Goal: Information Seeking & Learning: Learn about a topic

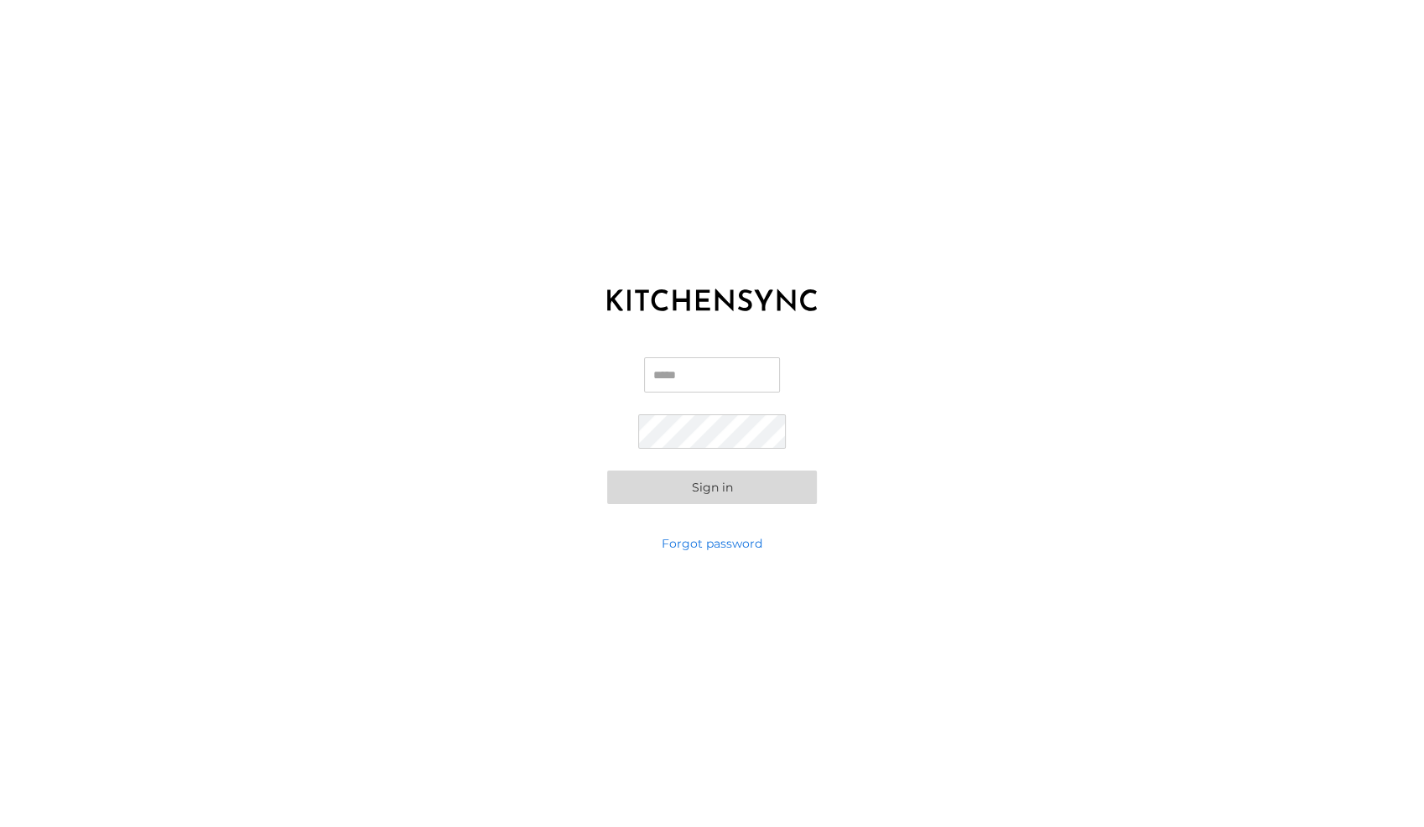
click at [710, 376] on input "Email" at bounding box center [712, 374] width 136 height 35
type input "**********"
click at [721, 487] on button "Sign in" at bounding box center [712, 487] width 210 height 34
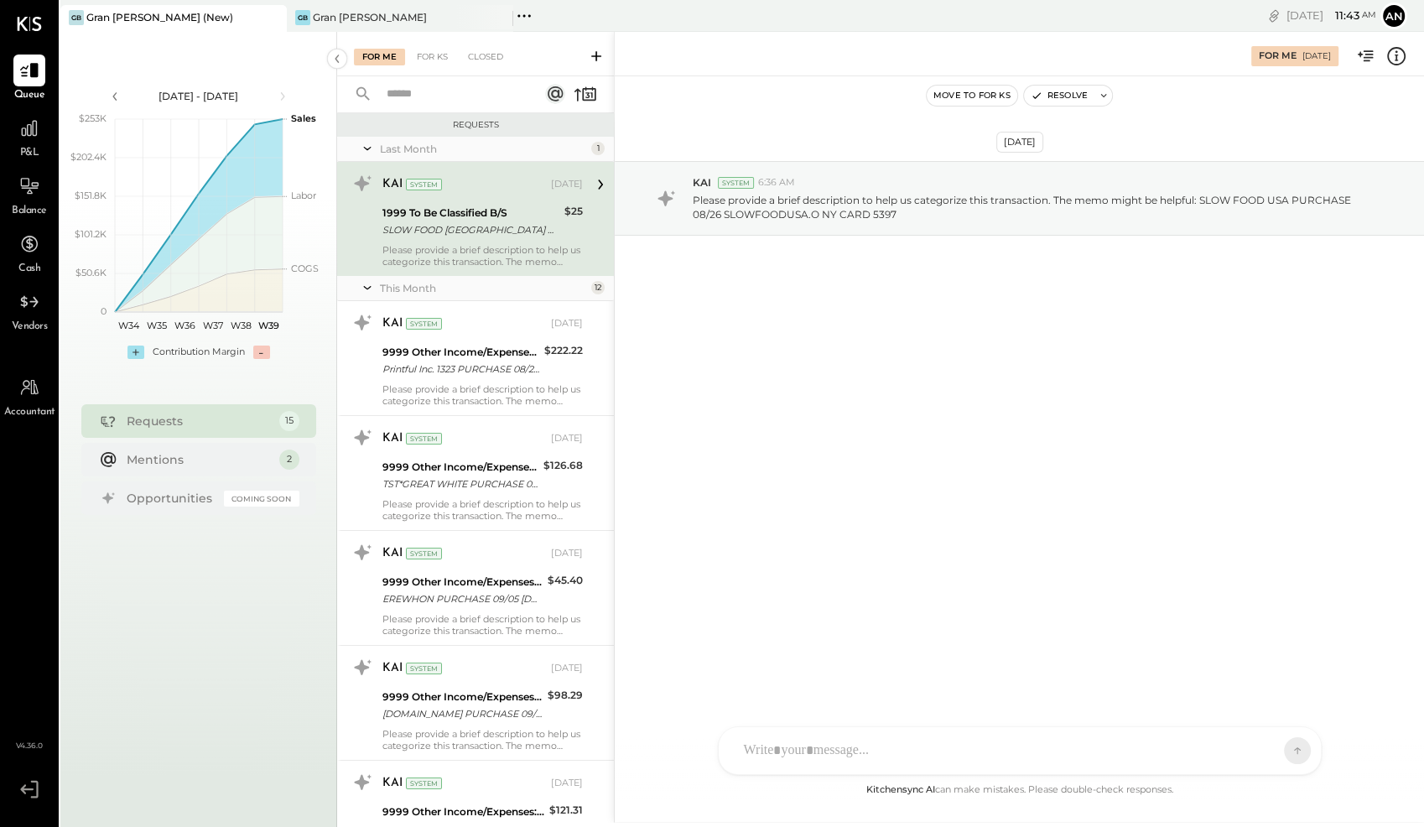
click at [877, 759] on div "FL [PERSON_NAME] PL [PERSON_NAME] A [PERSON_NAME] [PERSON_NAME] Use Shift + Ret…" at bounding box center [1020, 750] width 604 height 49
click at [1264, 752] on icon at bounding box center [1264, 749] width 17 height 17
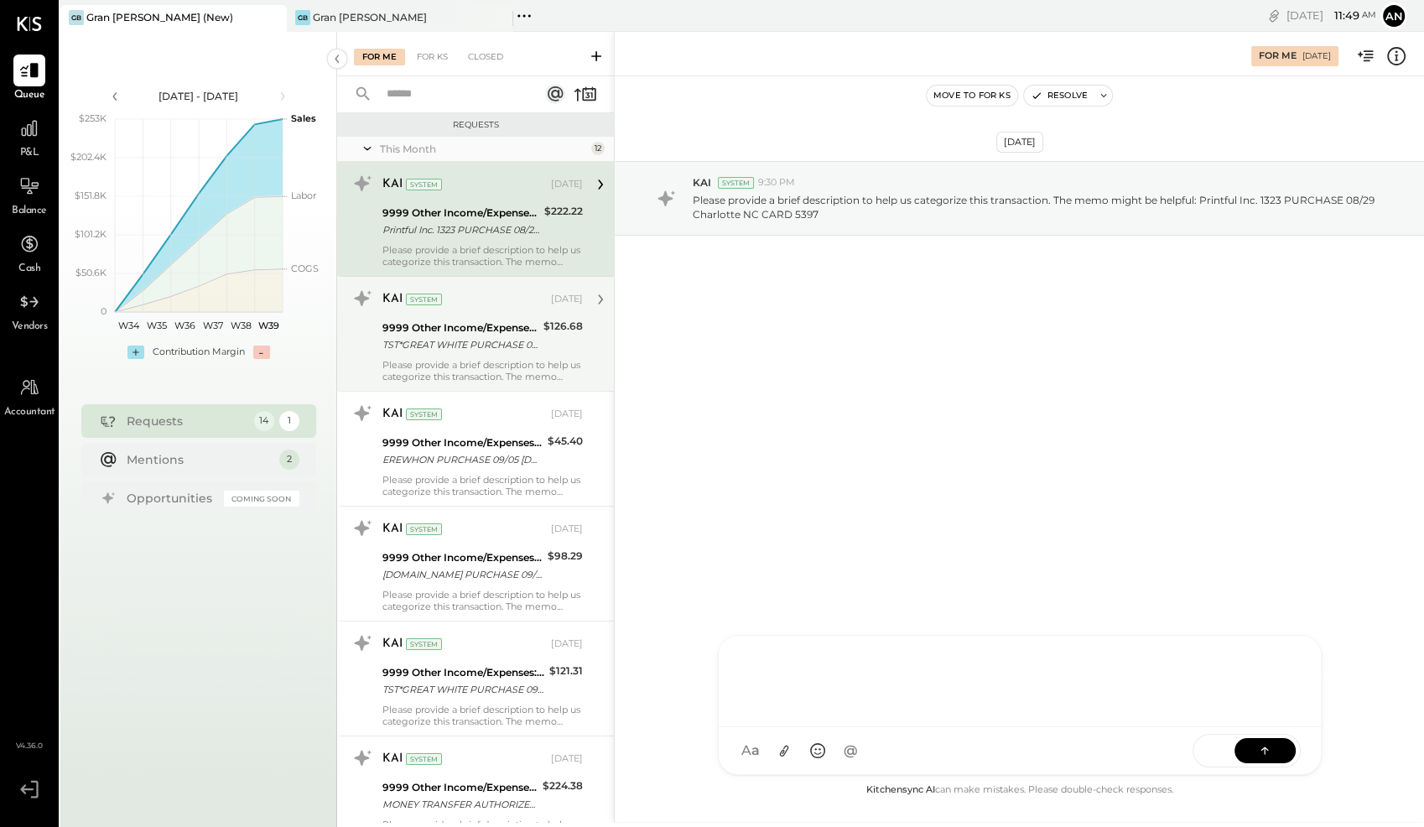
click at [474, 354] on div "KAI System [DATE] 9999 Other Income/Expenses:To Be Classified TST*GREAT WHITE P…" at bounding box center [482, 333] width 200 height 97
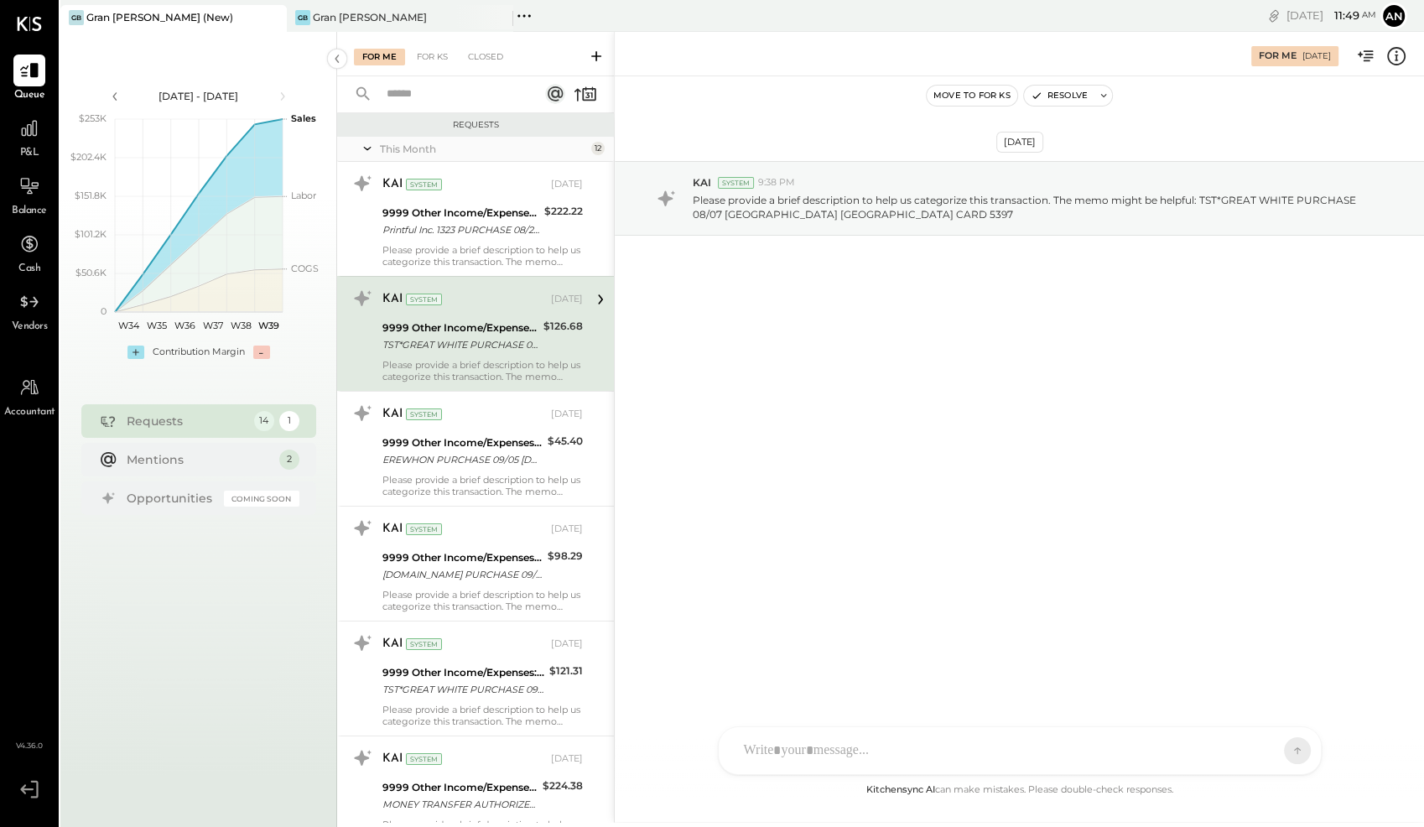
click at [929, 759] on div "FL [PERSON_NAME] PL [PERSON_NAME] A [PERSON_NAME] [PERSON_NAME] Use Shift + Ret…" at bounding box center [1020, 750] width 604 height 49
click at [34, 127] on icon at bounding box center [29, 128] width 22 height 22
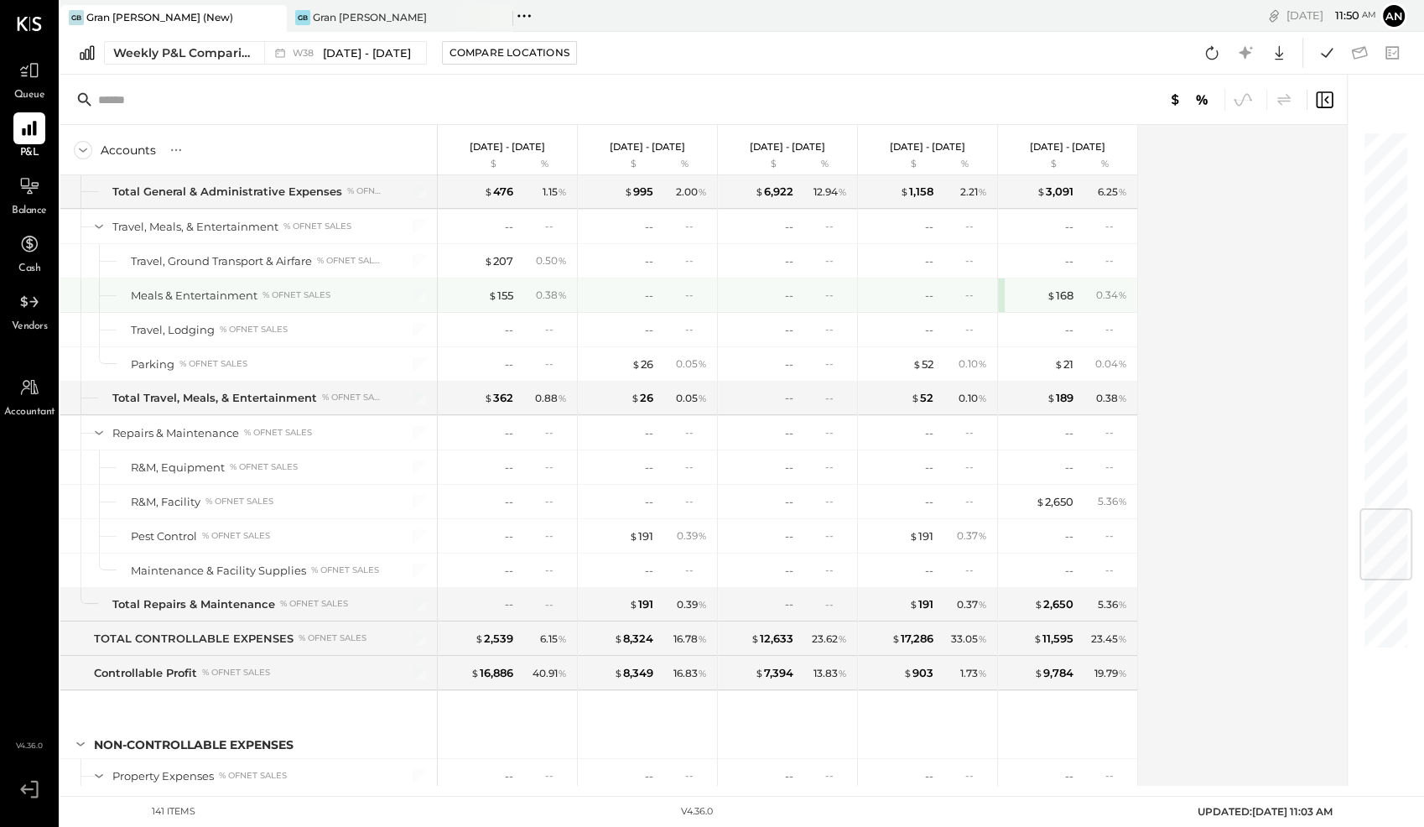
scroll to position [3200, 0]
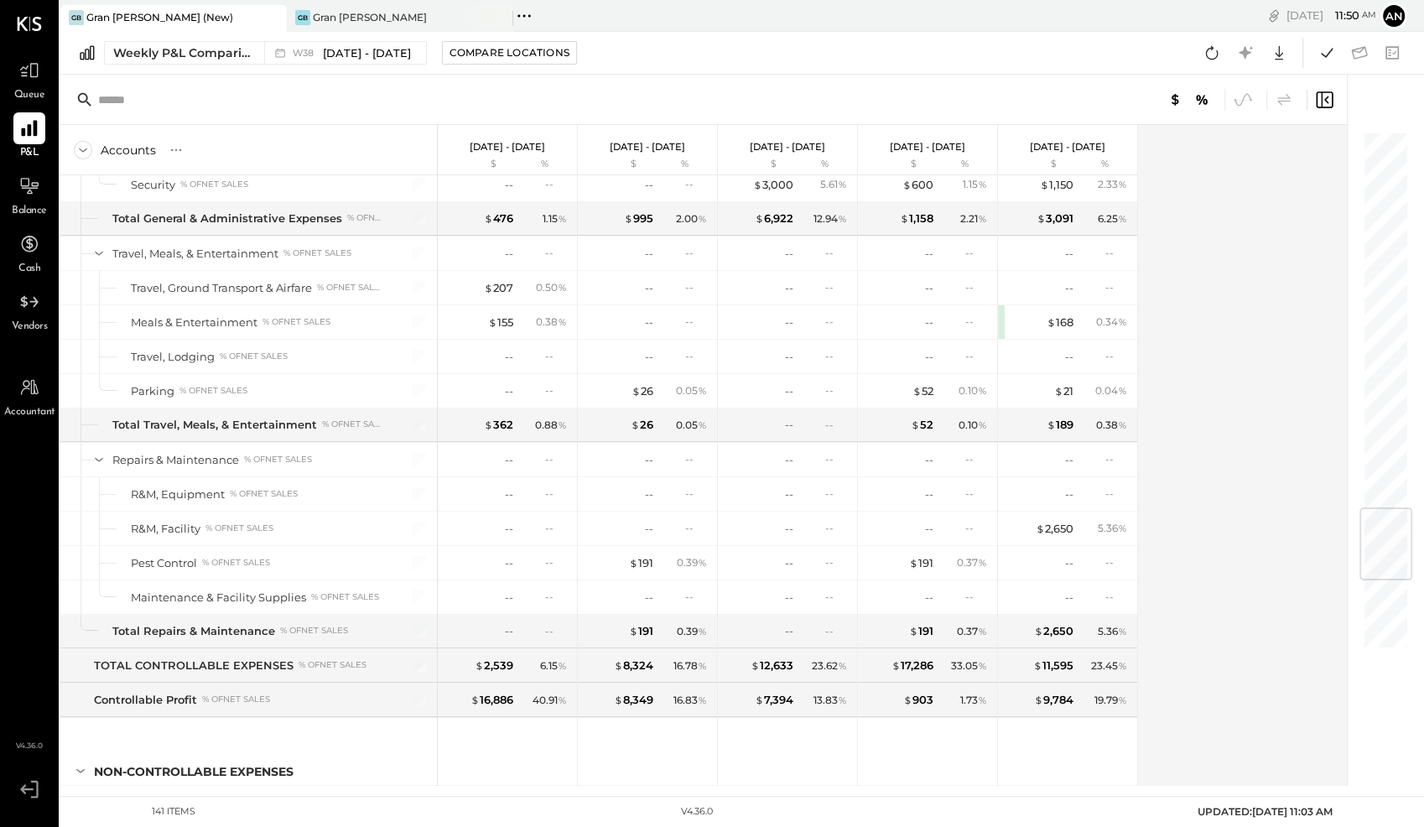
click at [36, 128] on icon at bounding box center [29, 129] width 16 height 16
click at [24, 65] on icon at bounding box center [29, 71] width 22 height 22
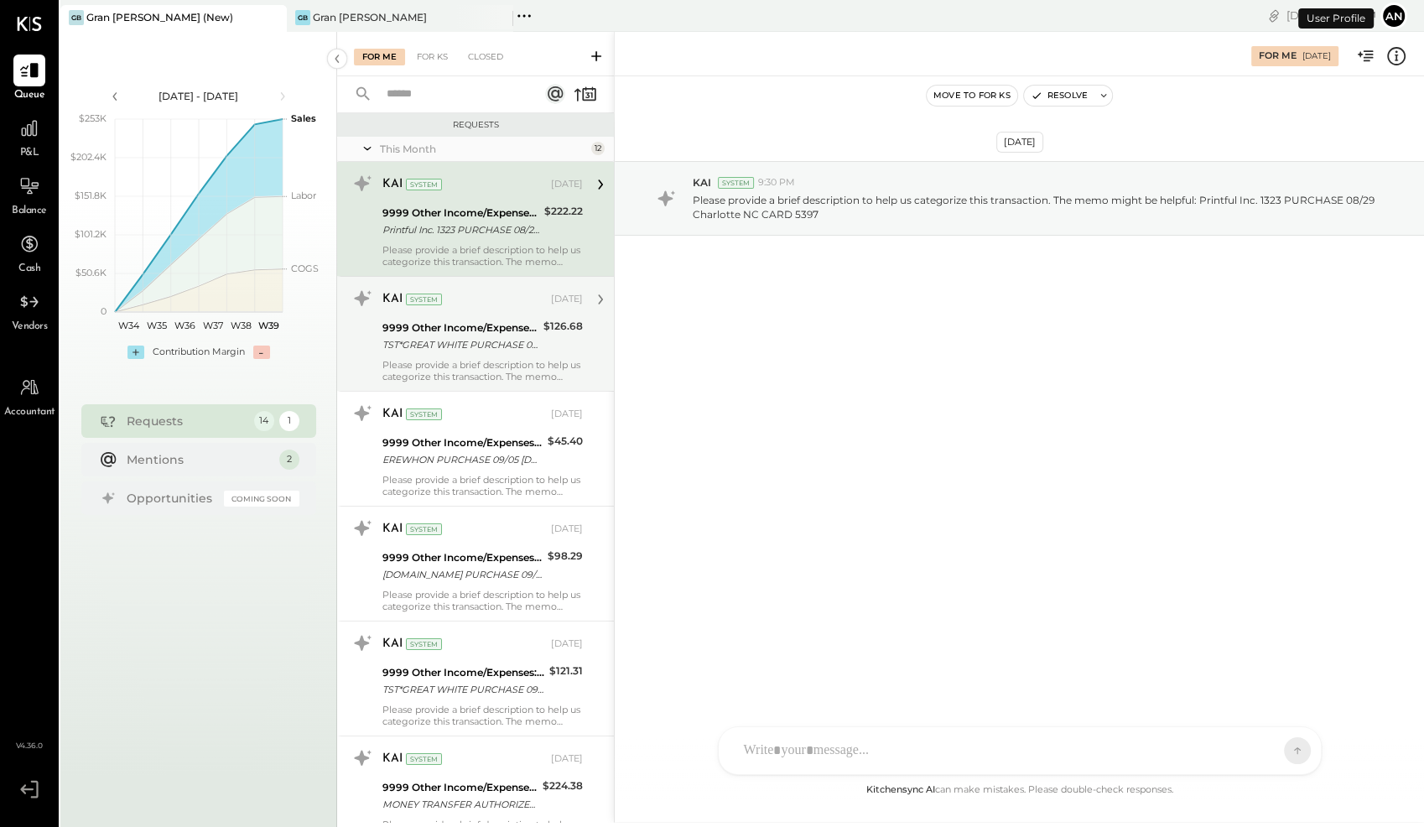
click at [492, 340] on div "TST*GREAT WHITE PURCHASE 08/07 [GEOGRAPHIC_DATA] [GEOGRAPHIC_DATA] CARD 5397" at bounding box center [460, 344] width 156 height 17
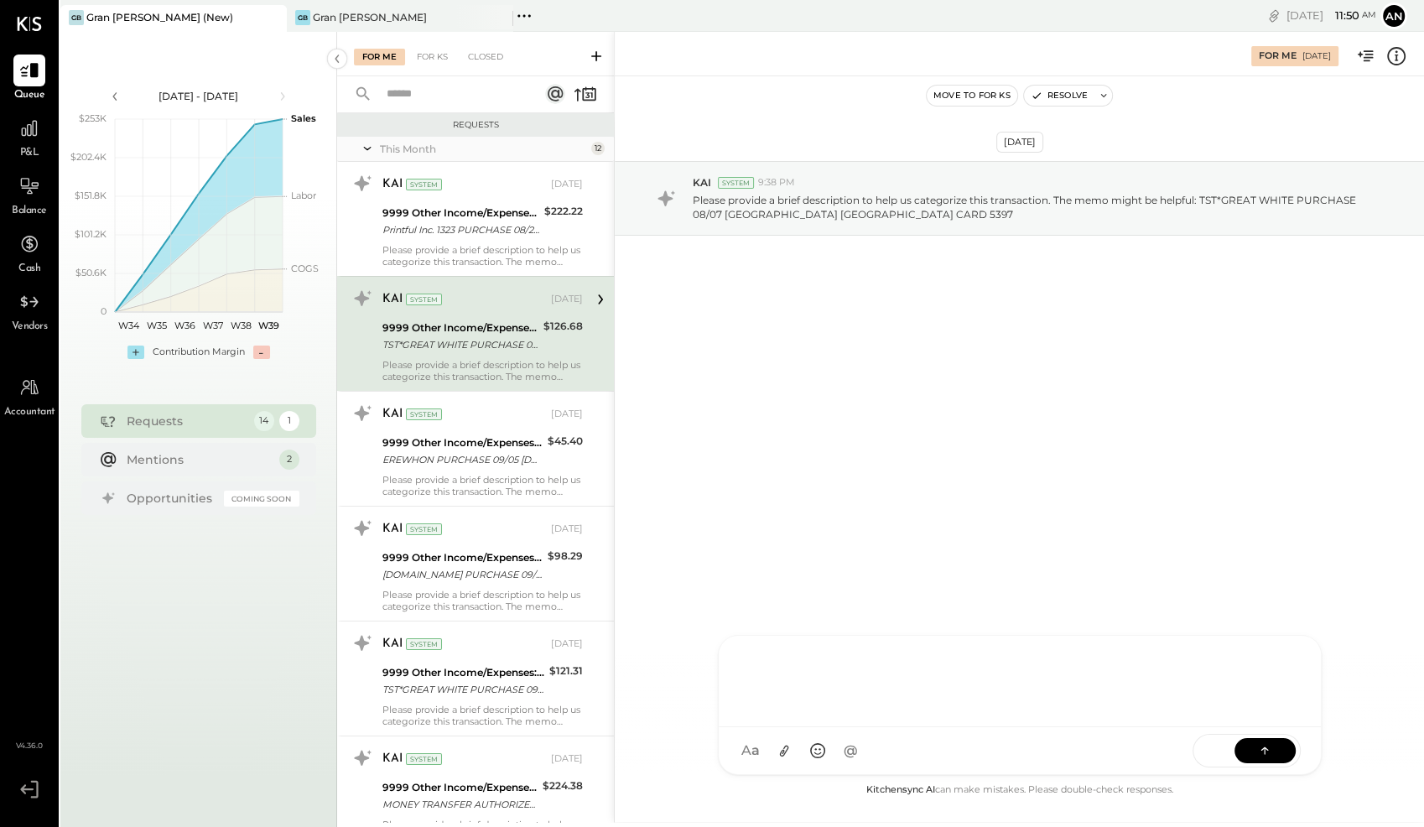
click at [860, 727] on div at bounding box center [1020, 681] width 602 height 91
click at [1268, 750] on icon at bounding box center [1265, 747] width 8 height 3
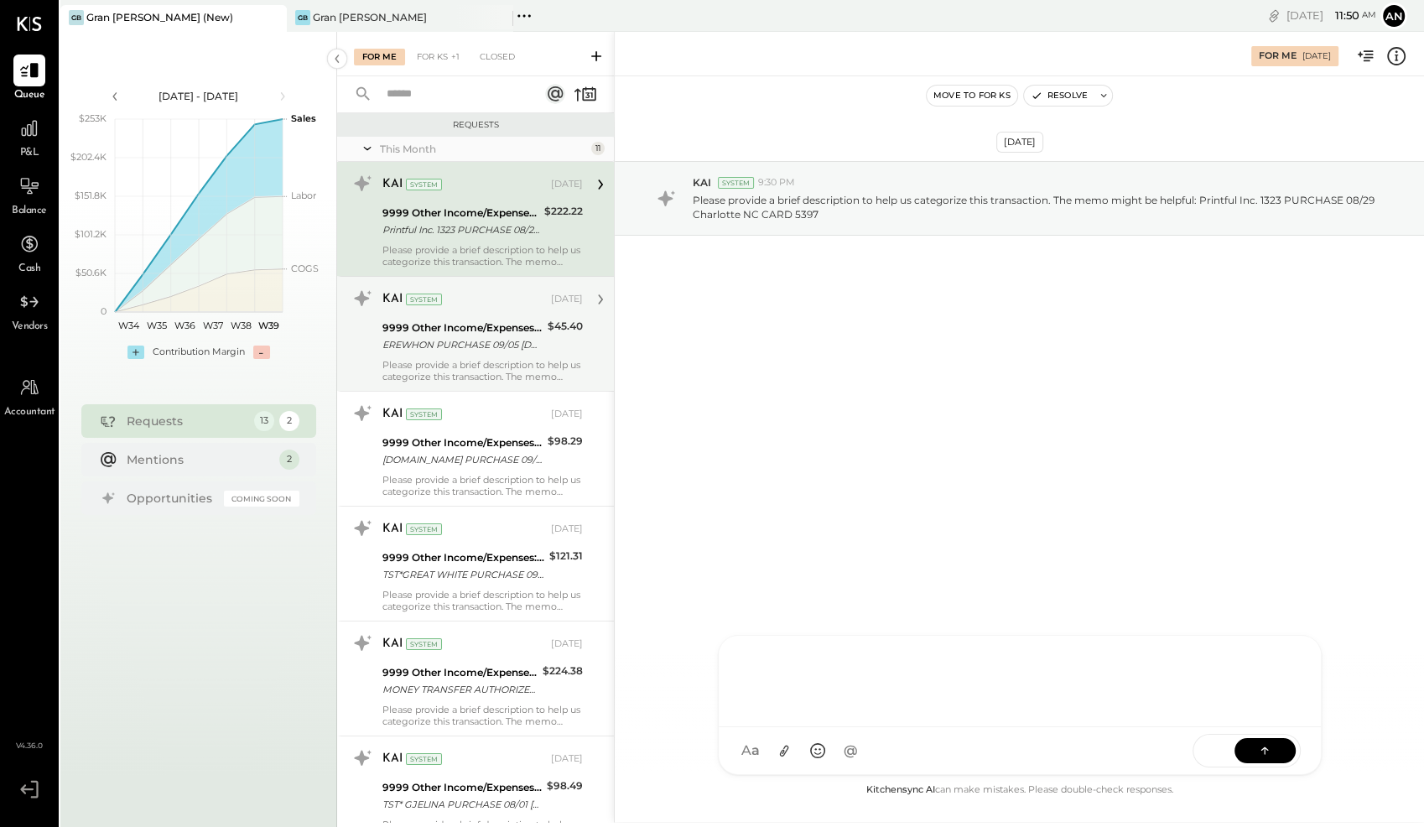
click at [460, 342] on div "EREWHON PURCHASE 09/05 [DOMAIN_NAME] CA CARD 5397" at bounding box center [462, 344] width 160 height 17
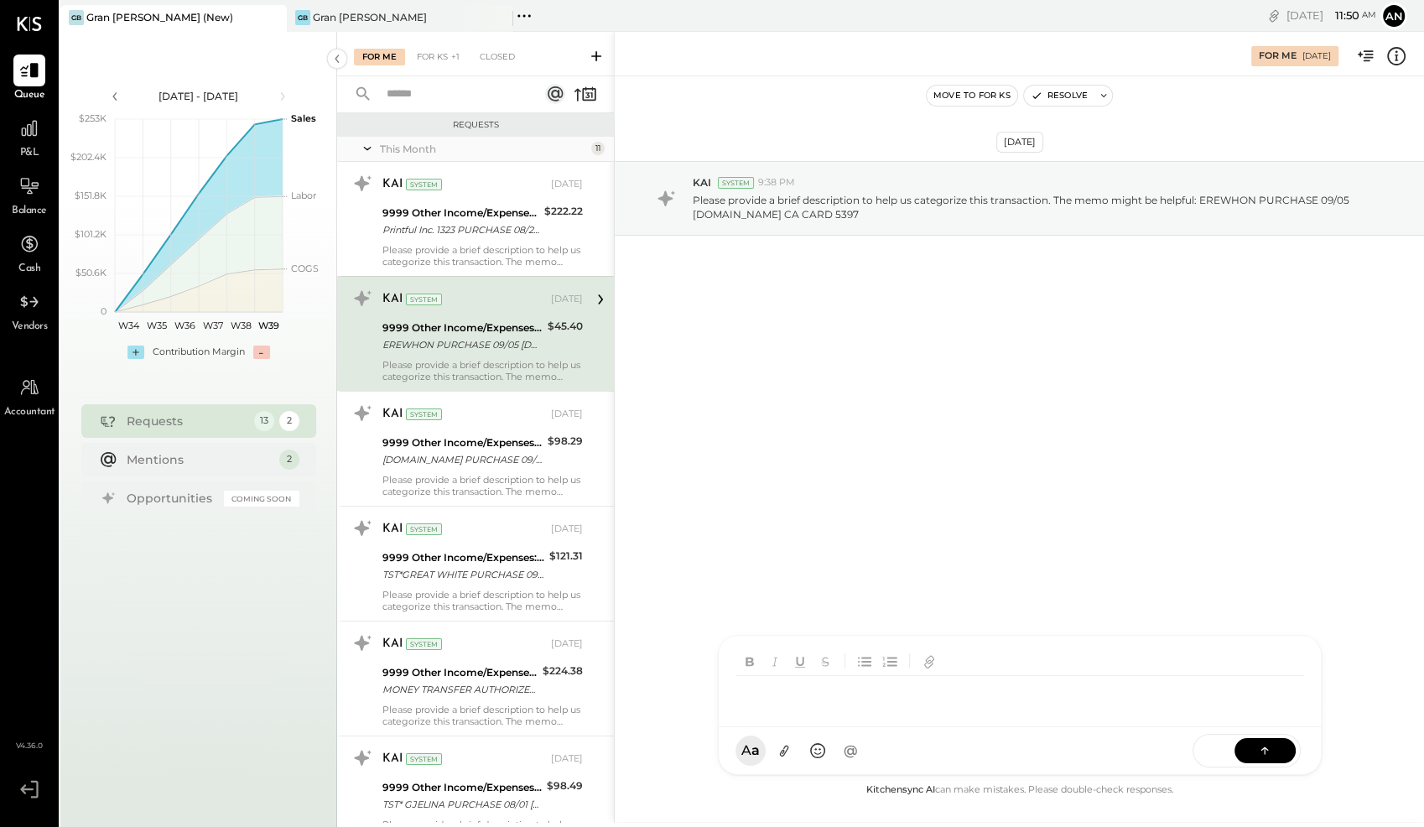
click at [844, 713] on div at bounding box center [1004, 694] width 539 height 37
click at [1257, 744] on icon at bounding box center [1264, 749] width 17 height 17
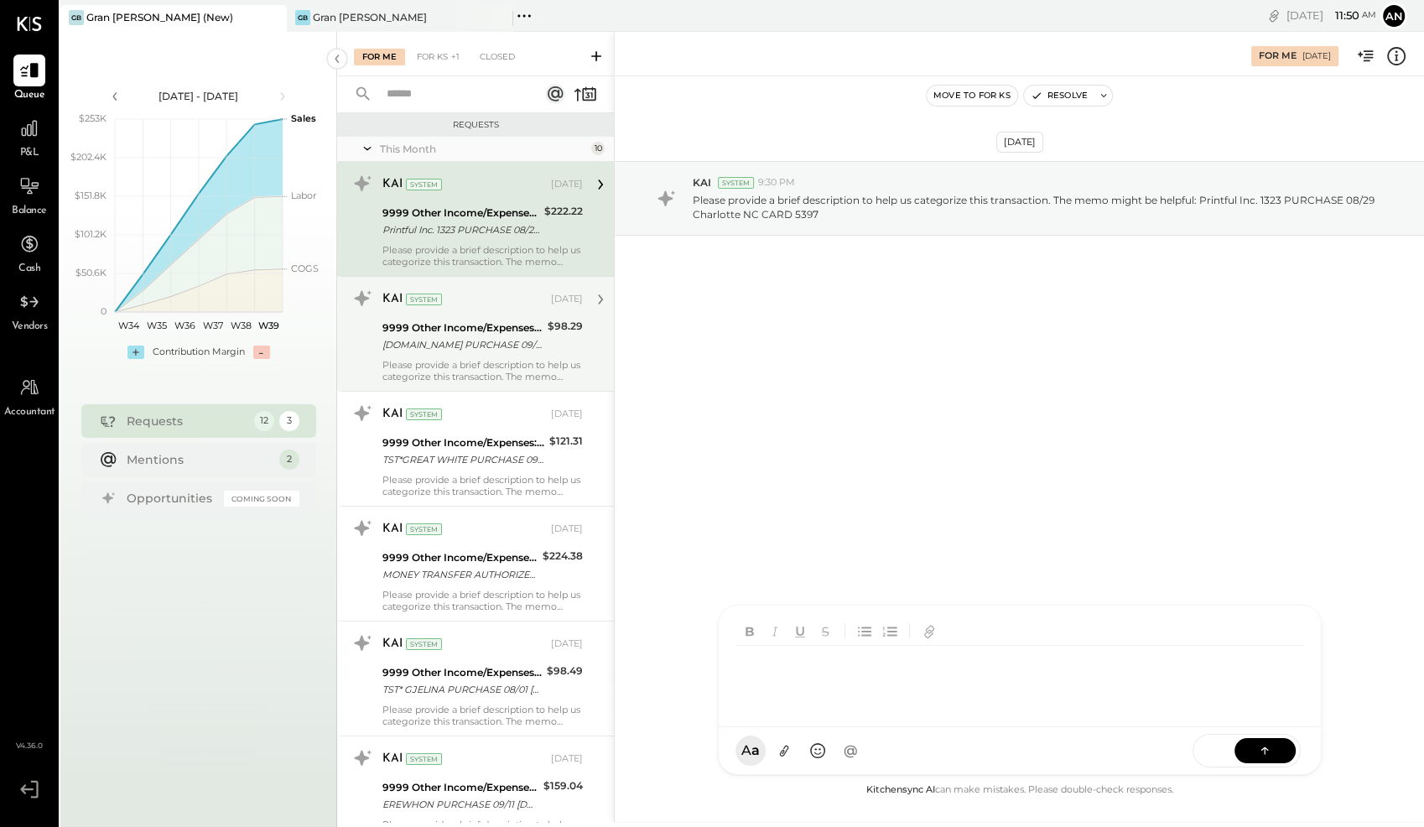
click at [462, 352] on div "9999 Other Income/Expenses:To Be Classified [DOMAIN_NAME] PURCHASE 09/[PHONE_NU…" at bounding box center [462, 336] width 160 height 37
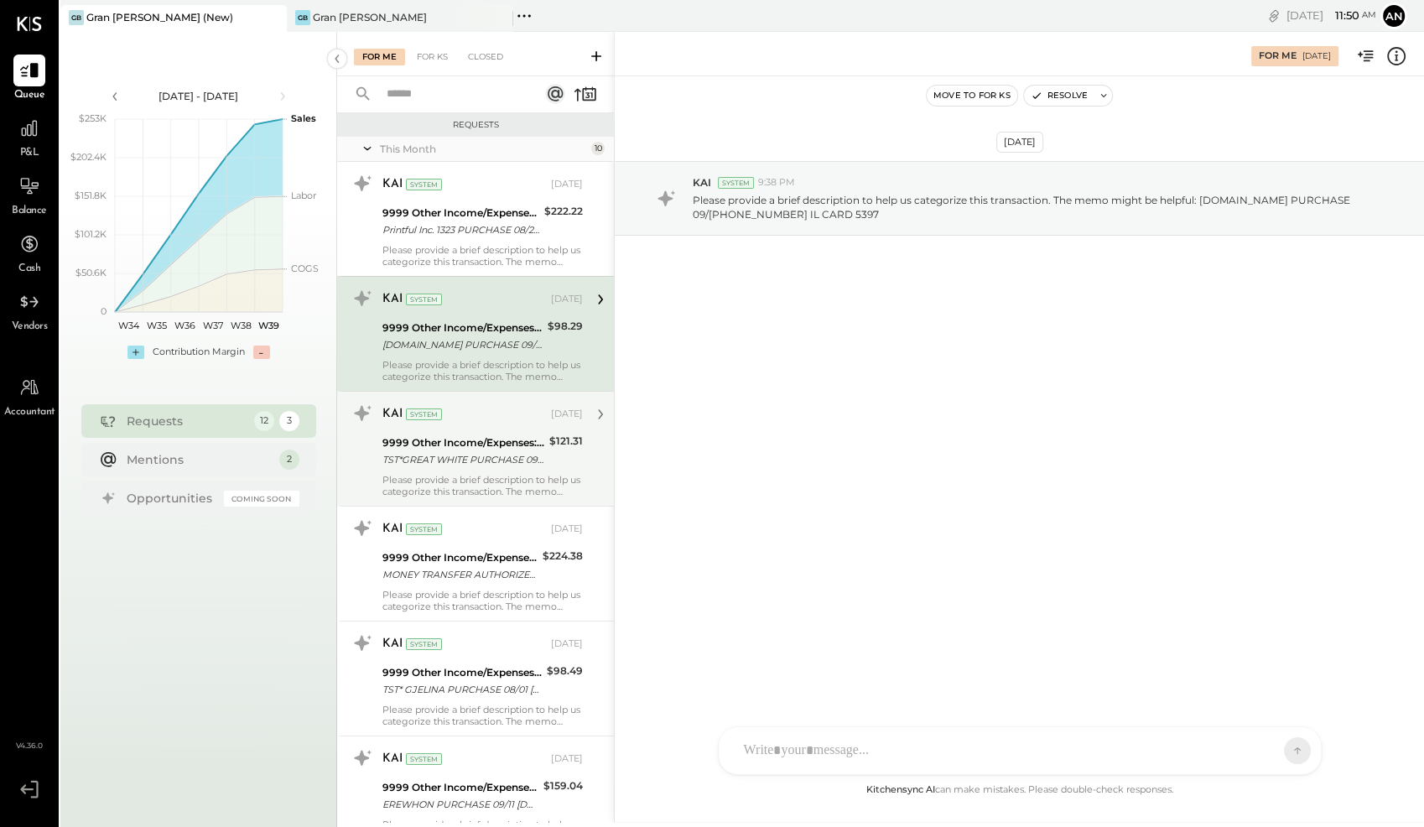
click at [418, 456] on div "TST*GREAT WHITE PURCHASE 09/06 [GEOGRAPHIC_DATA] [GEOGRAPHIC_DATA] CARD 5397" at bounding box center [463, 459] width 162 height 17
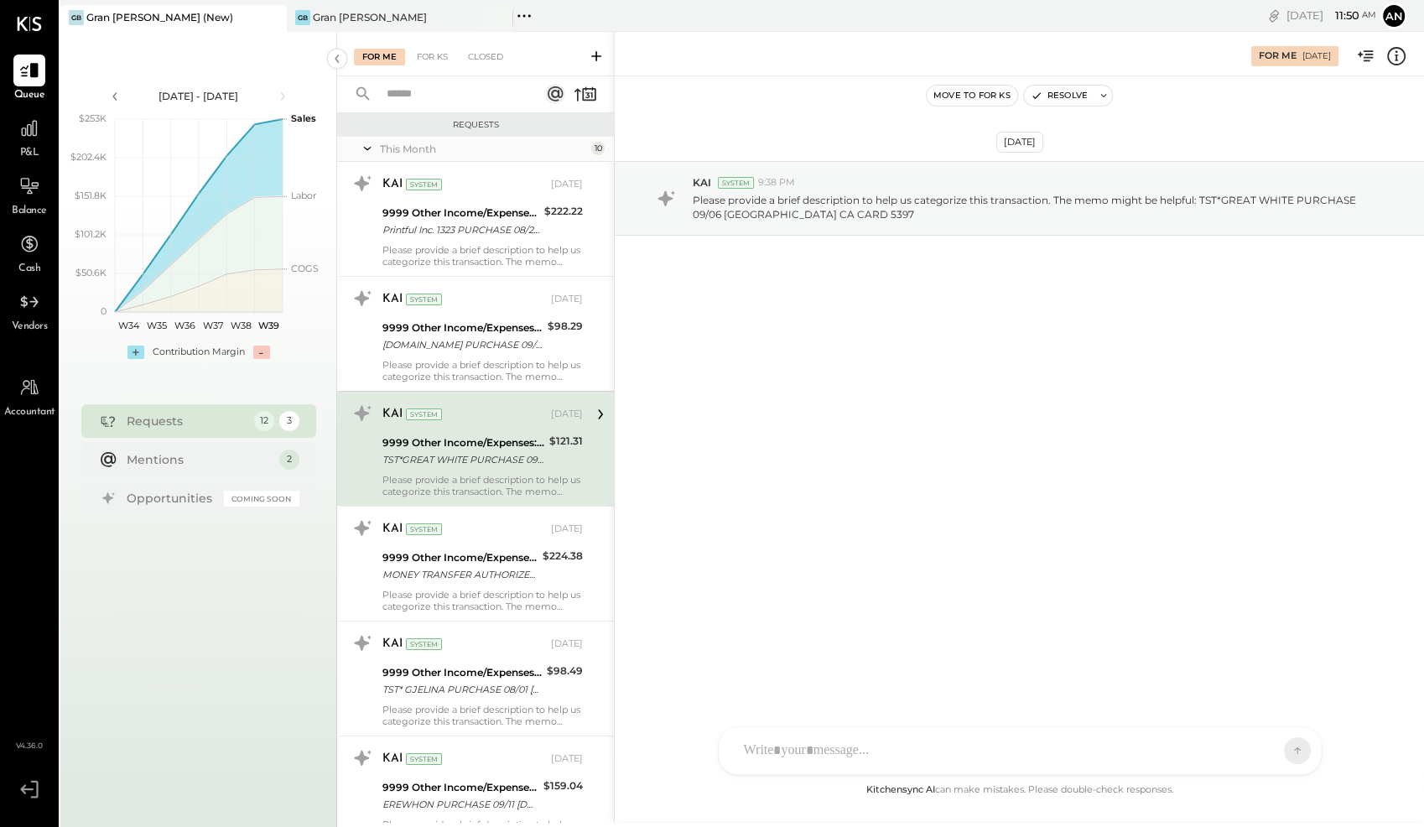
click at [815, 760] on div "FL [PERSON_NAME] PL [PERSON_NAME] A [PERSON_NAME] [PERSON_NAME] Use Shift + Ret…" at bounding box center [1020, 750] width 604 height 49
click at [1257, 760] on button at bounding box center [1264, 749] width 61 height 25
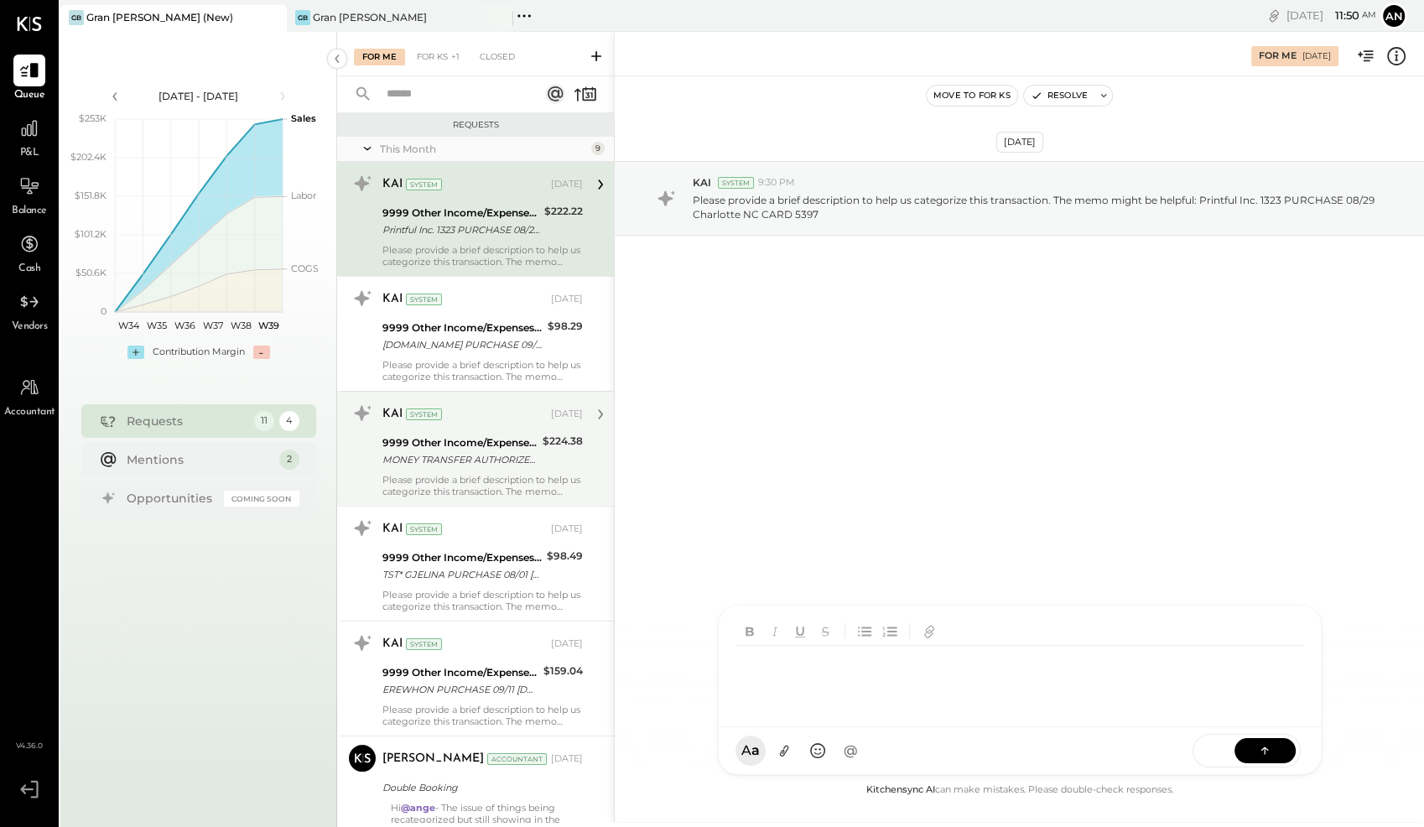
click at [503, 466] on div "MONEY TRANSFER AUTHORIZED ON 09/12 VENMO *[PERSON_NAME] Visa Direct NY S3052556…" at bounding box center [459, 459] width 155 height 17
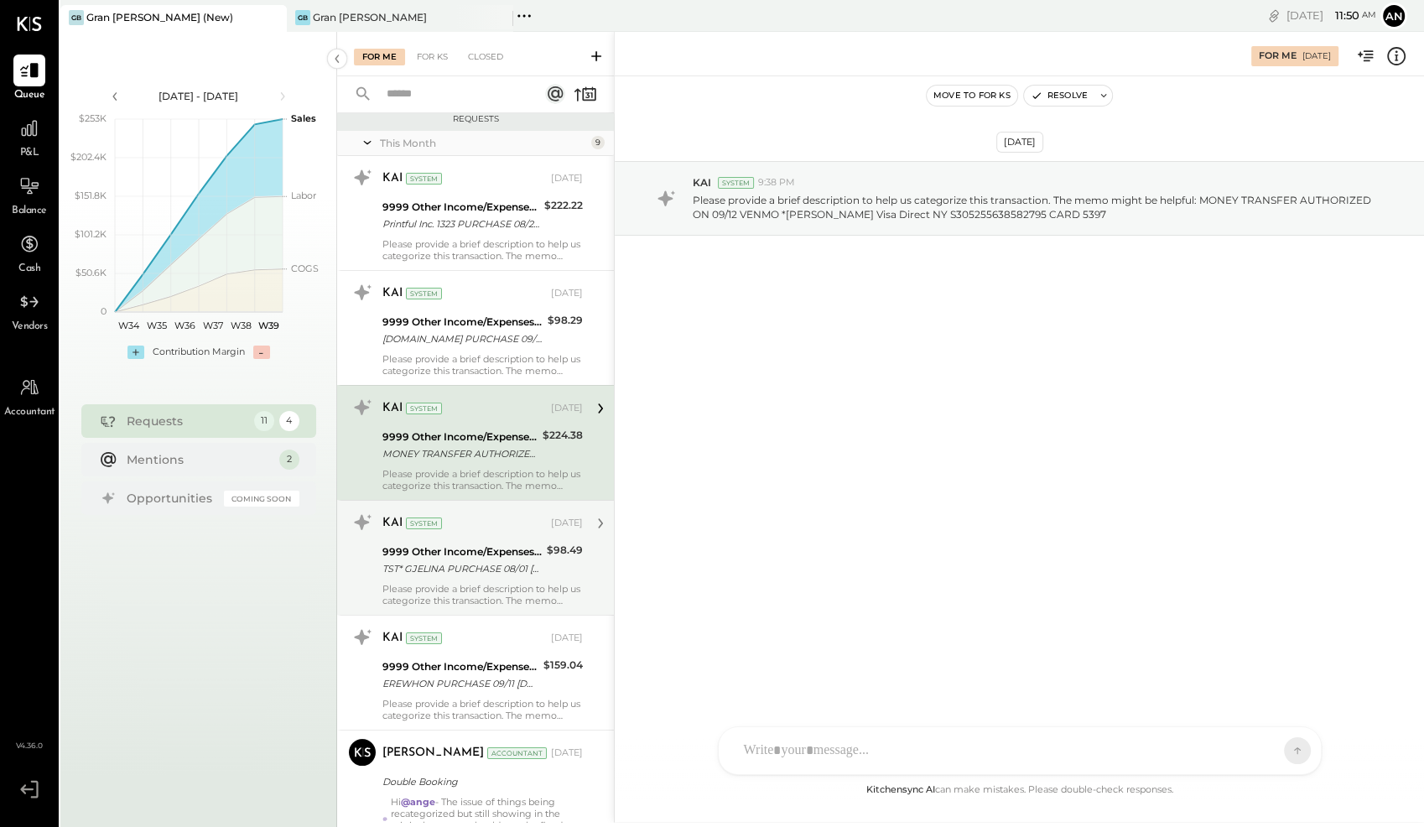
scroll to position [9, 0]
drag, startPoint x: 484, startPoint y: 548, endPoint x: 430, endPoint y: 549, distance: 53.7
click at [483, 548] on div "9999 Other Income/Expenses:To Be Classified" at bounding box center [461, 548] width 159 height 17
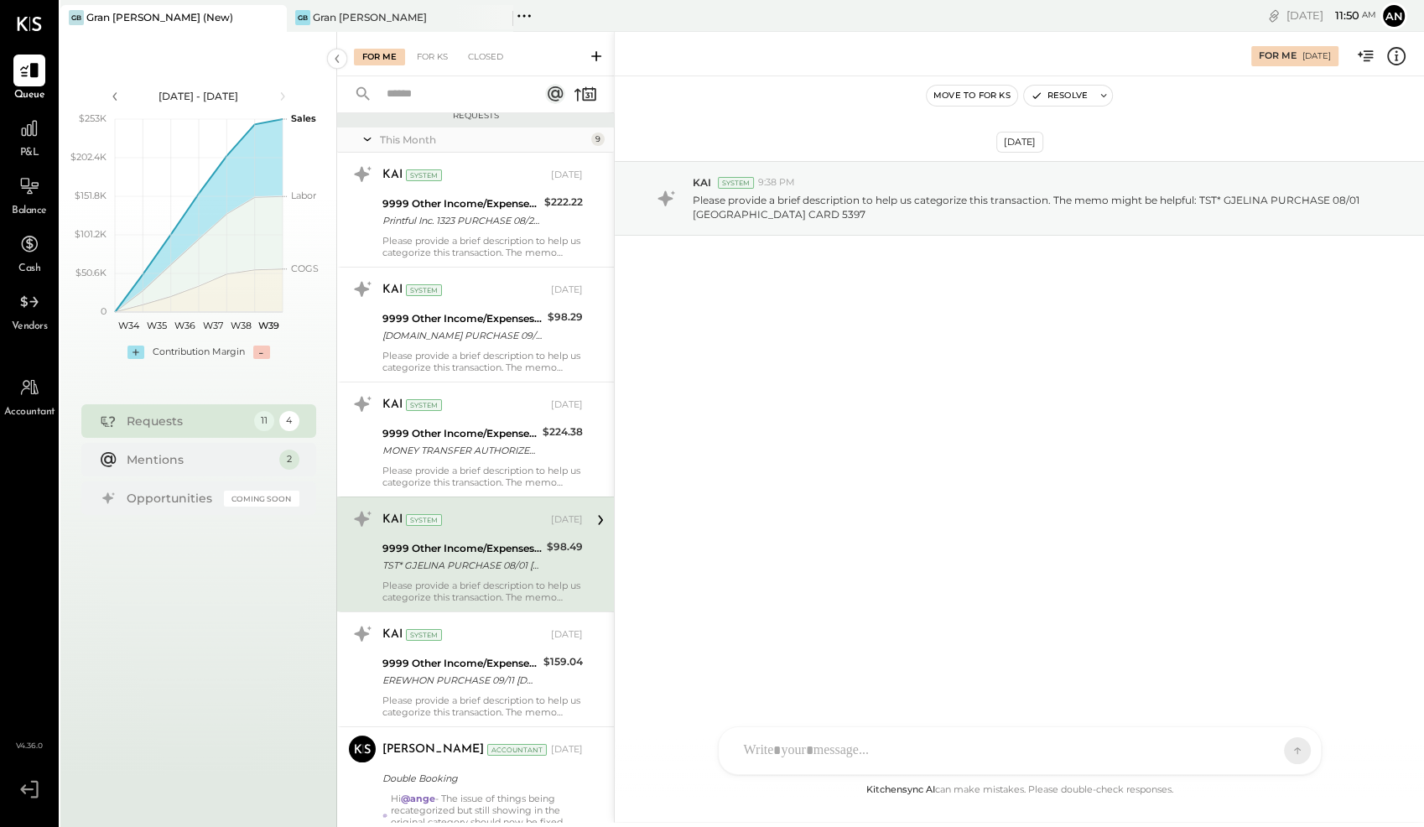
click at [887, 752] on div at bounding box center [1020, 750] width 602 height 47
drag, startPoint x: 1271, startPoint y: 755, endPoint x: 1259, endPoint y: 757, distance: 12.8
click at [1271, 757] on icon at bounding box center [1264, 749] width 17 height 17
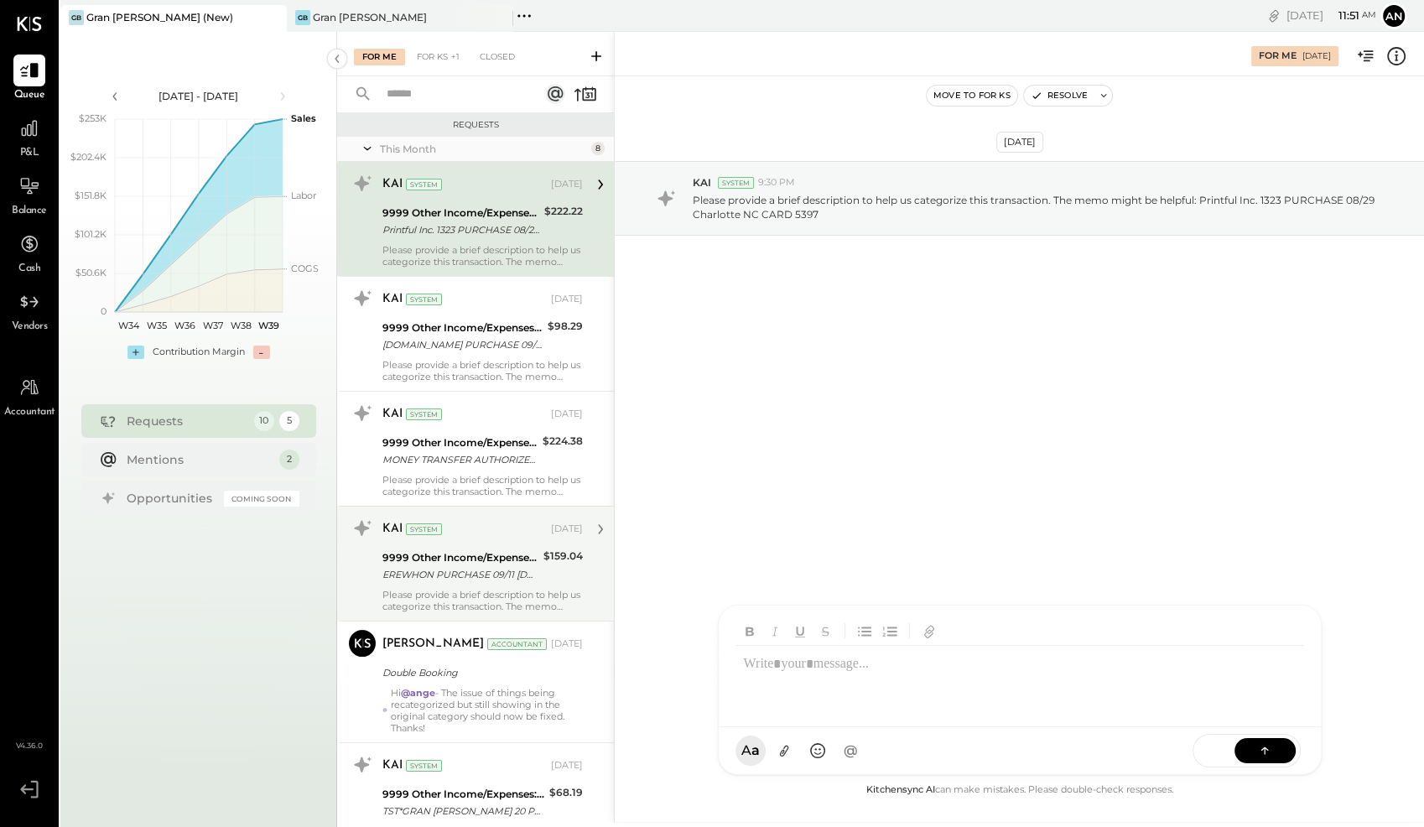
click at [480, 589] on div "Please provide a brief description to help us categorize this transaction. The …" at bounding box center [482, 600] width 200 height 23
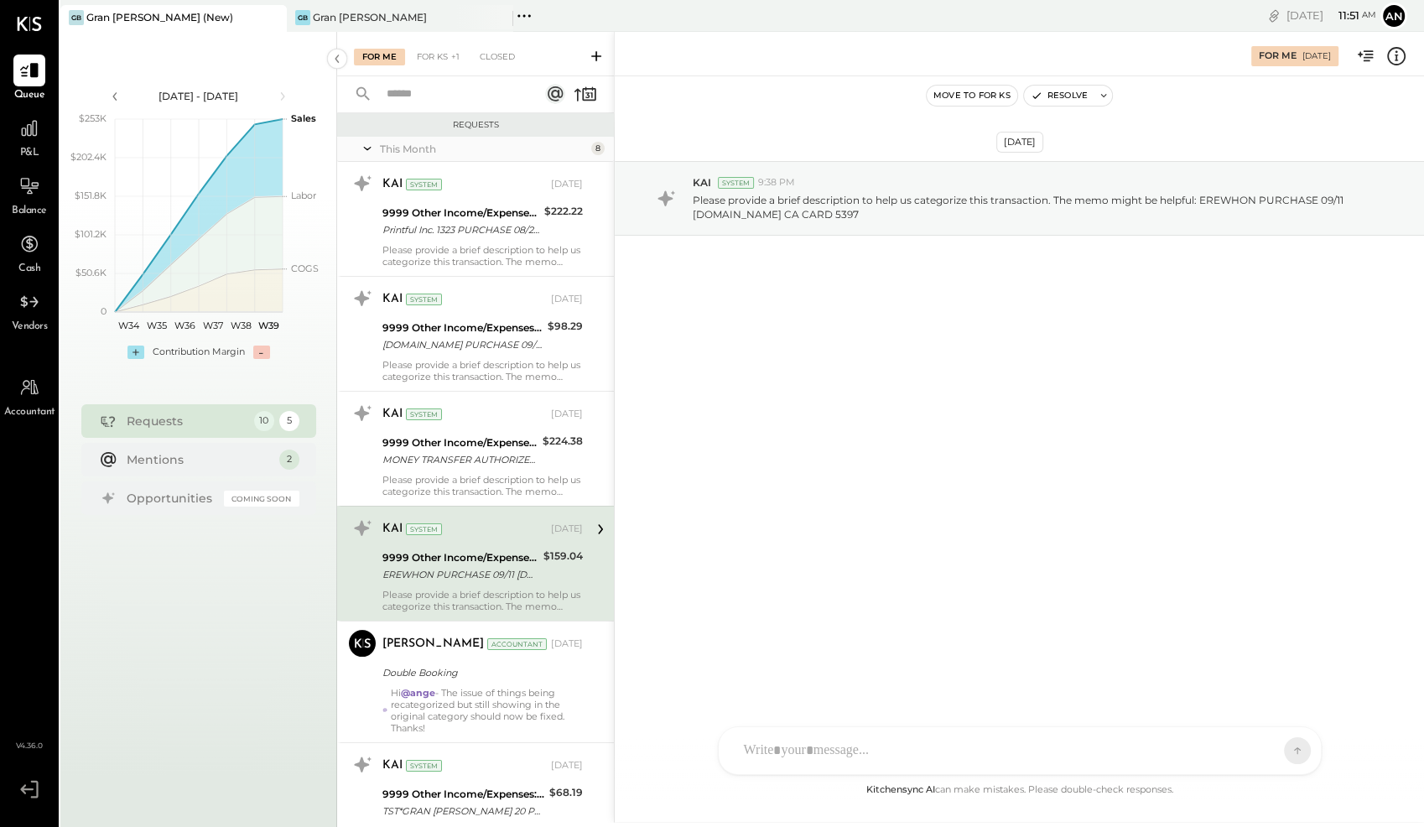
click at [978, 750] on div at bounding box center [1004, 750] width 539 height 37
click at [1294, 744] on div "SEND" at bounding box center [1246, 751] width 108 height 34
click at [1282, 753] on button at bounding box center [1264, 749] width 61 height 25
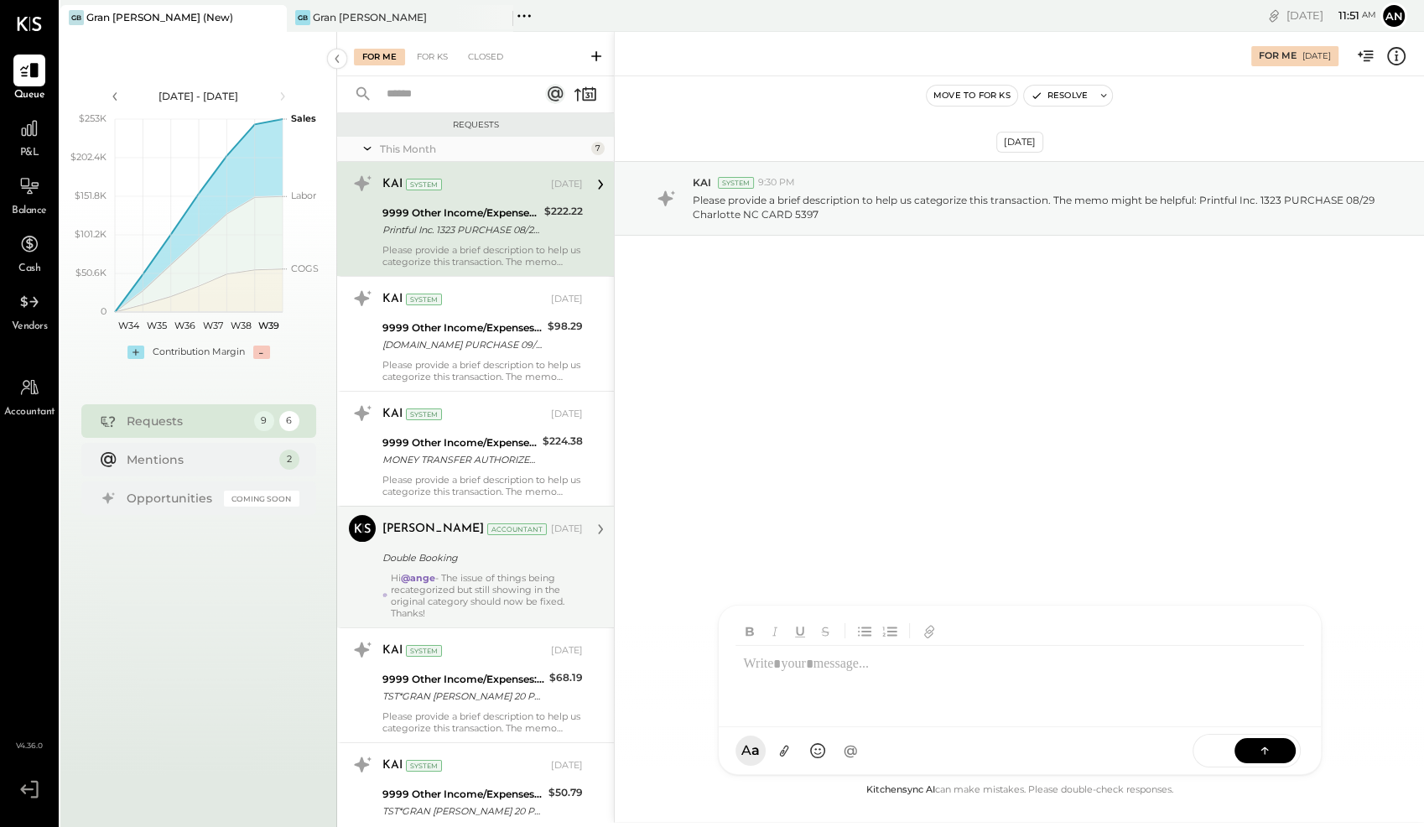
click at [495, 579] on div "Hi @ange - The issue of things being recategorized but still showing in the ori…" at bounding box center [487, 595] width 192 height 47
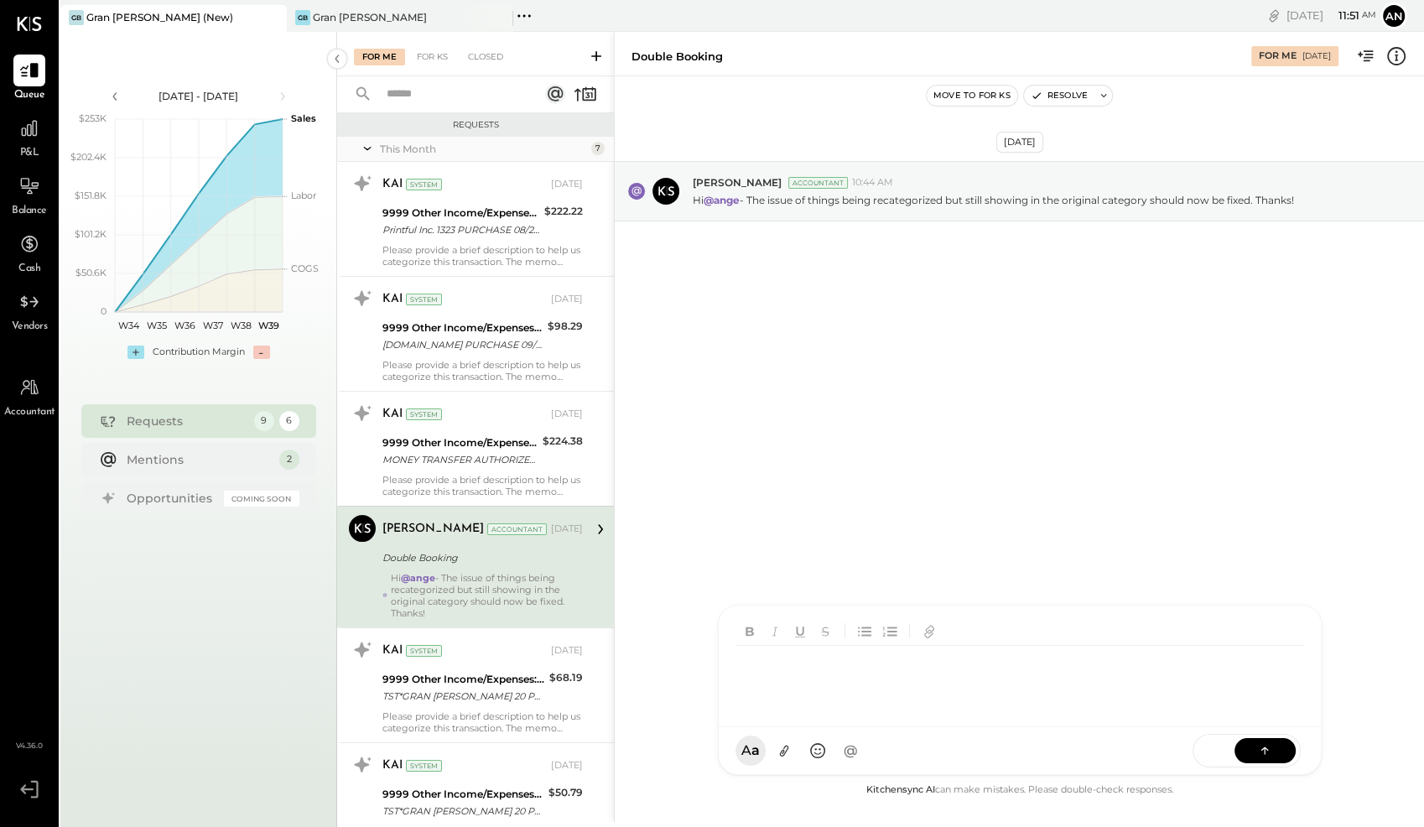
click at [921, 755] on div "FL [PERSON_NAME] PL [PERSON_NAME] A [PERSON_NAME] [PERSON_NAME] MESSAGE SUGGEST…" at bounding box center [1020, 690] width 604 height 170
click at [1283, 748] on button at bounding box center [1264, 749] width 61 height 25
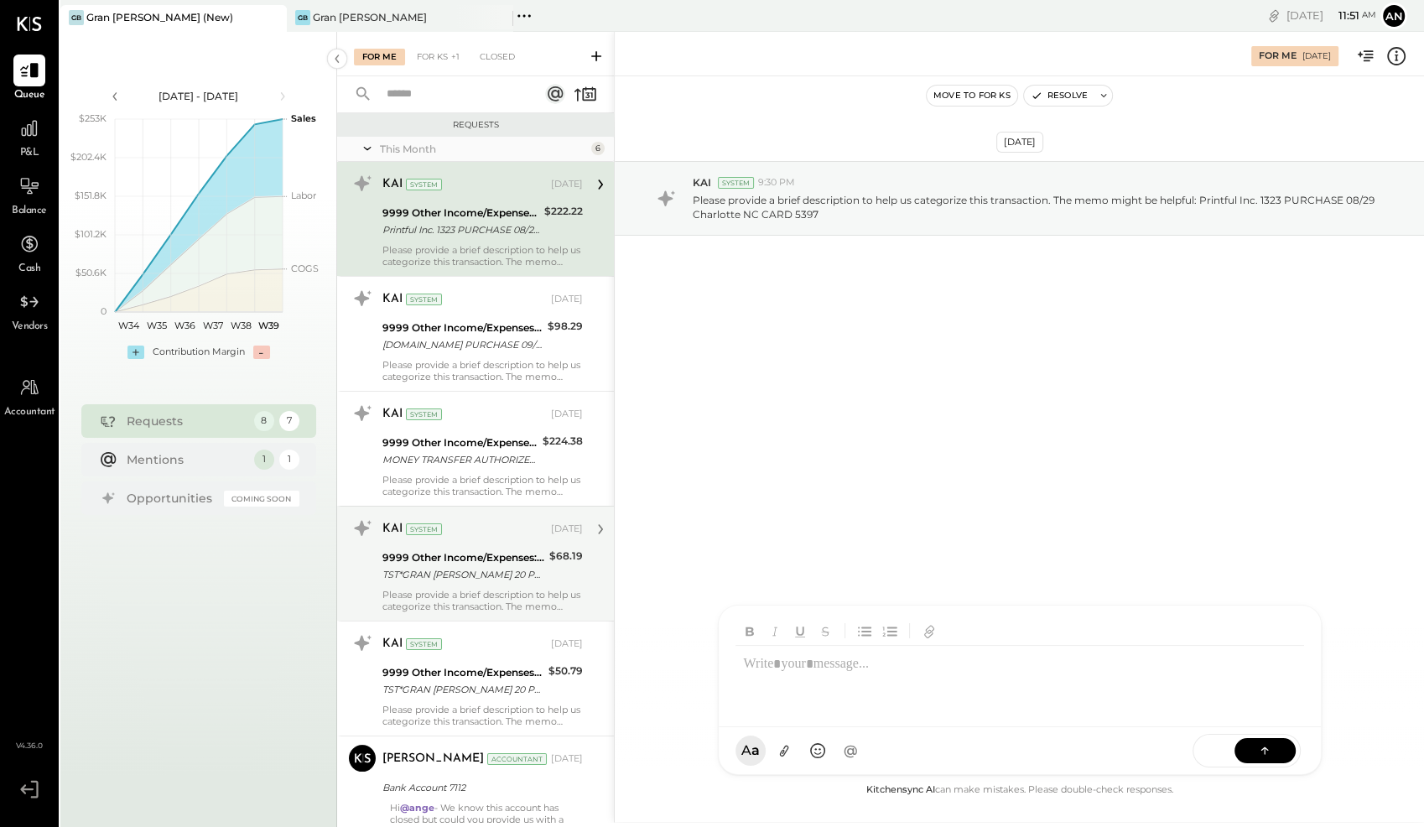
click at [480, 560] on div "9999 Other Income/Expenses:To Be Classified" at bounding box center [463, 557] width 162 height 17
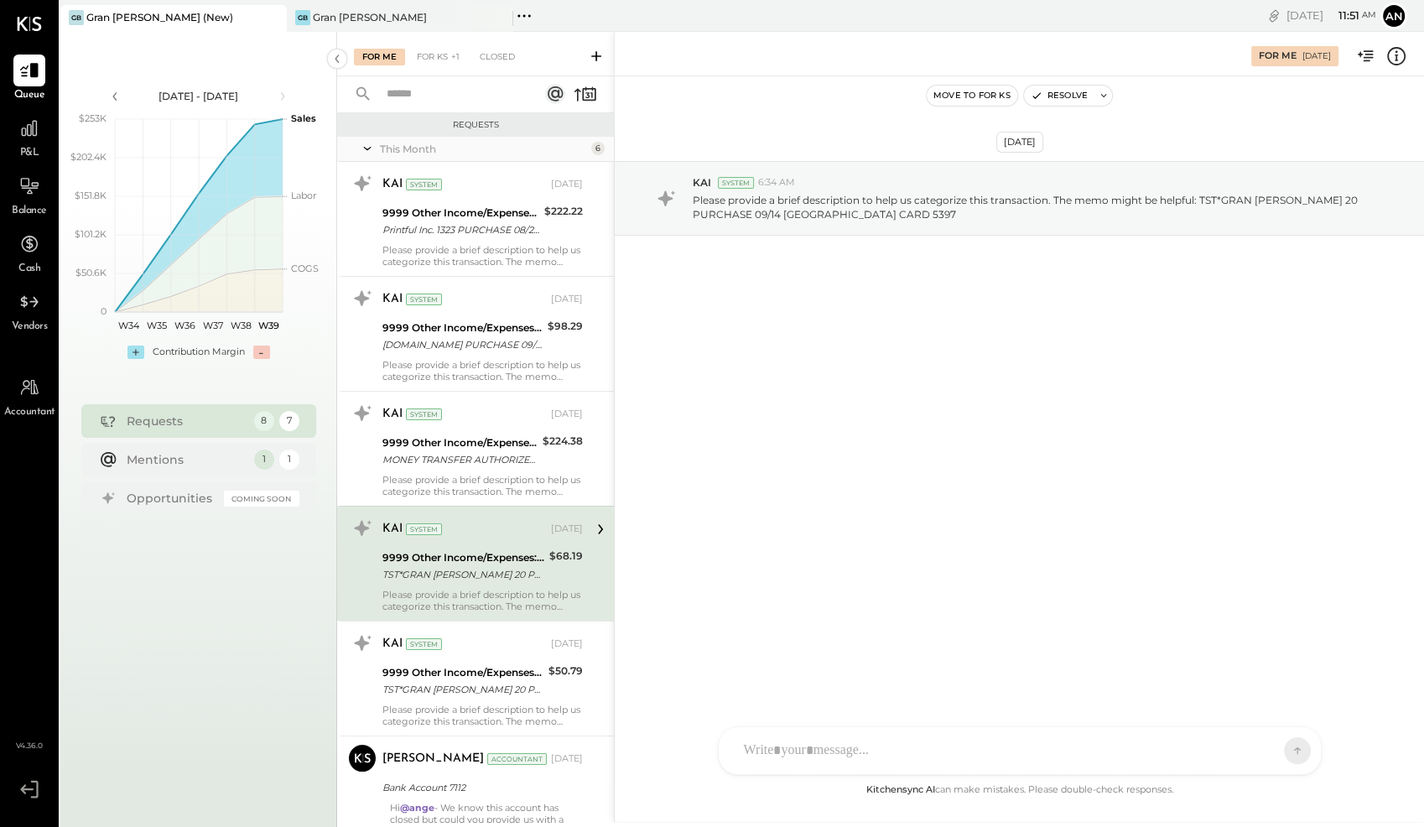
click at [928, 763] on div "FL [PERSON_NAME] PL [PERSON_NAME] A [PERSON_NAME] [PERSON_NAME] Use Shift + Ret…" at bounding box center [1020, 750] width 604 height 49
click at [1265, 752] on icon at bounding box center [1264, 749] width 1 height 7
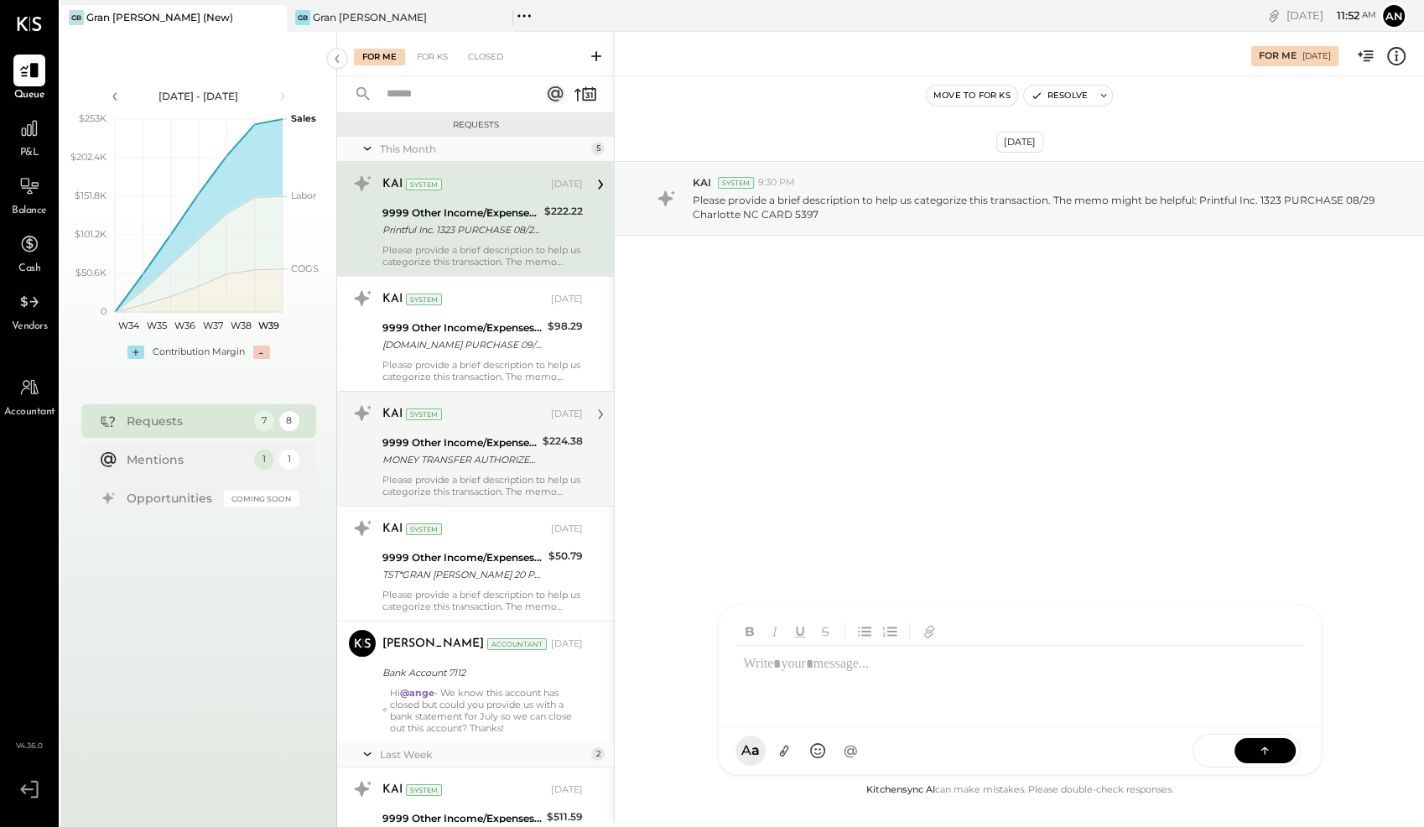
click at [473, 457] on div "MONEY TRANSFER AUTHORIZED ON 09/12 VENMO *[PERSON_NAME] Visa Direct NY S3052556…" at bounding box center [459, 459] width 155 height 17
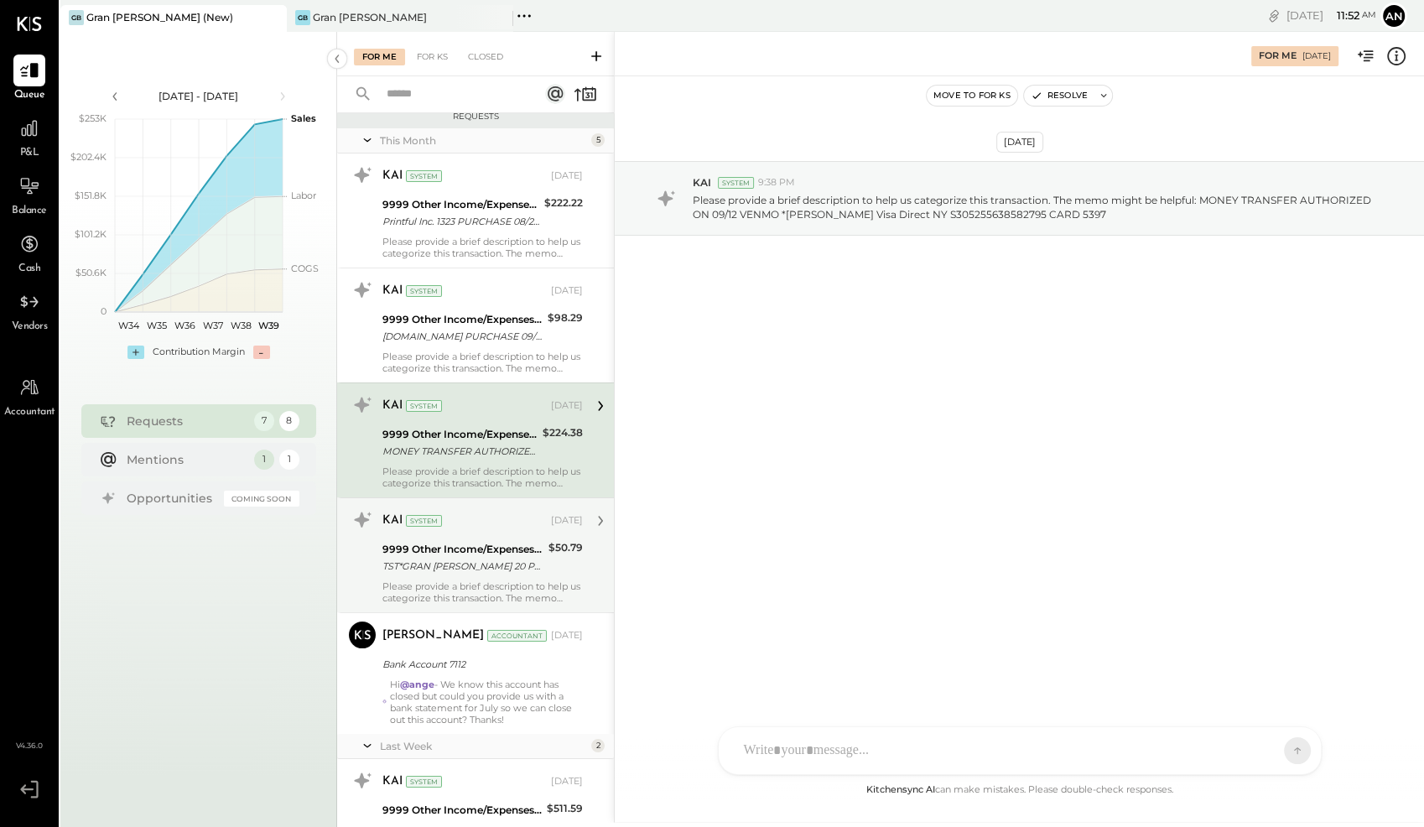
click at [467, 541] on div "KAI System [DATE] 9999 Other Income/Expenses:To Be Classified TST*GRAN [PERSON_…" at bounding box center [482, 554] width 200 height 97
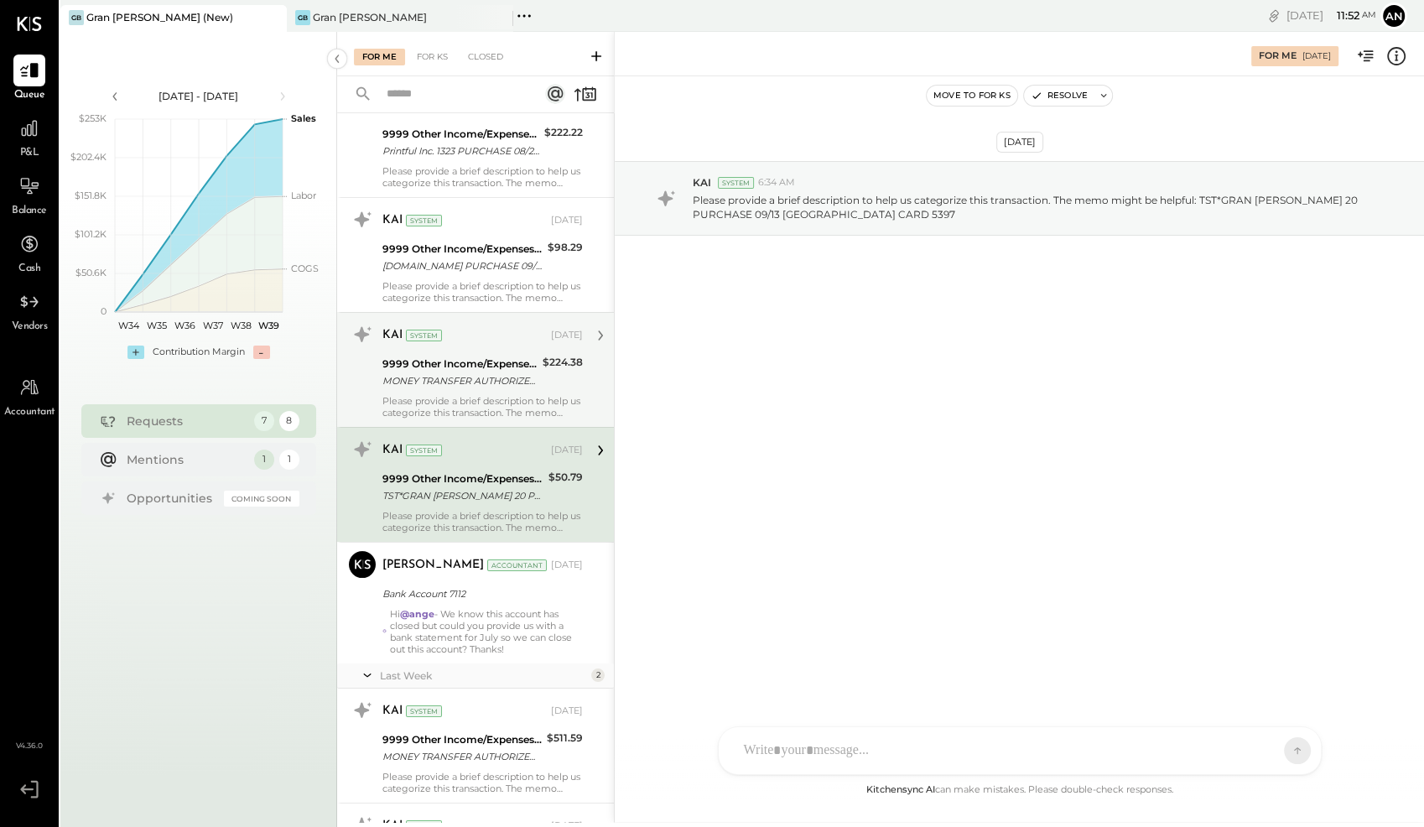
scroll to position [221, 0]
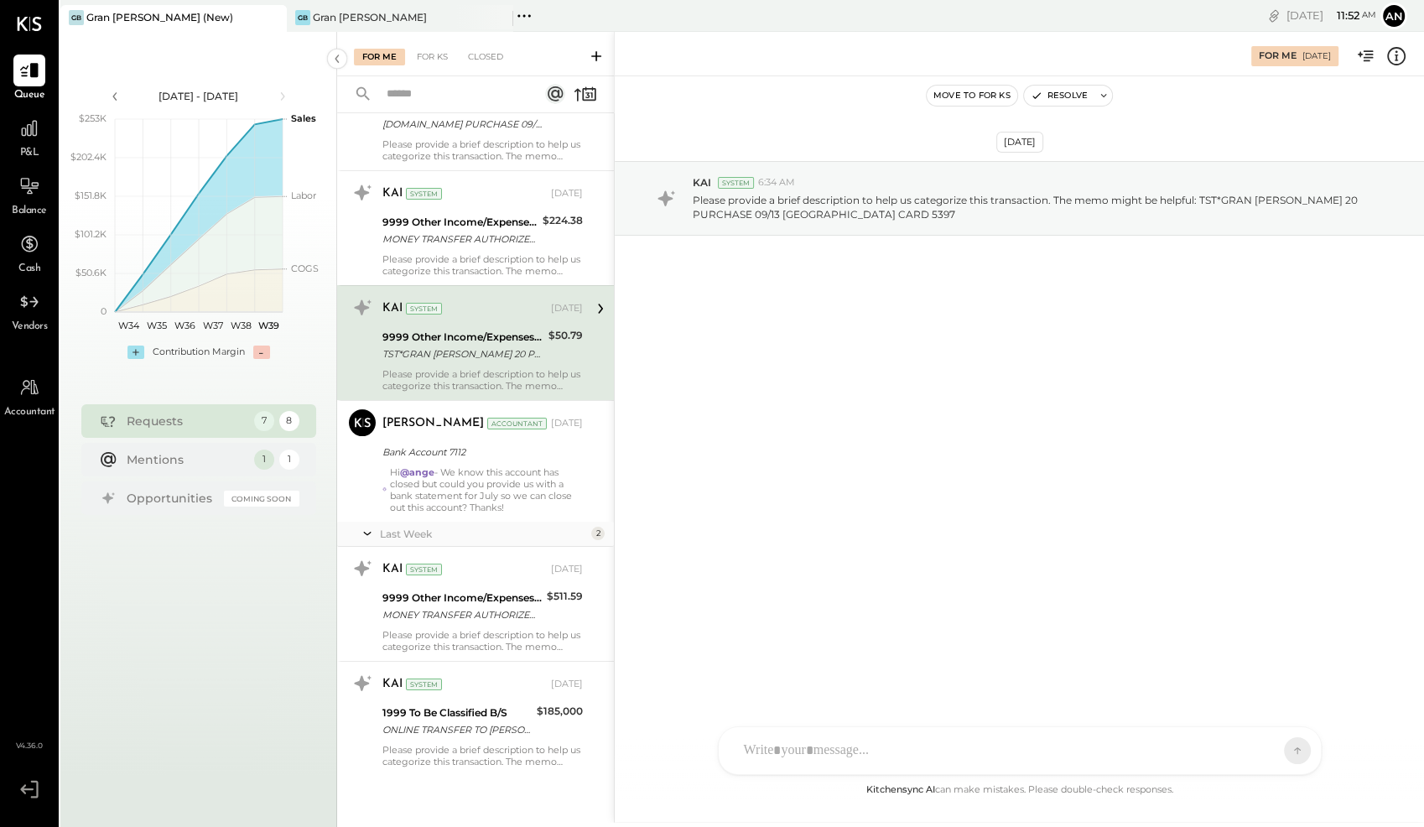
click at [930, 752] on div "FL [PERSON_NAME] PL [PERSON_NAME] A [PERSON_NAME] [PERSON_NAME] Use Shift + Ret…" at bounding box center [1020, 750] width 604 height 49
click at [1268, 751] on icon at bounding box center [1264, 749] width 17 height 17
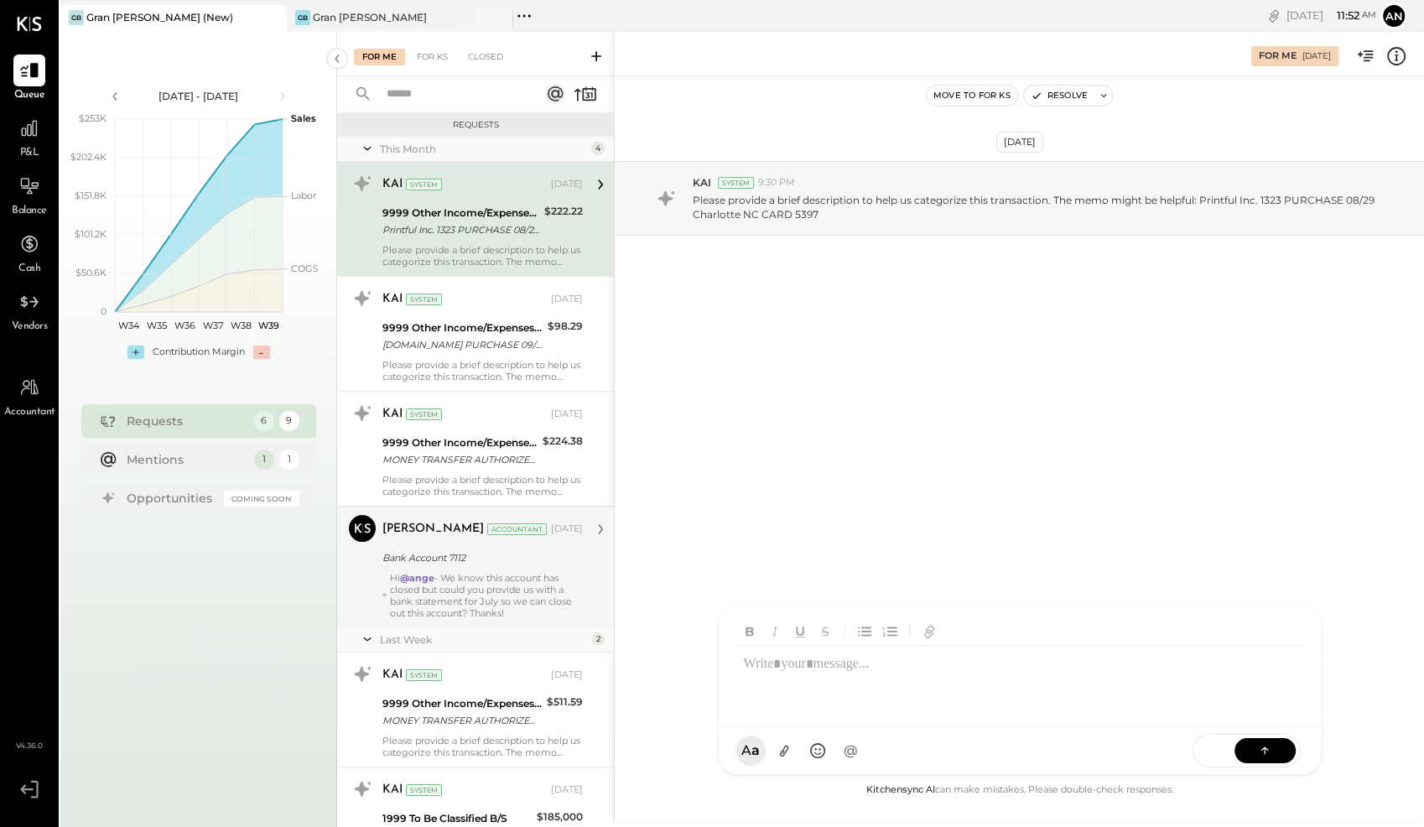
click at [485, 572] on div "Hi @ange - We know this account has closed but could you provide us with a bank…" at bounding box center [486, 595] width 193 height 47
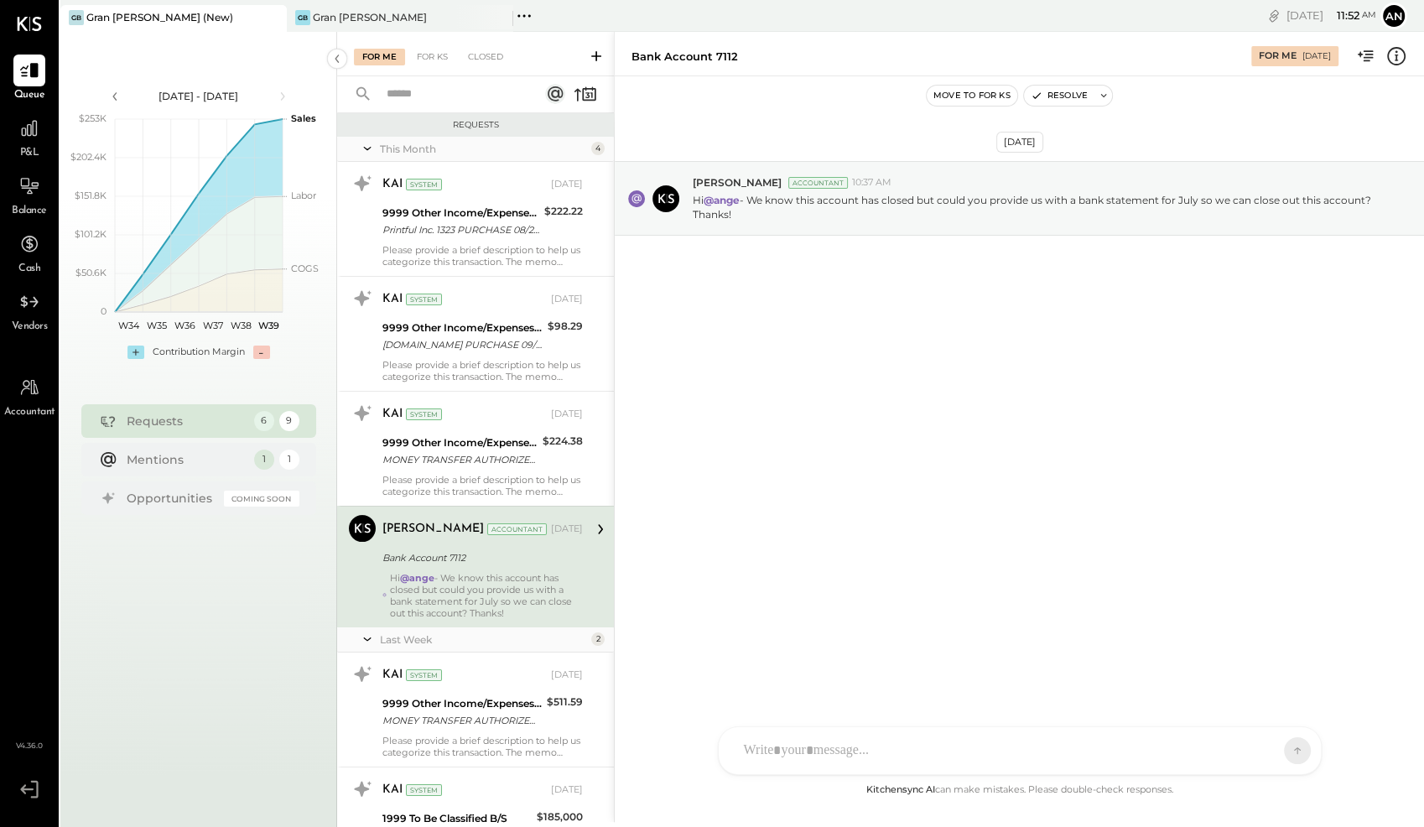
click at [984, 755] on div at bounding box center [1020, 750] width 602 height 47
click at [1272, 751] on icon at bounding box center [1264, 749] width 17 height 17
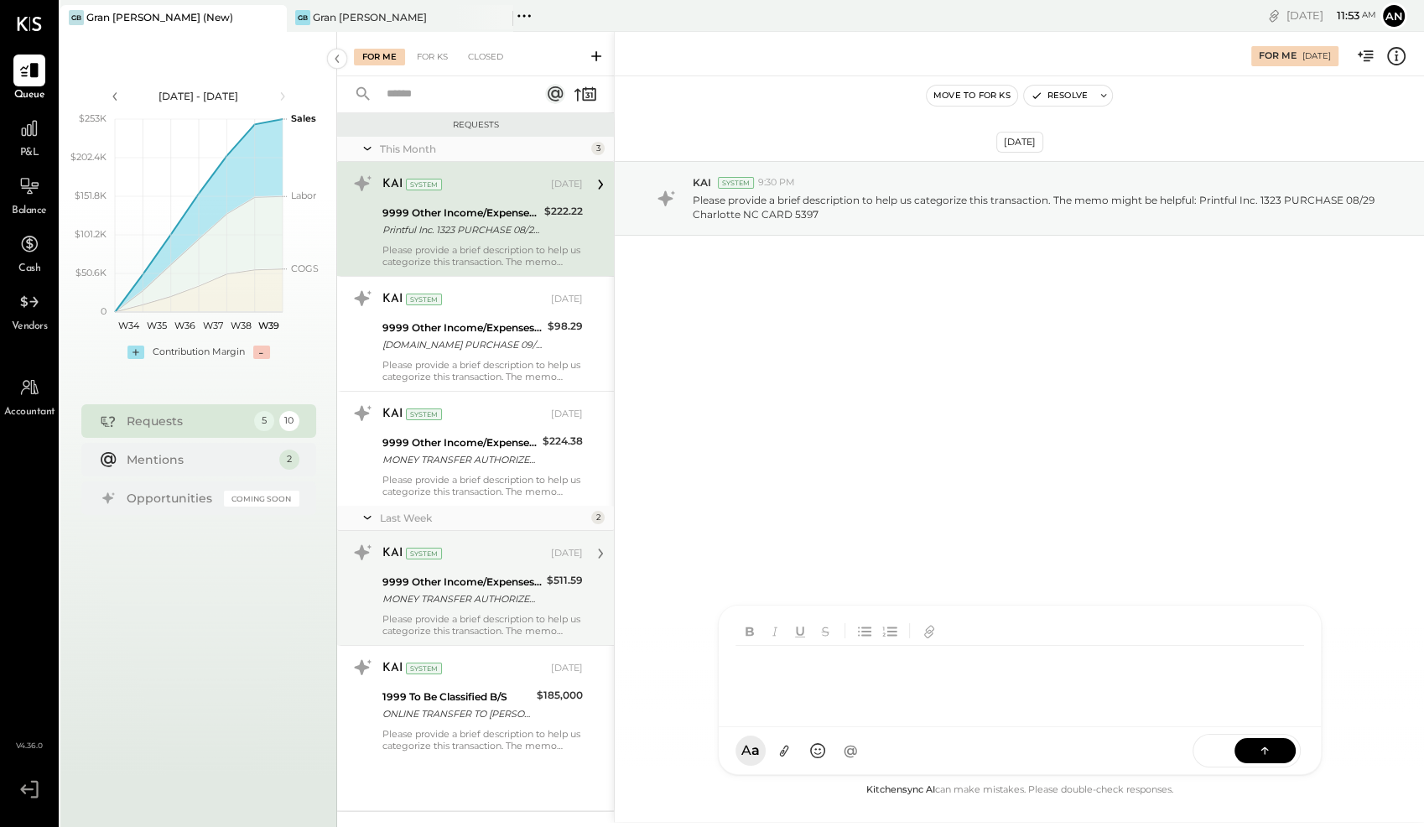
click at [466, 584] on div "9999 Other Income/Expenses:To Be Classified" at bounding box center [461, 582] width 159 height 17
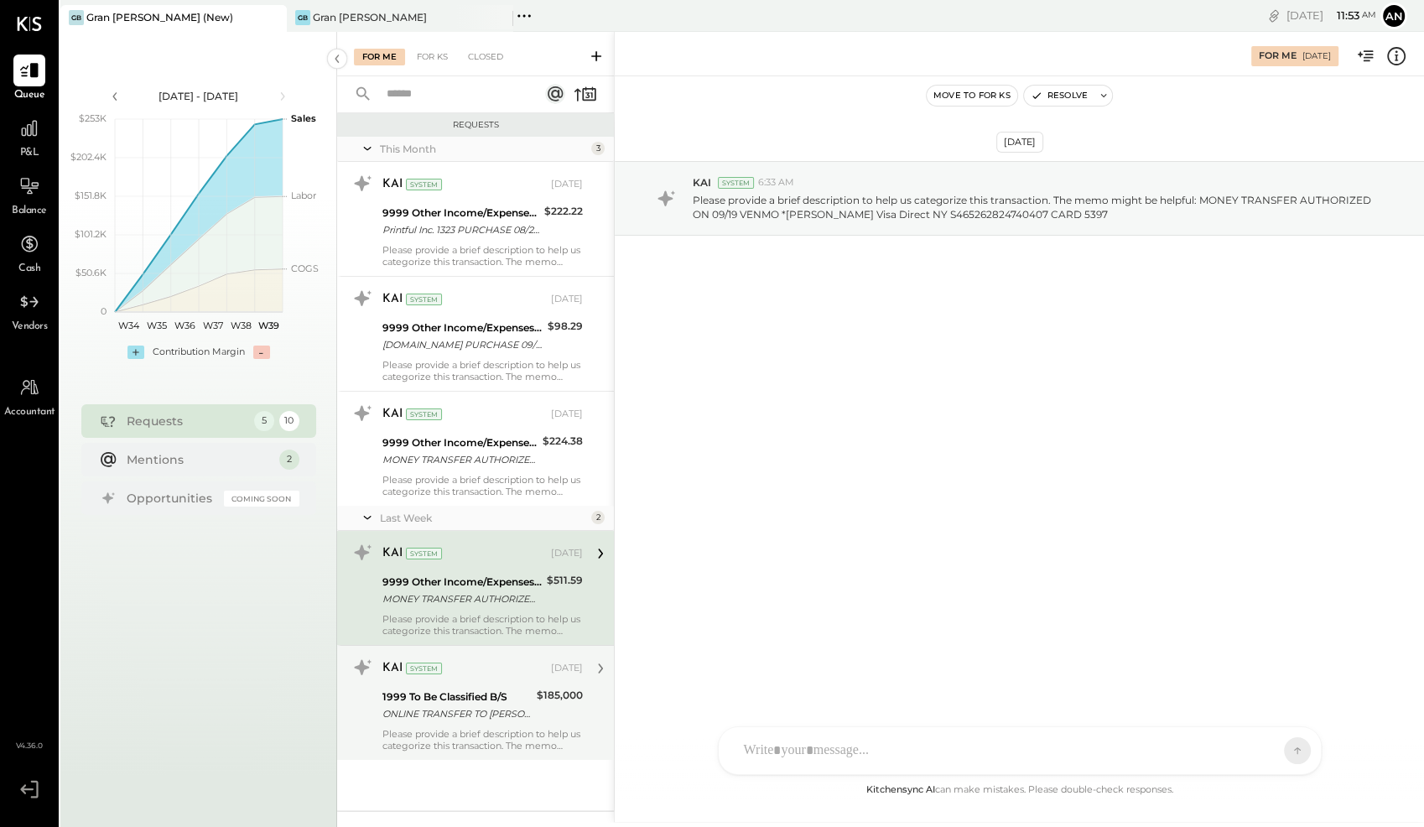
click at [490, 706] on div "ONLINE TRANSFER TO [PERSON_NAME] F EVERYDAY CHECKING XXXXXX5447 REF #IB0TXV8KHF…" at bounding box center [456, 713] width 149 height 17
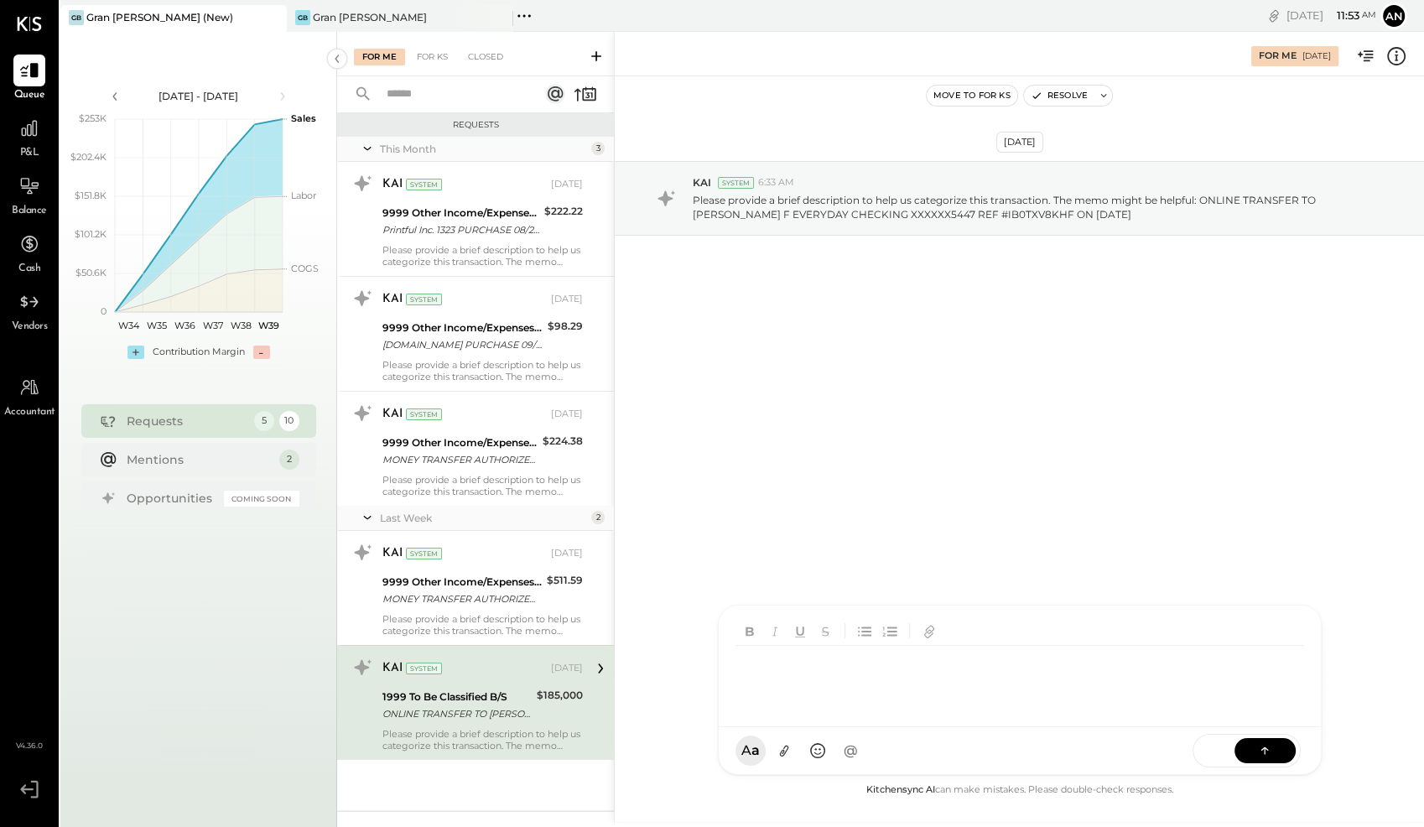
click at [913, 755] on div "FL [PERSON_NAME] PL [PERSON_NAME] A [PERSON_NAME] [PERSON_NAME] MESSAGE SUGGEST…" at bounding box center [1020, 690] width 604 height 170
click at [1270, 746] on icon at bounding box center [1264, 749] width 17 height 17
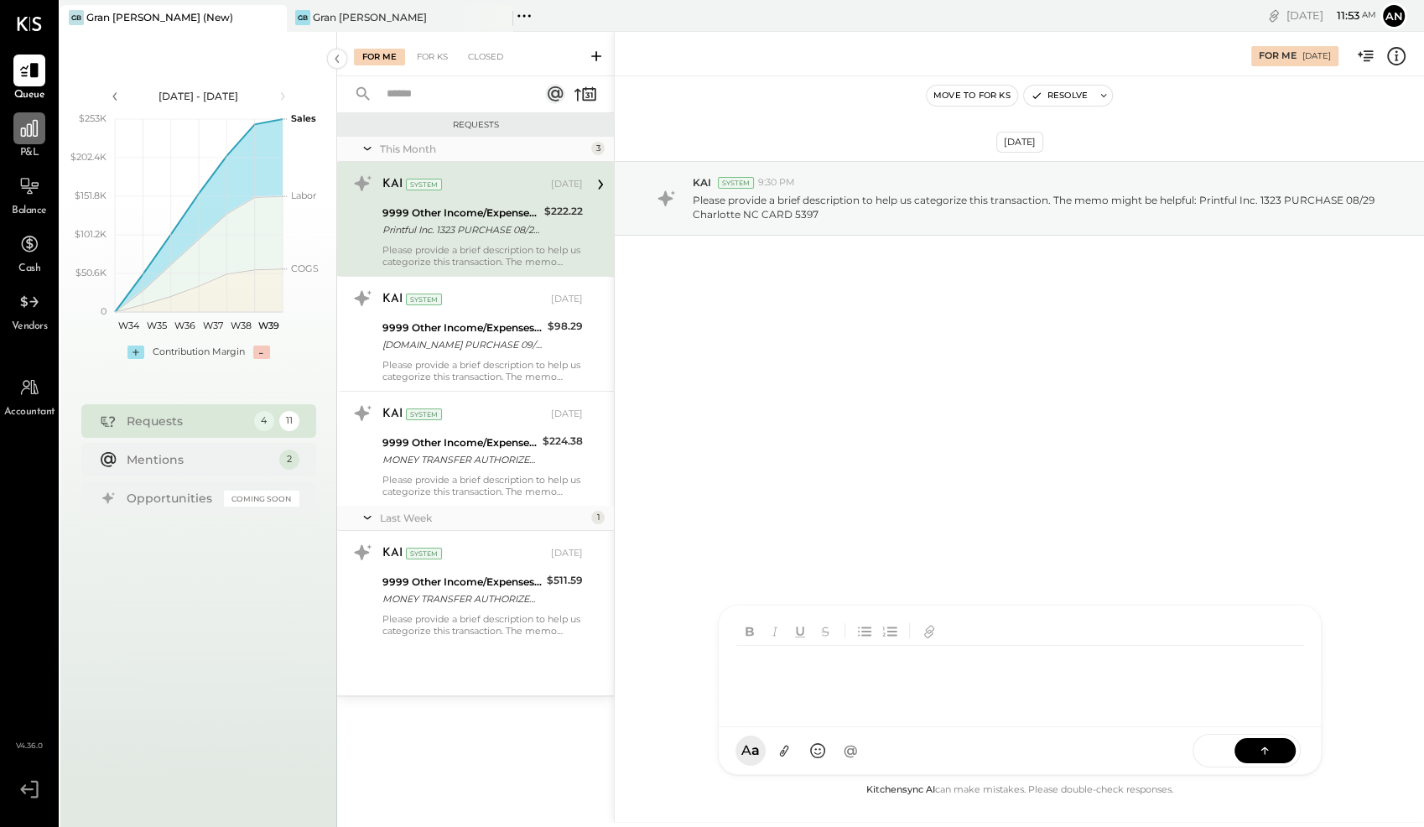
click at [39, 129] on icon at bounding box center [29, 128] width 22 height 22
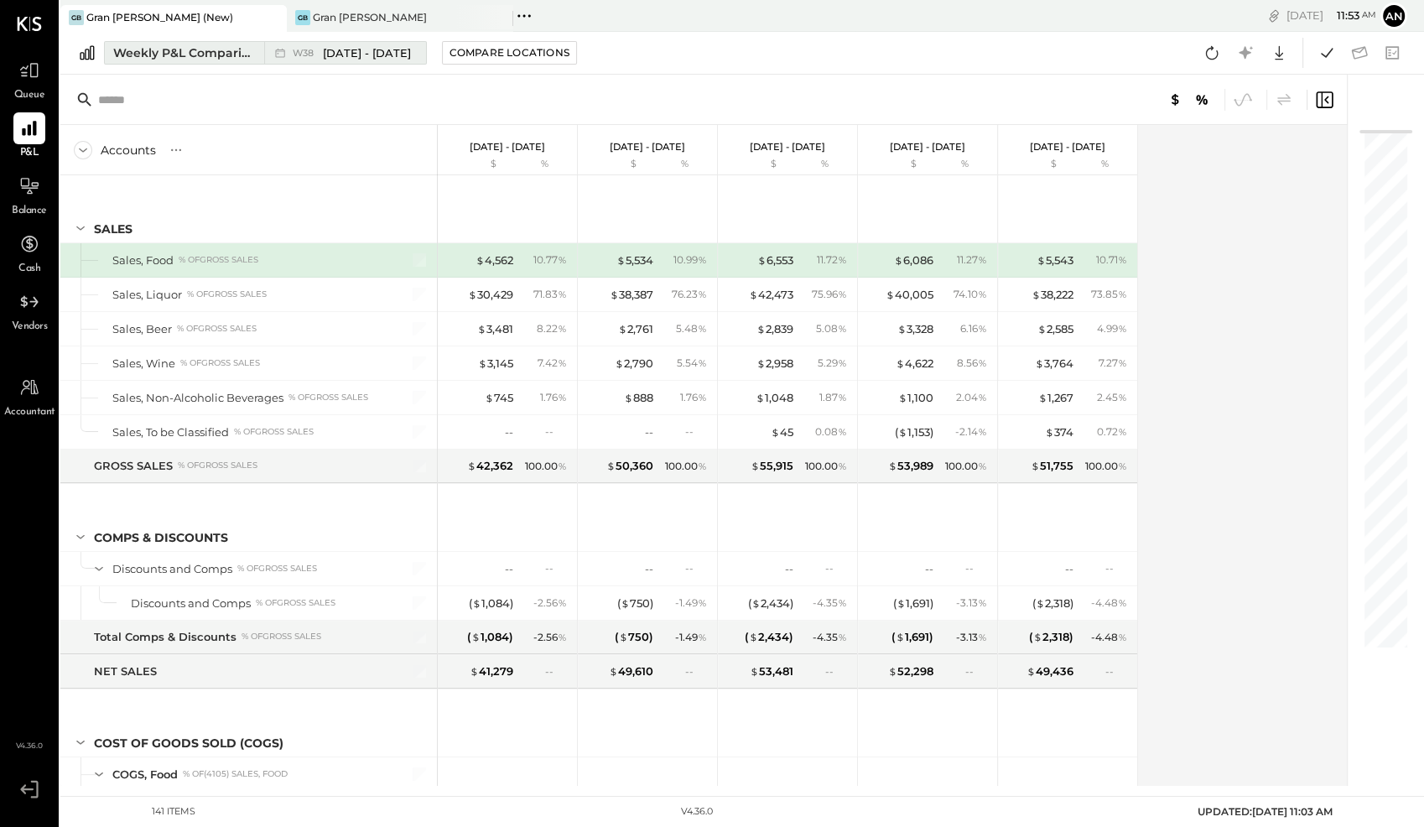
click at [171, 49] on div "Weekly P&L Comparison" at bounding box center [183, 52] width 141 height 17
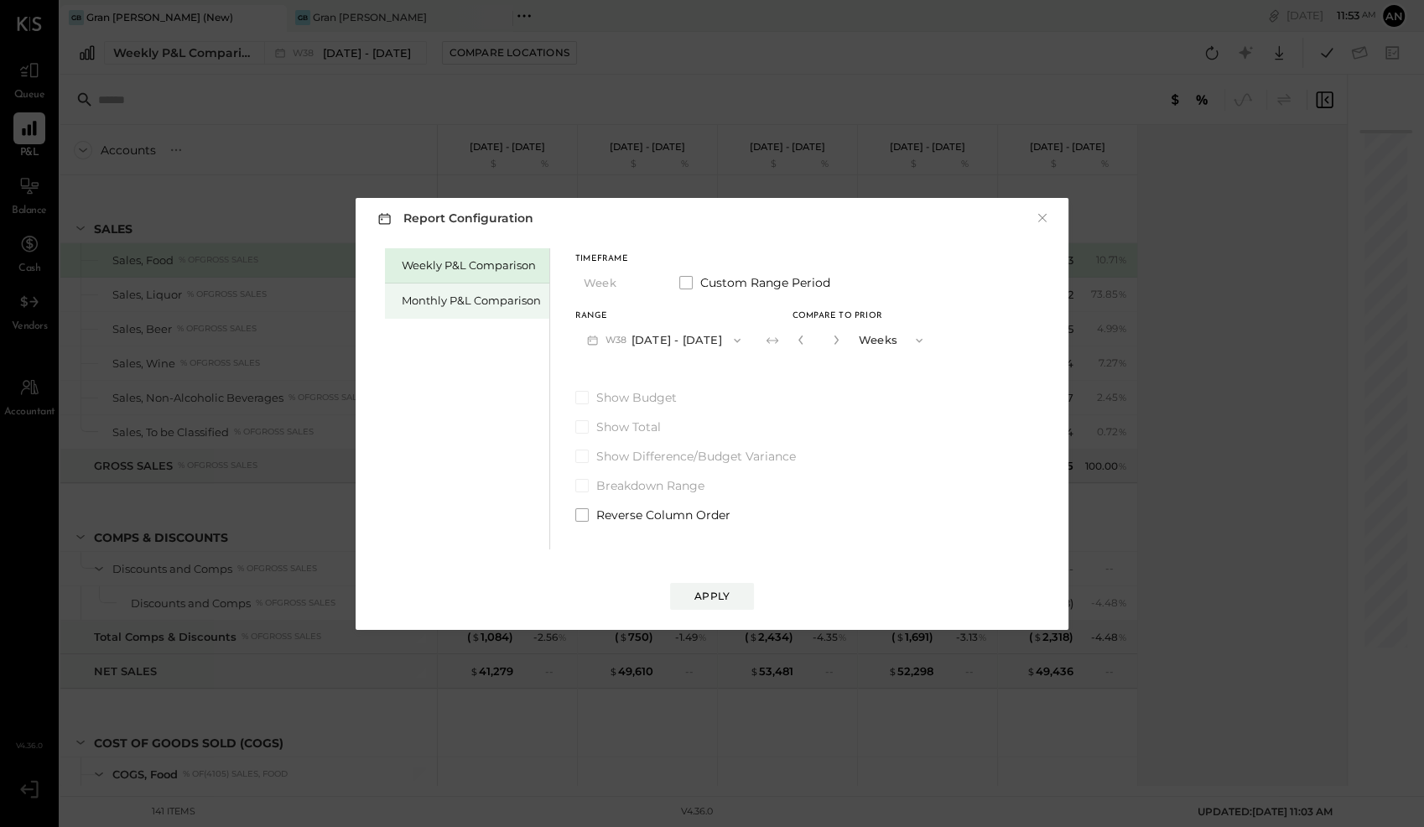
click at [474, 292] on div "Monthly P&L Comparison" at bounding box center [467, 300] width 164 height 35
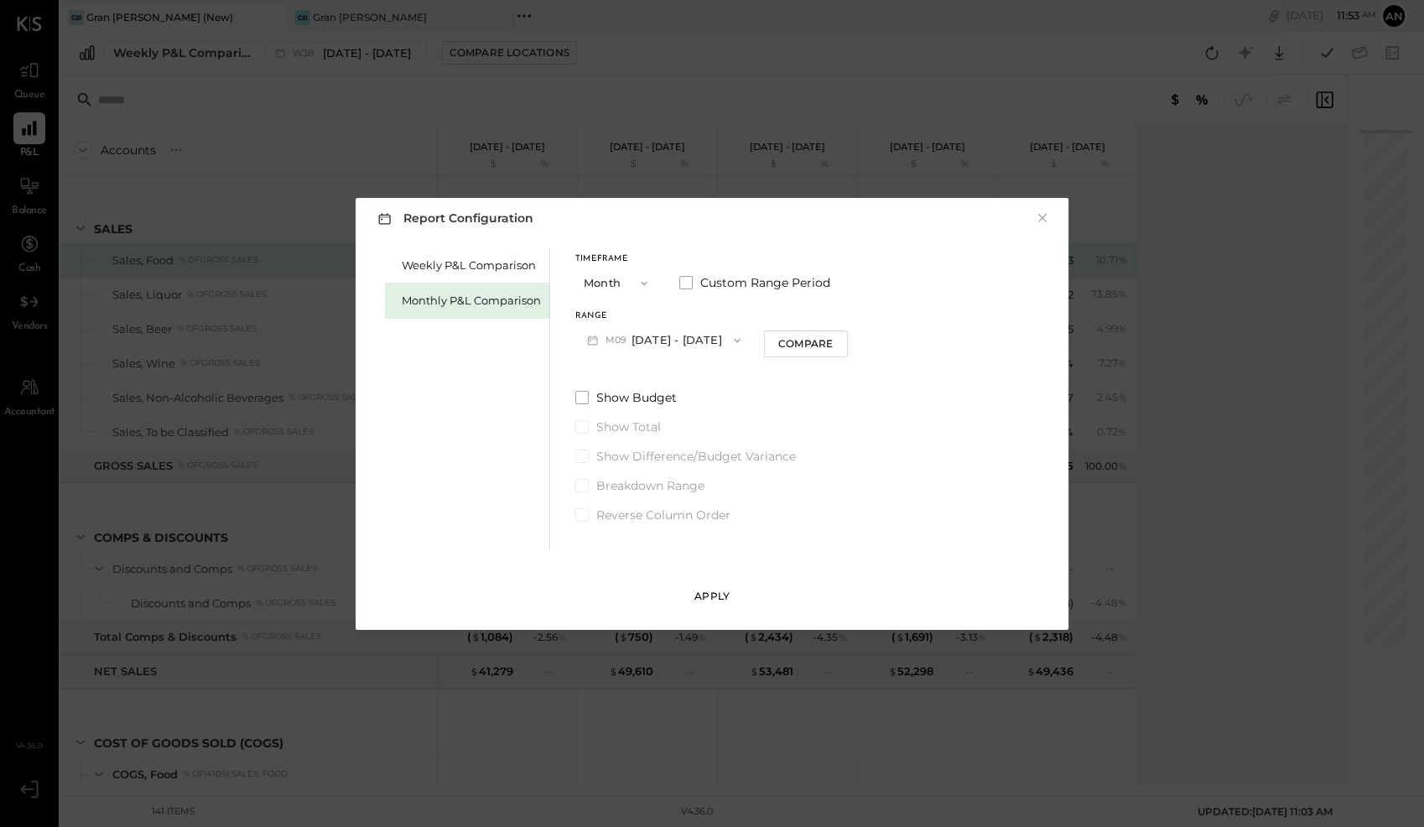
click at [716, 590] on div "Apply" at bounding box center [711, 596] width 35 height 14
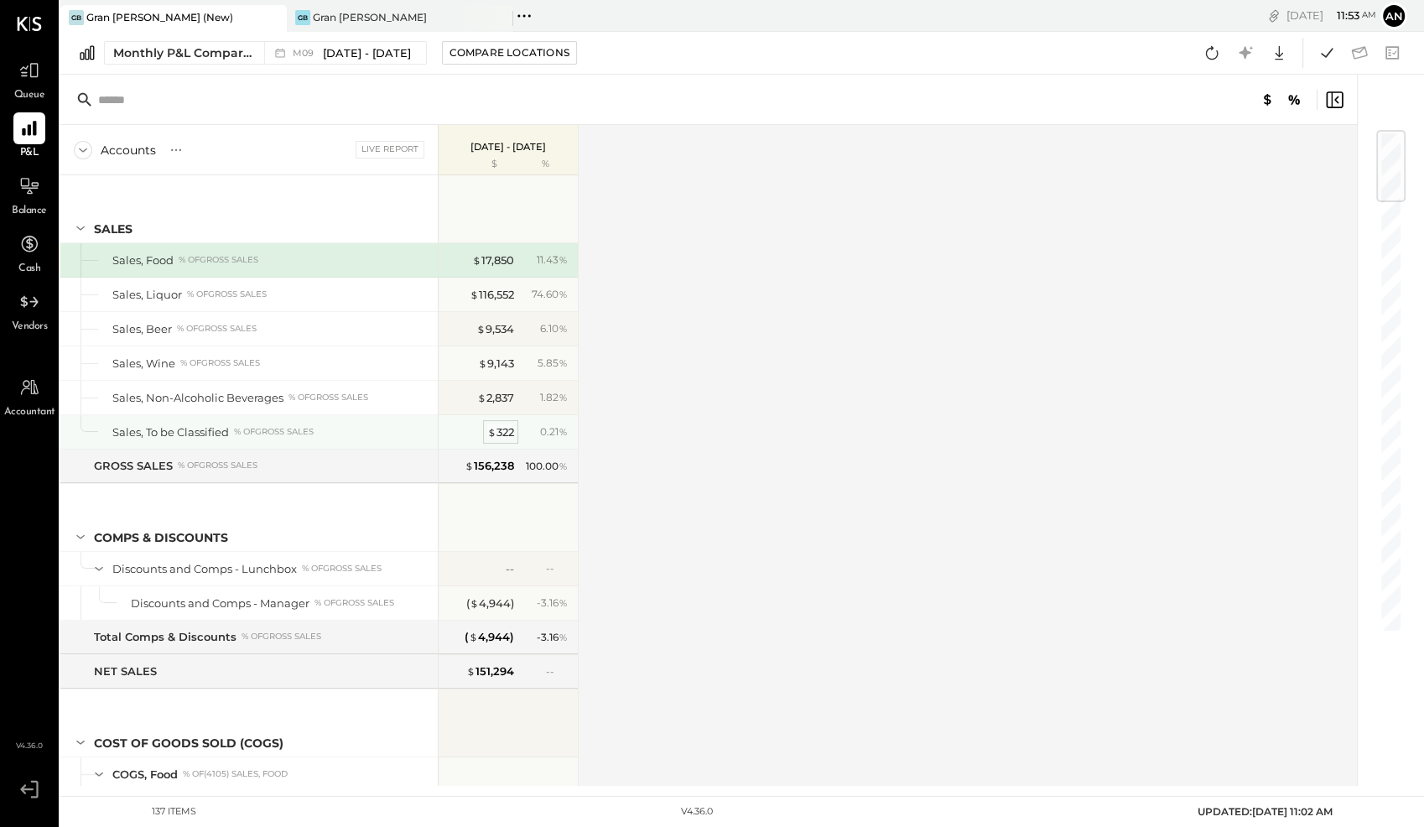
click at [493, 433] on span "$" at bounding box center [491, 431] width 9 height 13
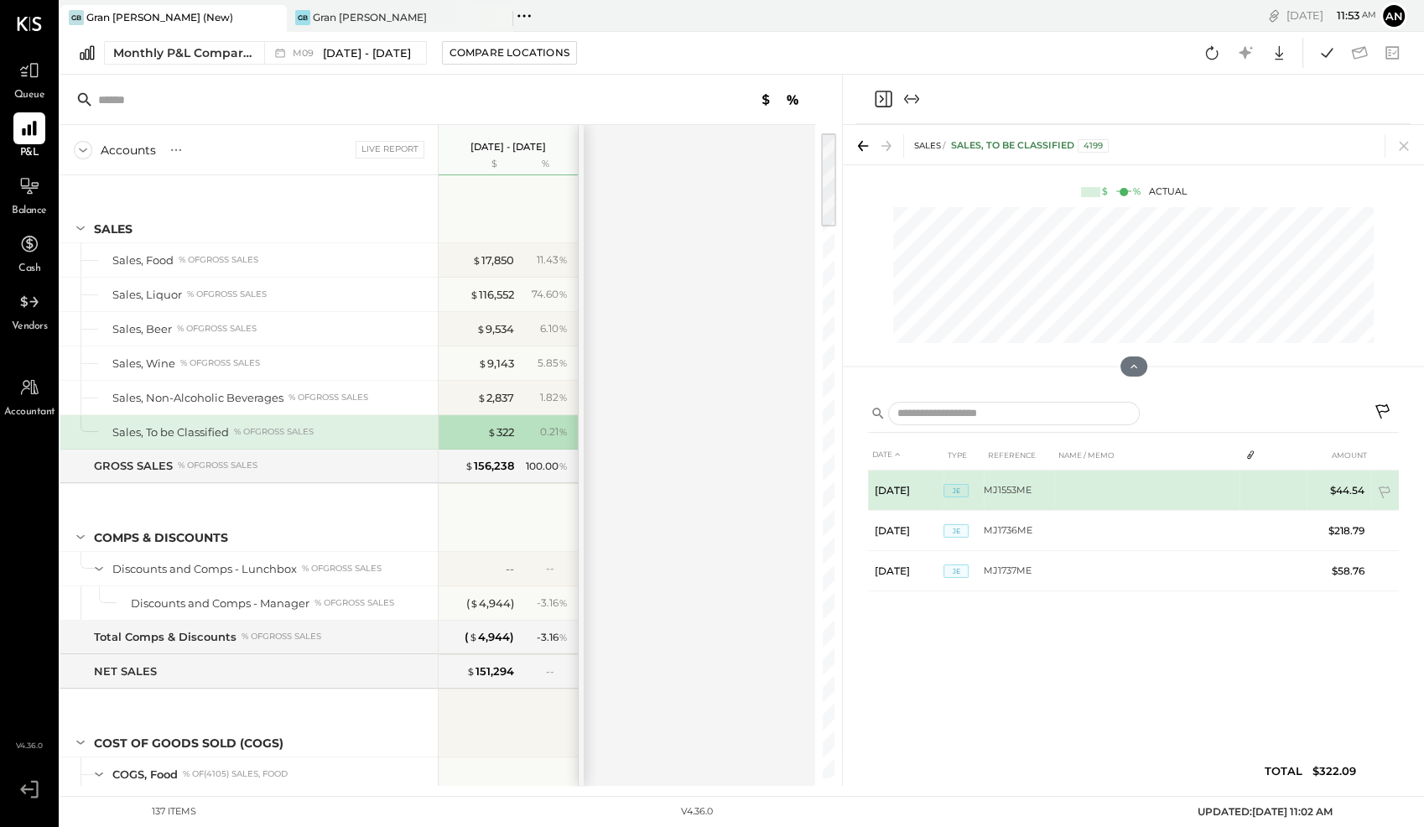
click at [993, 486] on td "MJ1553ME" at bounding box center [1019, 490] width 70 height 40
click at [954, 485] on span "JE" at bounding box center [955, 490] width 25 height 13
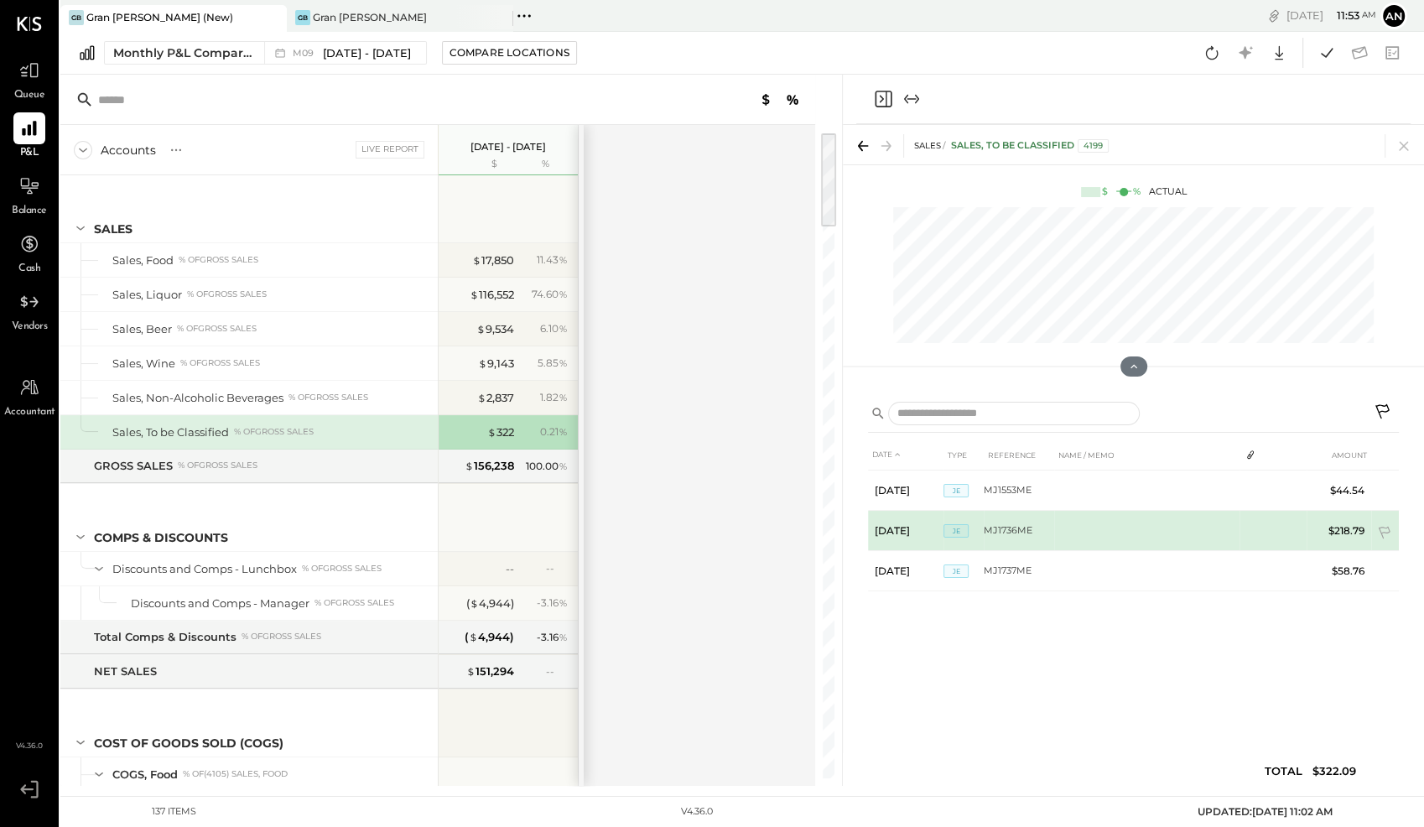
click at [932, 530] on td "[DATE]" at bounding box center [905, 531] width 75 height 40
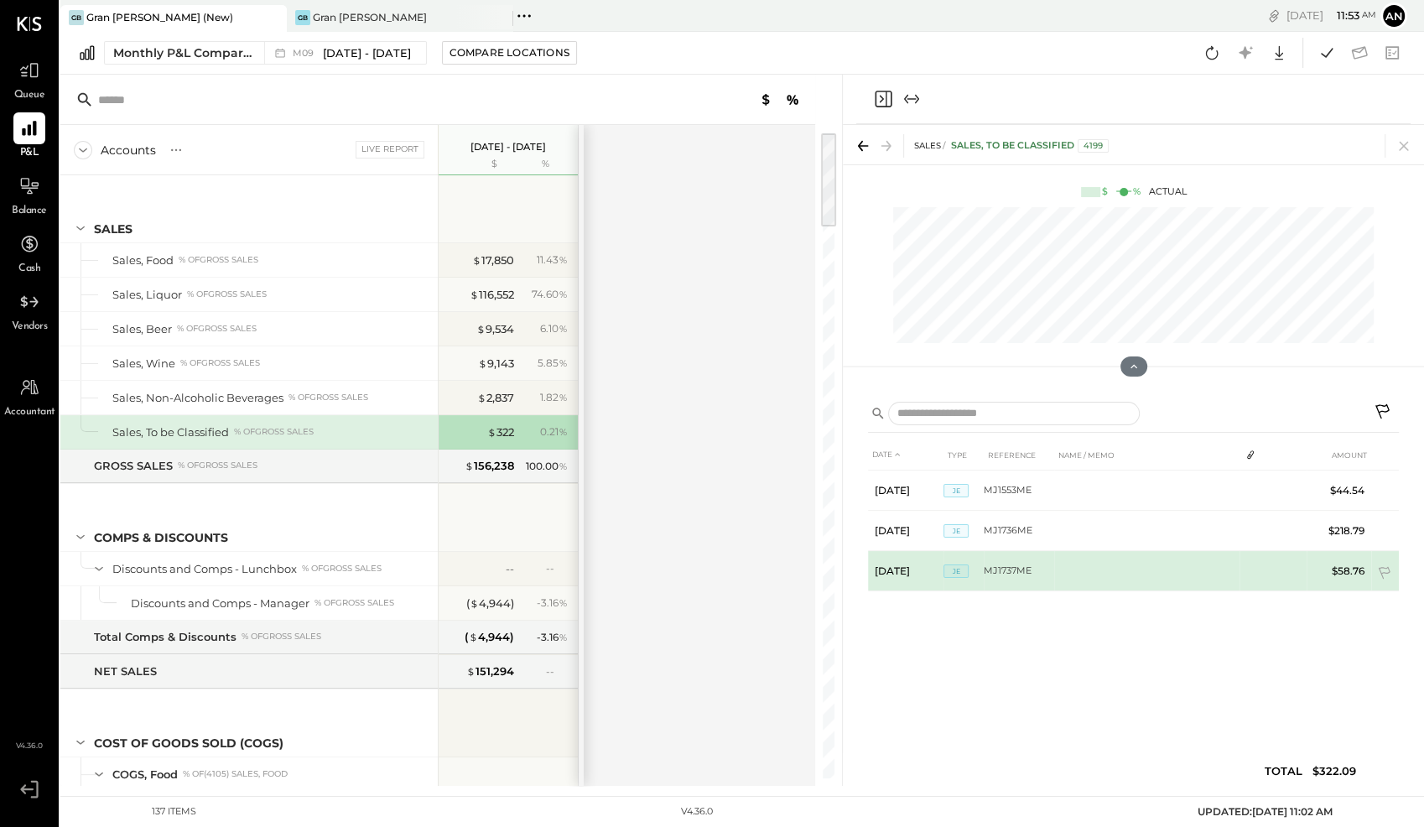
click at [907, 571] on td "[DATE]" at bounding box center [905, 571] width 75 height 40
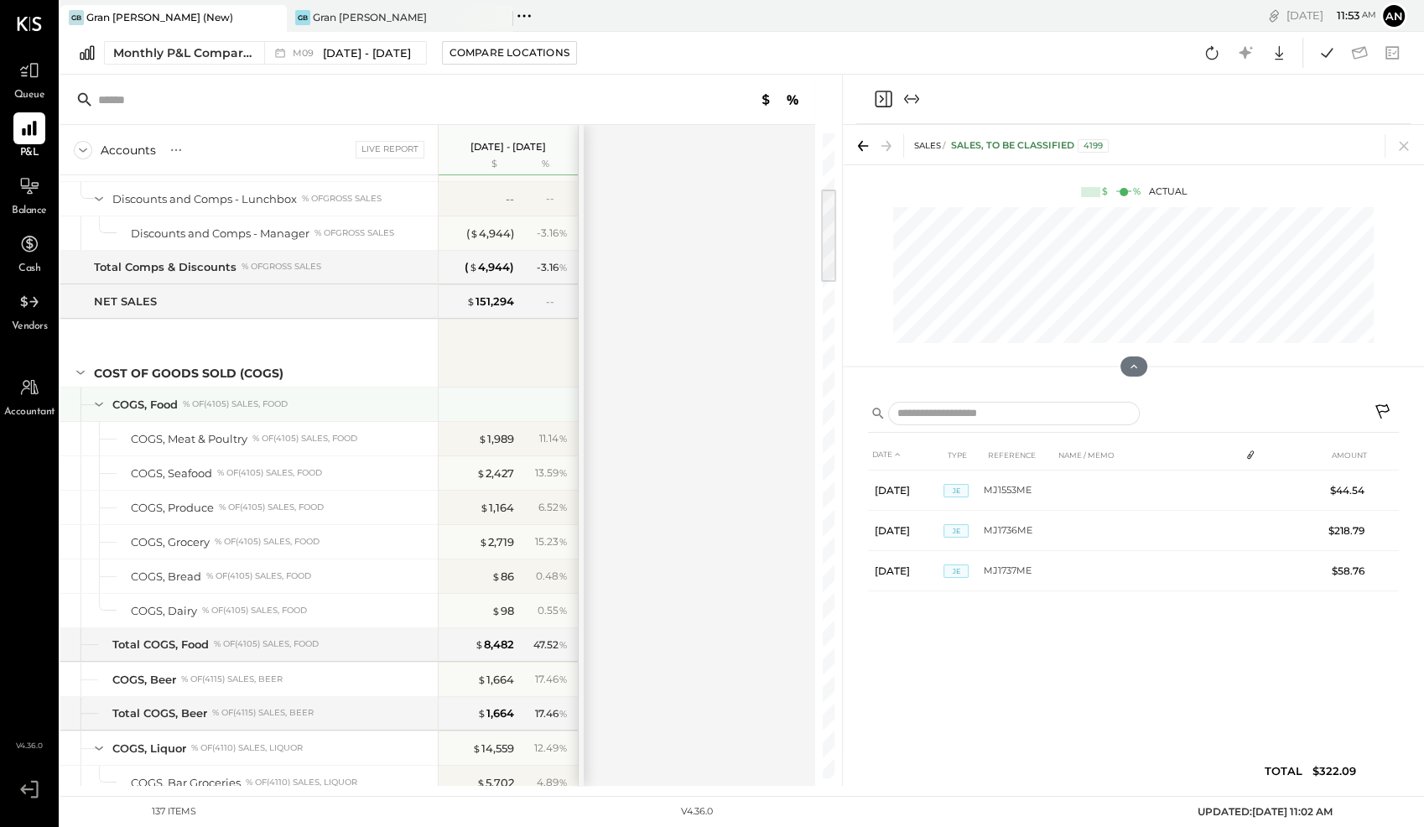
scroll to position [397, 0]
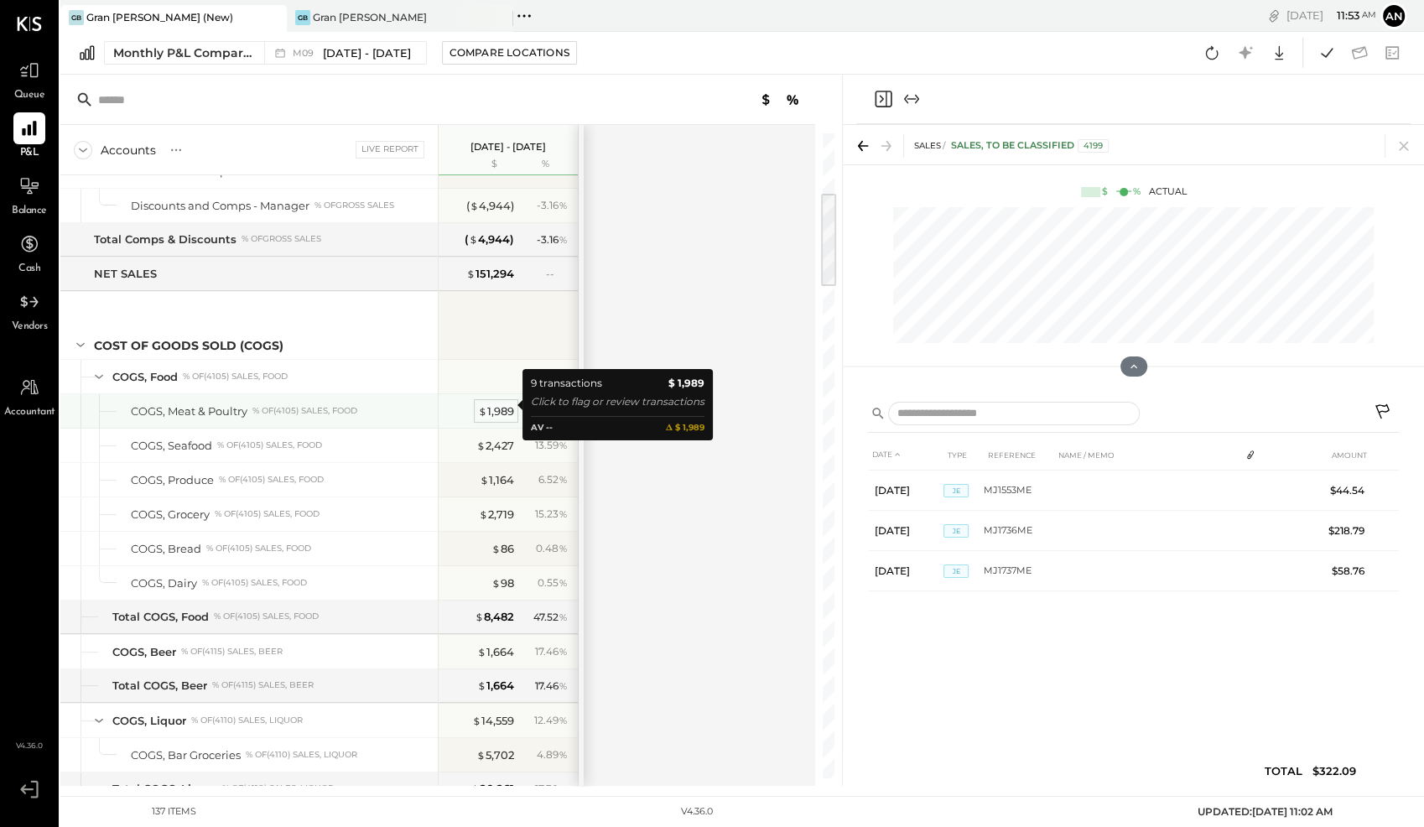
click at [495, 403] on div "$ 1,989" at bounding box center [496, 411] width 36 height 16
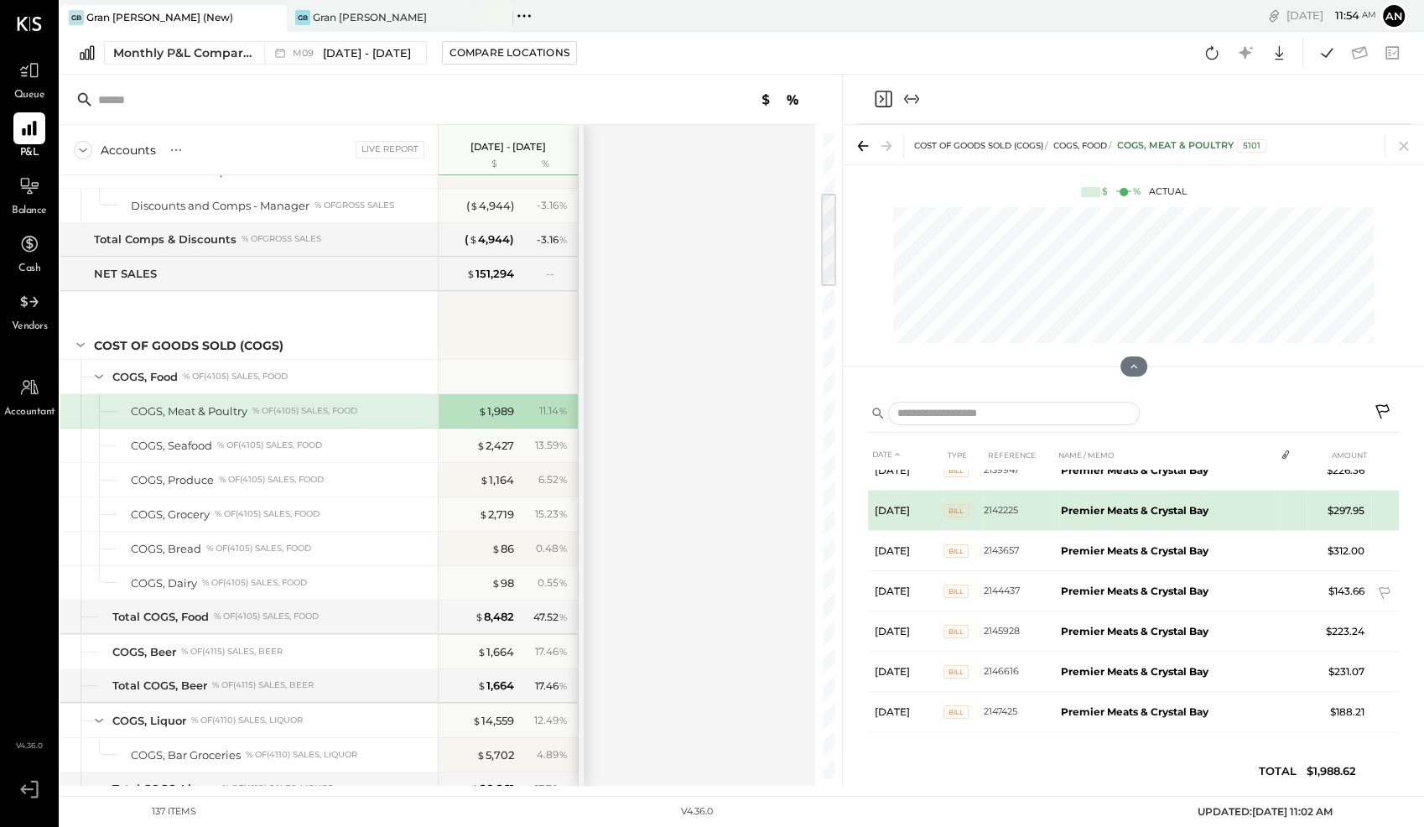
scroll to position [40, 0]
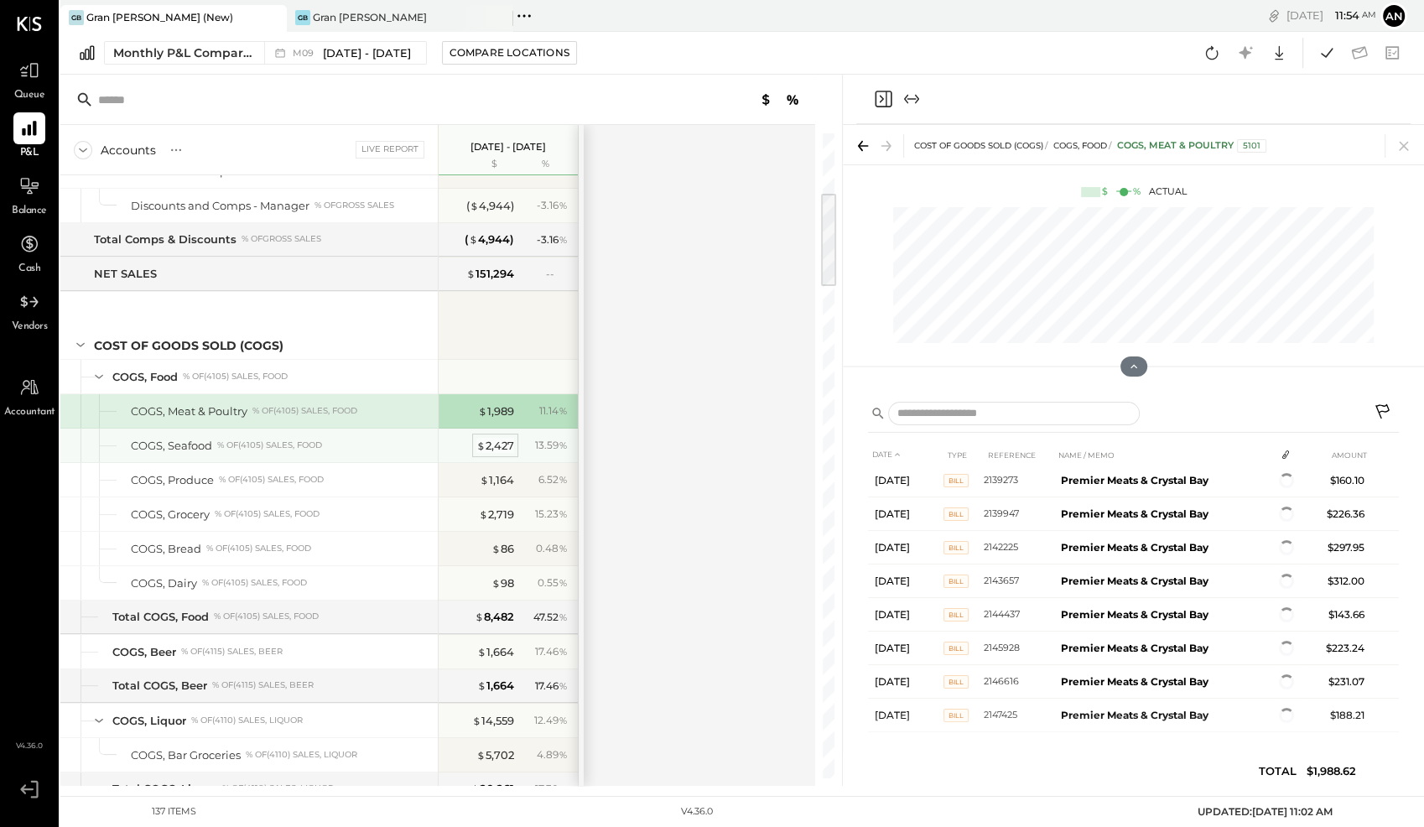
click at [488, 438] on div "$ 2,427" at bounding box center [495, 446] width 38 height 16
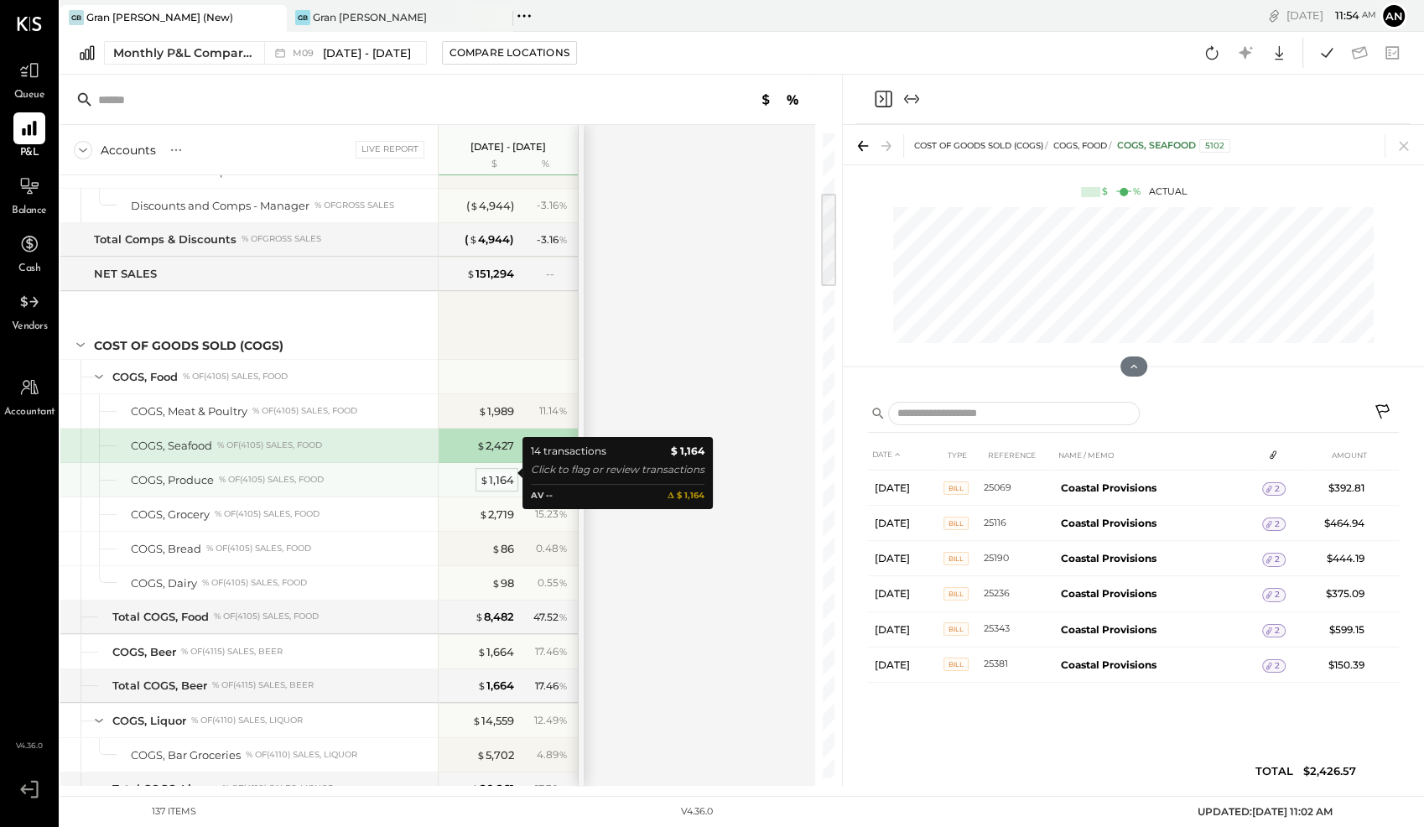
click at [491, 473] on div "$ 1,164" at bounding box center [497, 480] width 34 height 16
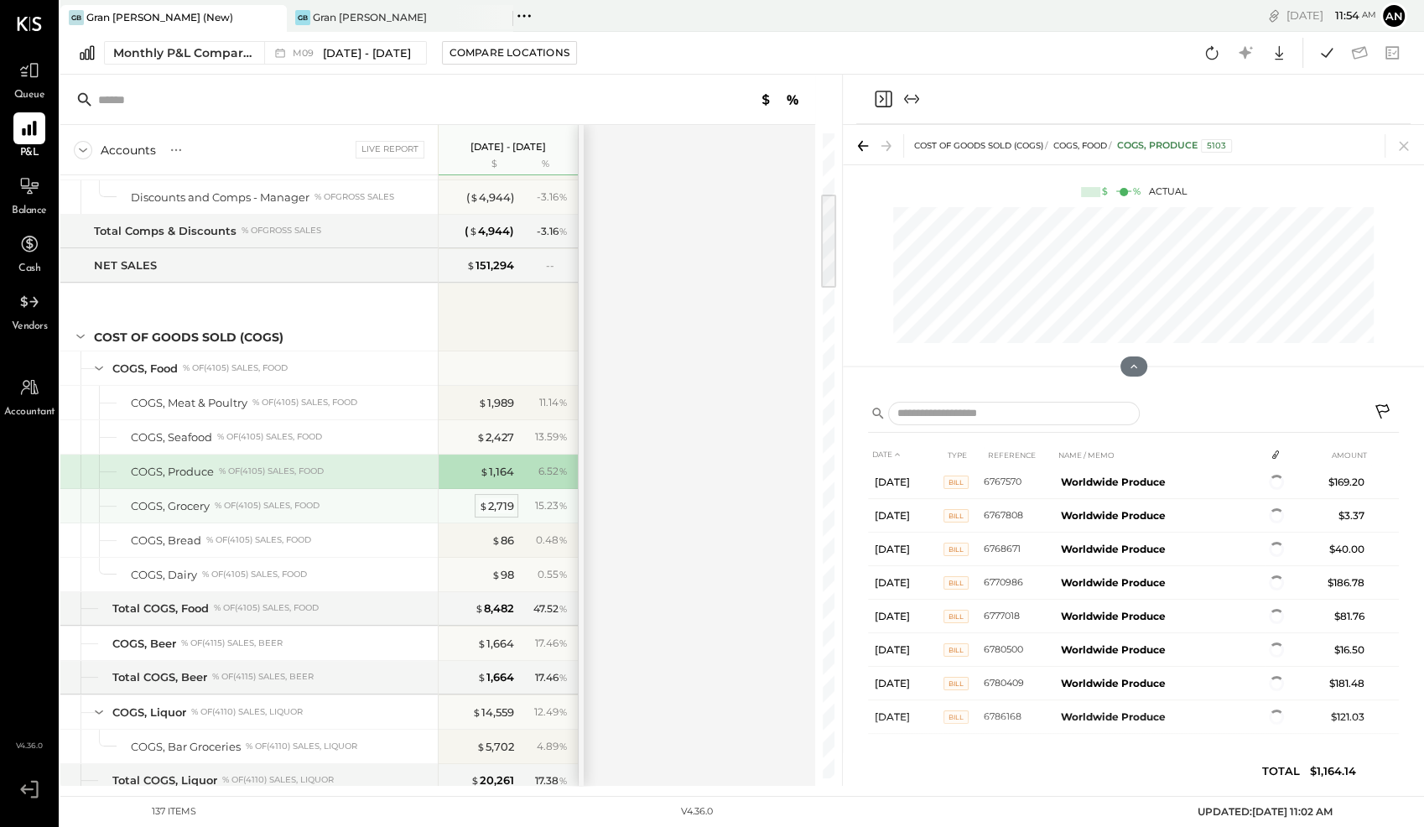
scroll to position [400, 0]
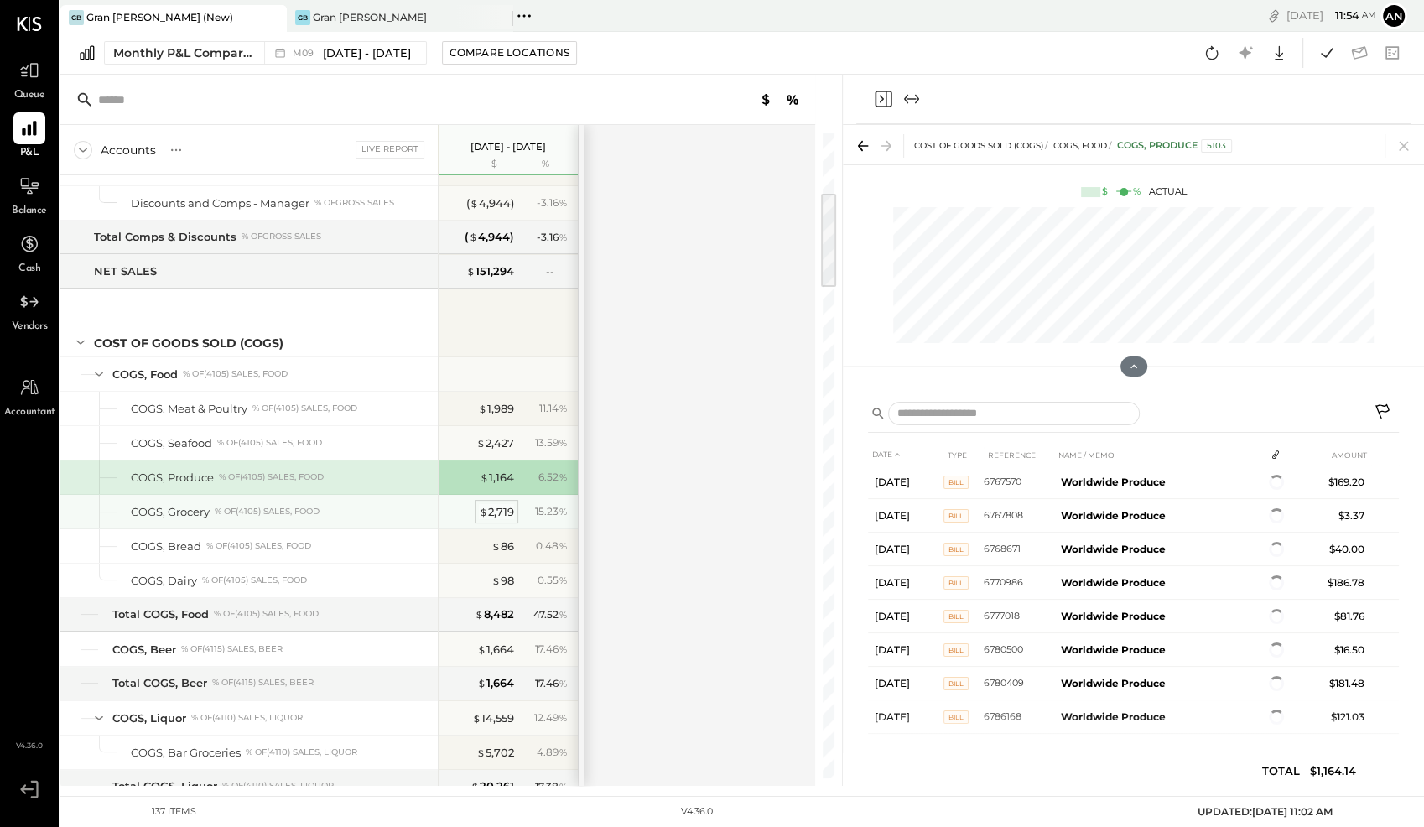
click at [491, 504] on div "$ 2,719" at bounding box center [496, 512] width 35 height 16
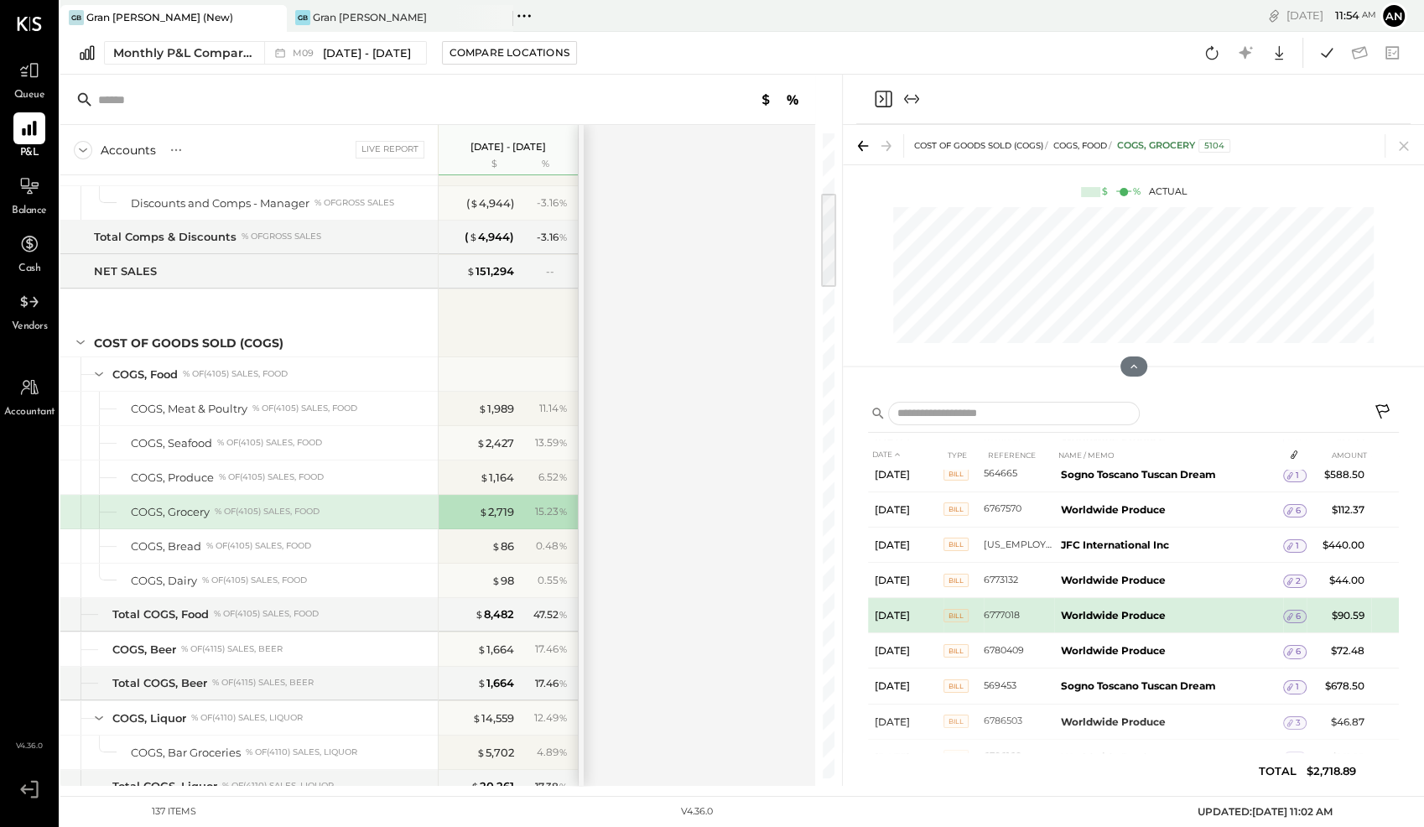
scroll to position [237, 0]
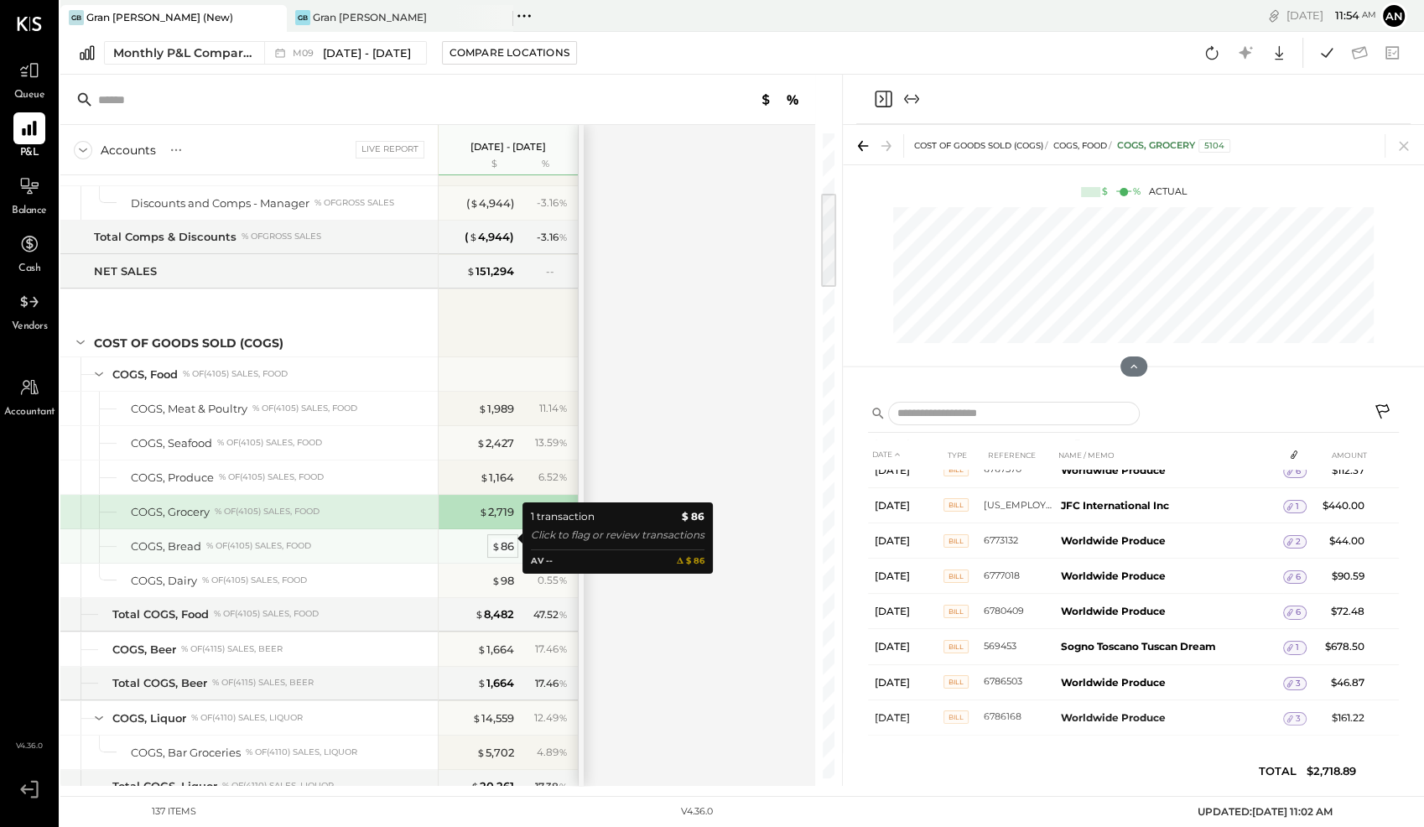
click at [502, 538] on div "$ 86" at bounding box center [502, 546] width 23 height 16
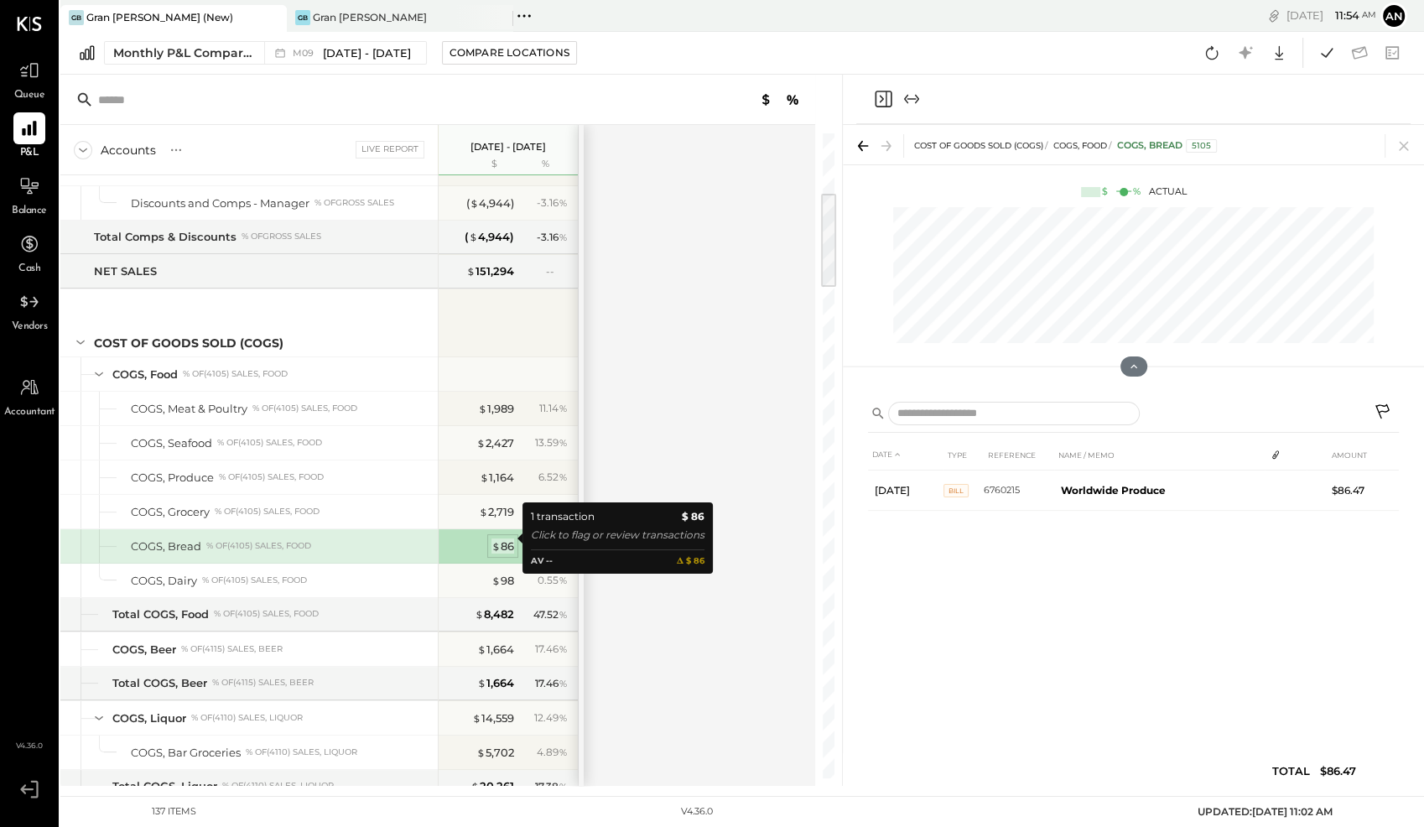
scroll to position [0, 0]
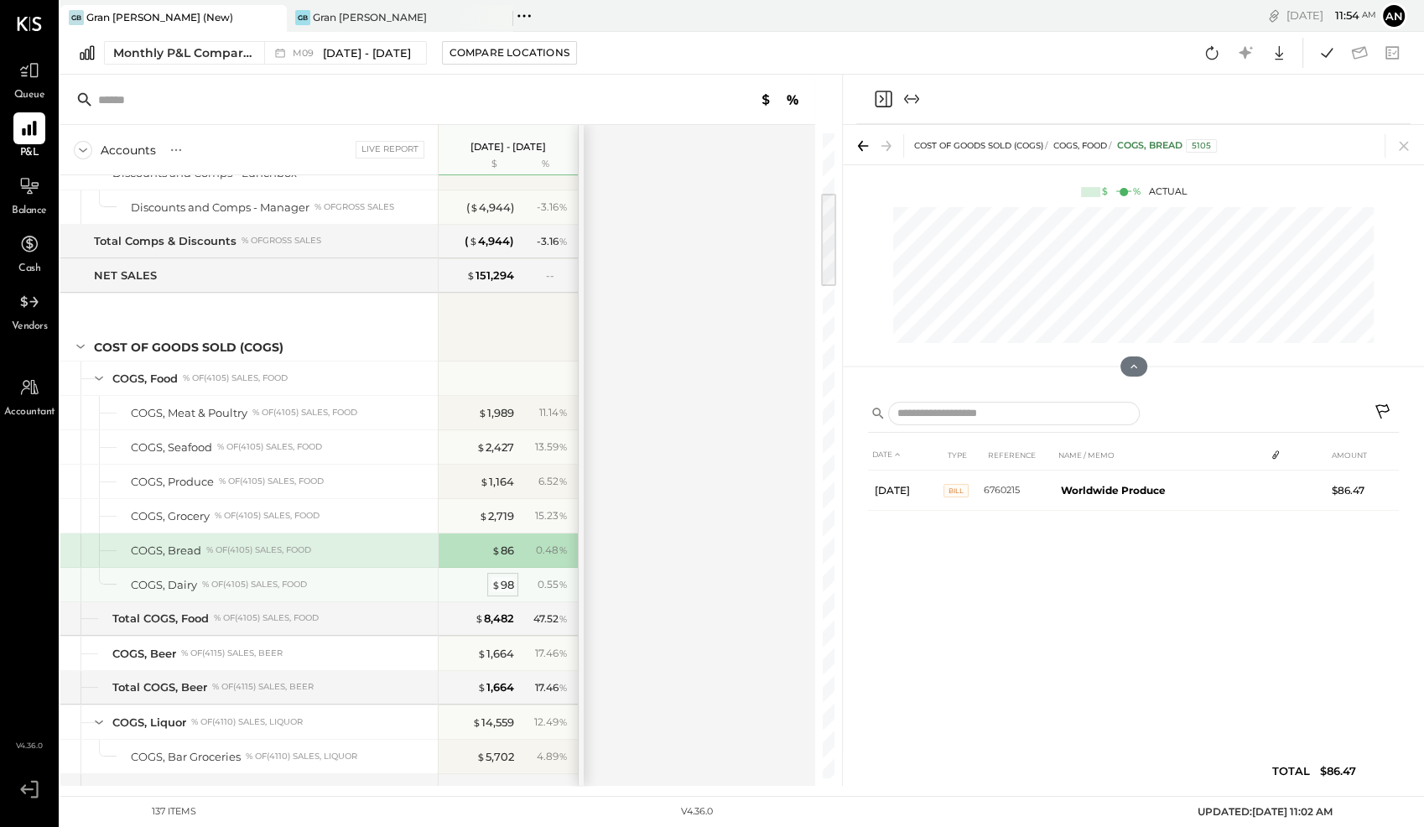
click at [498, 578] on span "$" at bounding box center [495, 584] width 9 height 13
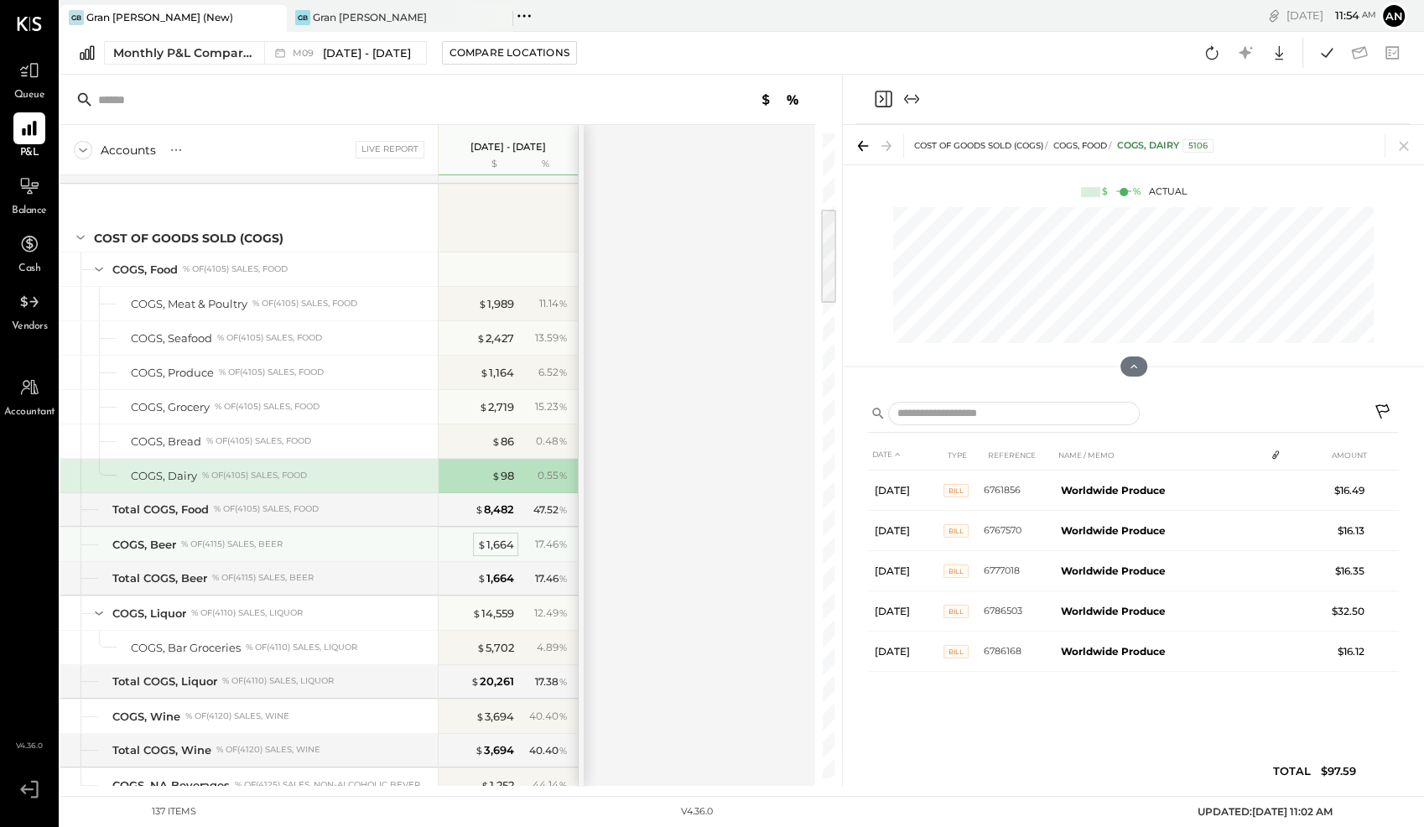
scroll to position [507, 0]
click at [495, 542] on div "$ 1,664 17.46 %" at bounding box center [510, 542] width 126 height 34
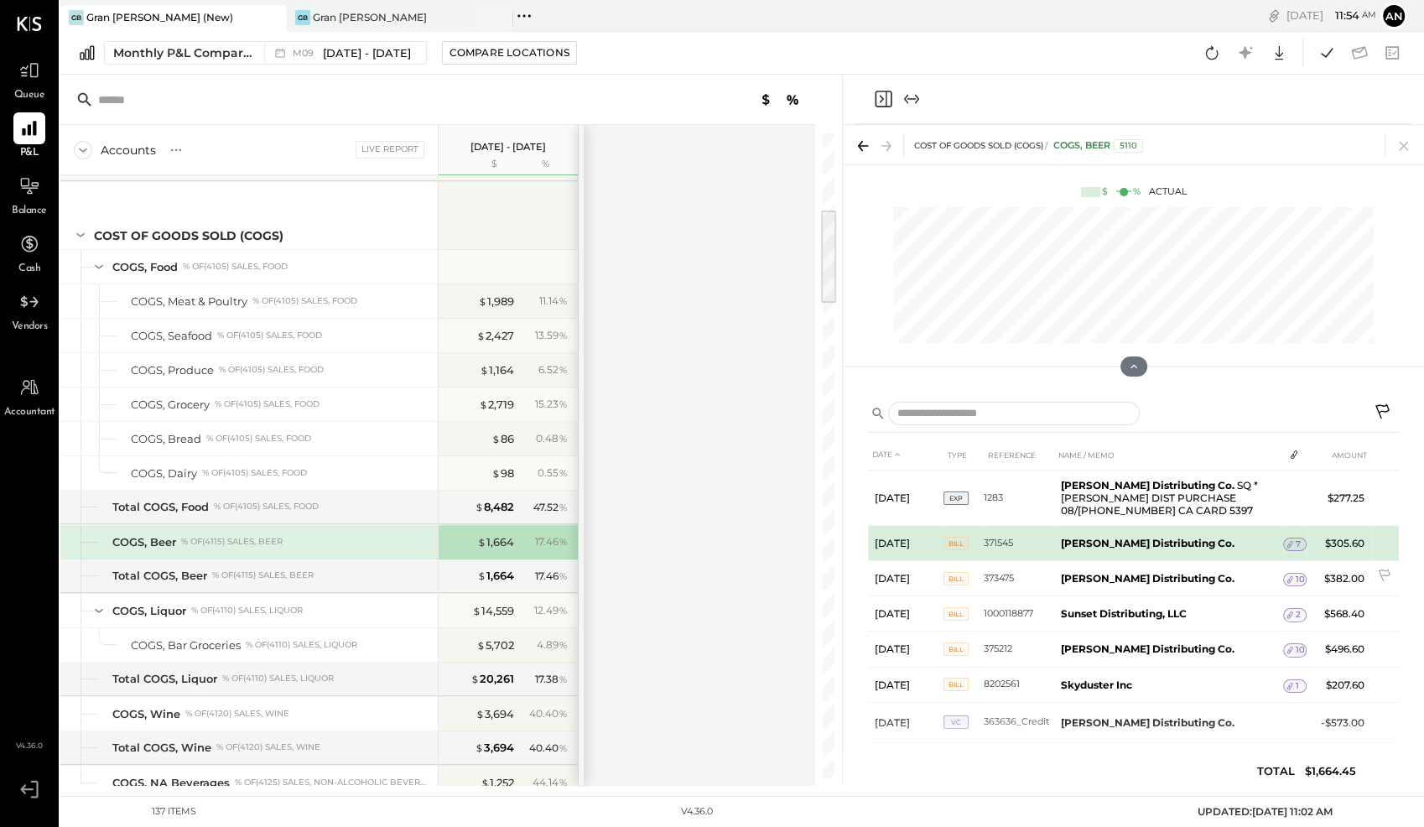
scroll to position [2, 0]
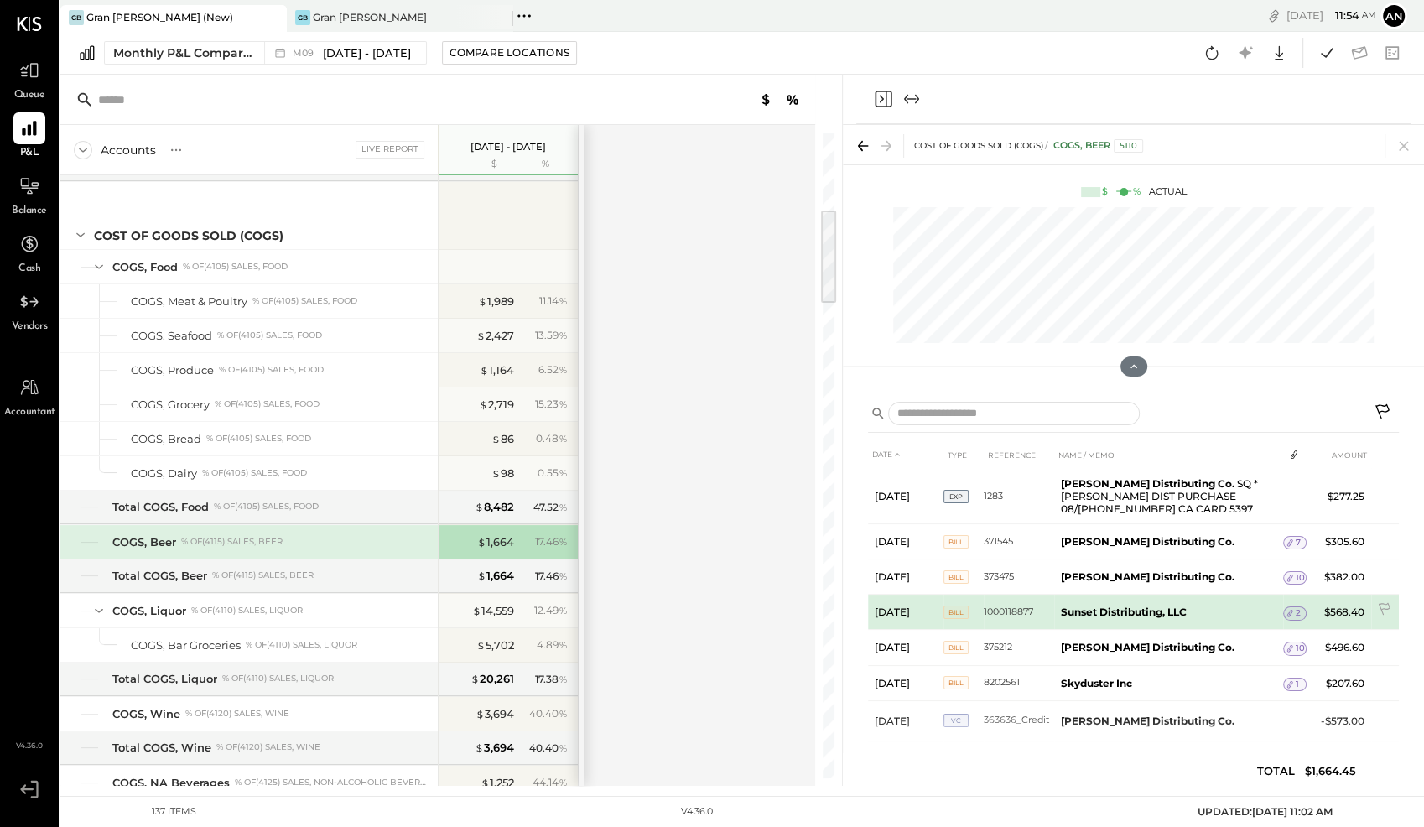
click at [1145, 612] on b "Sunset Distributing, LLC" at bounding box center [1124, 611] width 126 height 13
click at [1292, 611] on icon at bounding box center [1290, 613] width 12 height 12
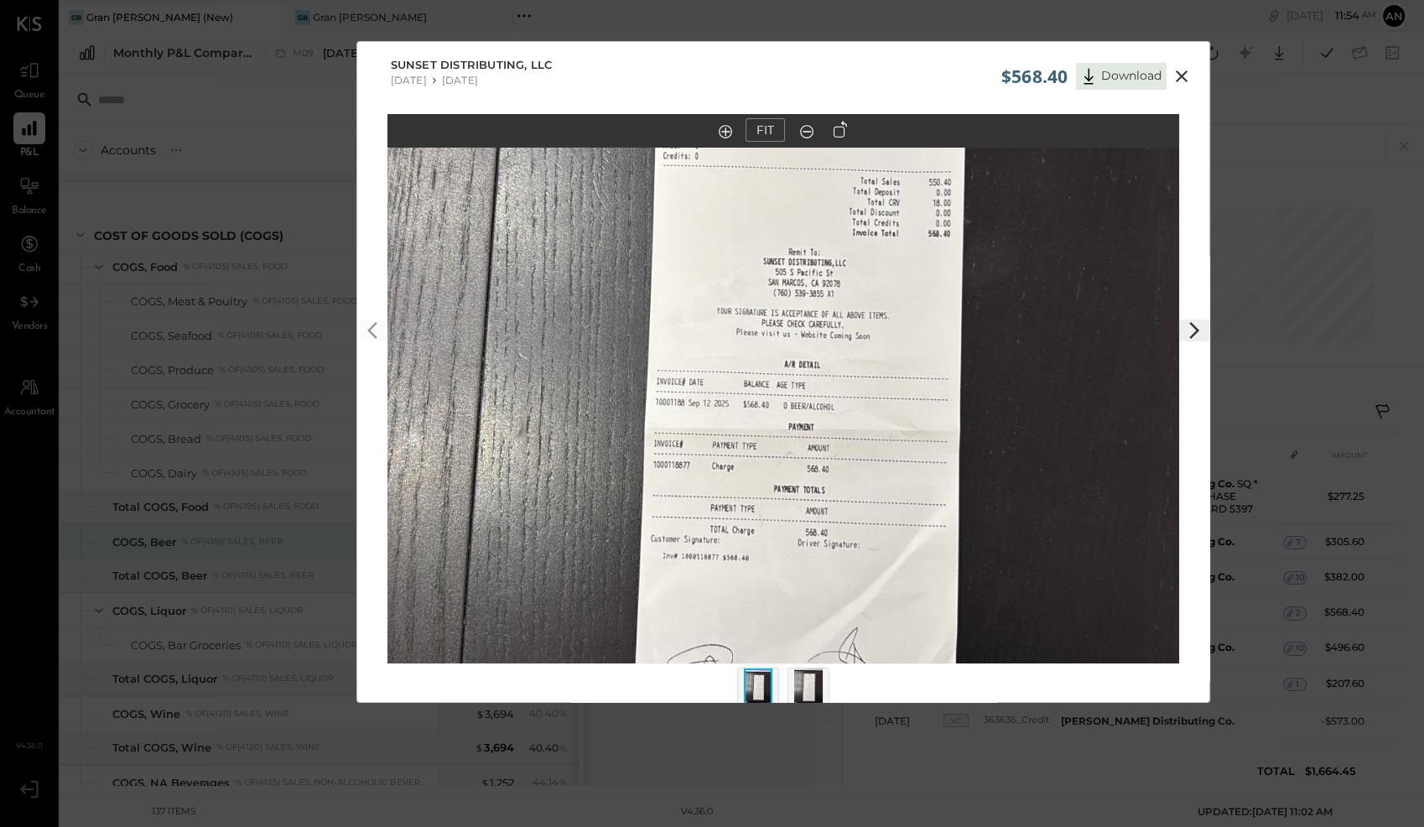
click at [1177, 72] on icon at bounding box center [1182, 76] width 12 height 12
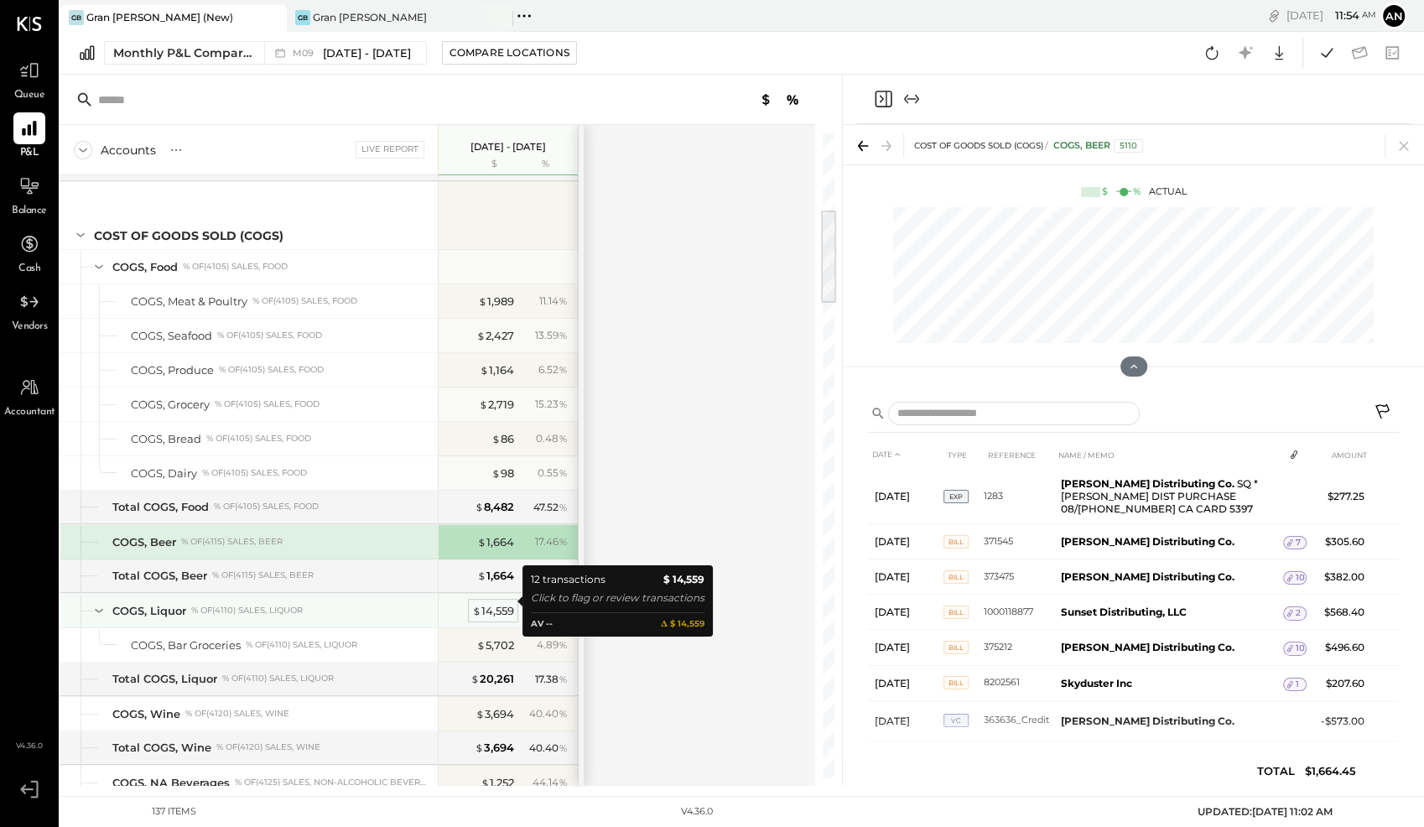
click at [497, 603] on div "$ 14,559" at bounding box center [493, 611] width 42 height 16
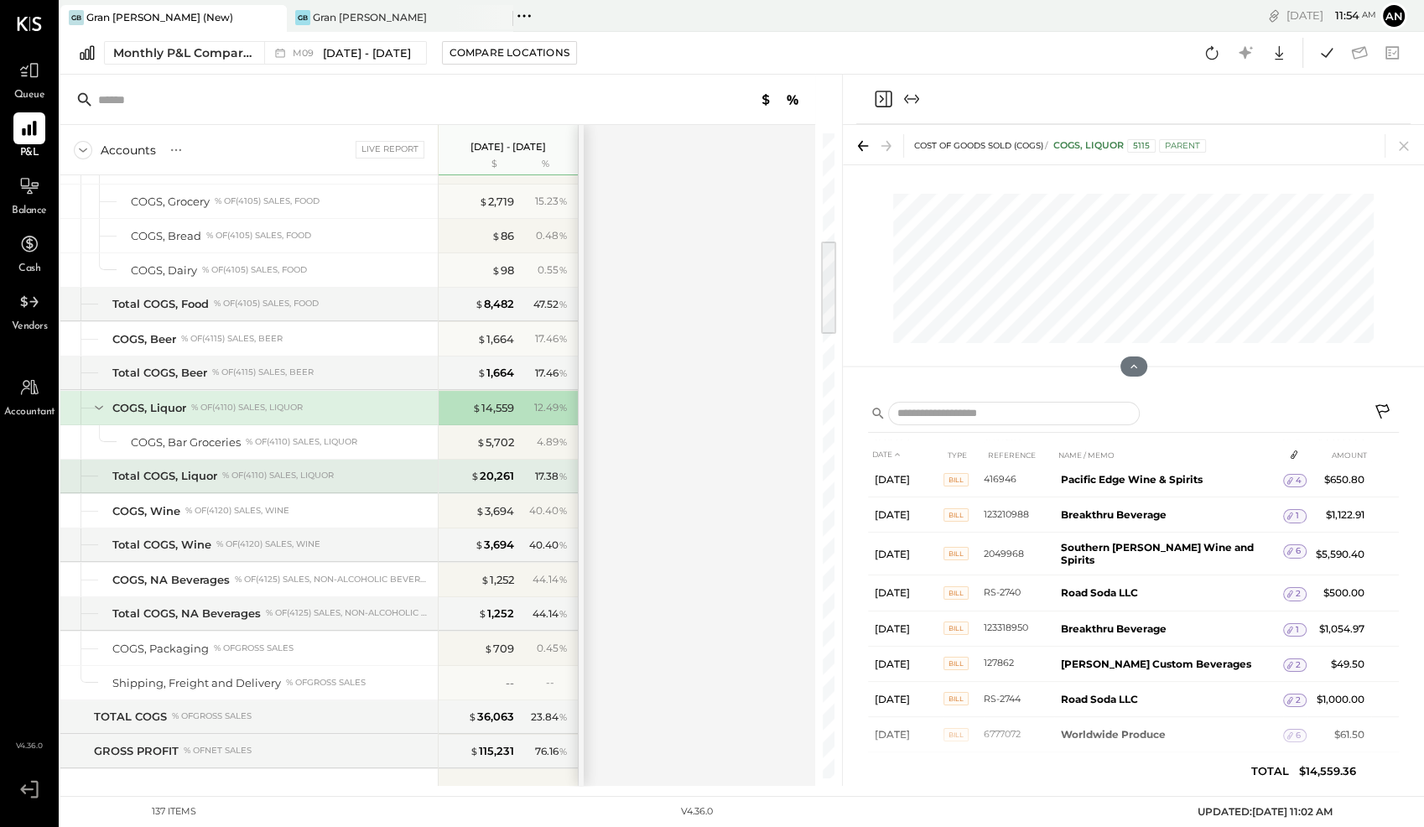
scroll to position [733, 0]
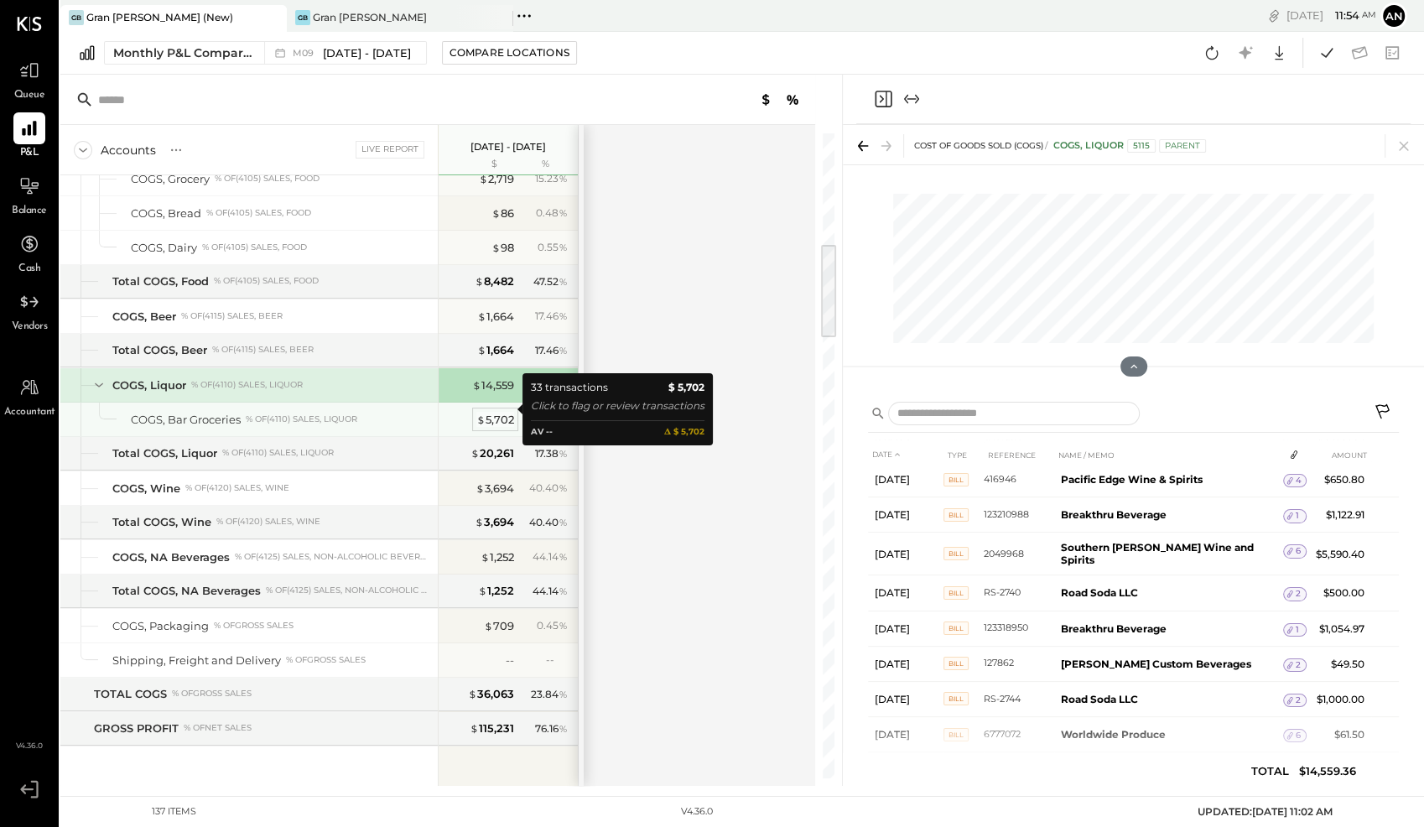
click at [503, 412] on div "$ 5,702" at bounding box center [495, 420] width 38 height 16
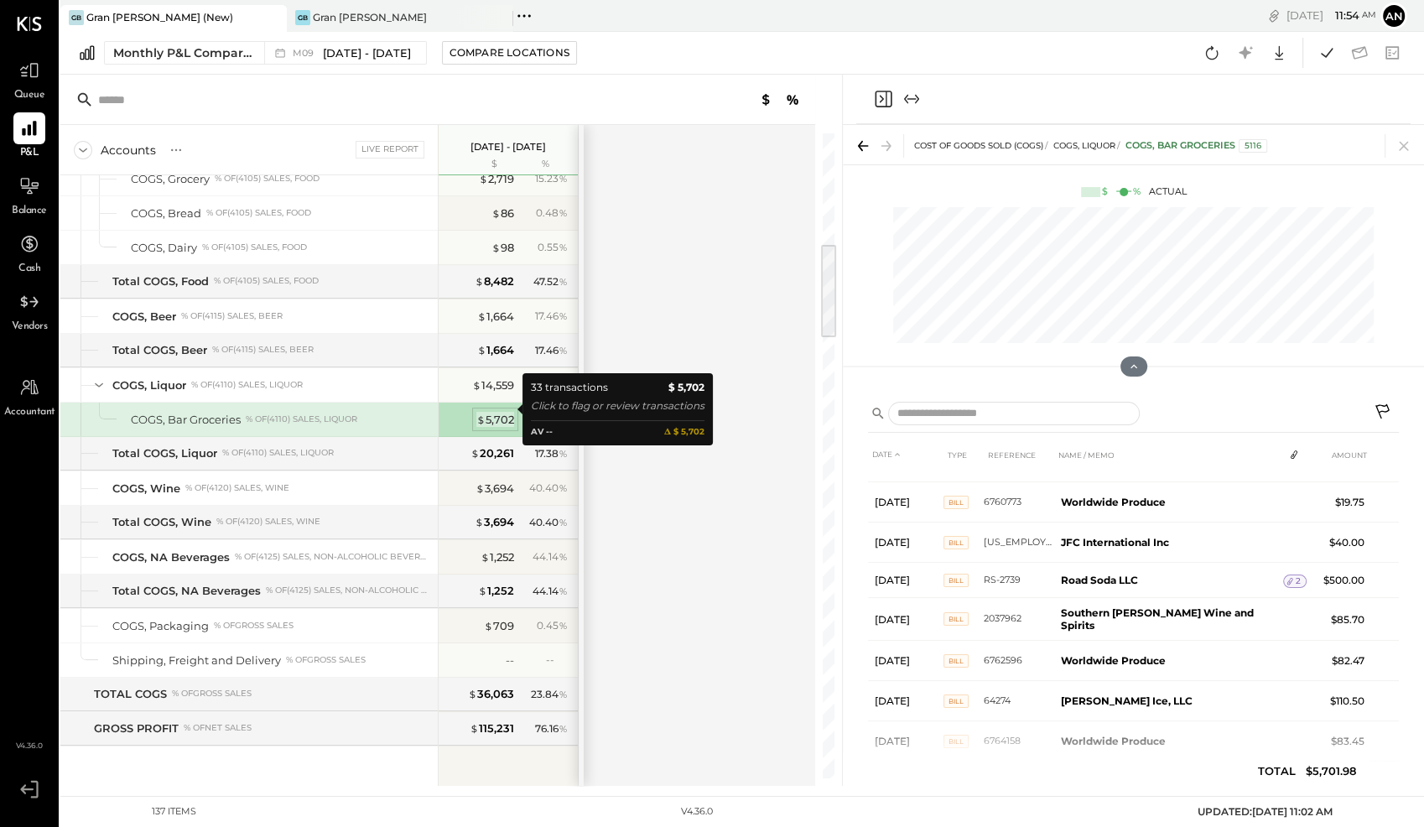
scroll to position [171, 0]
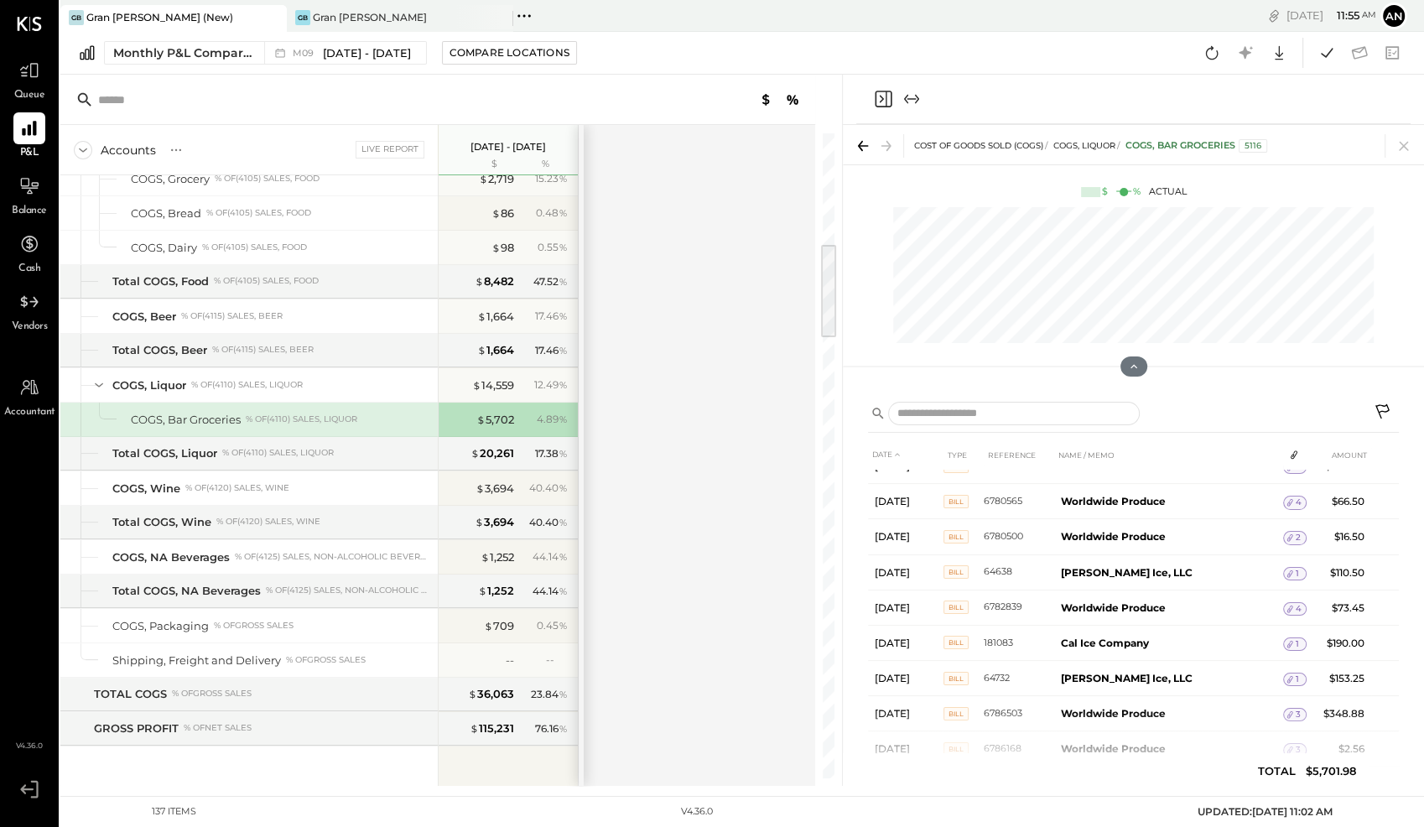
scroll to position [900, 0]
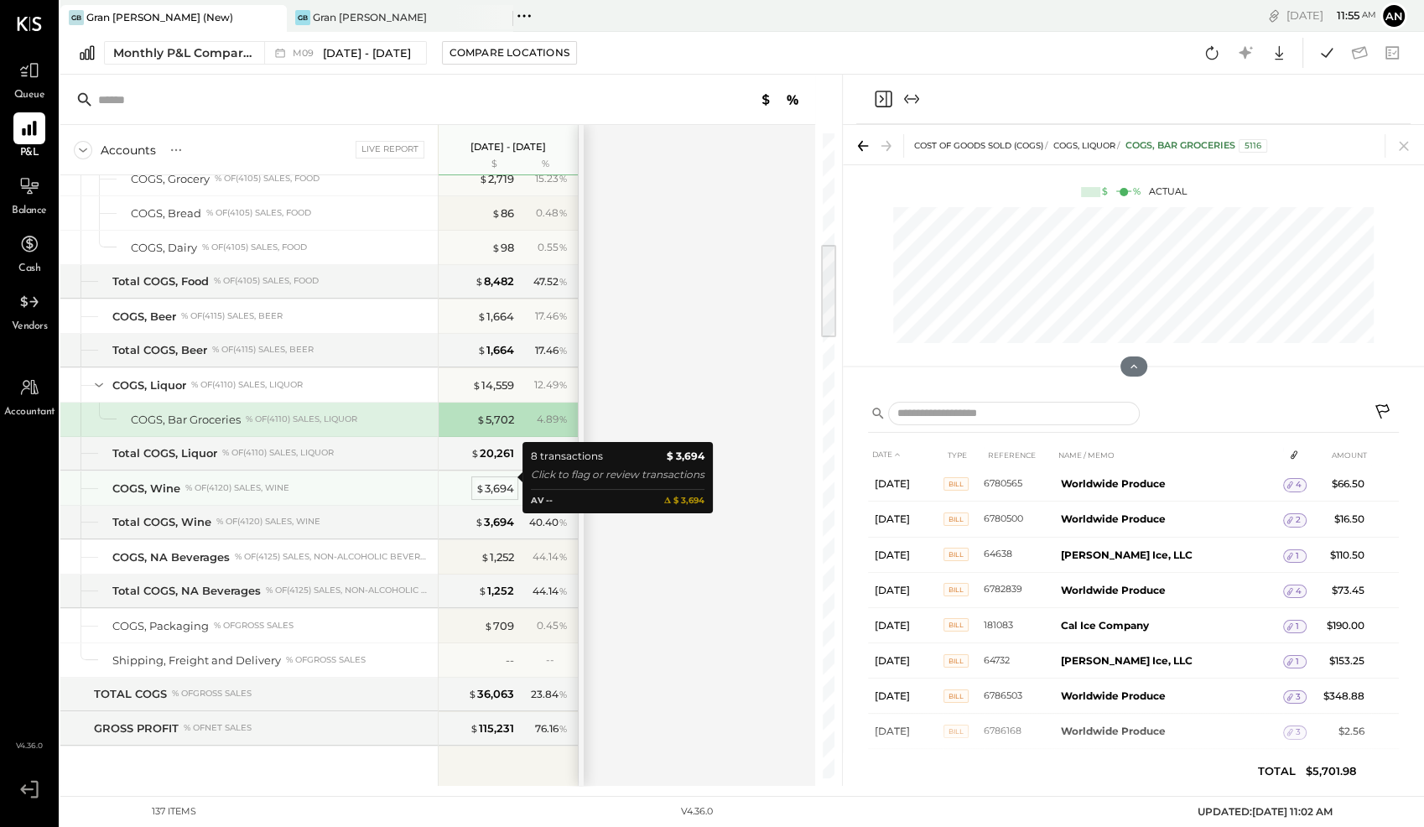
click at [499, 480] on div "$ 3,694" at bounding box center [494, 488] width 39 height 16
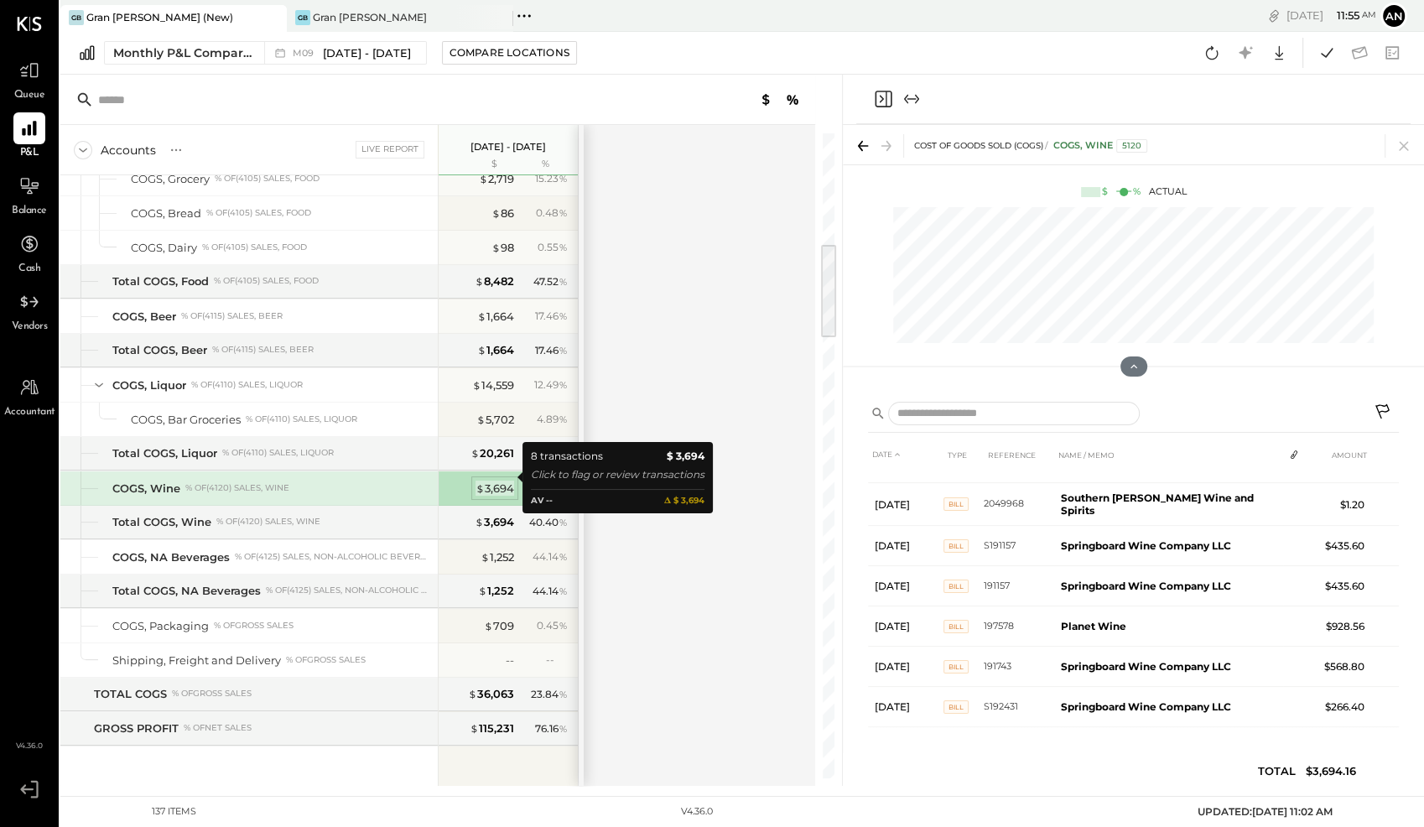
scroll to position [60, 0]
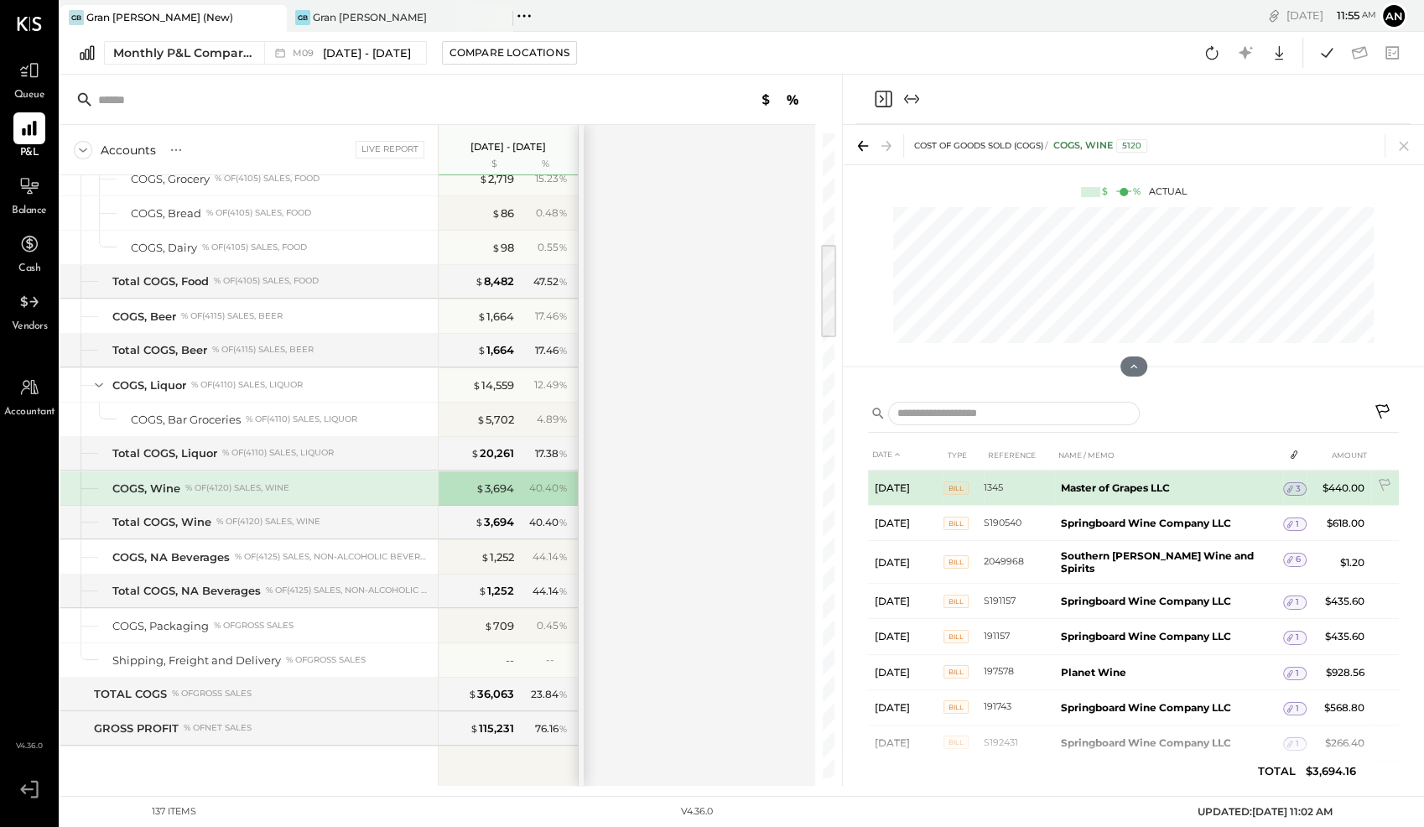
click at [1295, 487] on span "3" at bounding box center [1297, 489] width 5 height 12
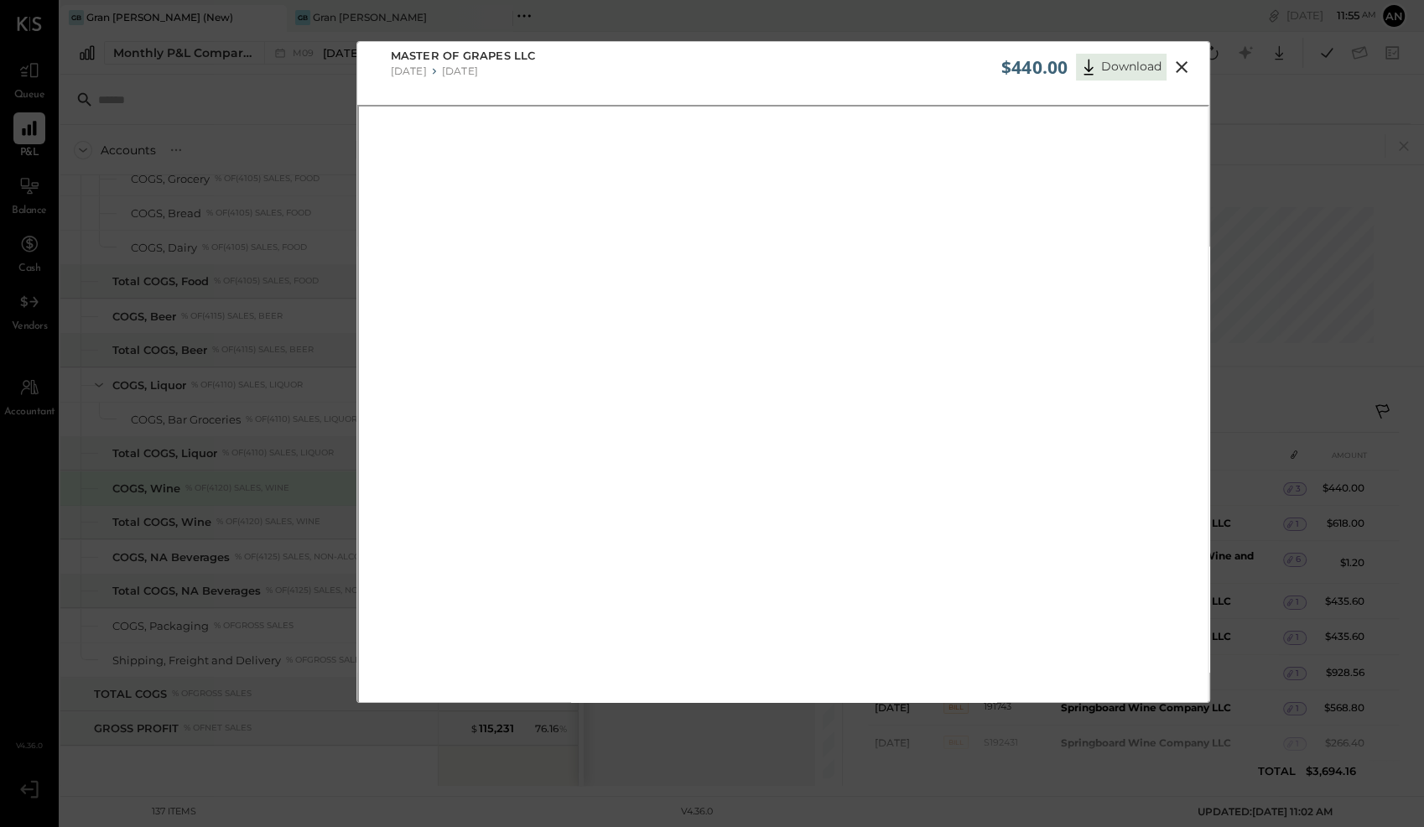
scroll to position [8, 0]
click at [1183, 70] on icon at bounding box center [1182, 68] width 12 height 12
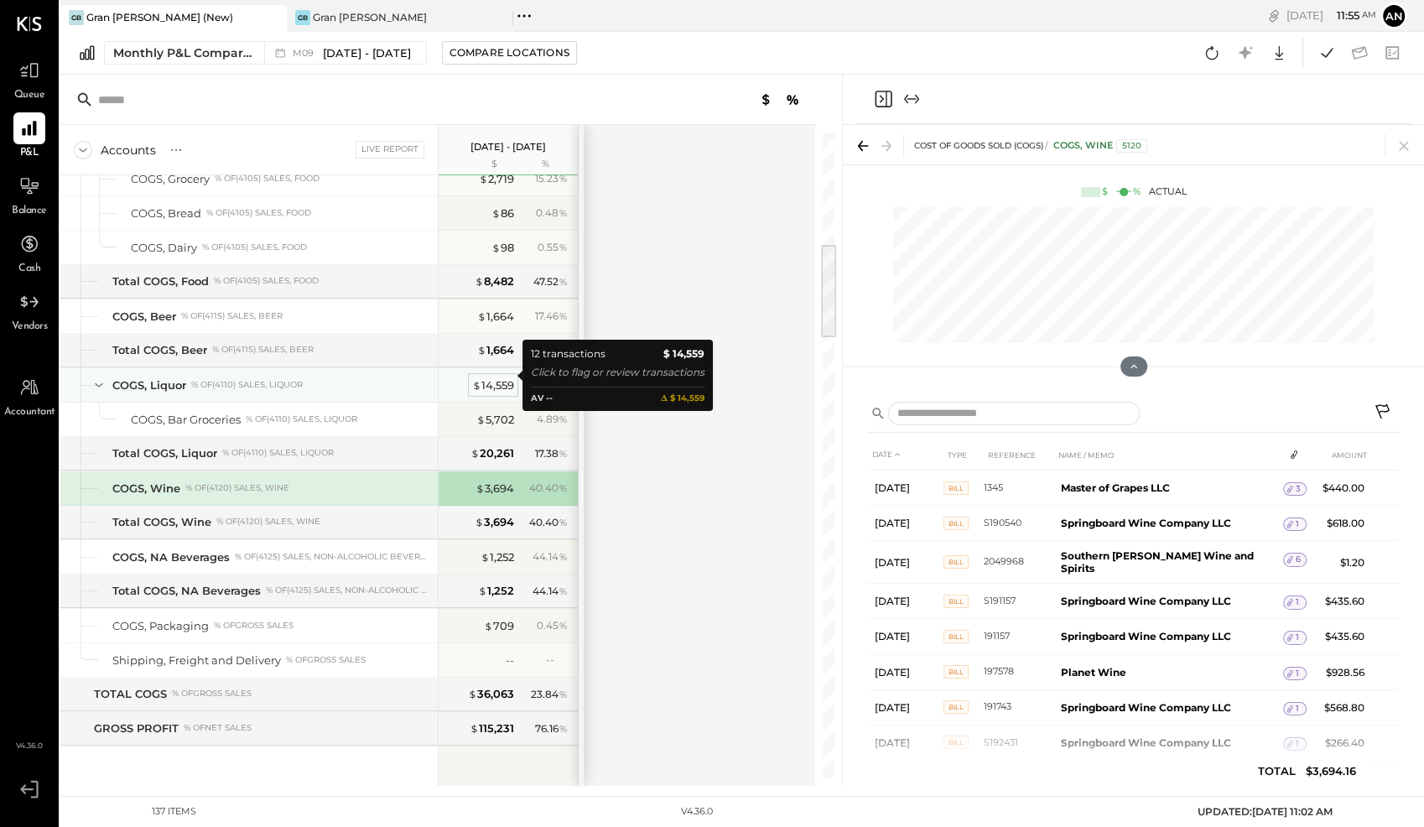
click at [494, 377] on div "$ 14,559" at bounding box center [493, 385] width 42 height 16
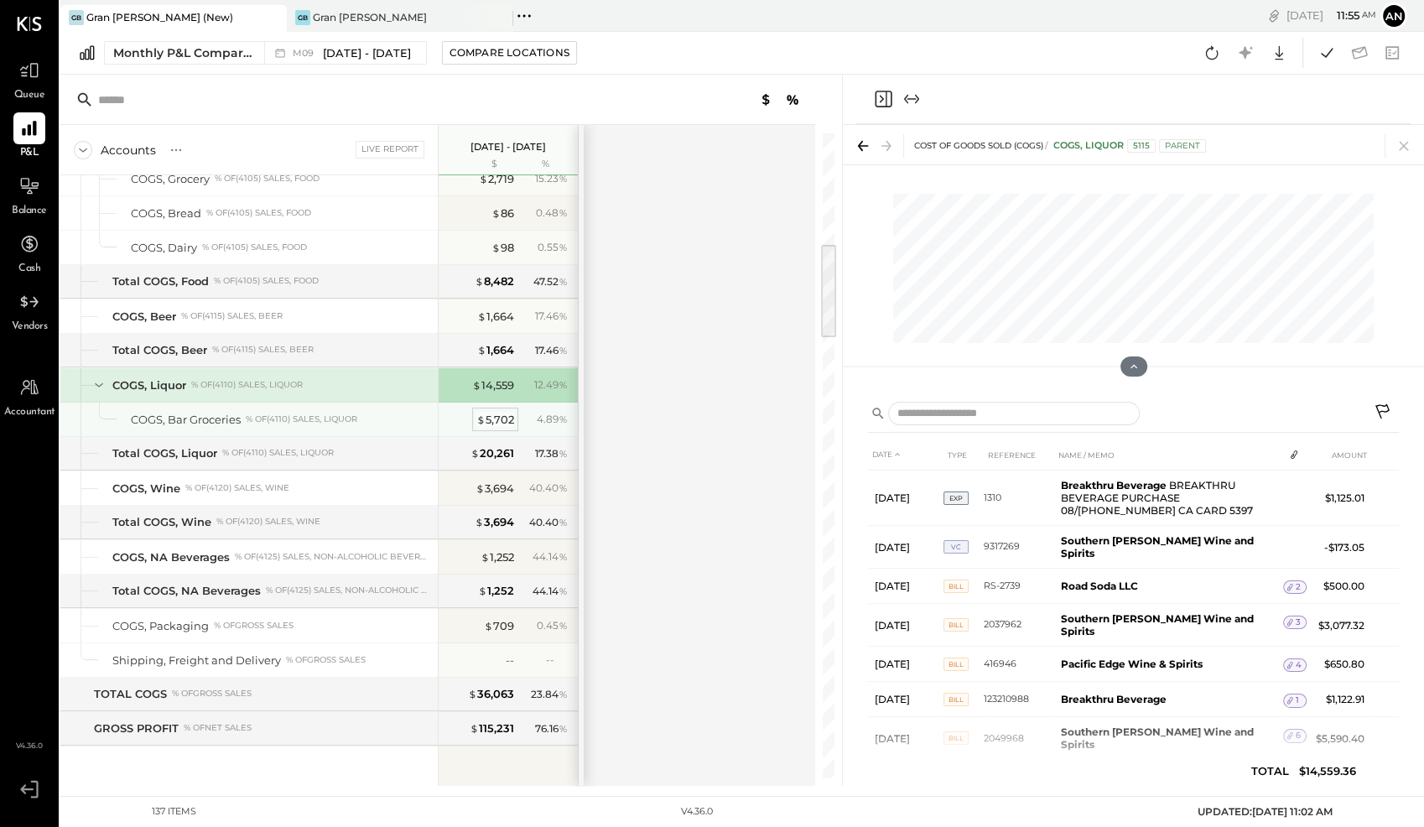
click at [489, 412] on div "$ 5,702" at bounding box center [495, 420] width 38 height 16
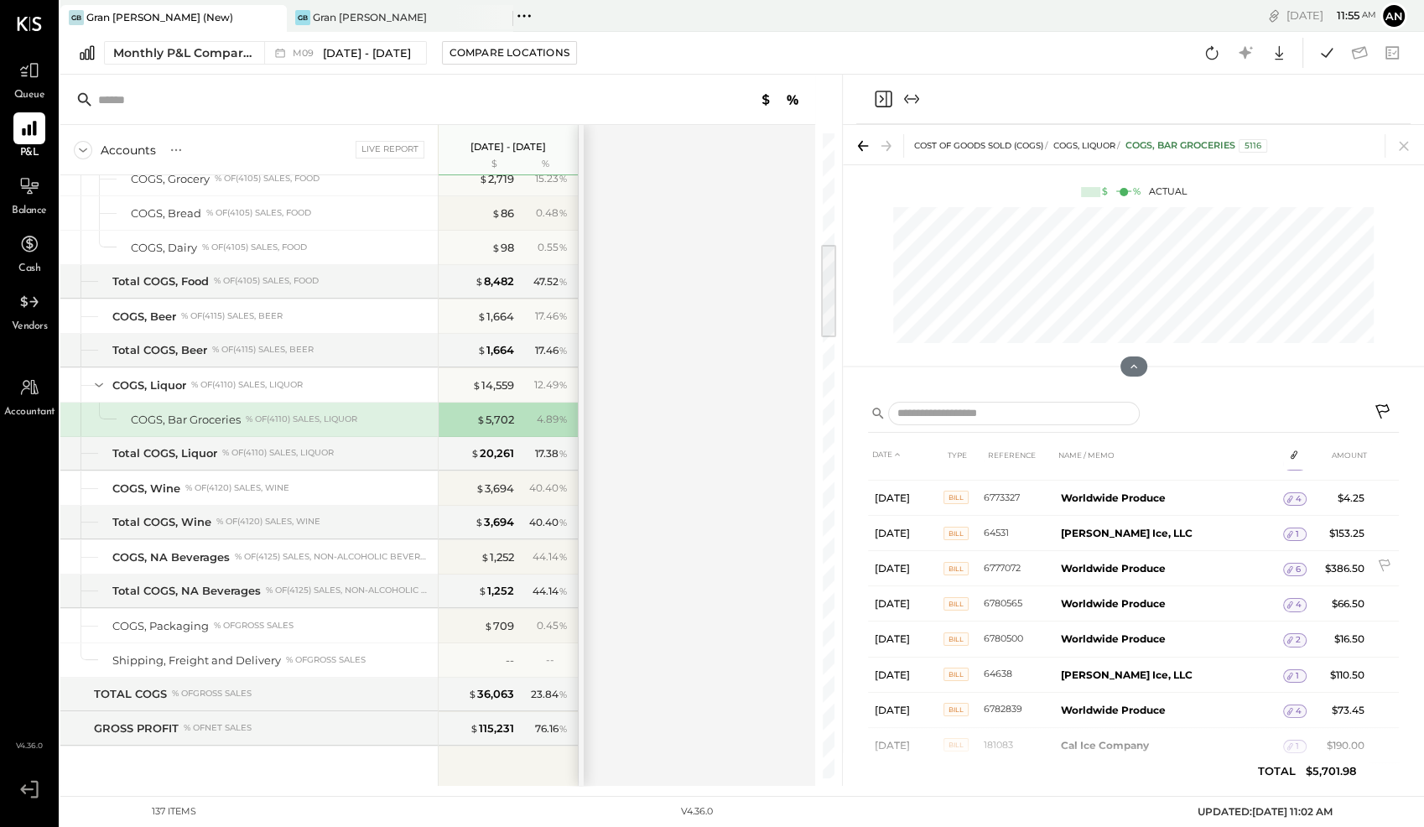
scroll to position [900, 0]
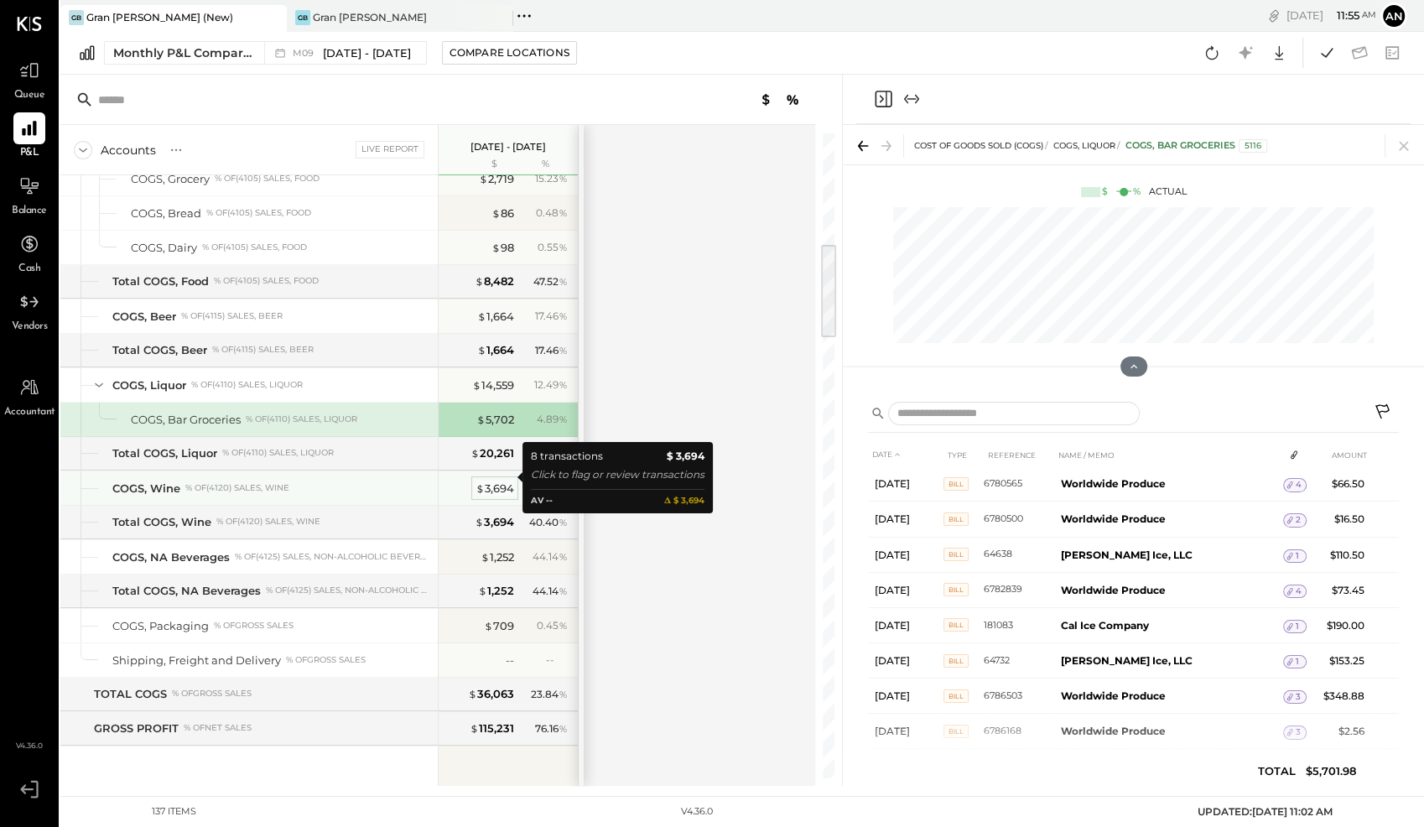
click at [500, 480] on div "$ 3,694" at bounding box center [494, 488] width 39 height 16
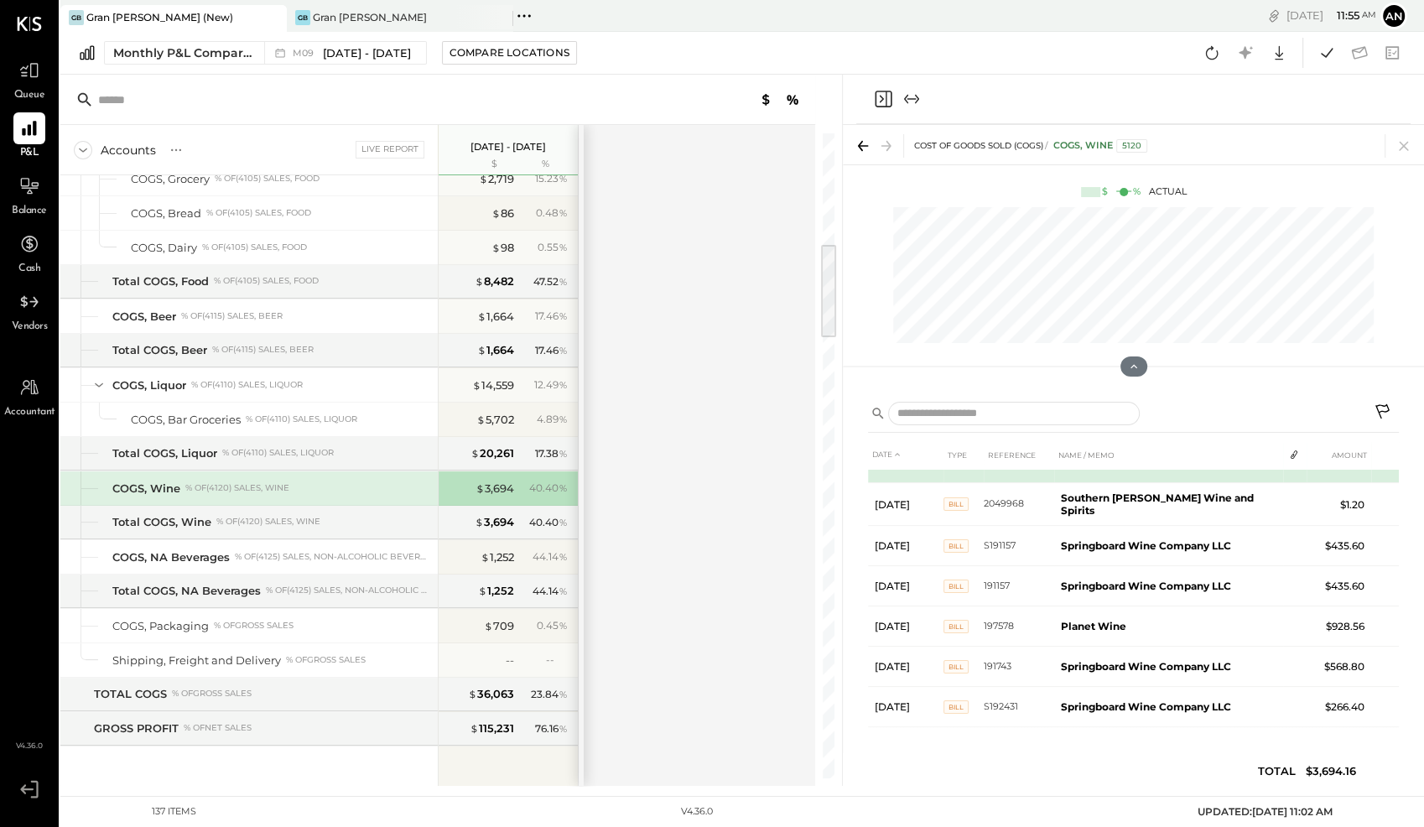
scroll to position [60, 0]
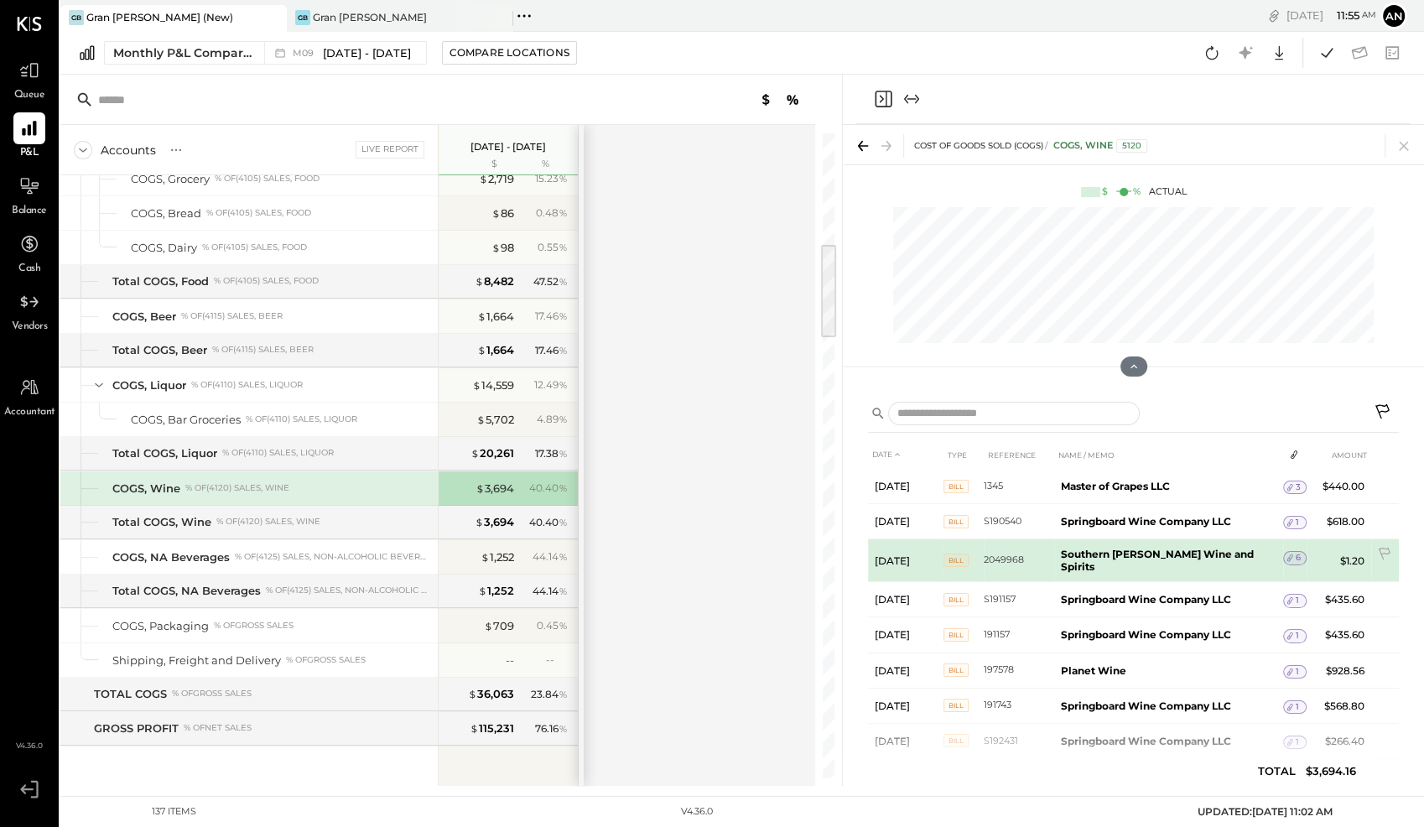
scroll to position [22, 0]
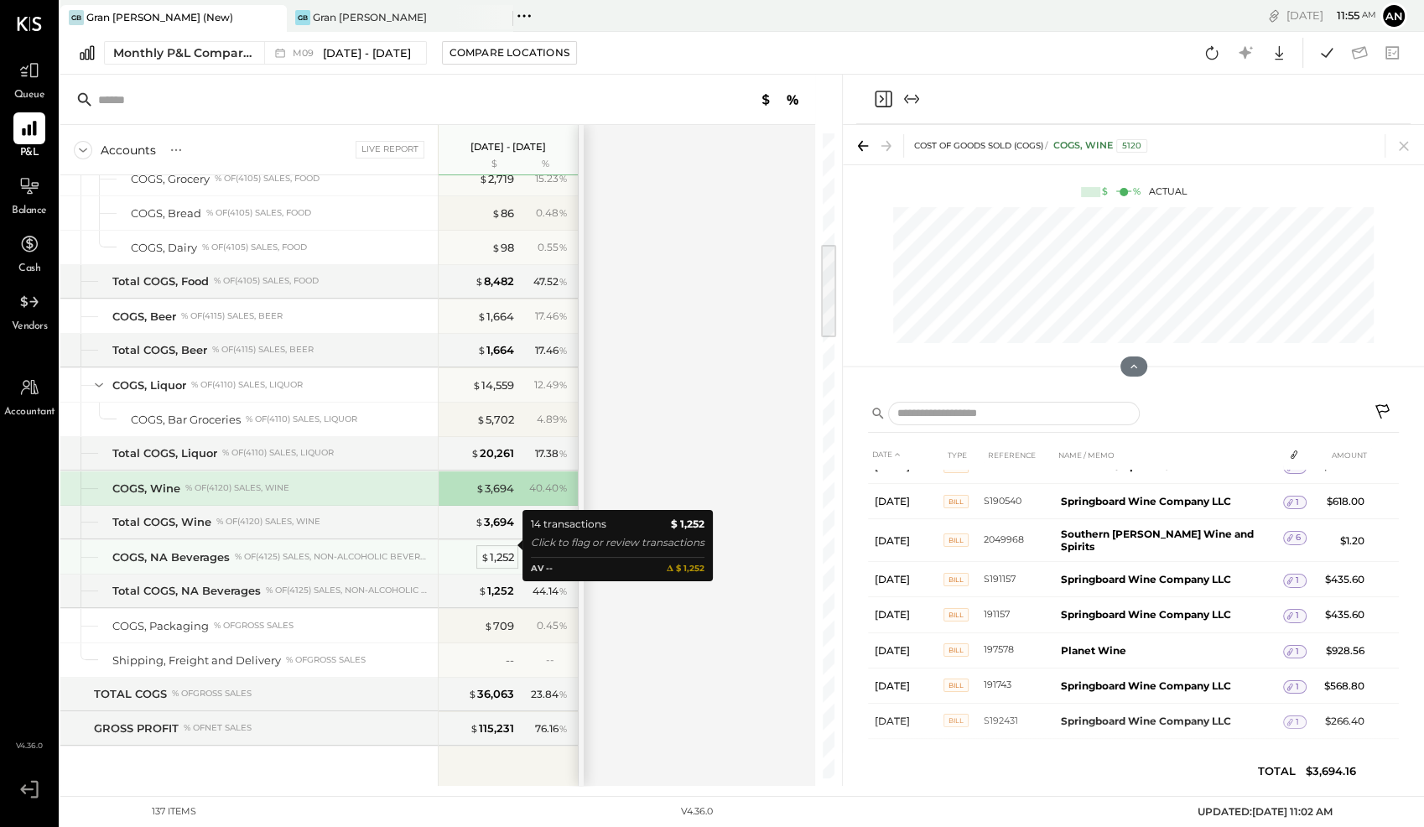
click at [501, 549] on div "$ 1,252" at bounding box center [497, 557] width 34 height 16
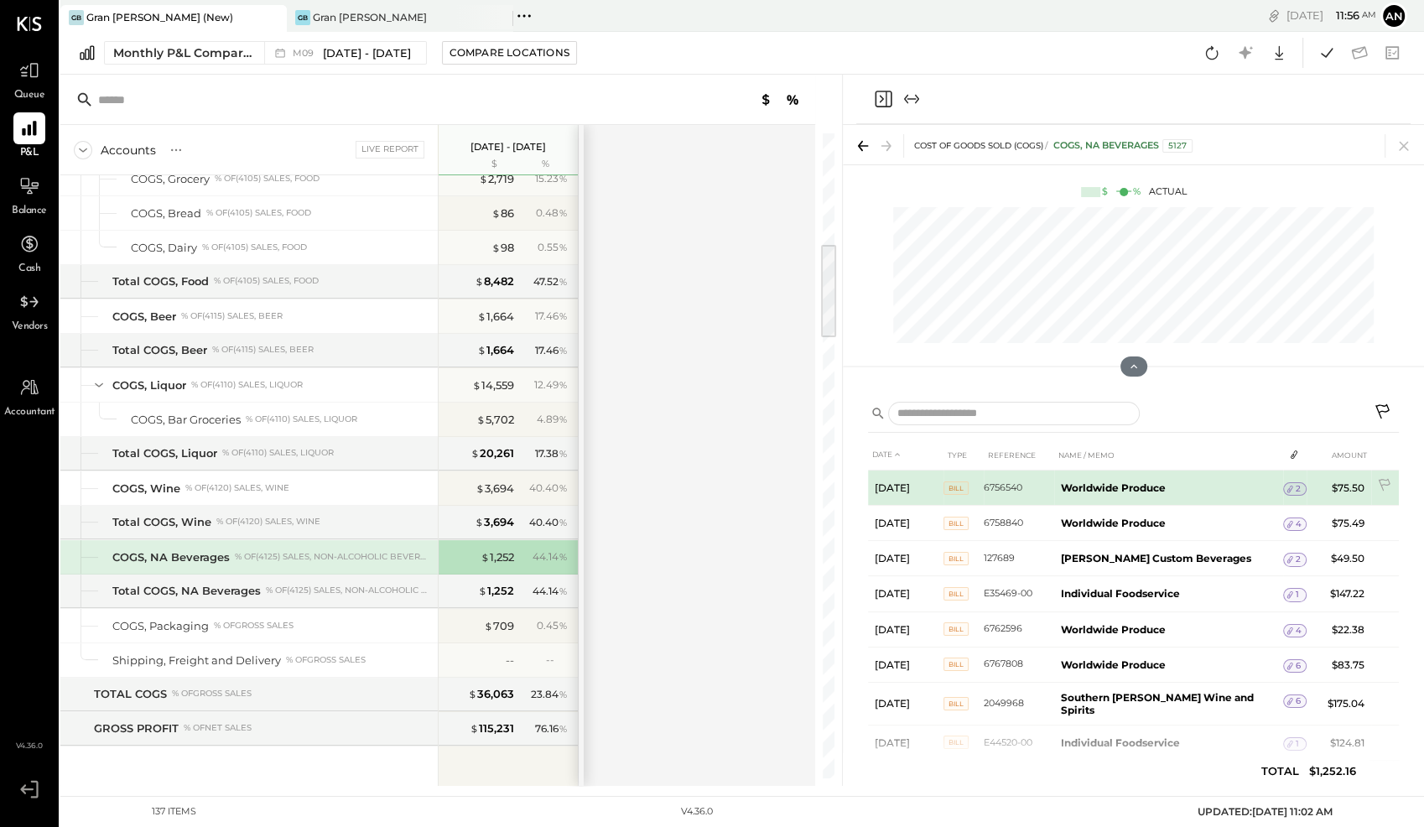
click at [1124, 487] on b "Worldwide Produce" at bounding box center [1113, 487] width 105 height 13
click at [1296, 489] on div "2" at bounding box center [1294, 488] width 23 height 13
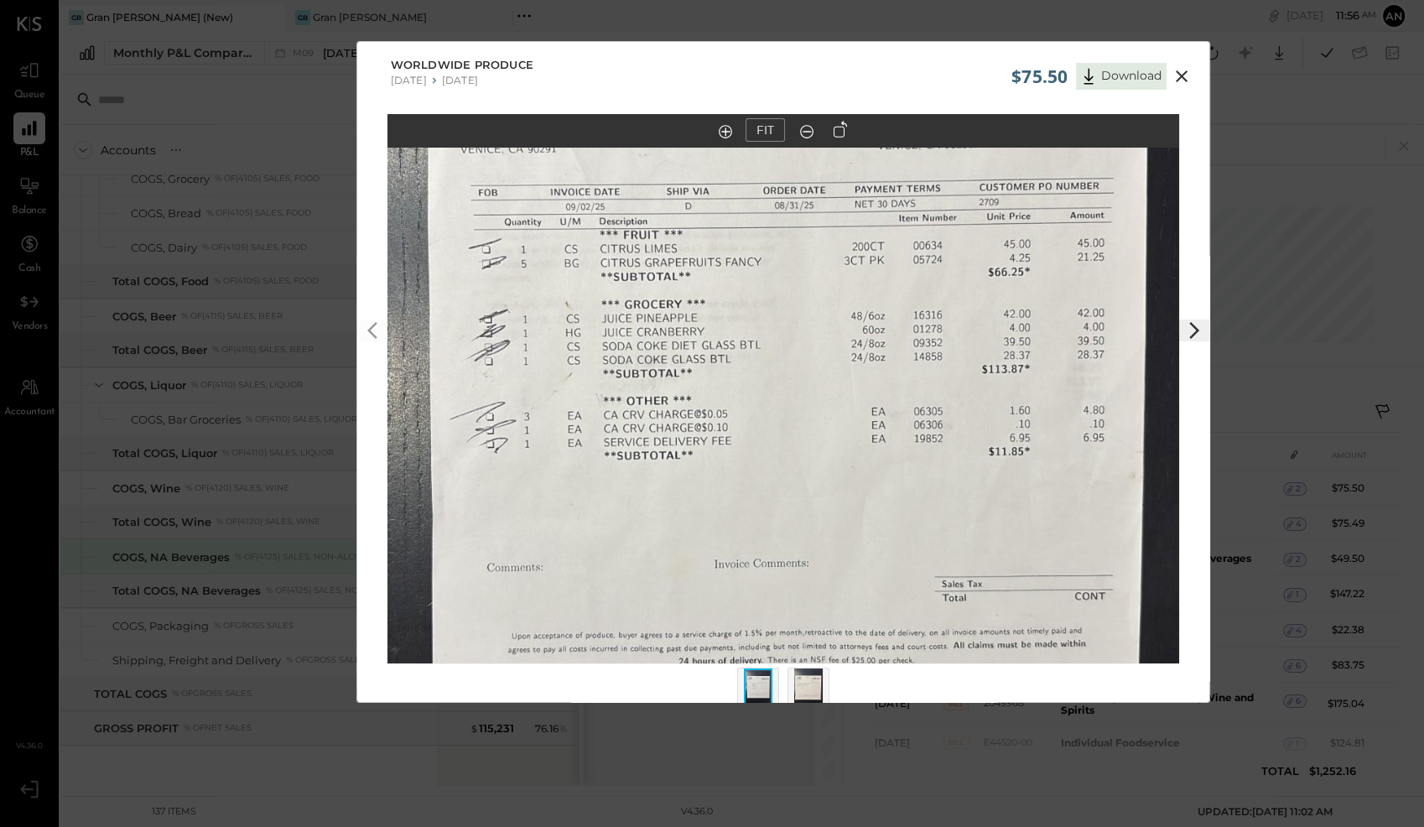
click at [1188, 80] on icon at bounding box center [1181, 76] width 20 height 20
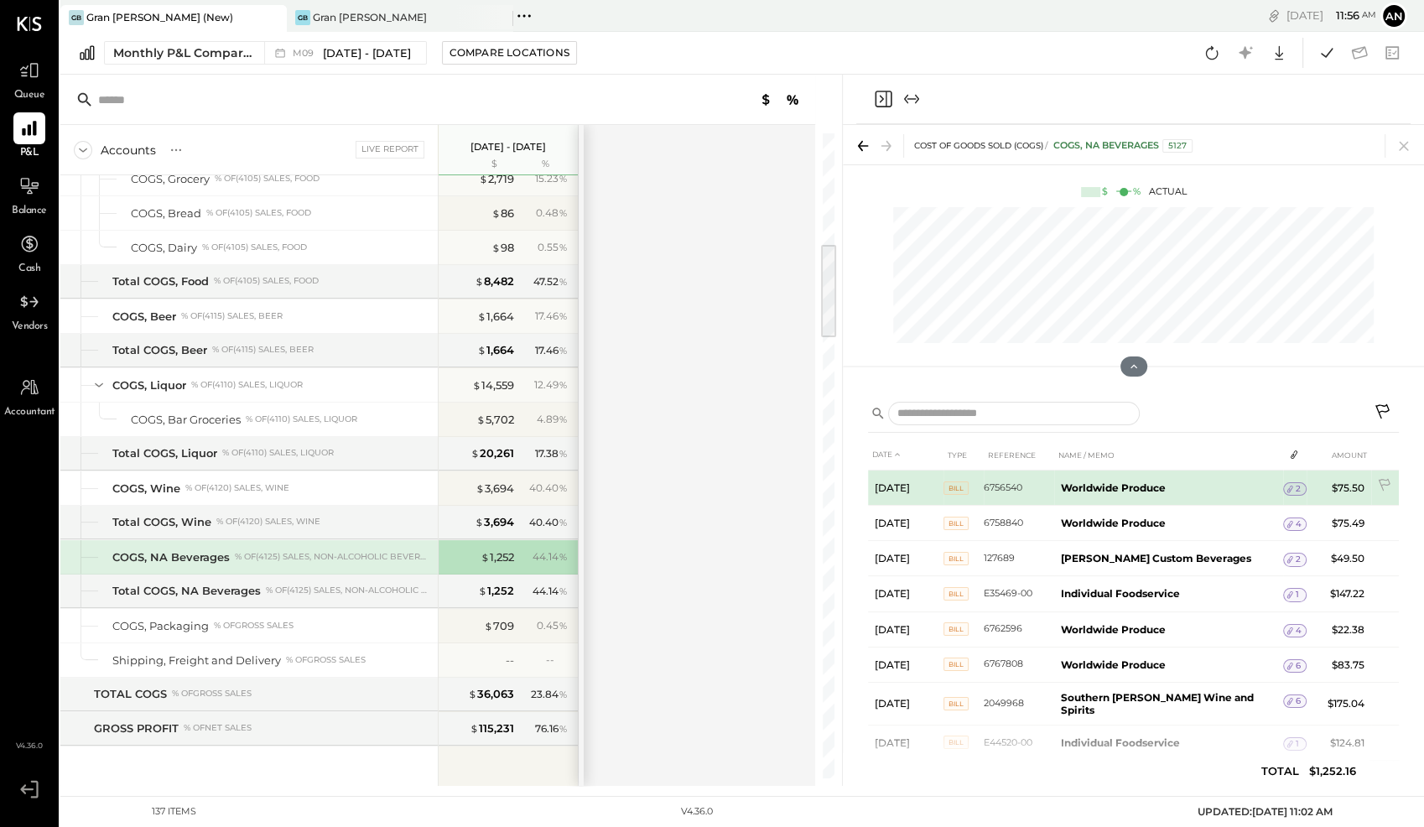
click at [1295, 487] on span "2" at bounding box center [1297, 489] width 5 height 12
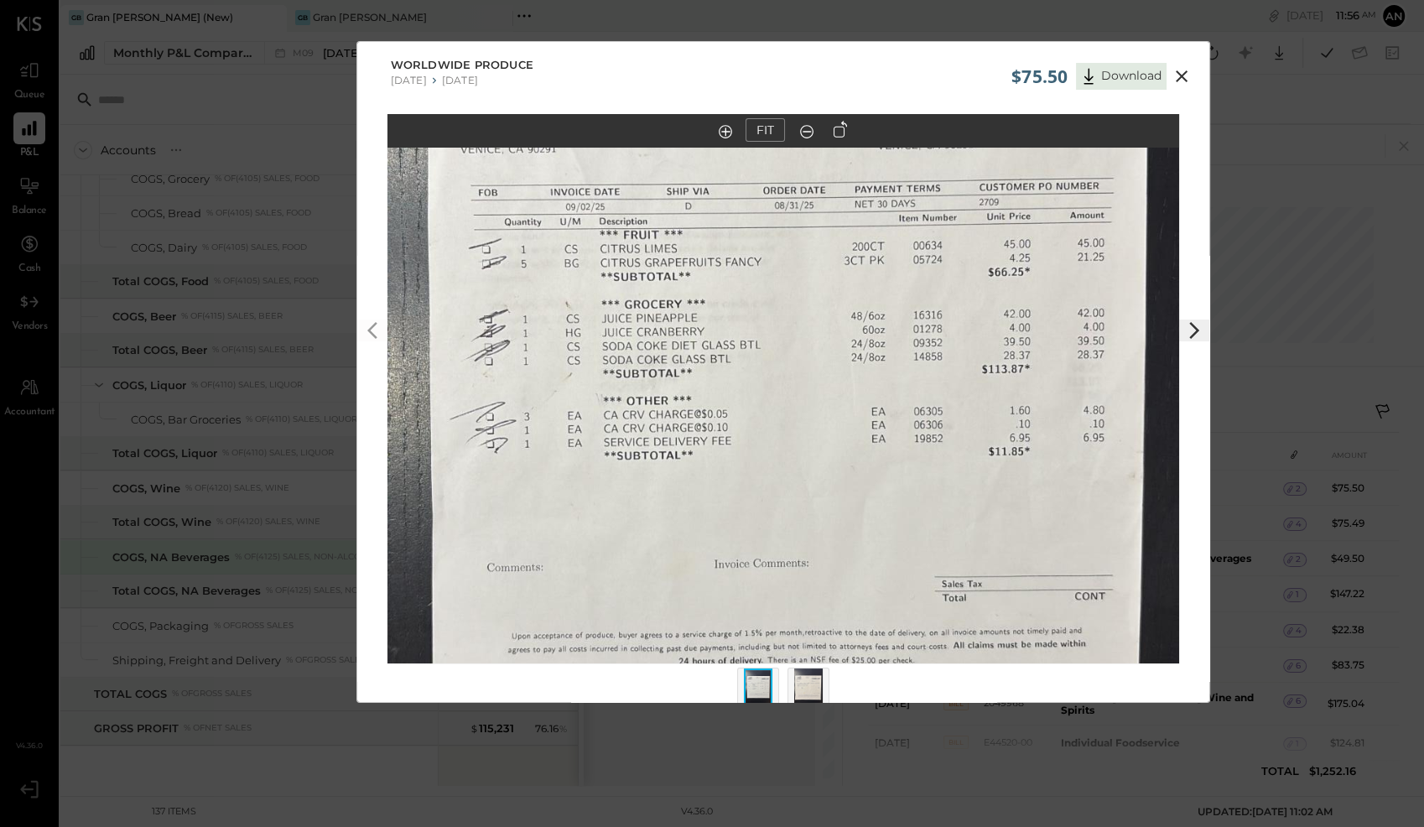
click at [1181, 73] on icon at bounding box center [1181, 76] width 20 height 20
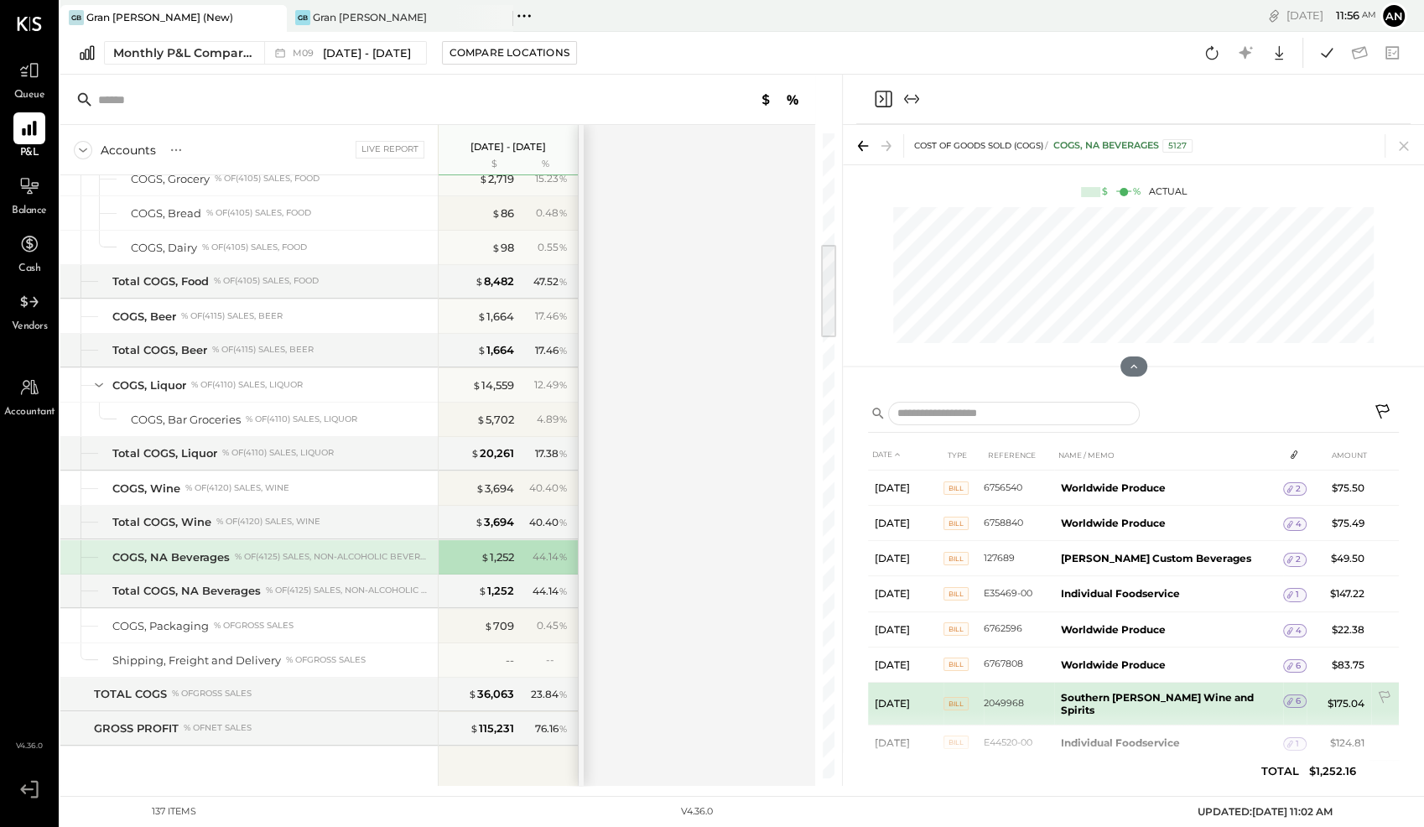
click at [1176, 695] on b "Southern [PERSON_NAME] Wine and Spirits" at bounding box center [1157, 703] width 193 height 25
click at [1286, 697] on icon at bounding box center [1290, 701] width 12 height 12
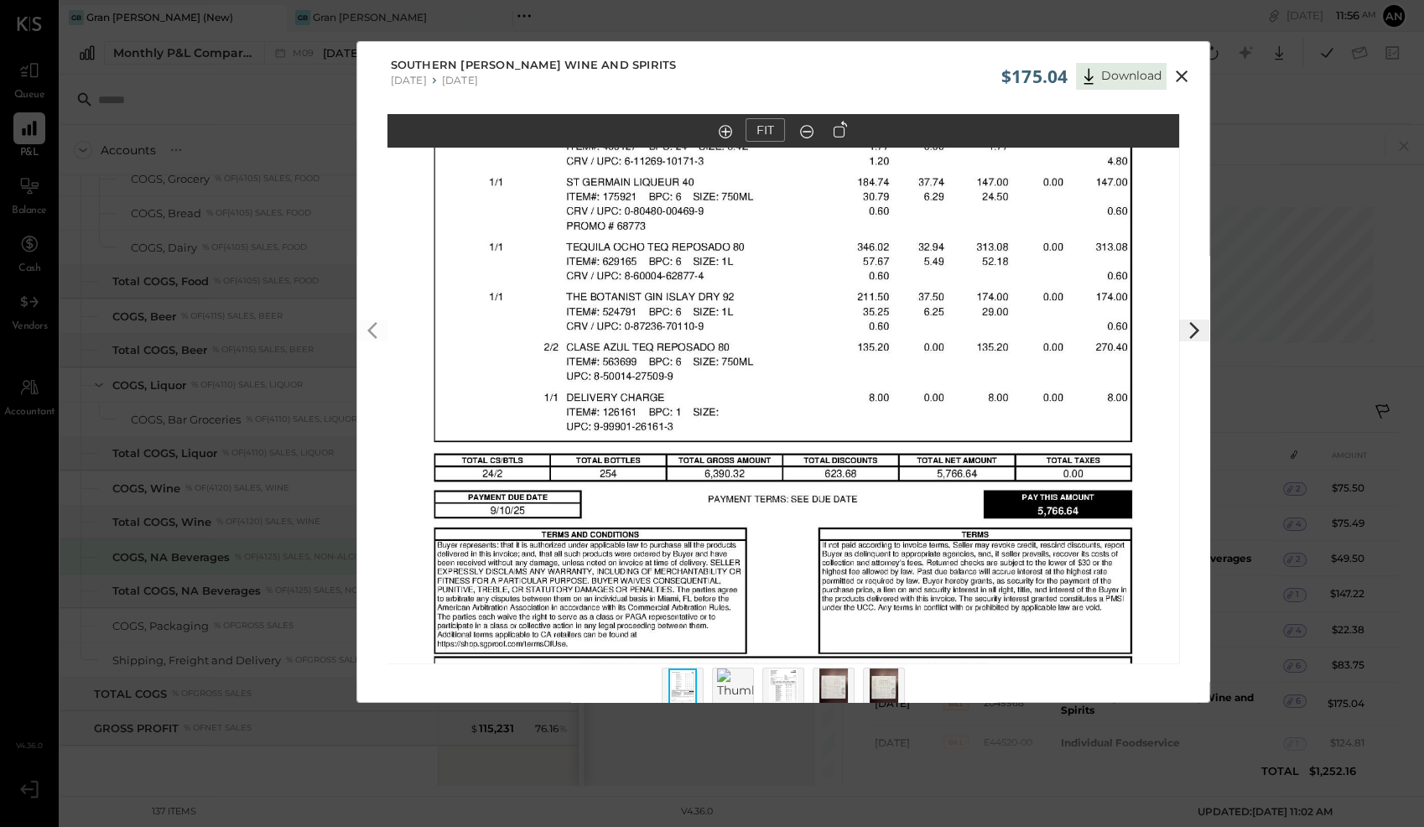
click at [1188, 327] on icon at bounding box center [1194, 330] width 20 height 20
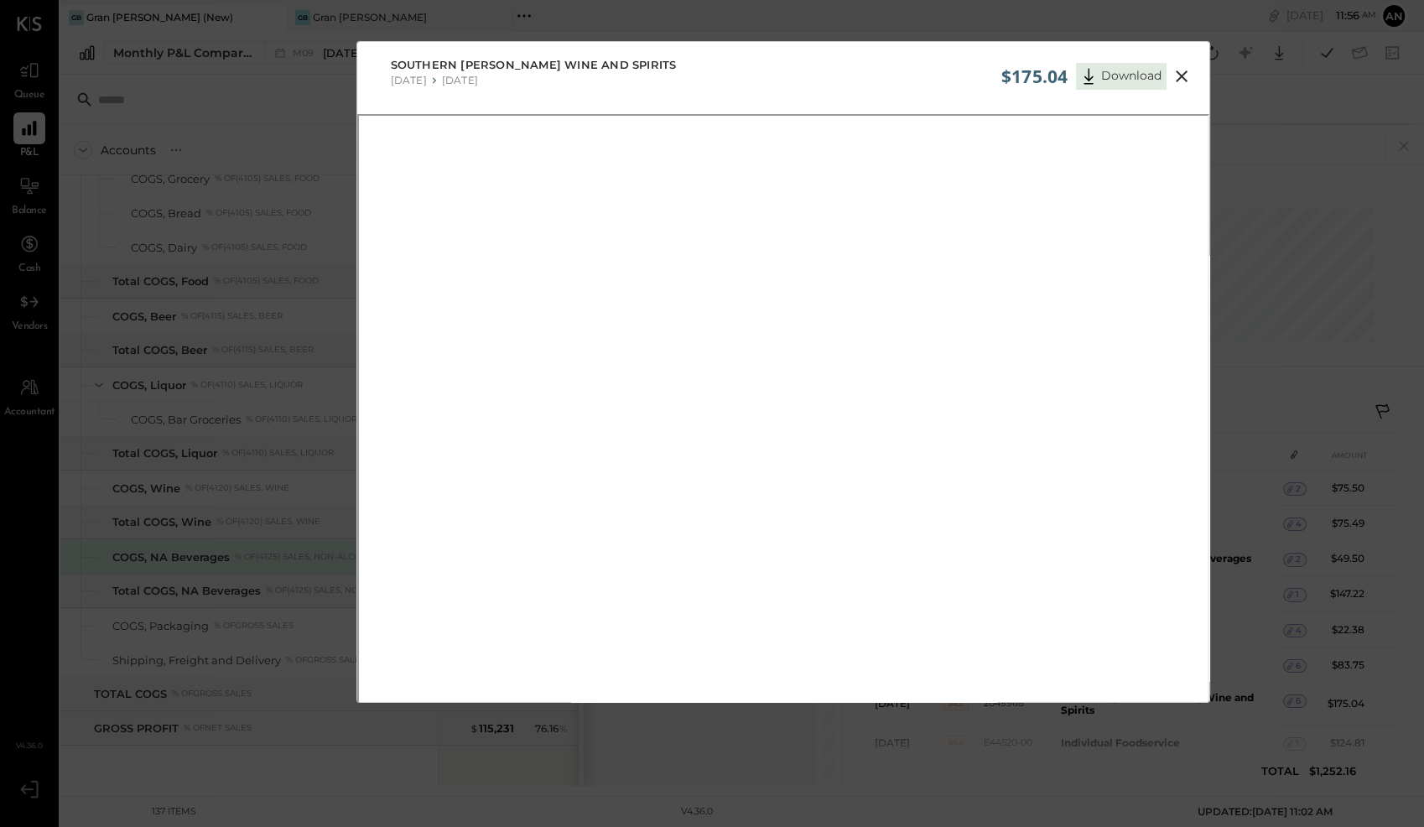
click at [1179, 80] on icon at bounding box center [1181, 76] width 20 height 20
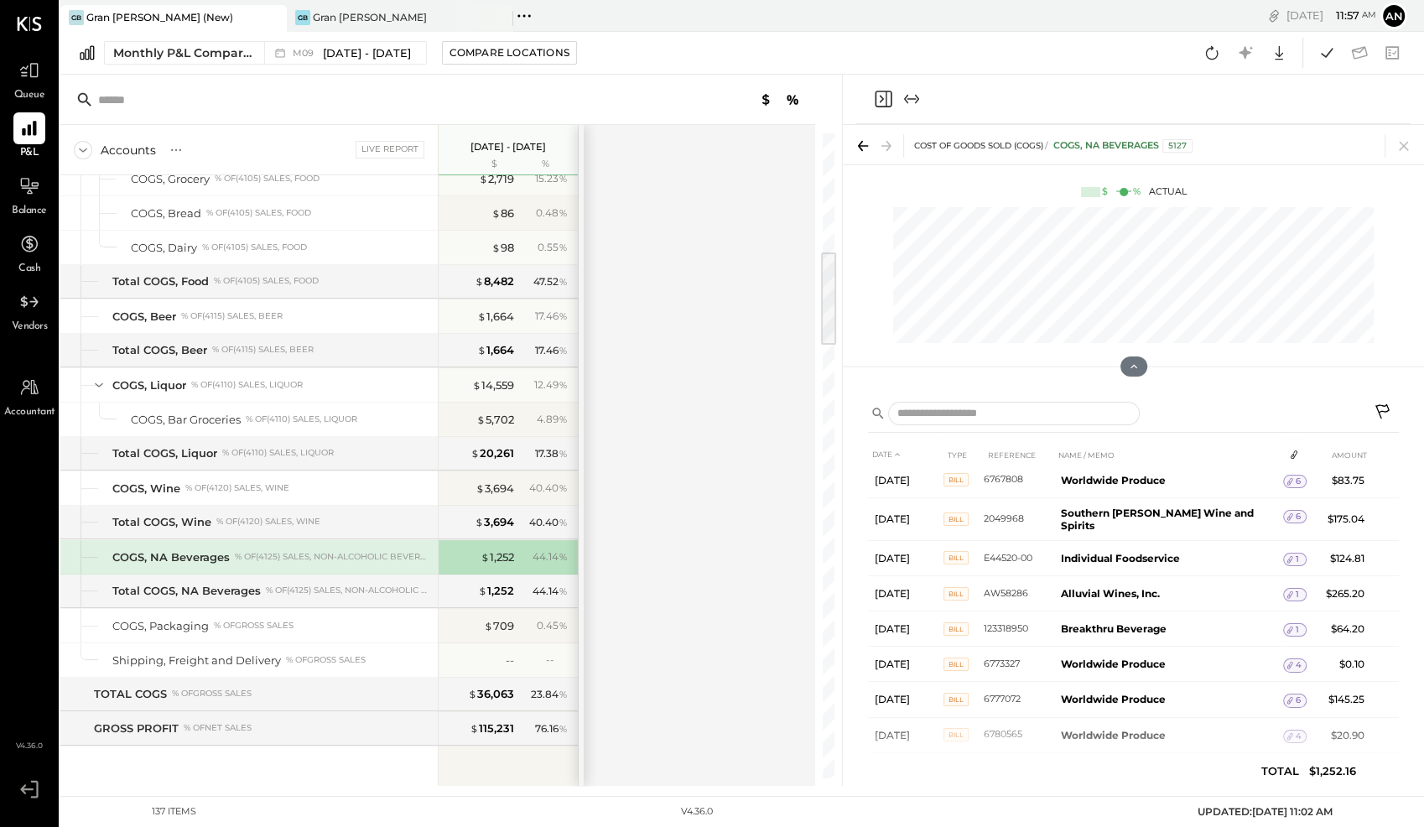
scroll to position [901, 0]
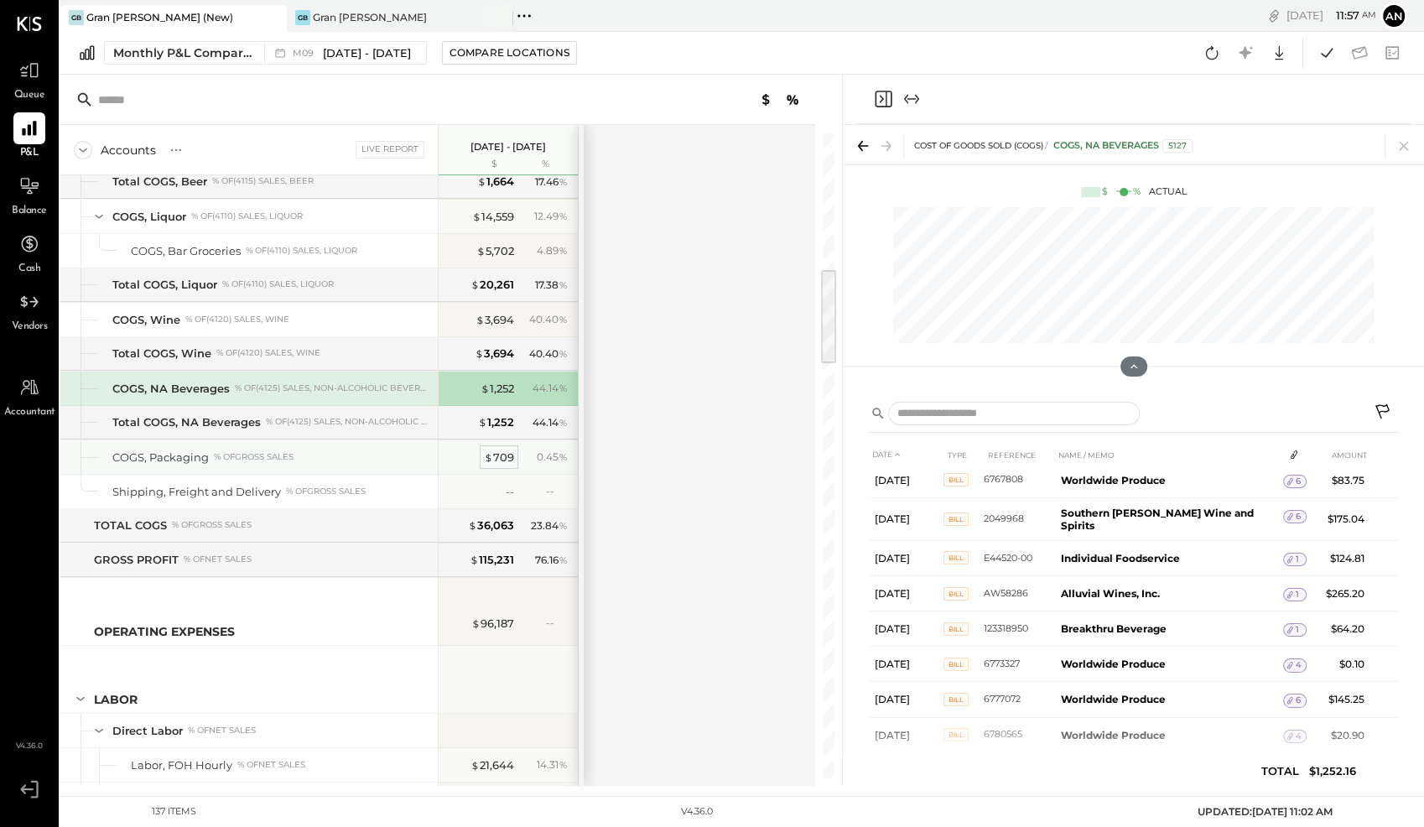
click at [503, 449] on div "$ 709" at bounding box center [499, 457] width 30 height 16
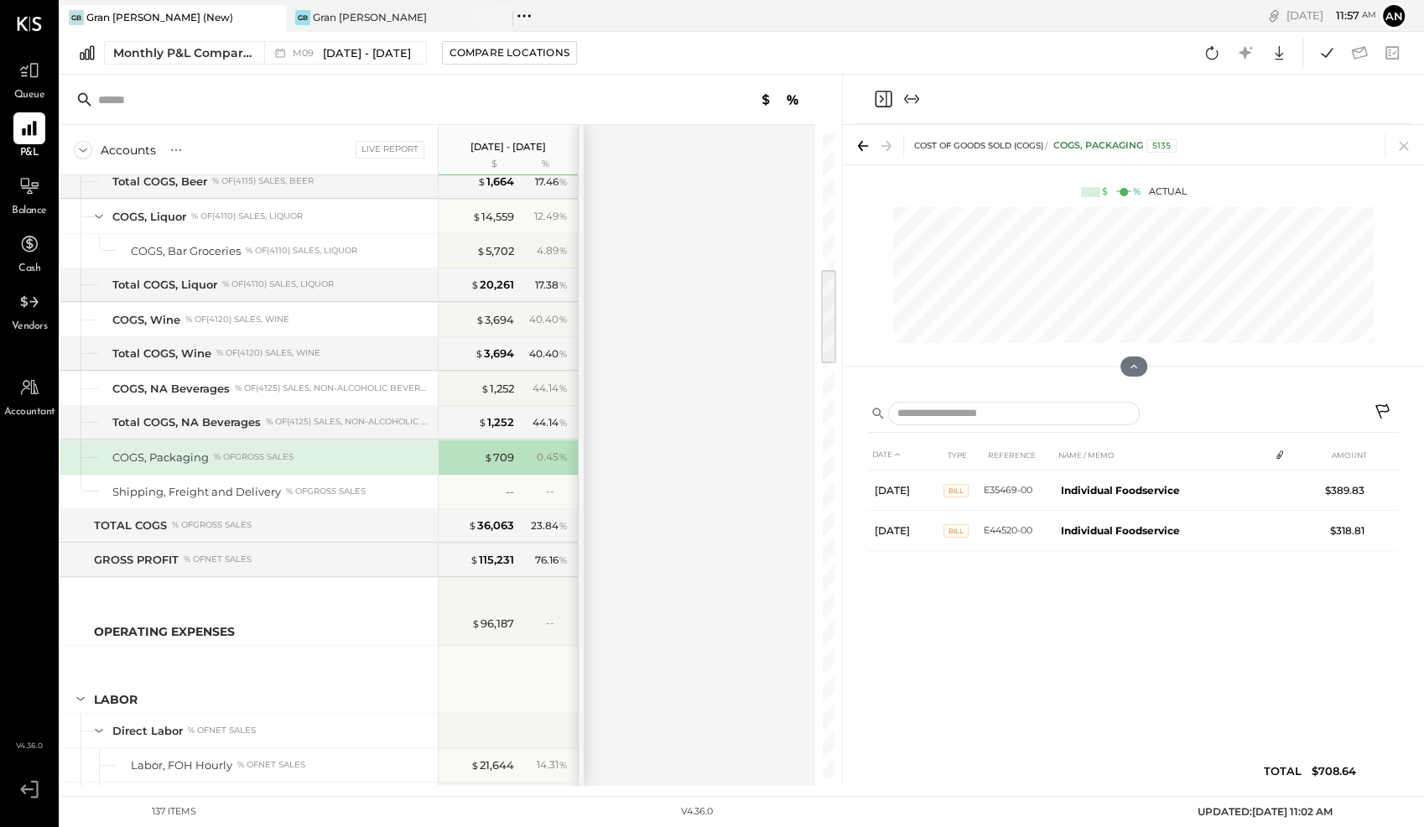
scroll to position [0, 0]
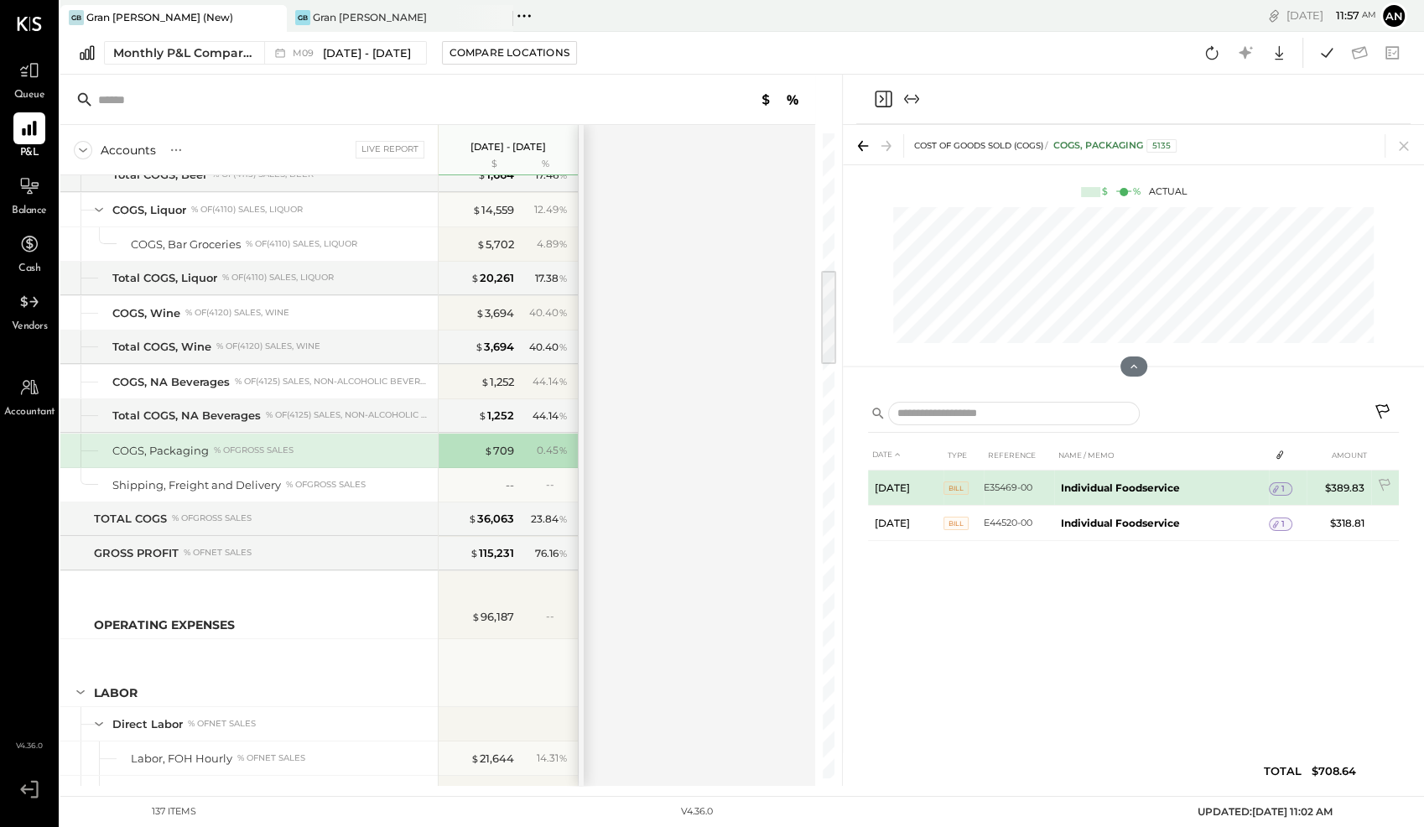
click at [1276, 487] on icon at bounding box center [1275, 489] width 12 height 12
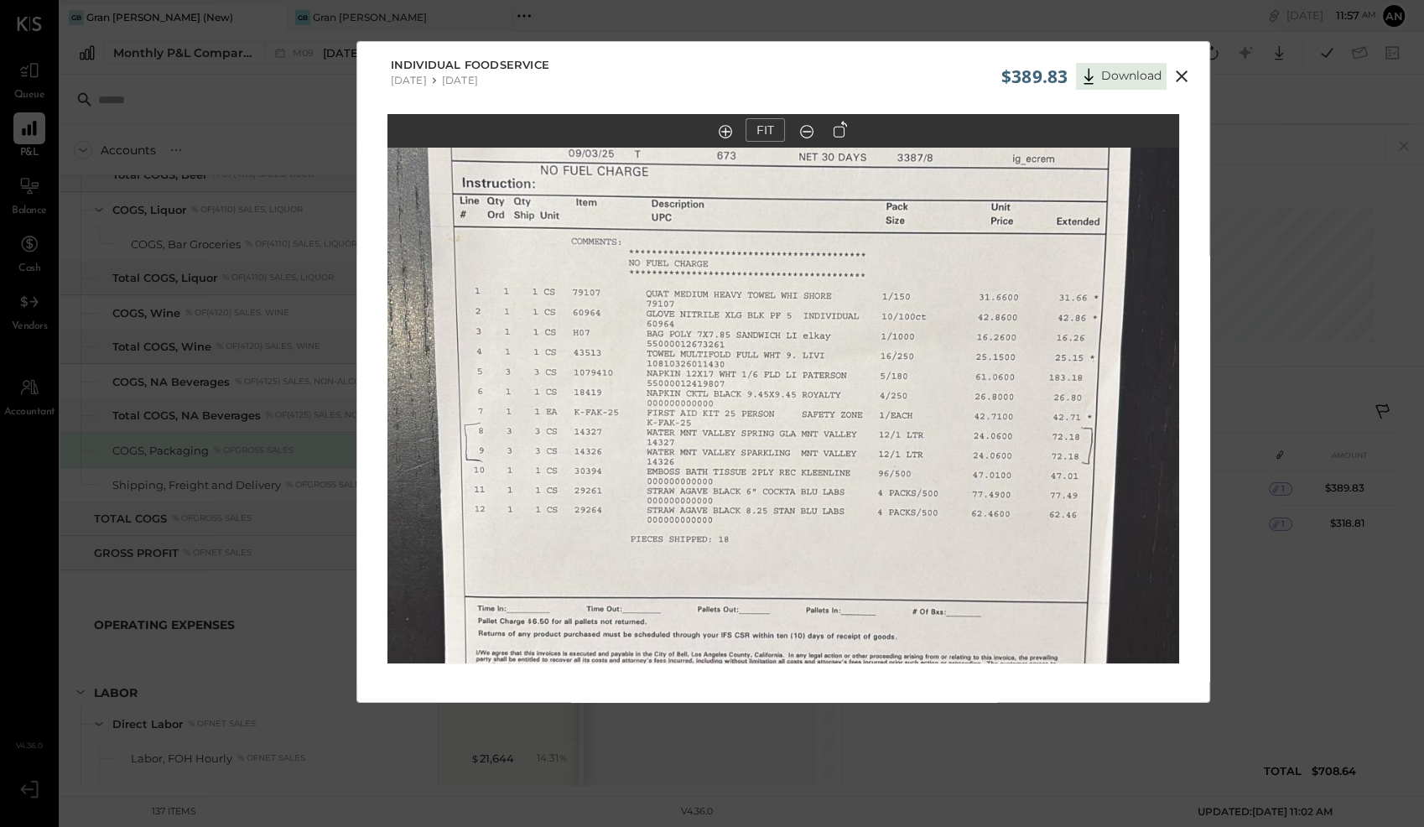
scroll to position [23, 0]
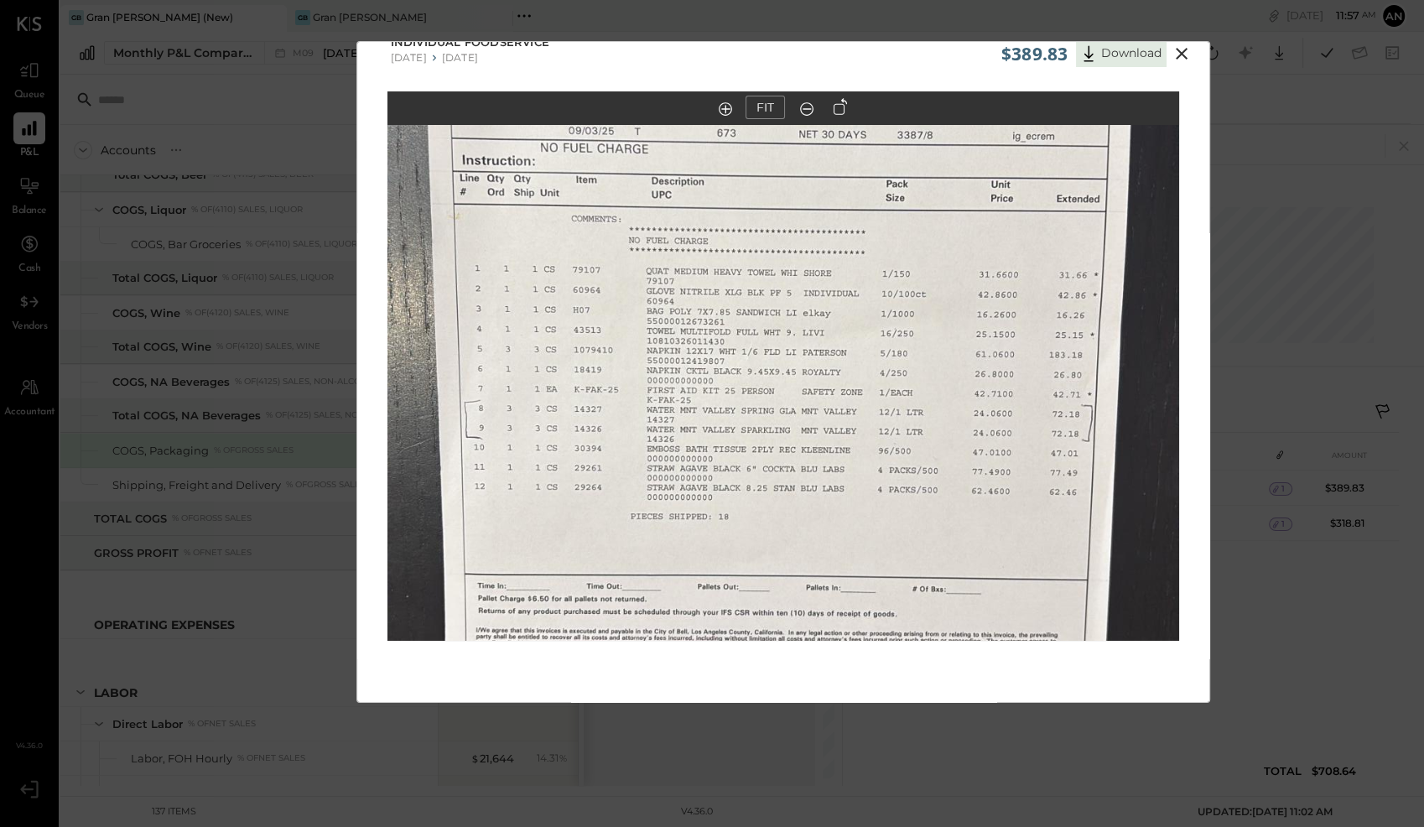
click at [1188, 50] on icon at bounding box center [1181, 54] width 20 height 20
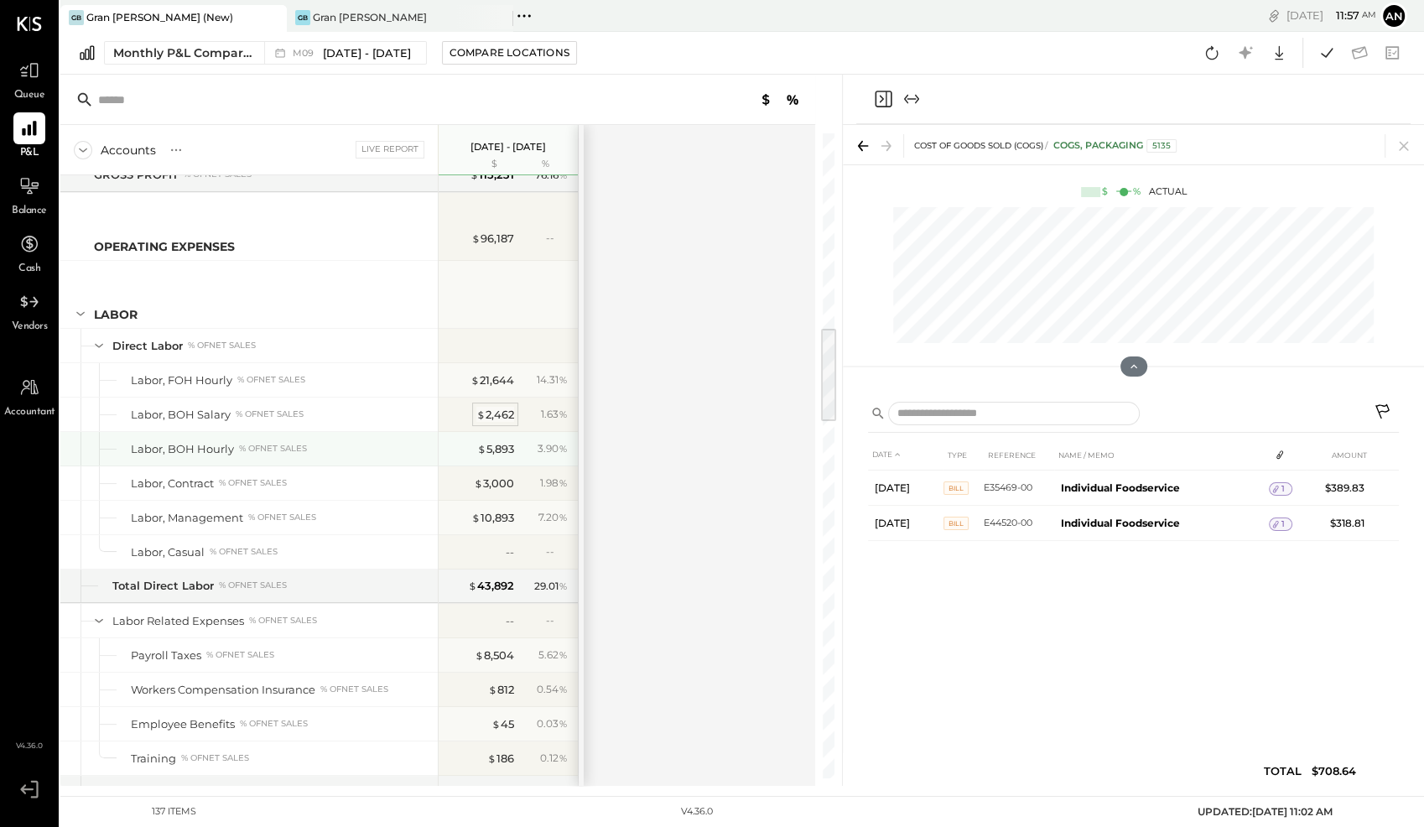
scroll to position [1288, 0]
click at [502, 371] on div "$ 21,644" at bounding box center [492, 379] width 44 height 16
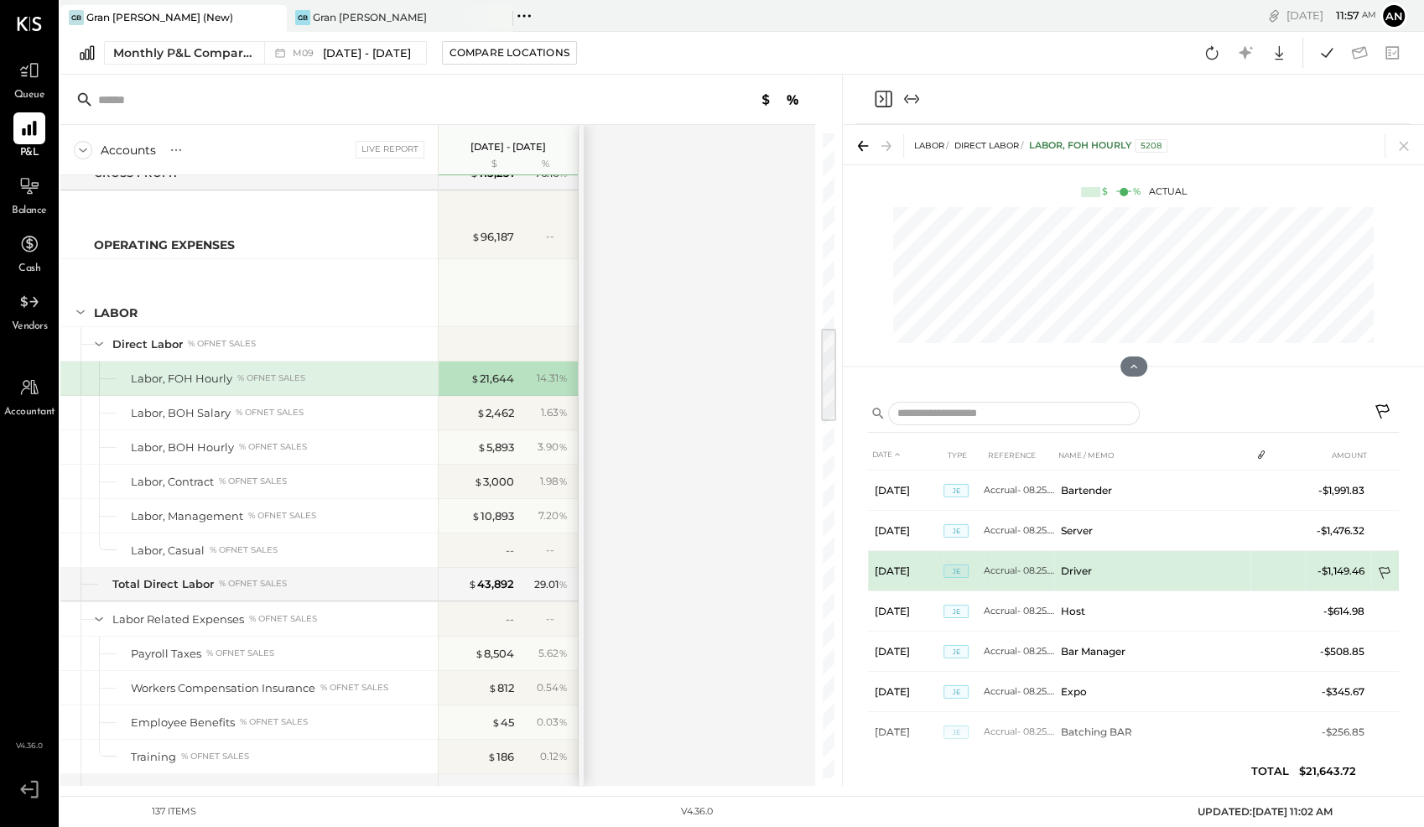
click at [1380, 569] on icon at bounding box center [1385, 574] width 17 height 17
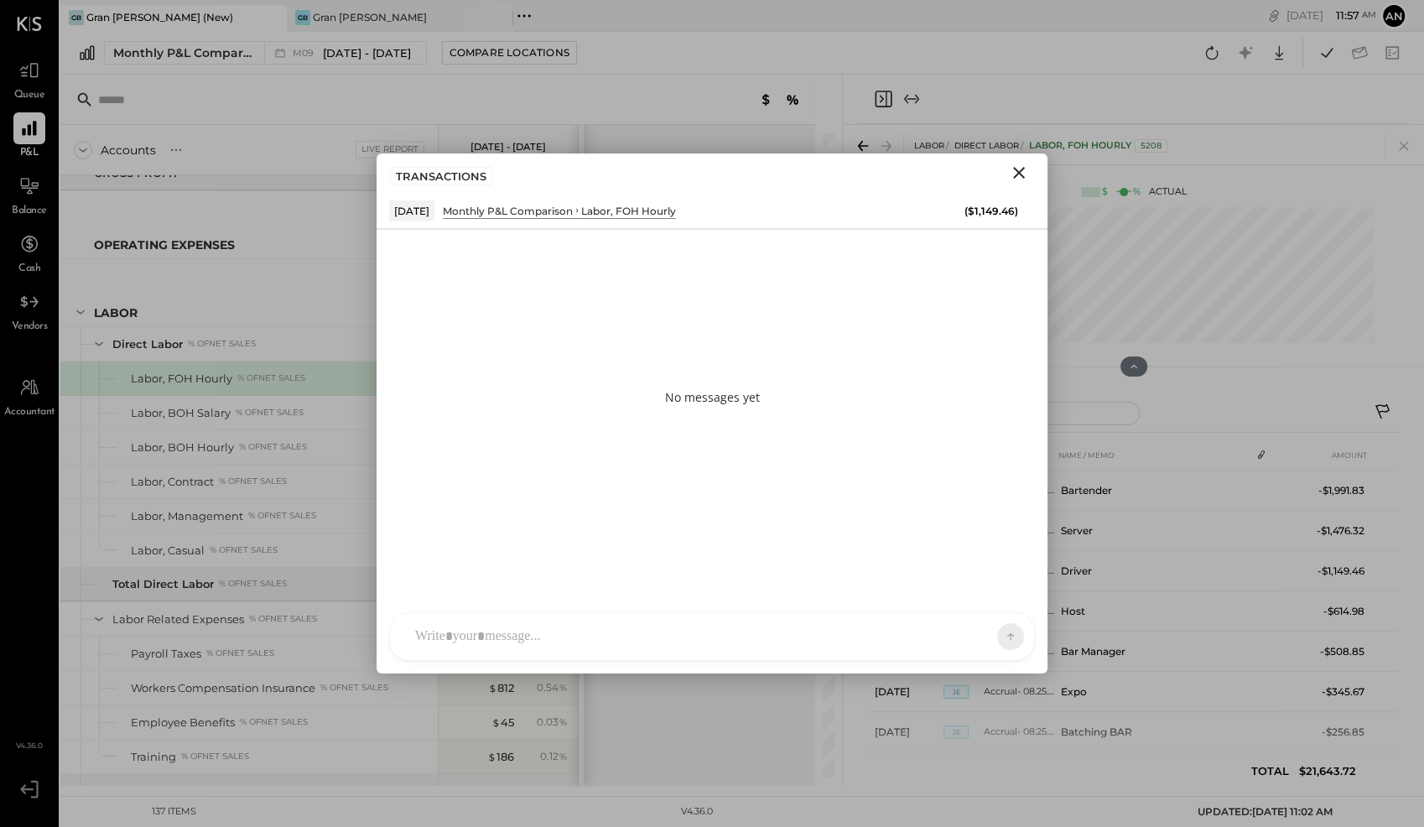
click at [545, 636] on div at bounding box center [697, 636] width 580 height 37
copy div "**********"
click at [999, 640] on button at bounding box center [977, 635] width 61 height 25
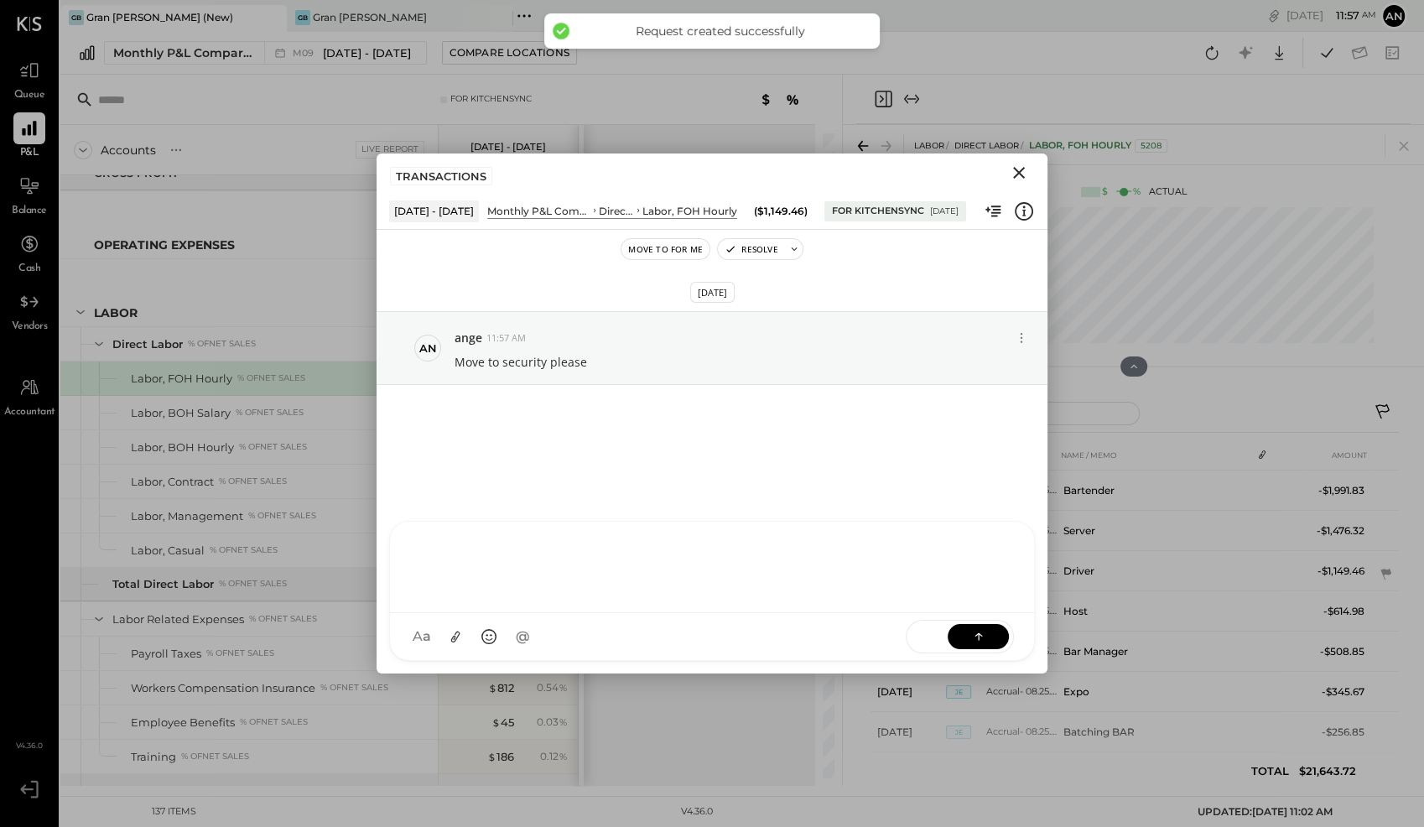
click at [1020, 170] on icon "Close" at bounding box center [1019, 173] width 12 height 12
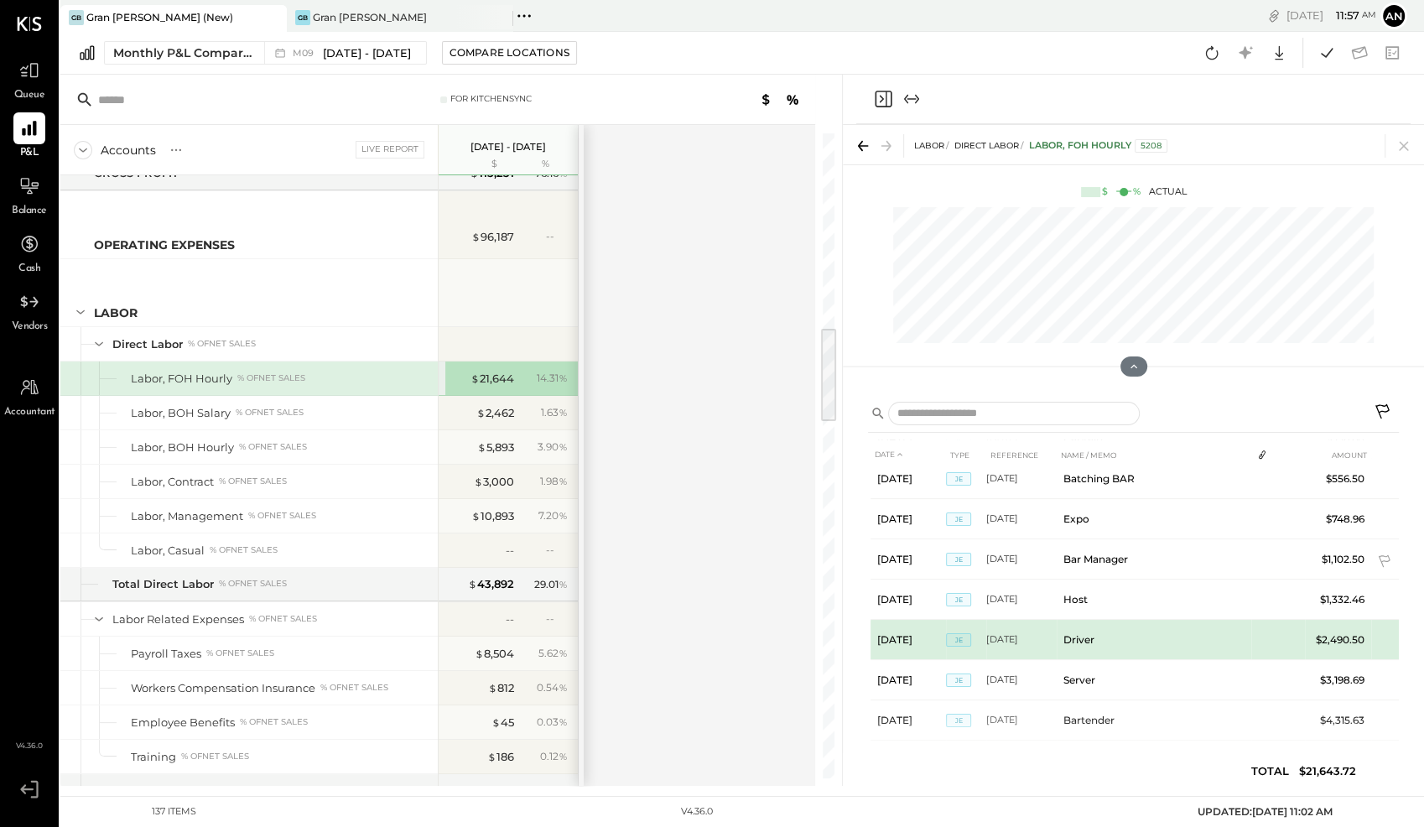
scroll to position [383, 0]
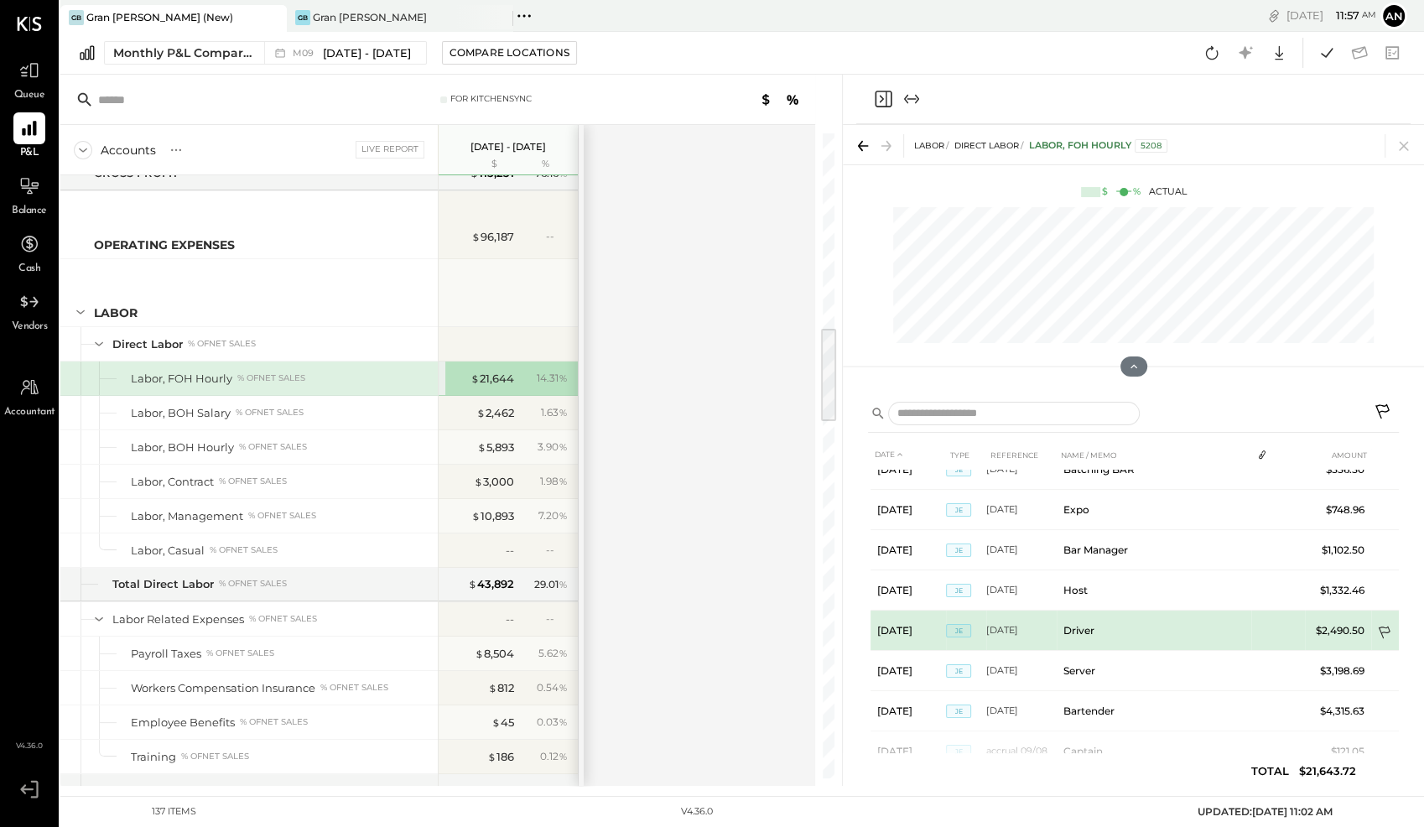
click at [1383, 626] on icon at bounding box center [1385, 634] width 17 height 17
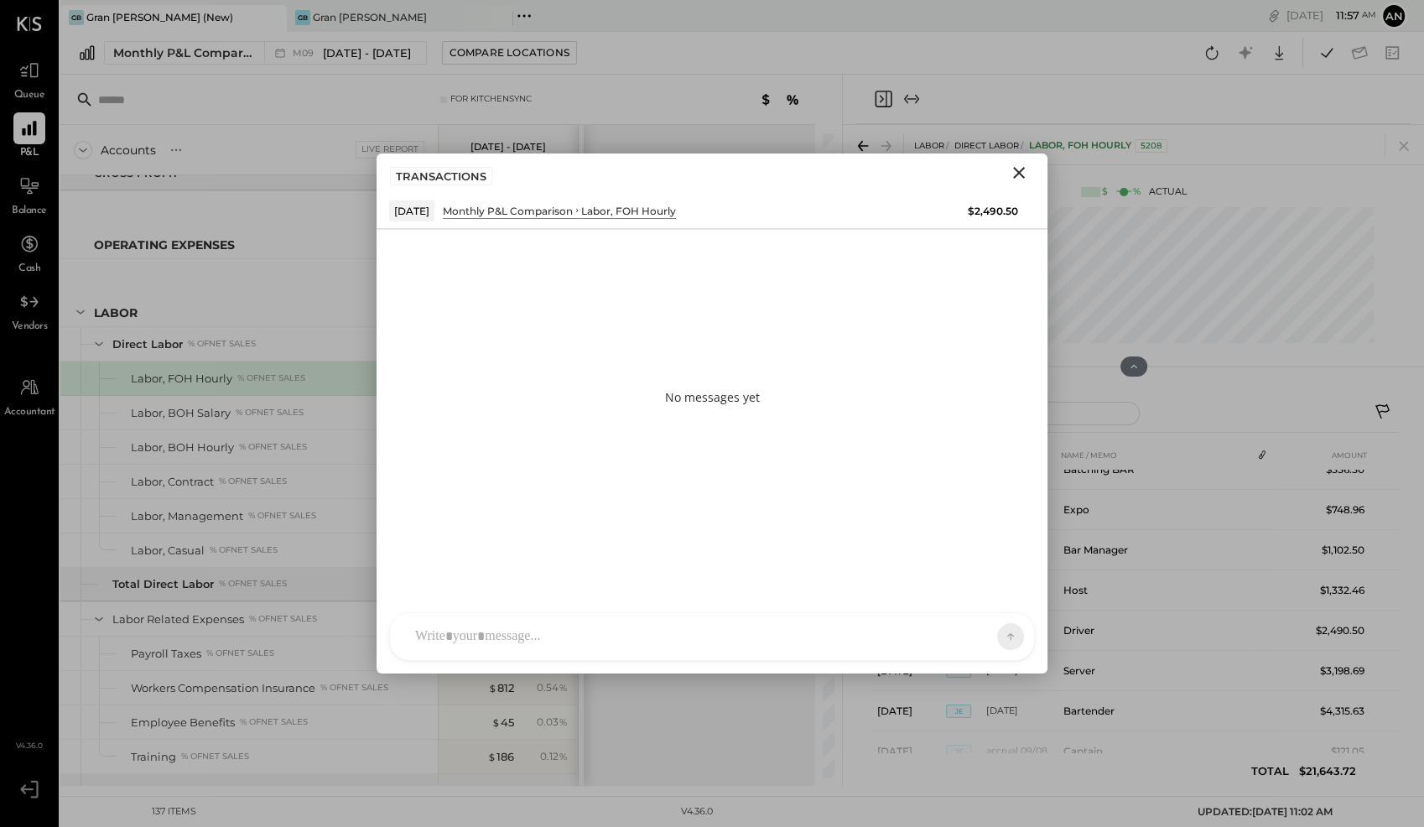
click at [542, 623] on div at bounding box center [712, 636] width 644 height 47
paste div
click at [1005, 636] on button at bounding box center [977, 635] width 61 height 25
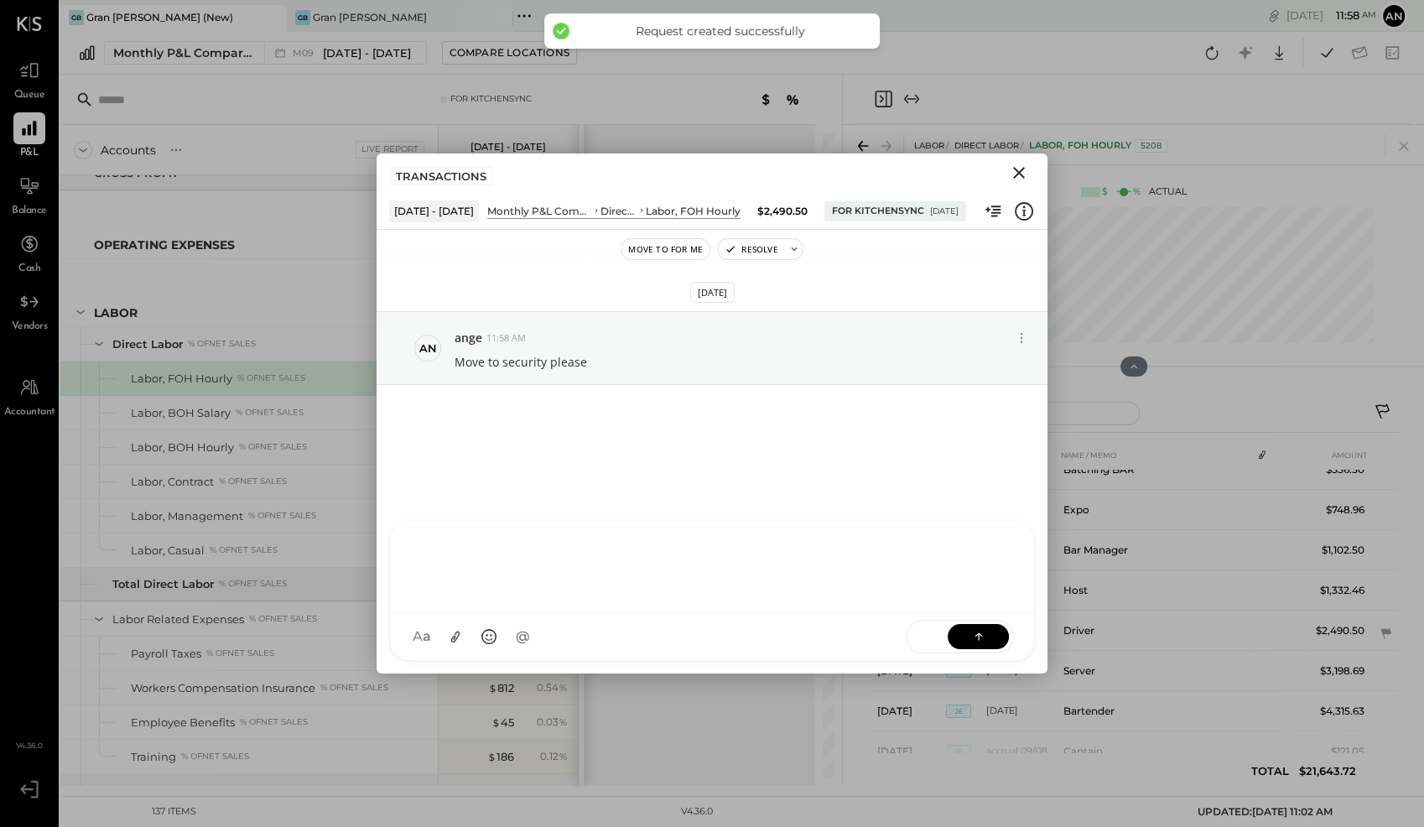
click at [1020, 174] on icon "Close" at bounding box center [1019, 173] width 12 height 12
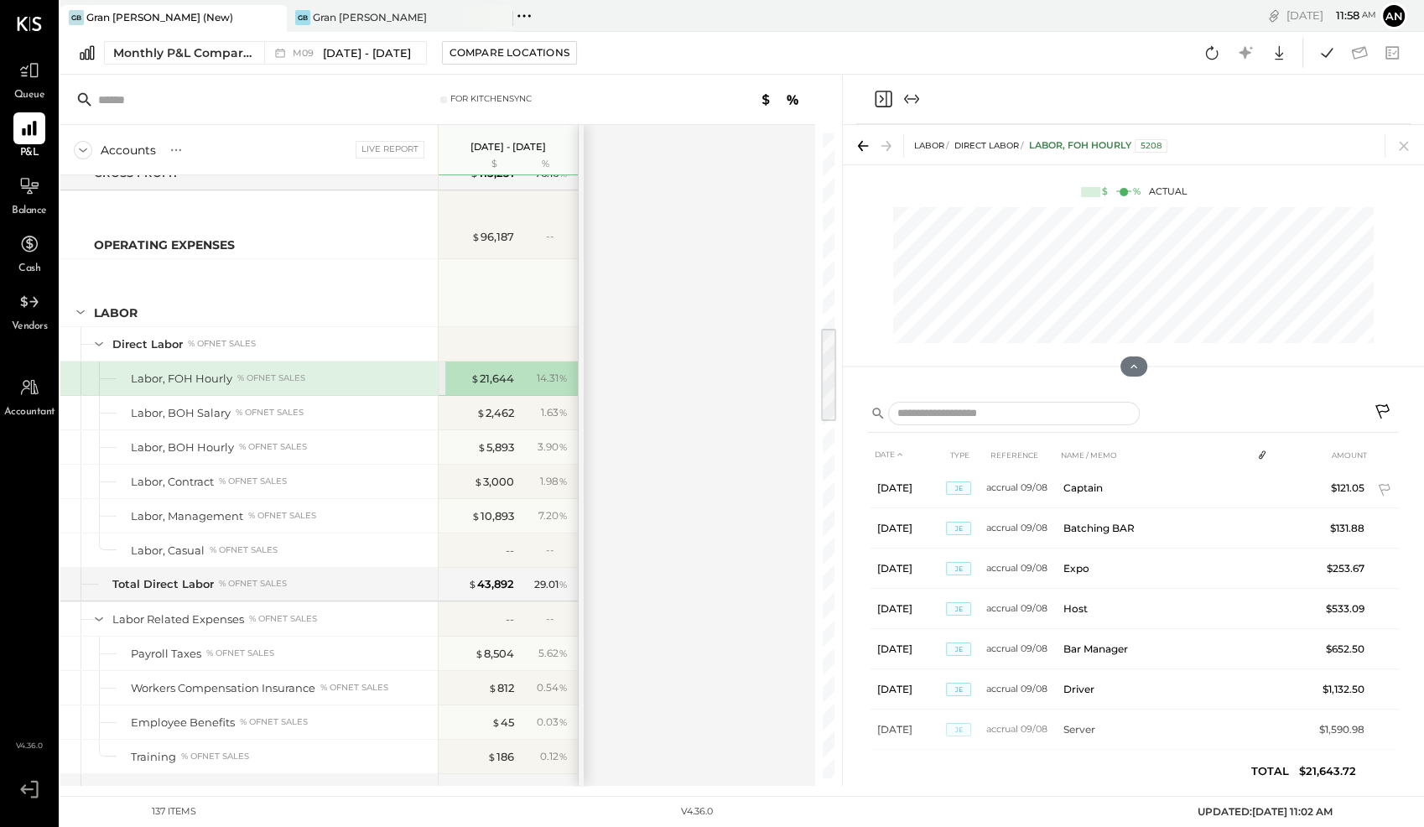
scroll to position [654, 0]
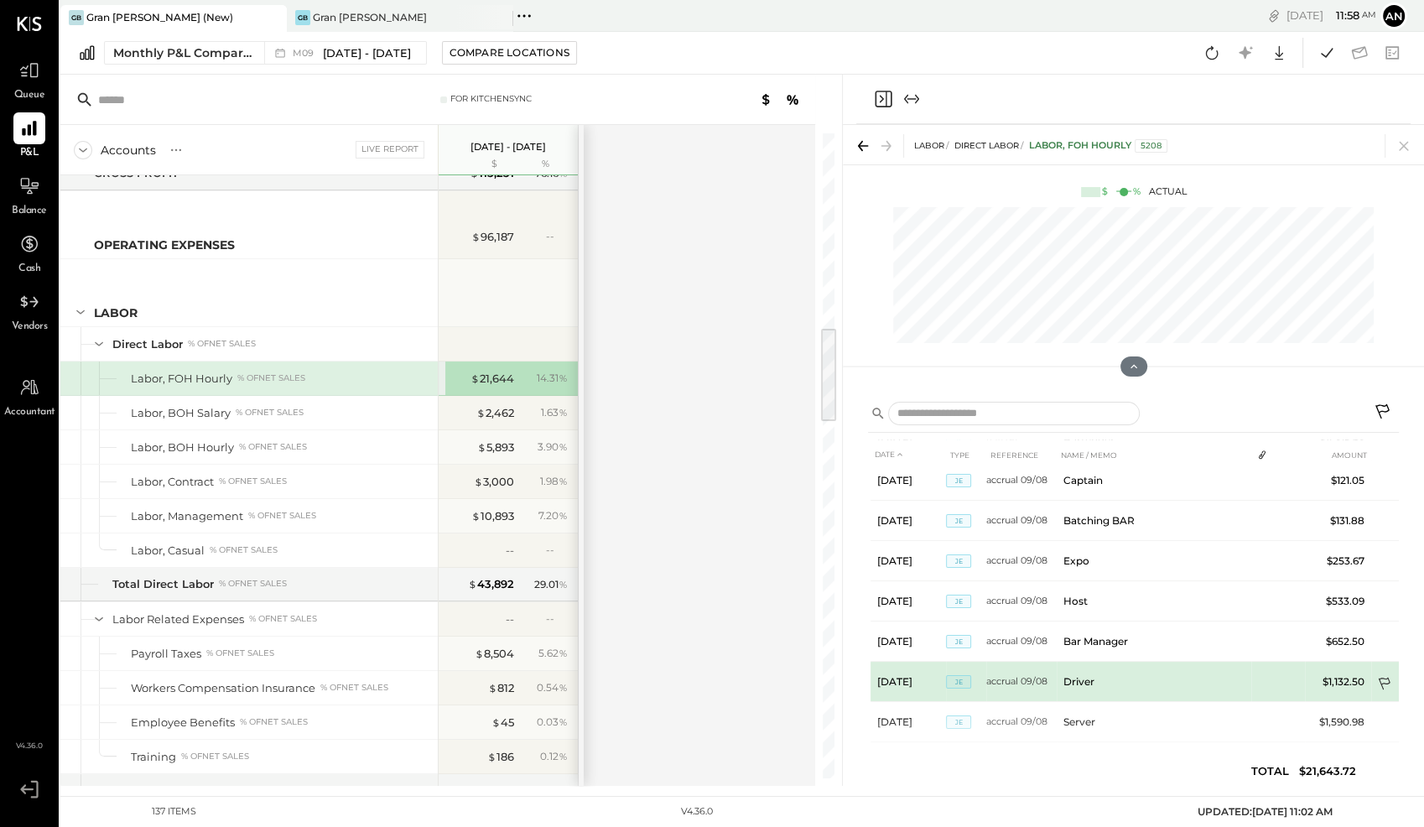
click at [1378, 677] on icon at bounding box center [1385, 685] width 17 height 17
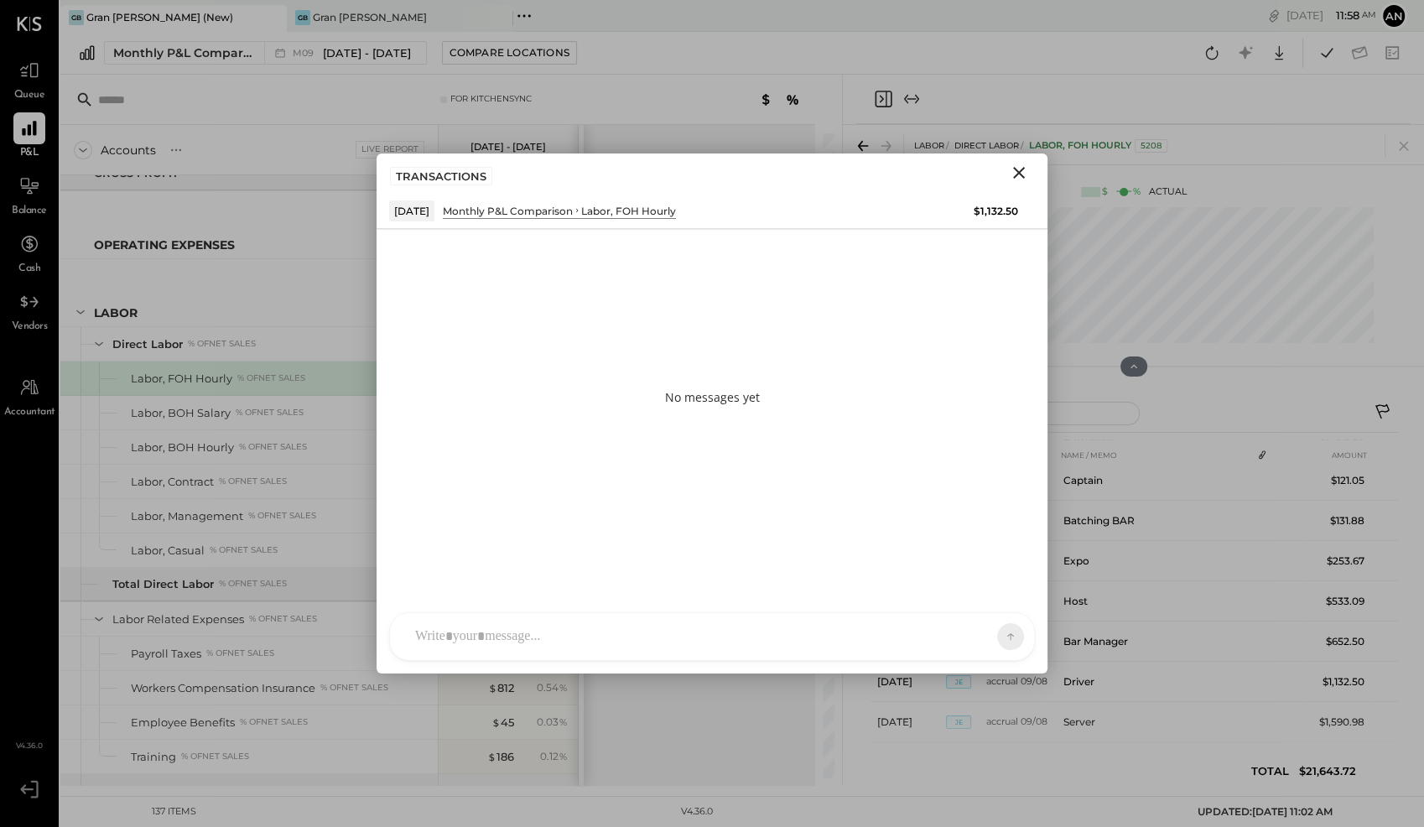
click at [588, 636] on div at bounding box center [697, 636] width 580 height 37
paste div
click at [984, 637] on icon at bounding box center [978, 635] width 17 height 17
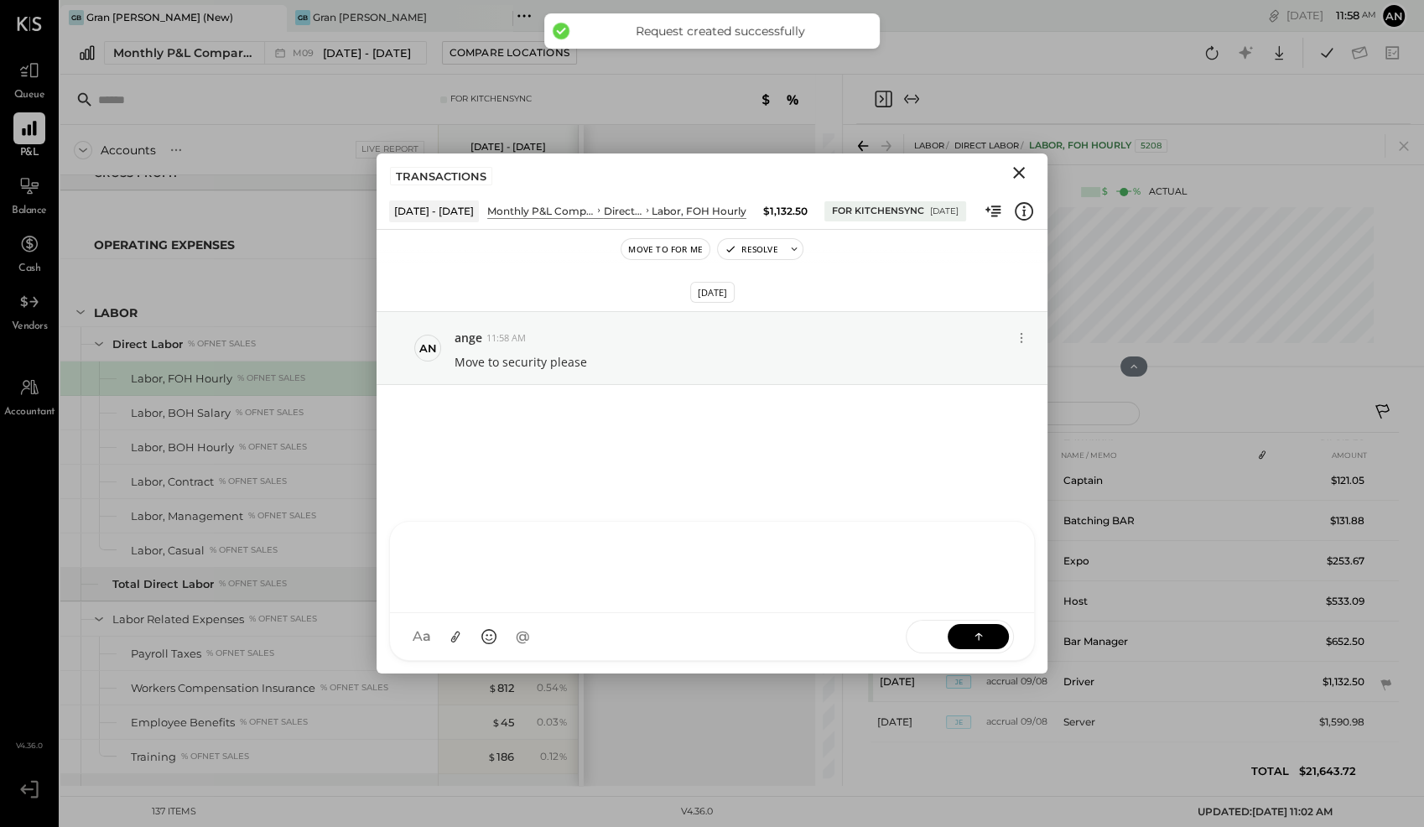
click at [1017, 174] on icon "Close" at bounding box center [1019, 173] width 12 height 12
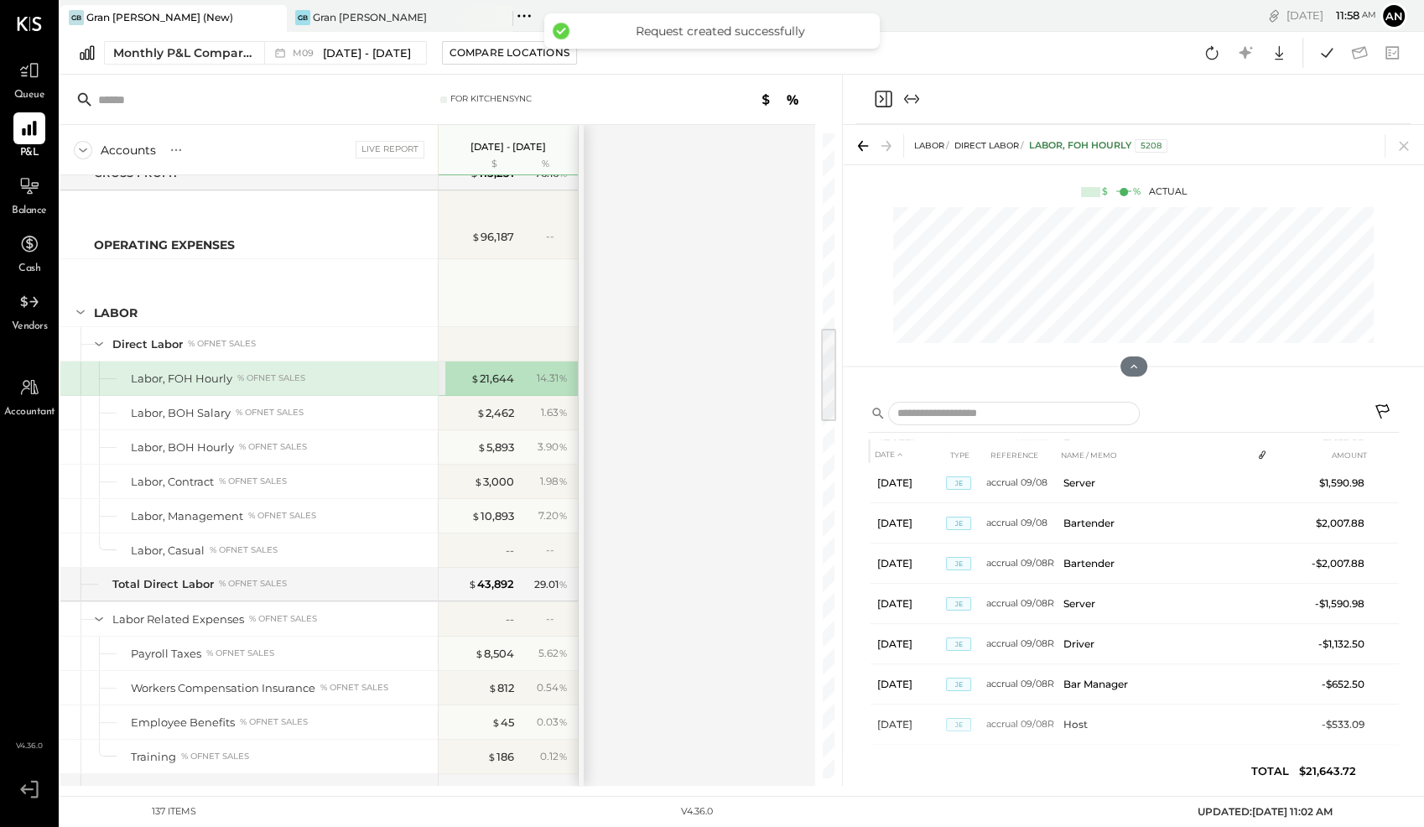
scroll to position [895, 0]
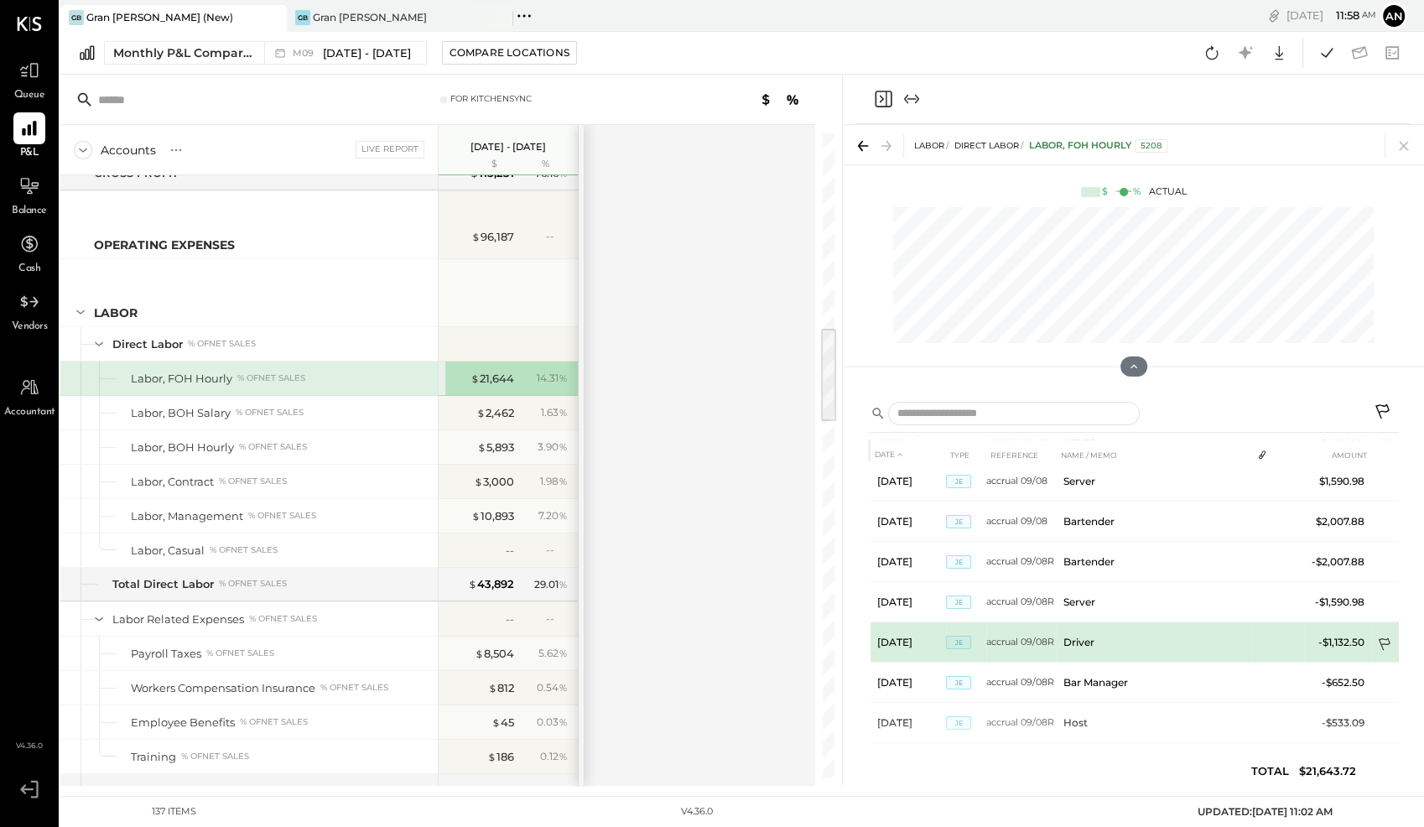
click at [1383, 638] on icon at bounding box center [1384, 644] width 12 height 13
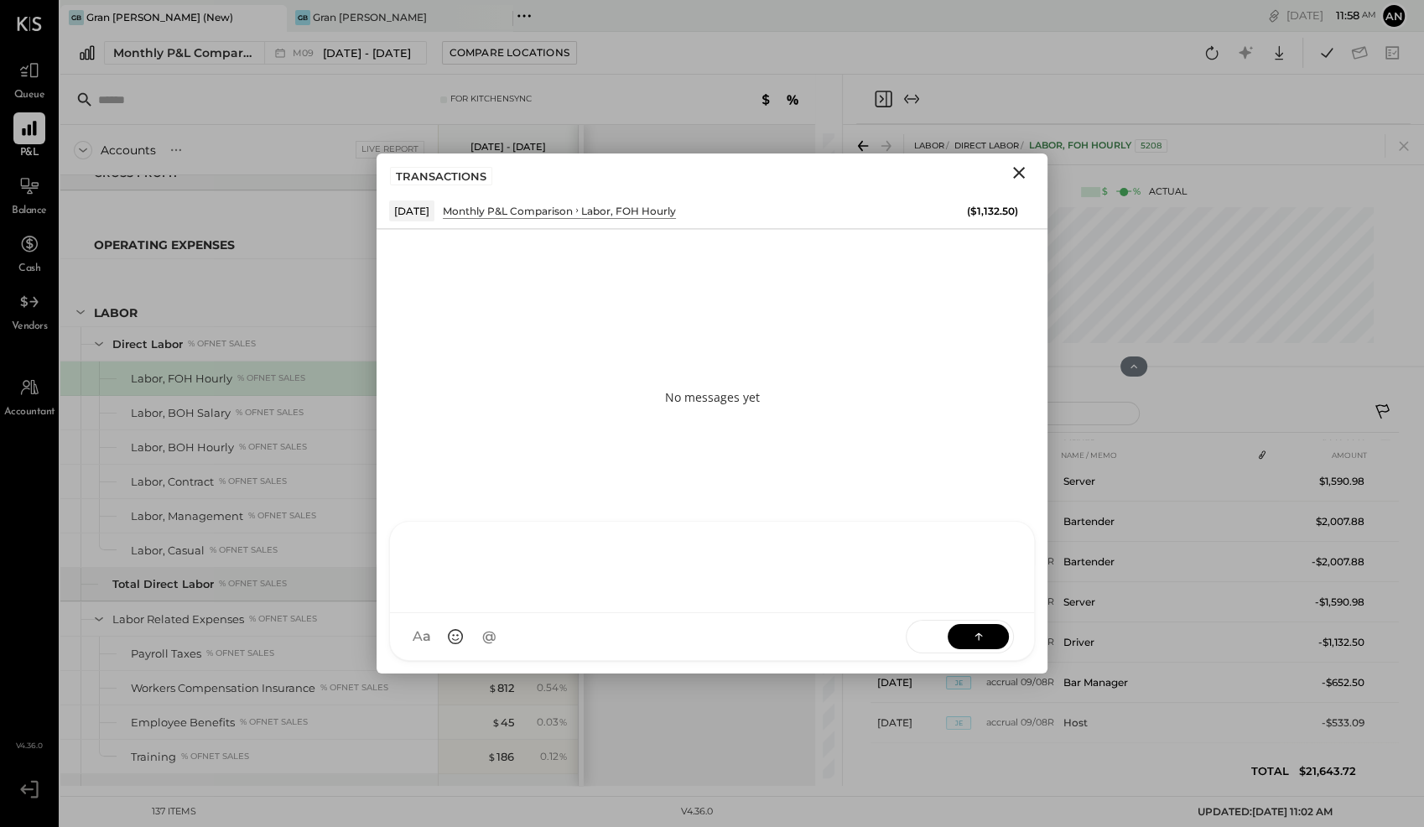
click at [736, 613] on div at bounding box center [712, 567] width 644 height 91
click at [991, 631] on button at bounding box center [977, 635] width 61 height 25
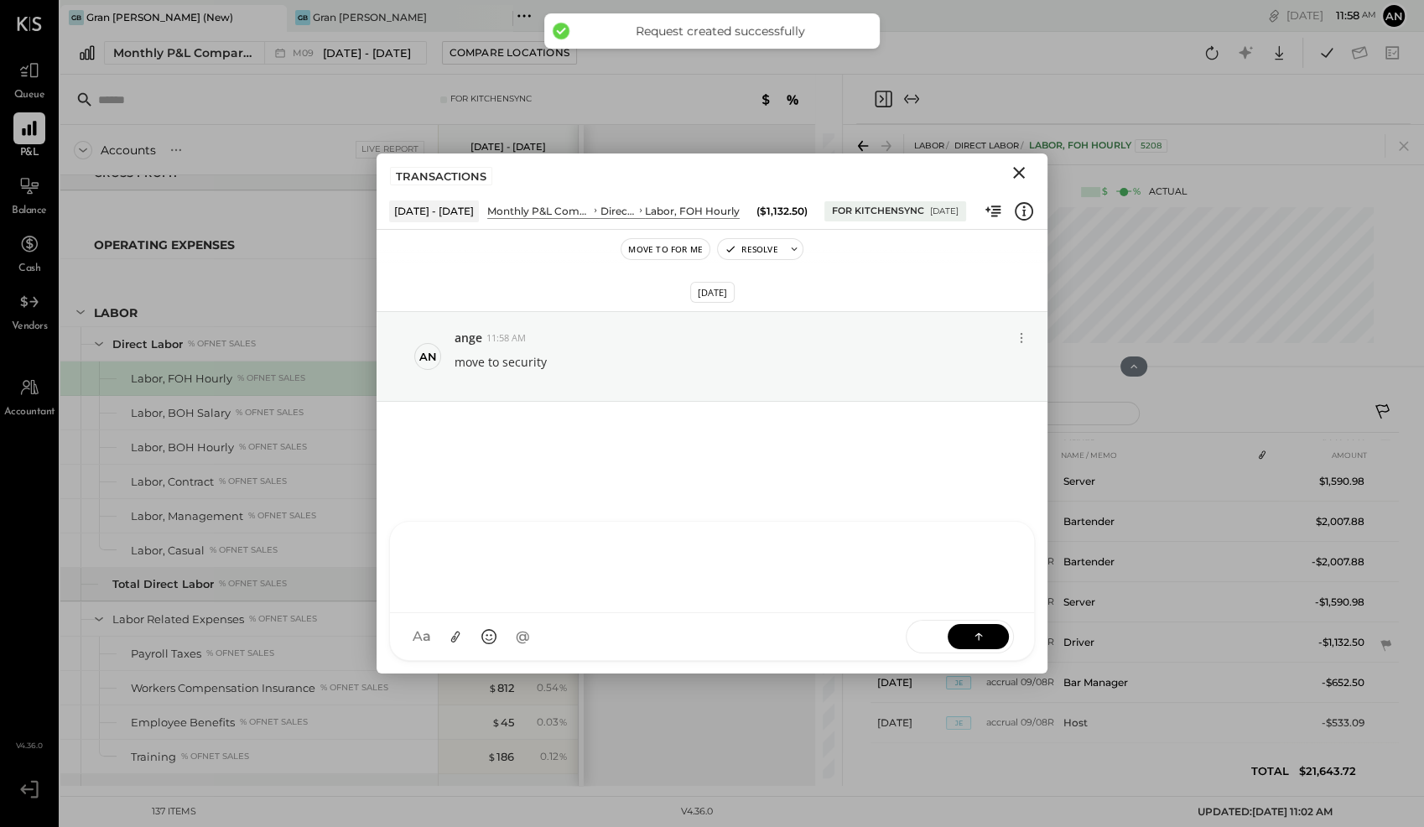
click at [1021, 172] on icon "Close" at bounding box center [1019, 173] width 20 height 20
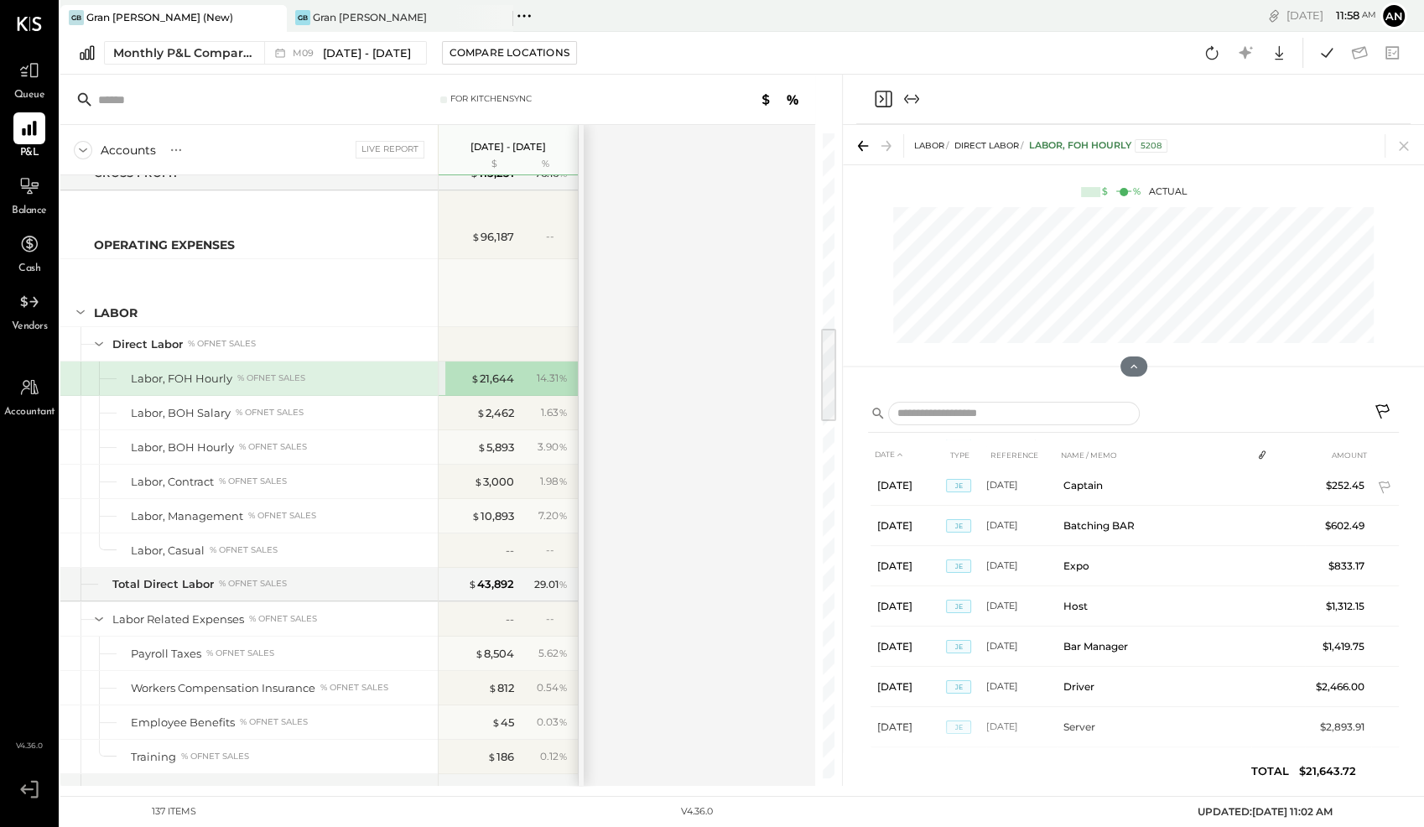
scroll to position [1297, 0]
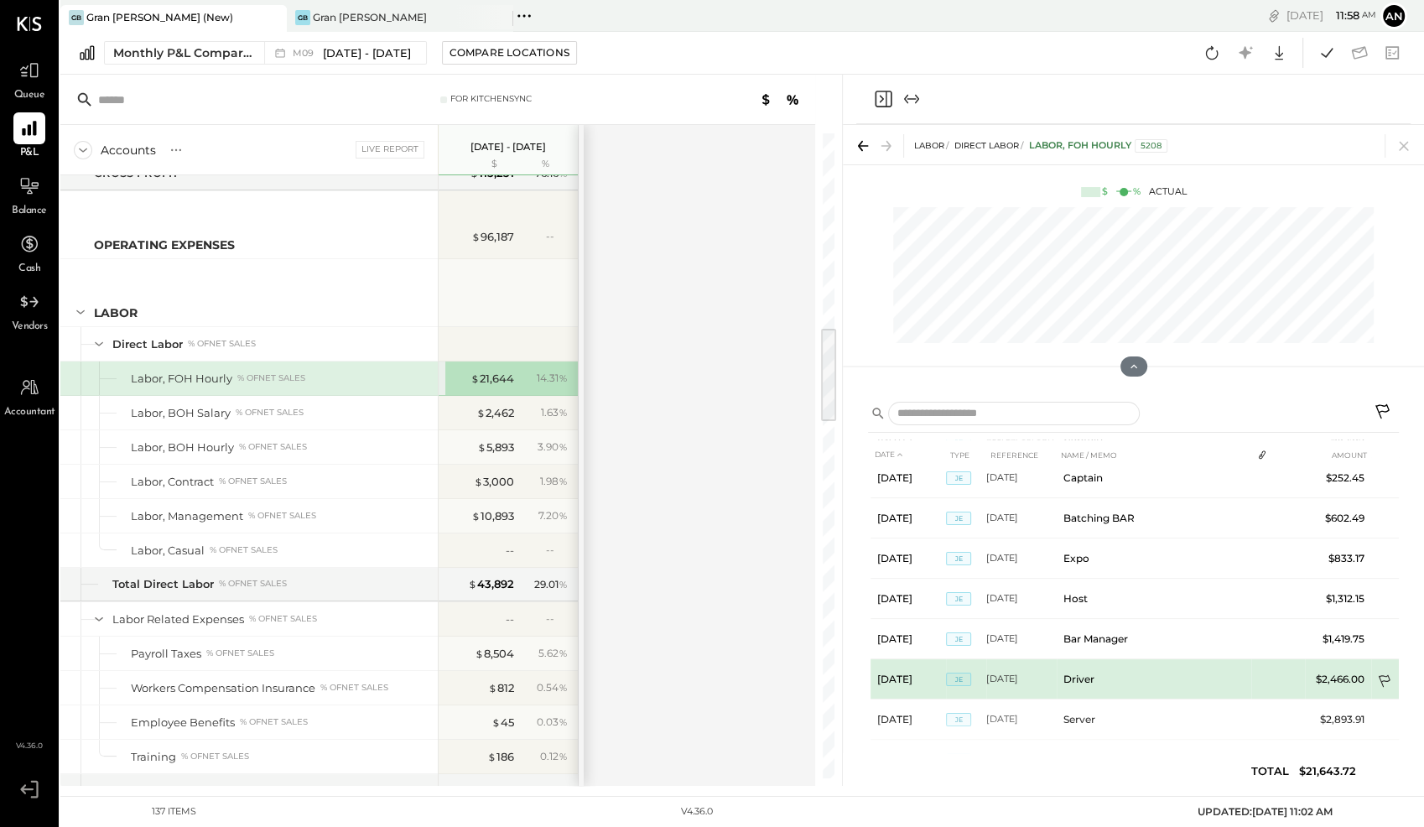
click at [1382, 674] on icon at bounding box center [1385, 682] width 17 height 17
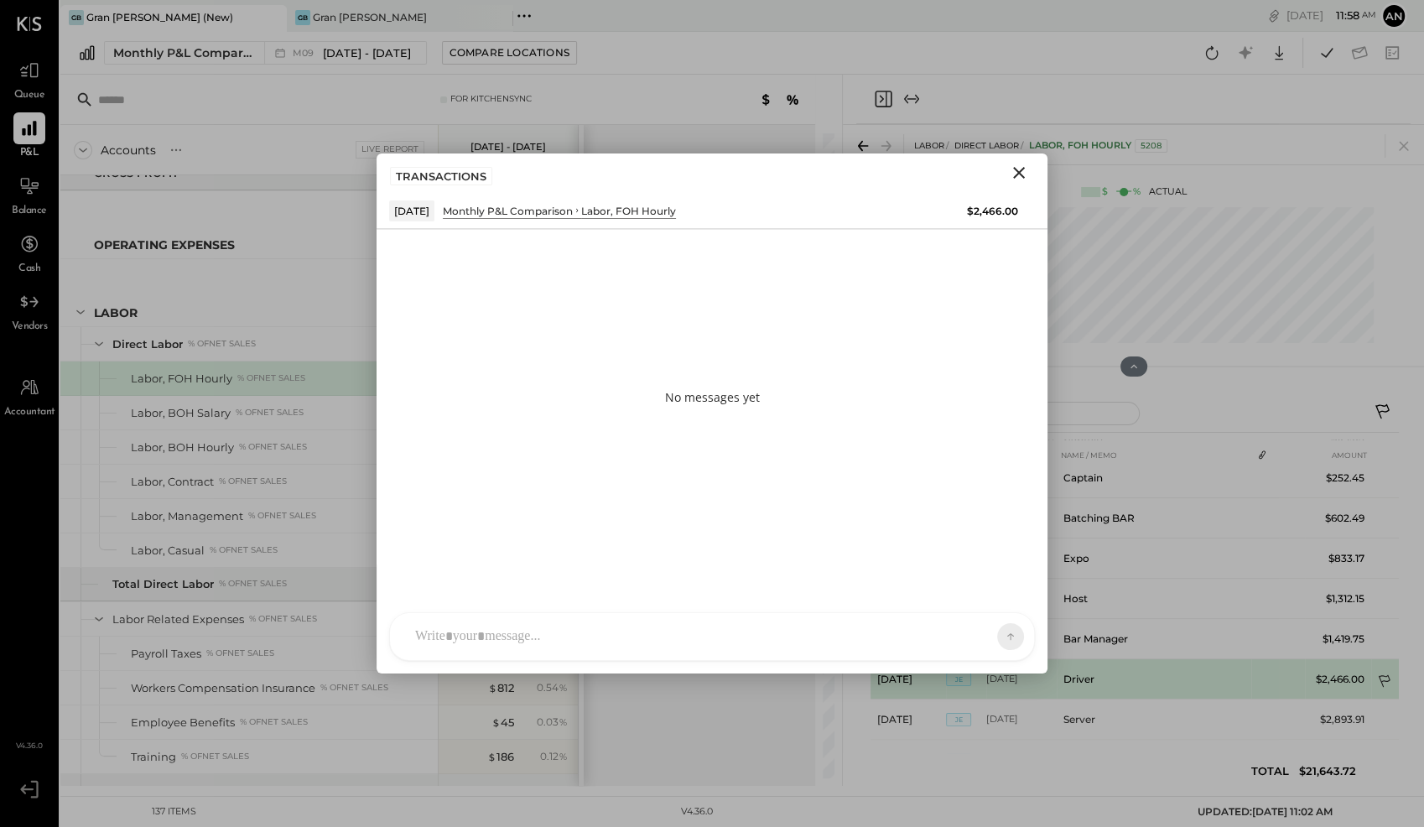
scroll to position [1298, 0]
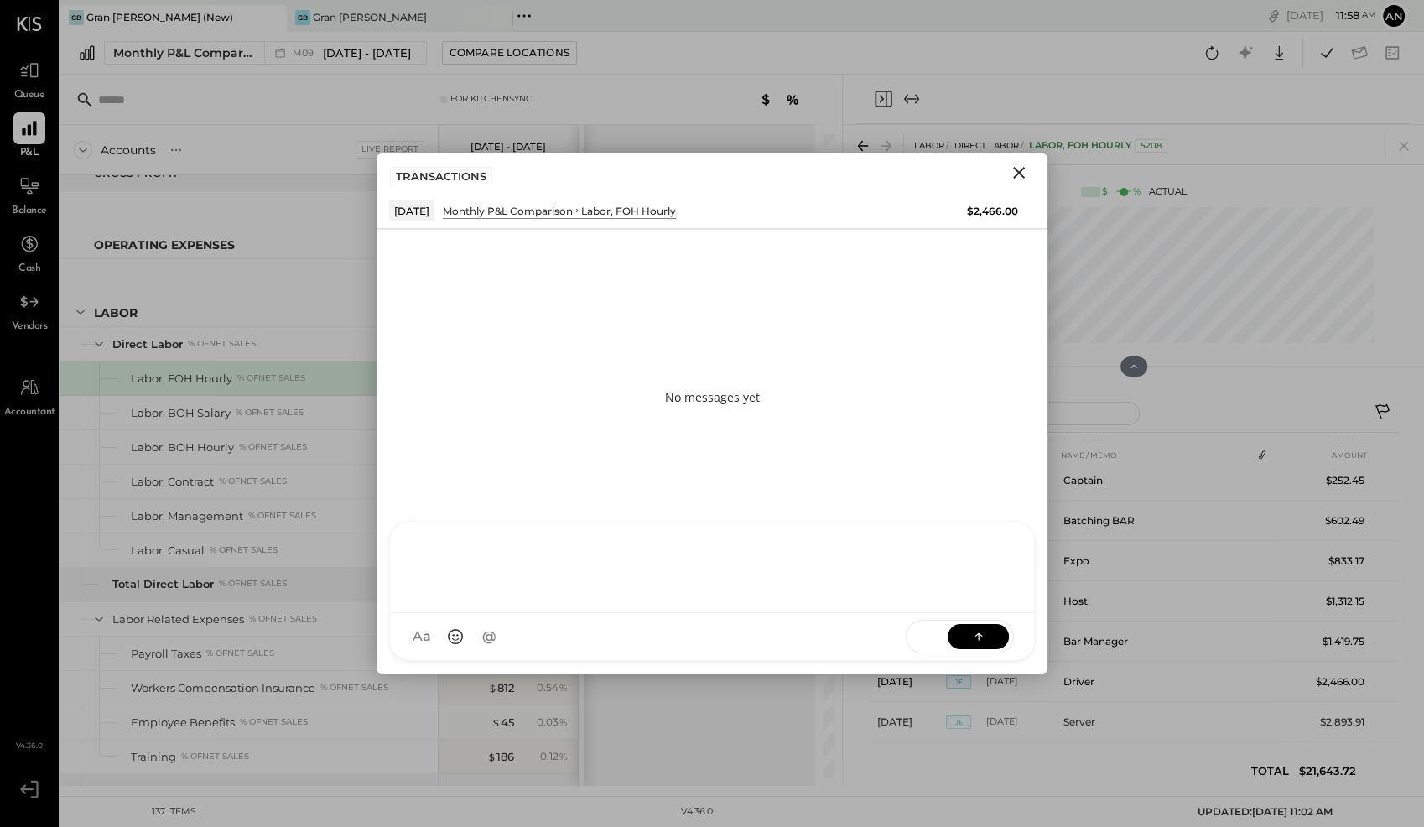
click at [735, 613] on div at bounding box center [712, 567] width 644 height 91
paste div
click at [989, 636] on button at bounding box center [977, 635] width 61 height 25
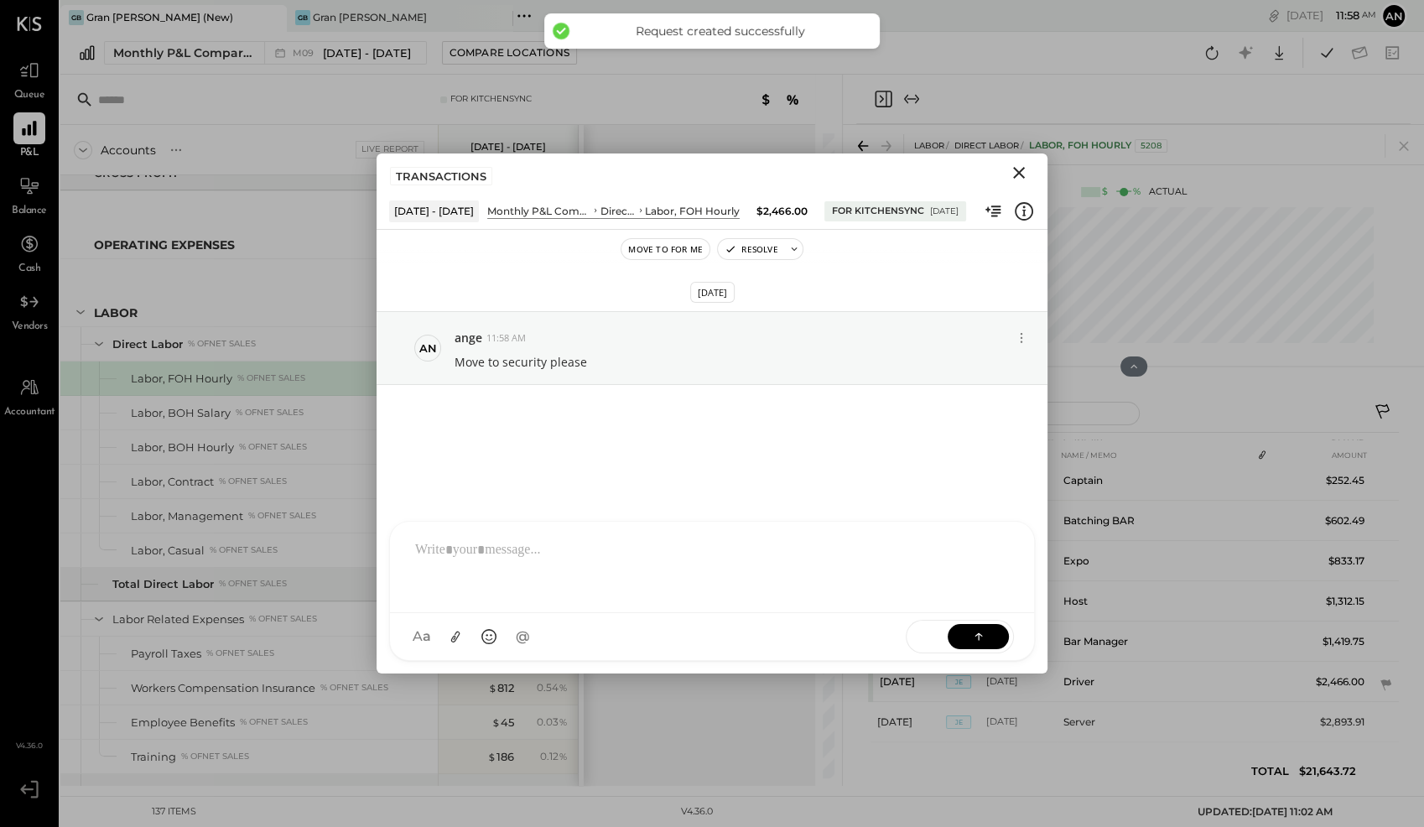
click at [1017, 175] on icon "Close" at bounding box center [1019, 173] width 20 height 20
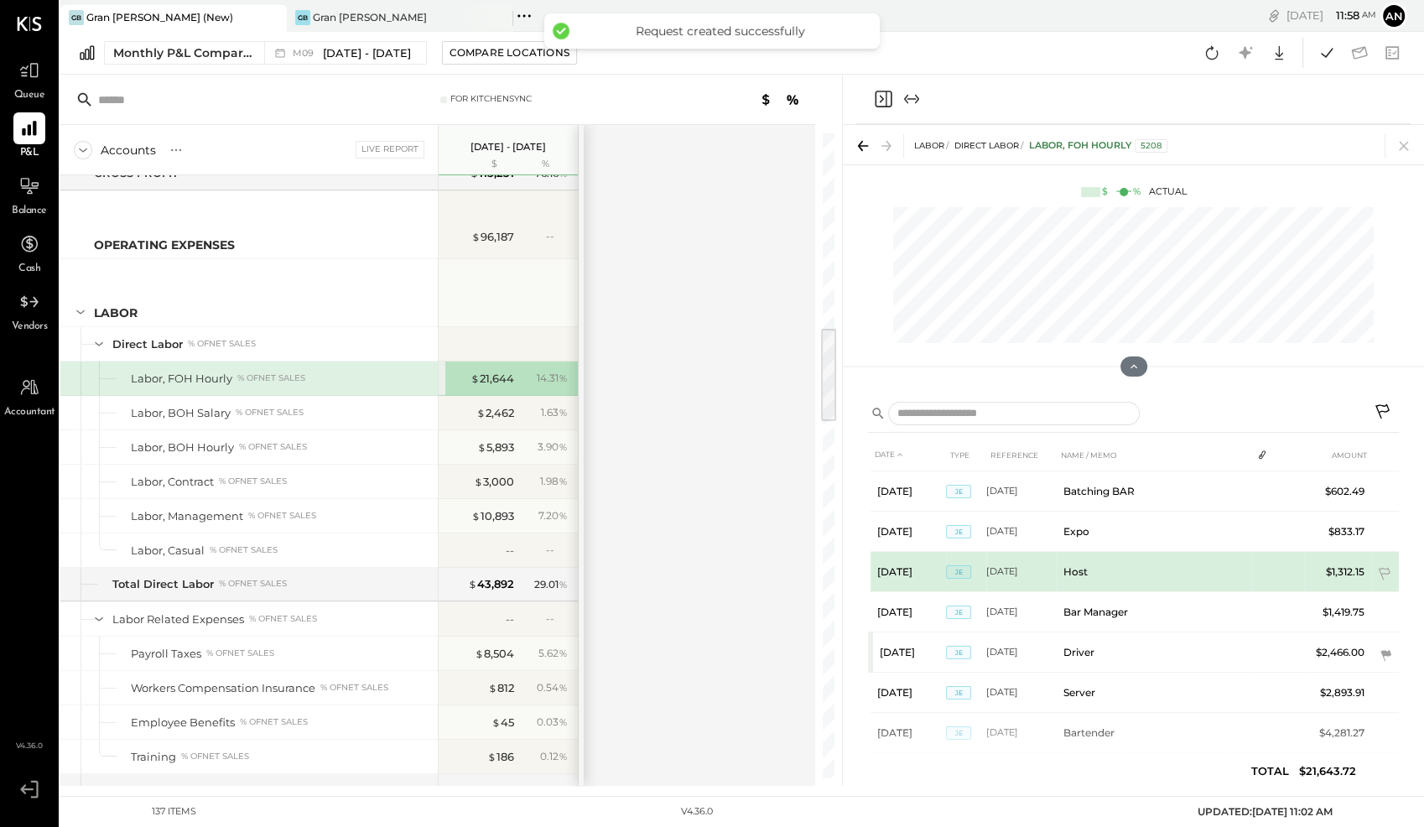
scroll to position [1336, 0]
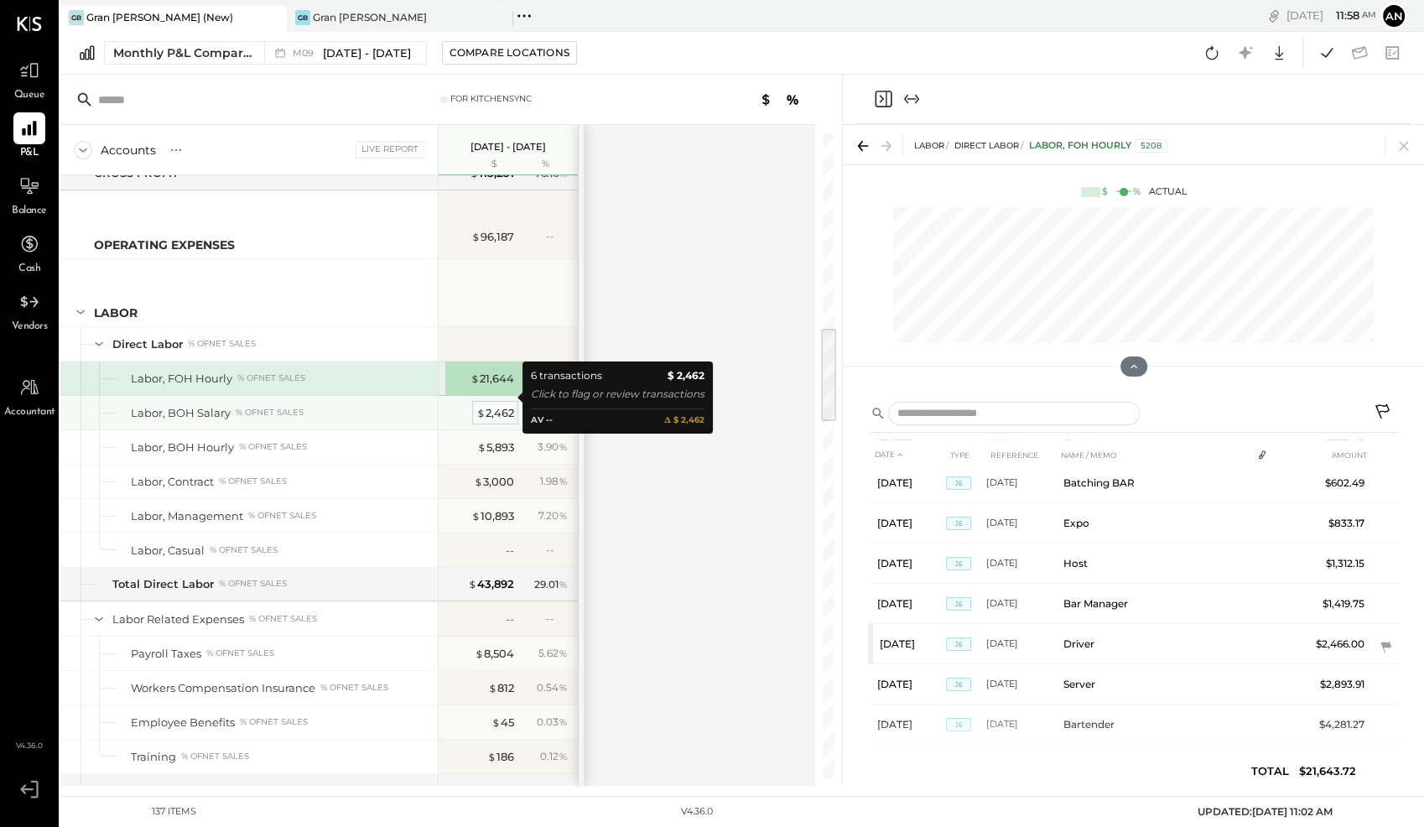
click at [489, 405] on div "$ 2,462" at bounding box center [495, 413] width 38 height 16
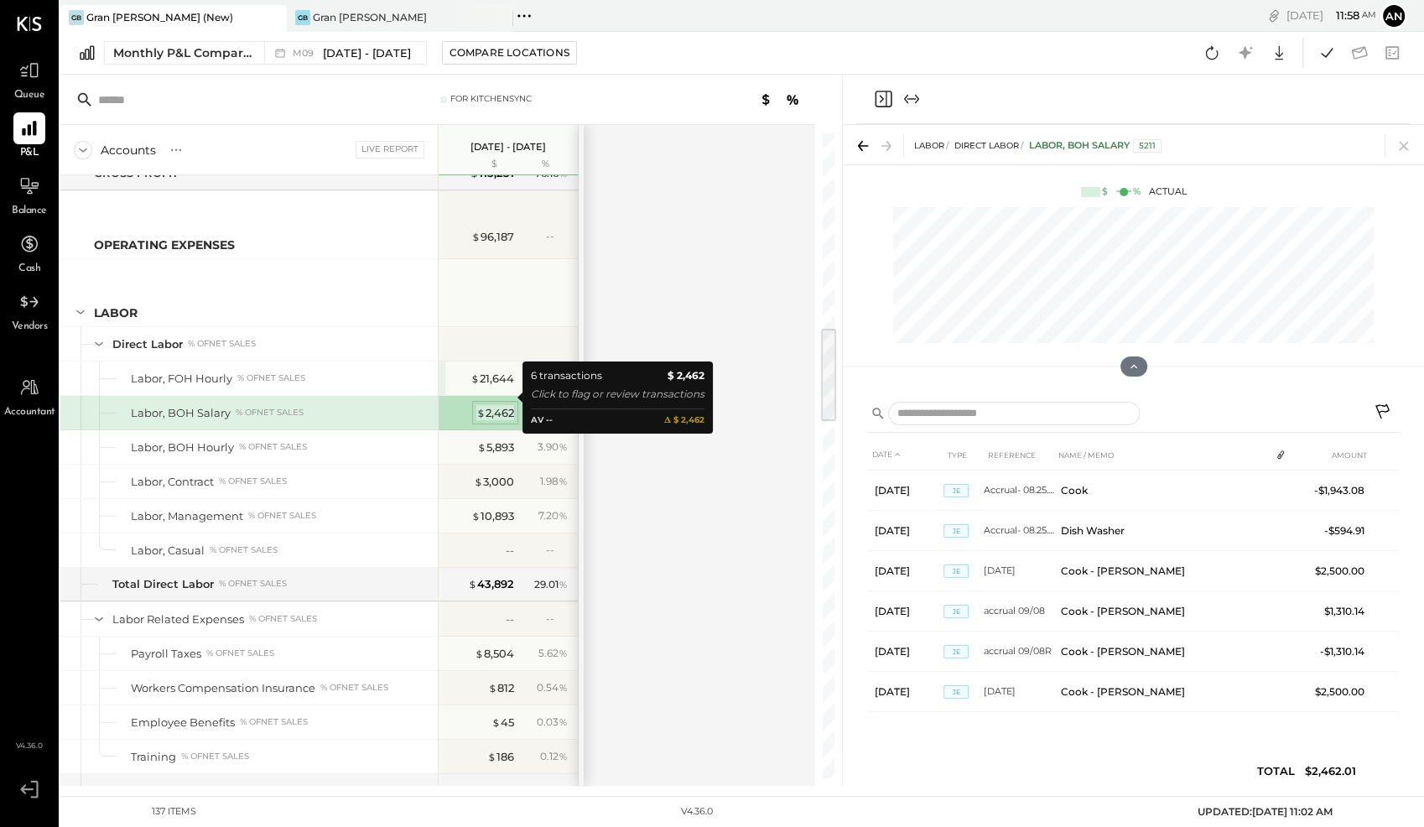
scroll to position [0, 0]
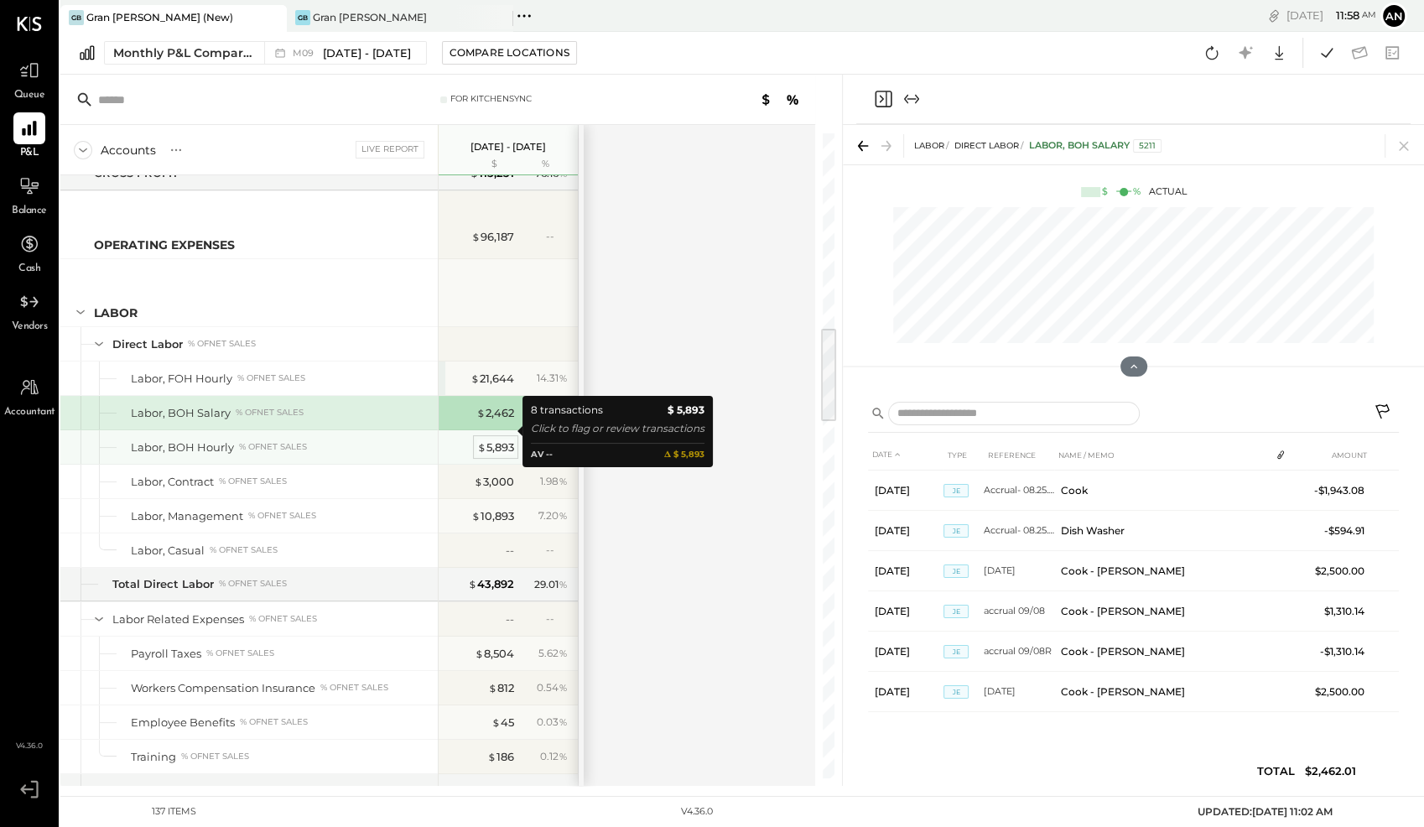
click at [507, 439] on div "$ 5,893" at bounding box center [495, 447] width 37 height 16
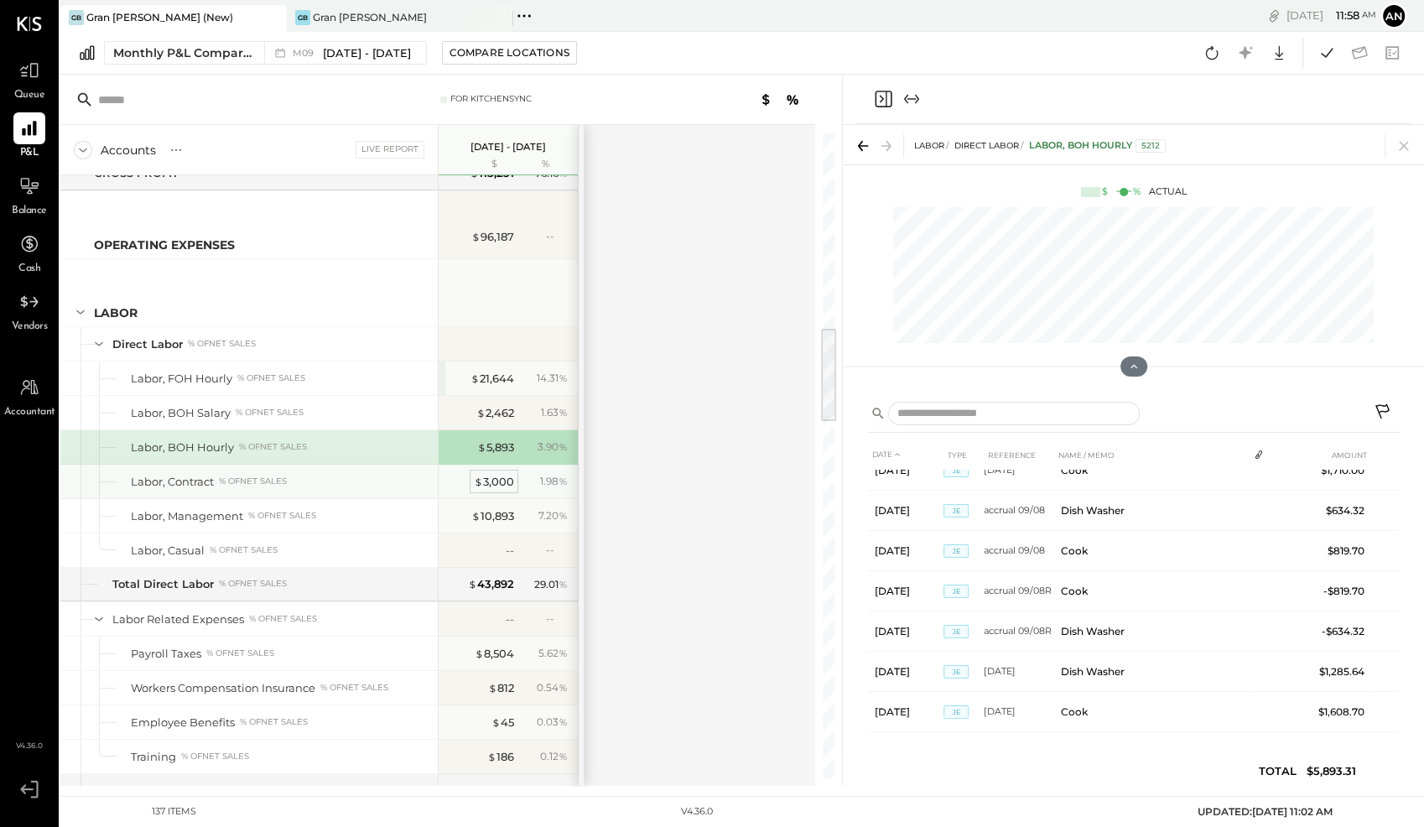
scroll to position [7, 0]
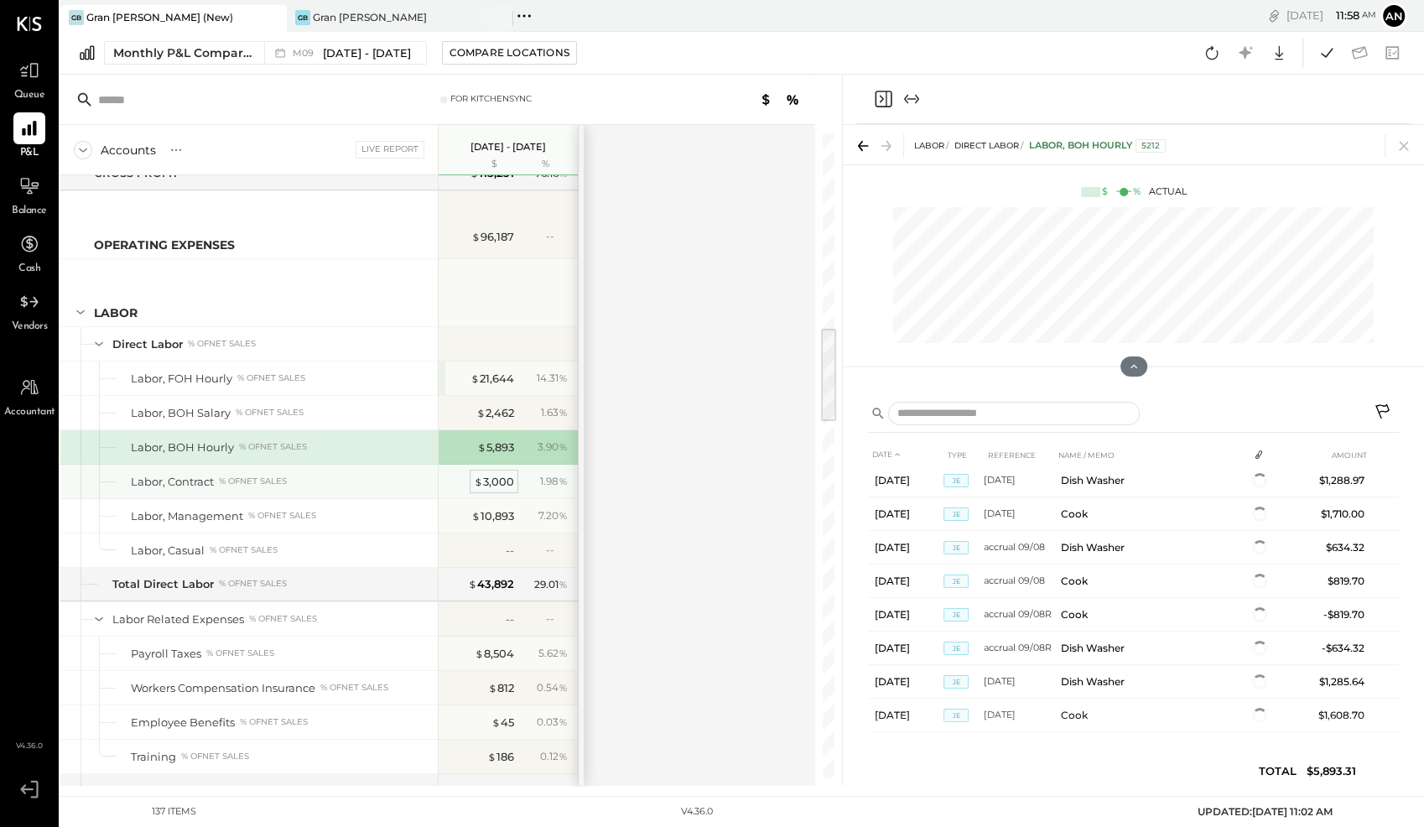
click at [503, 474] on div "$ 3,000" at bounding box center [494, 482] width 40 height 16
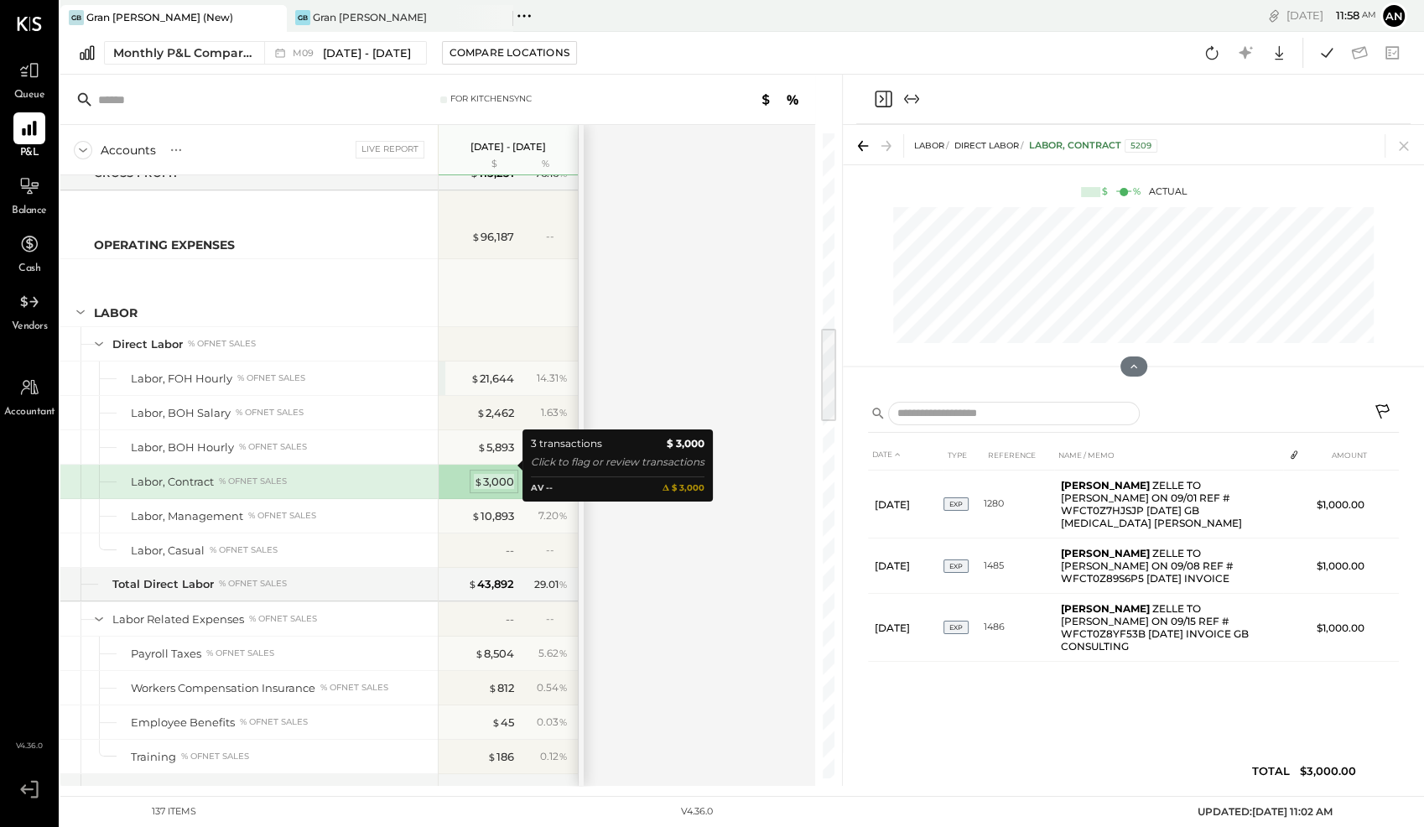
scroll to position [0, 0]
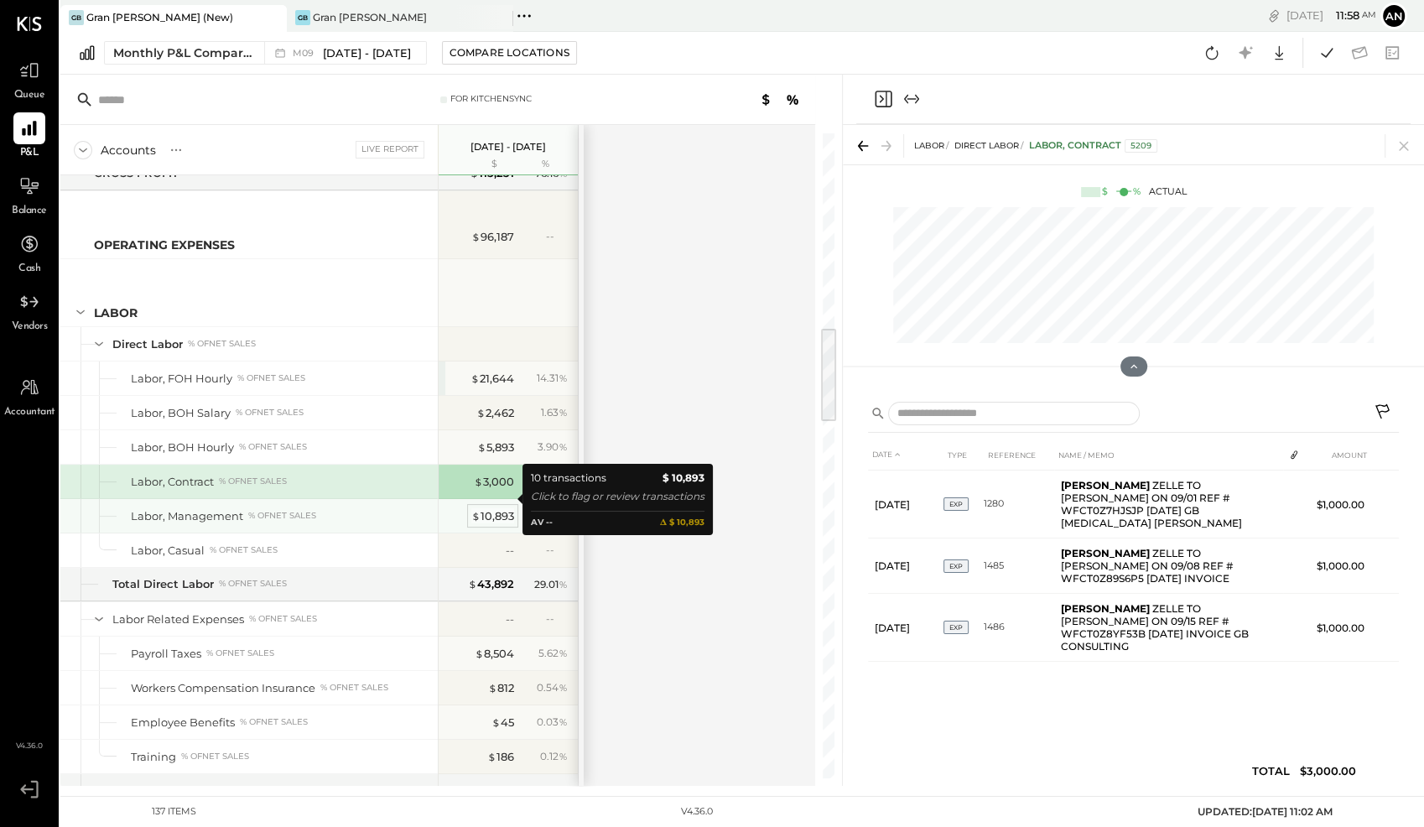
click at [484, 508] on div "$ 10,893" at bounding box center [492, 516] width 43 height 16
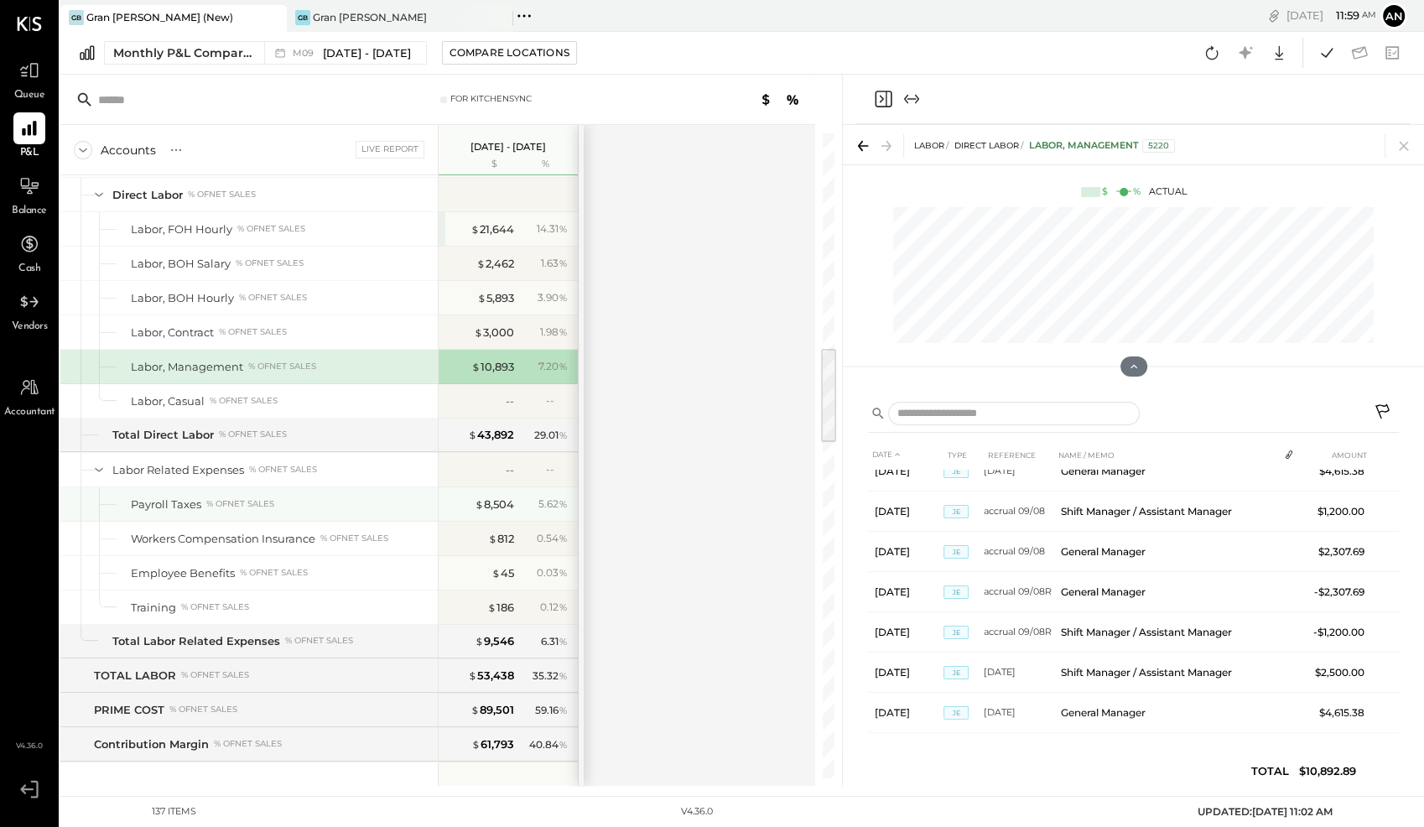
scroll to position [1451, 0]
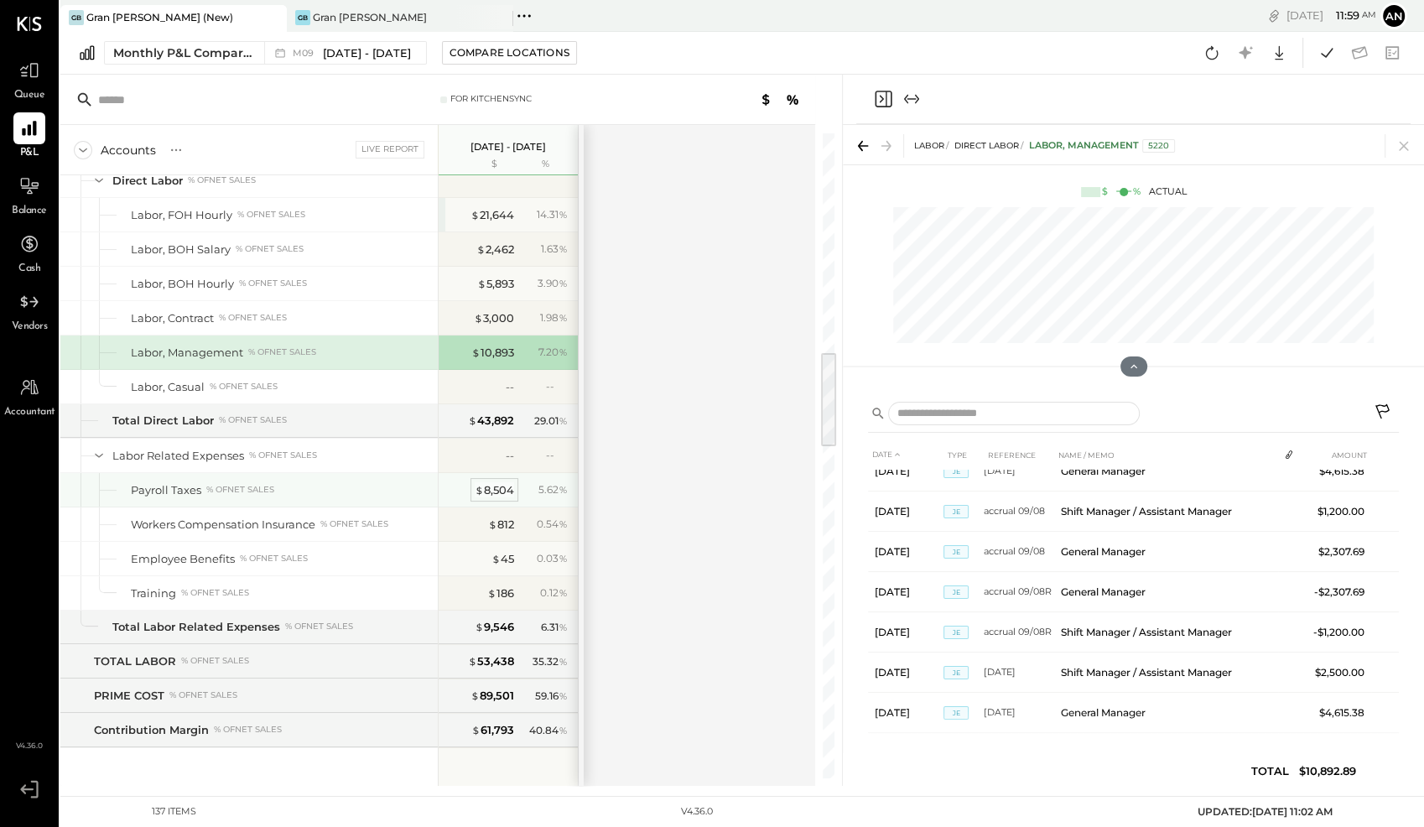
click at [491, 482] on div "$ 8,504" at bounding box center [494, 490] width 39 height 16
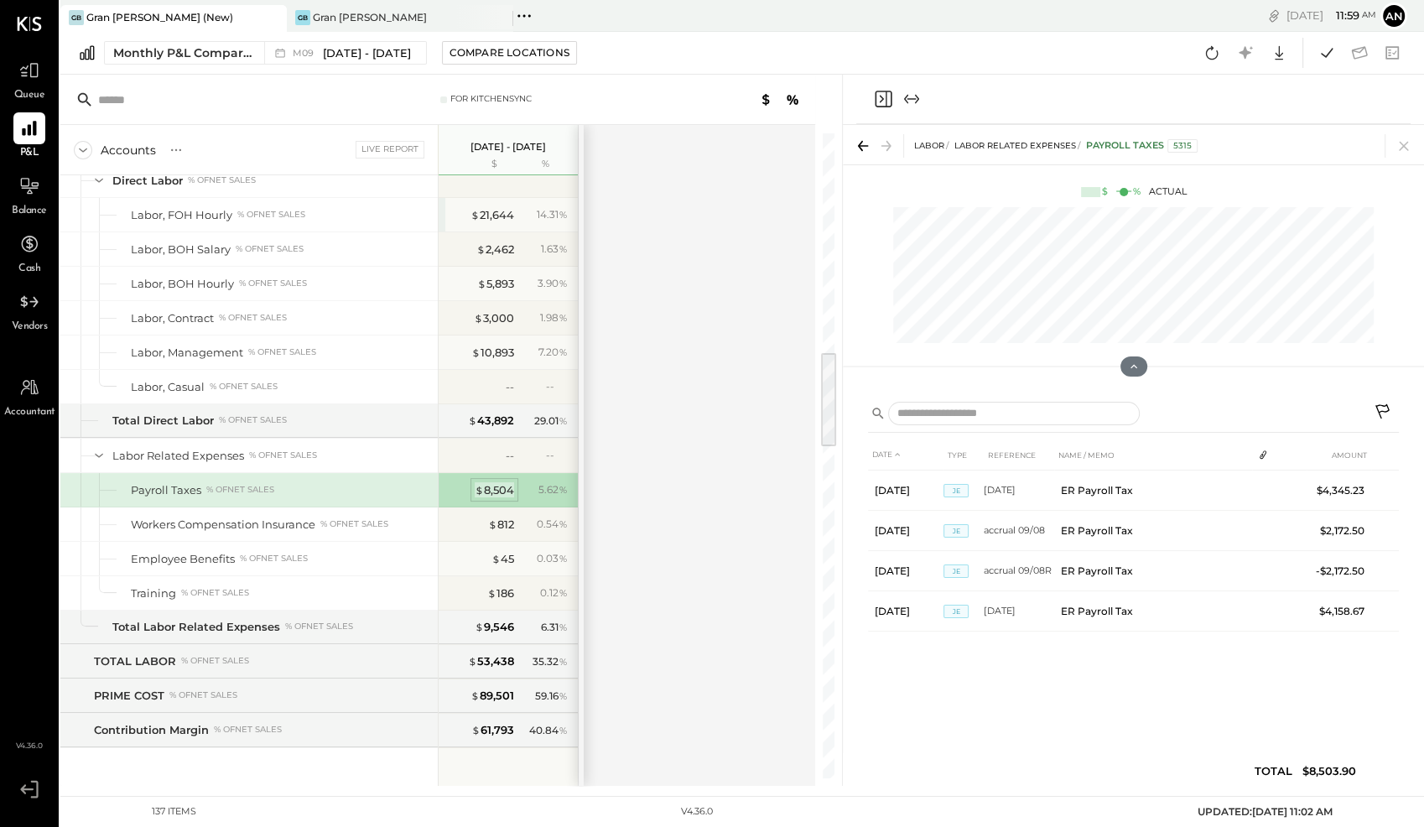
scroll to position [0, 0]
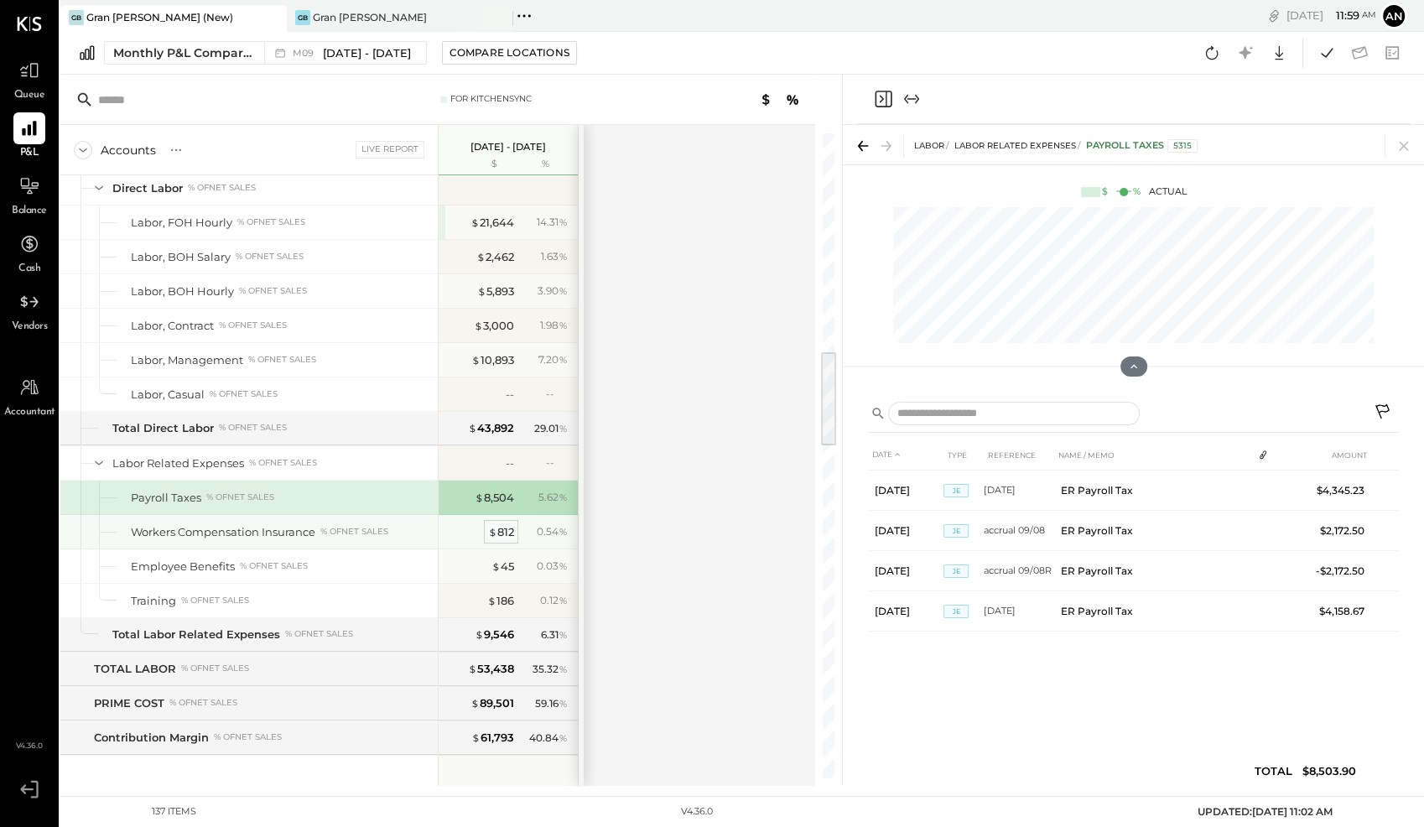
click at [495, 525] on span "$" at bounding box center [492, 531] width 9 height 13
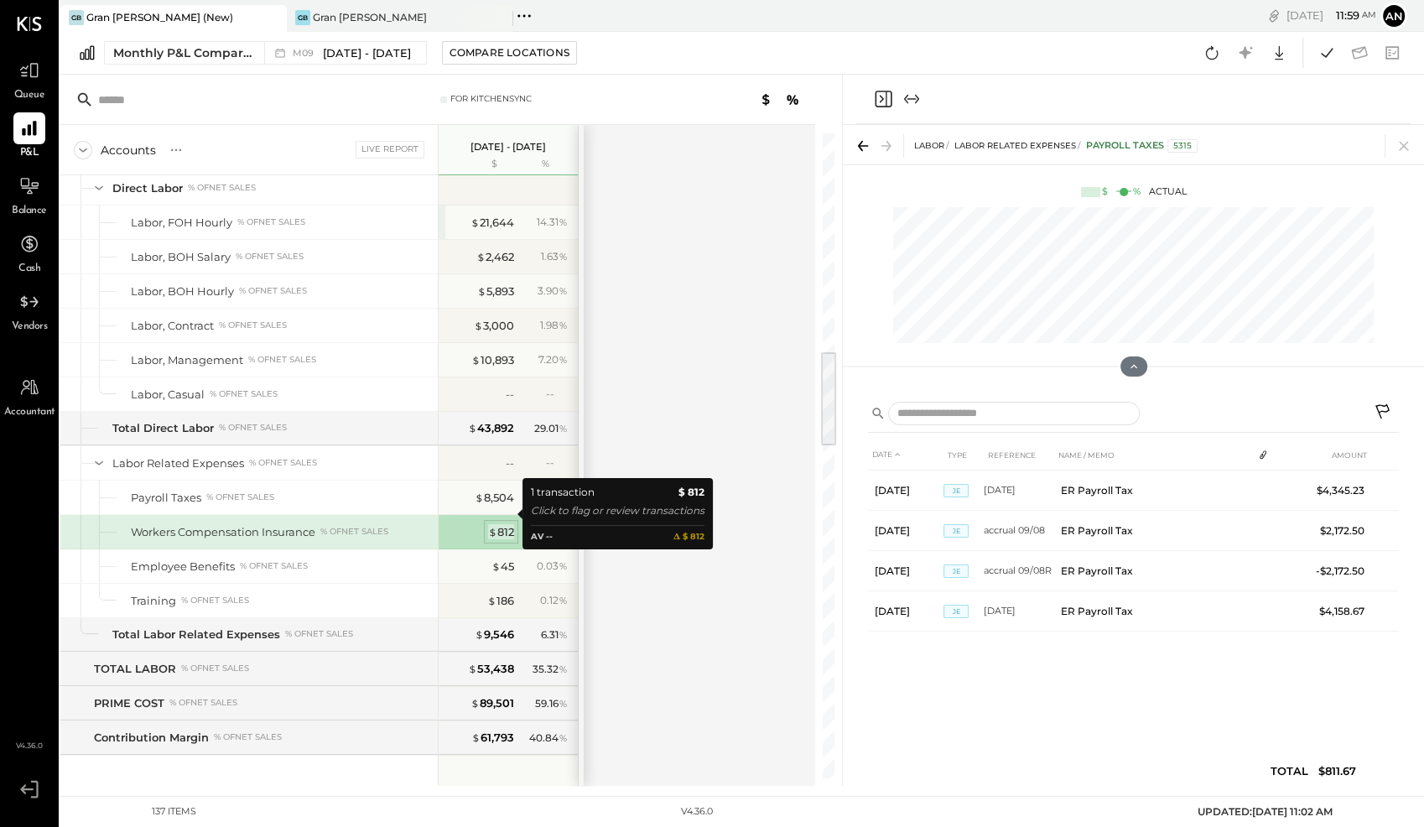
scroll to position [1445, 0]
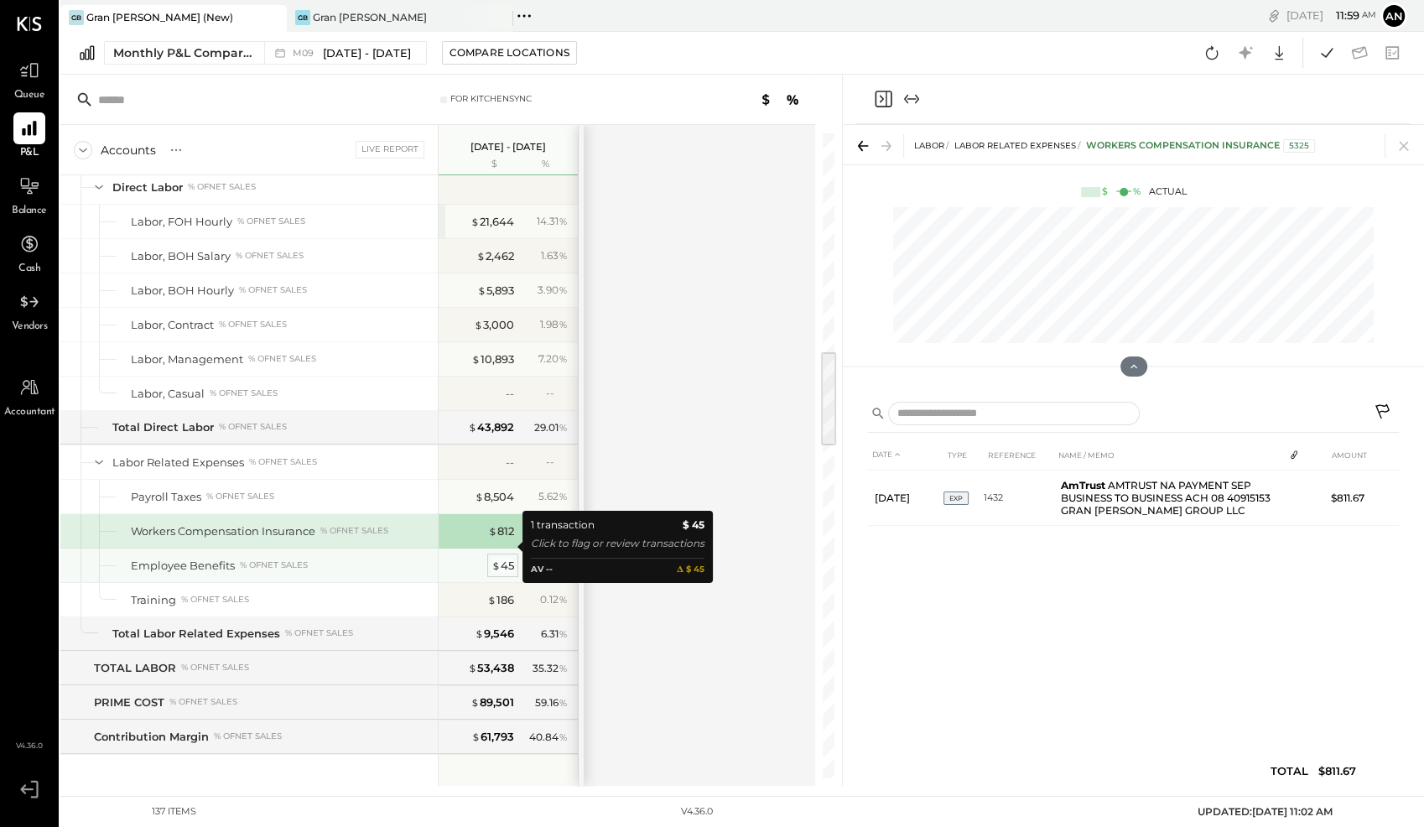
click at [499, 558] on span "$" at bounding box center [495, 564] width 9 height 13
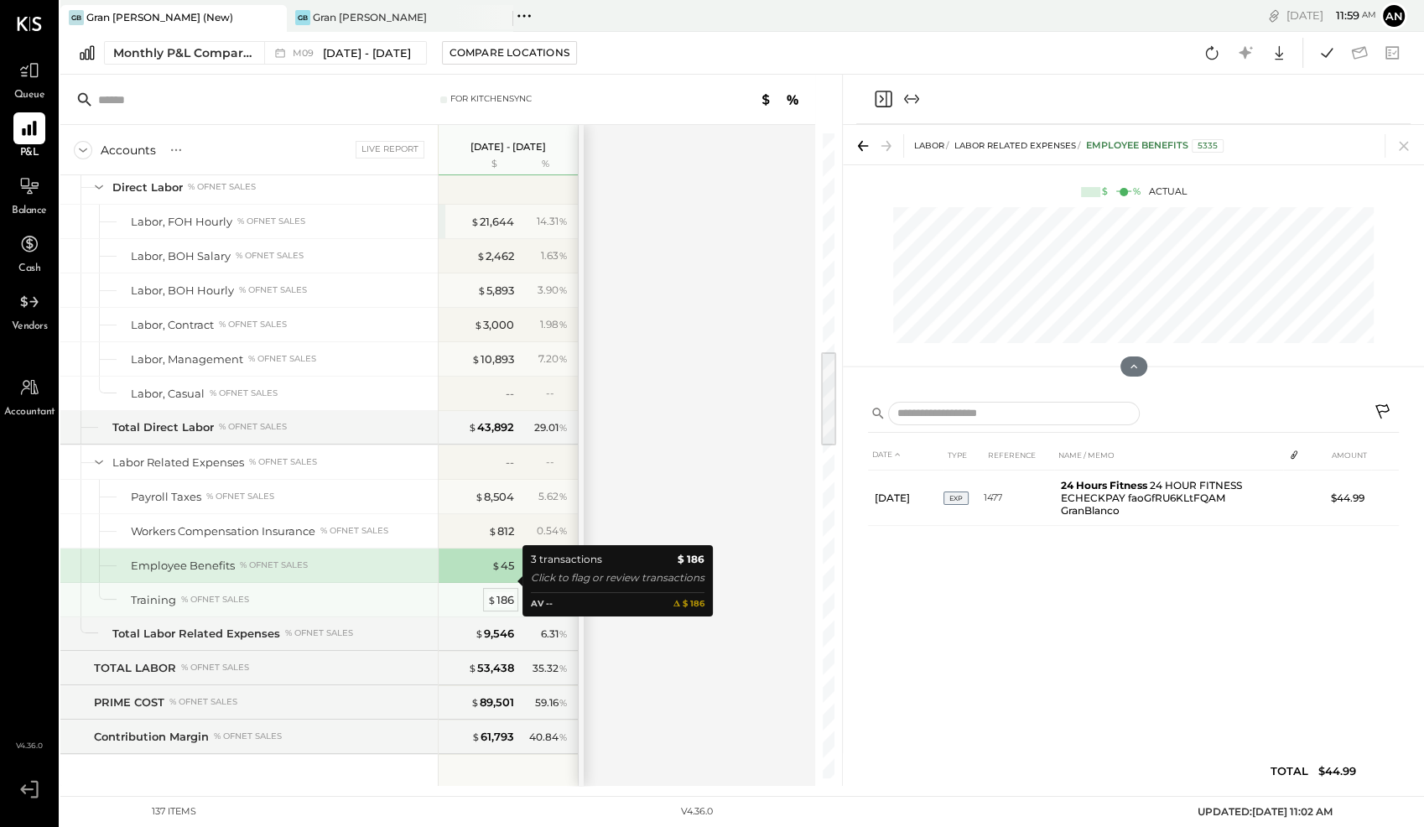
click at [491, 593] on span "$" at bounding box center [491, 599] width 9 height 13
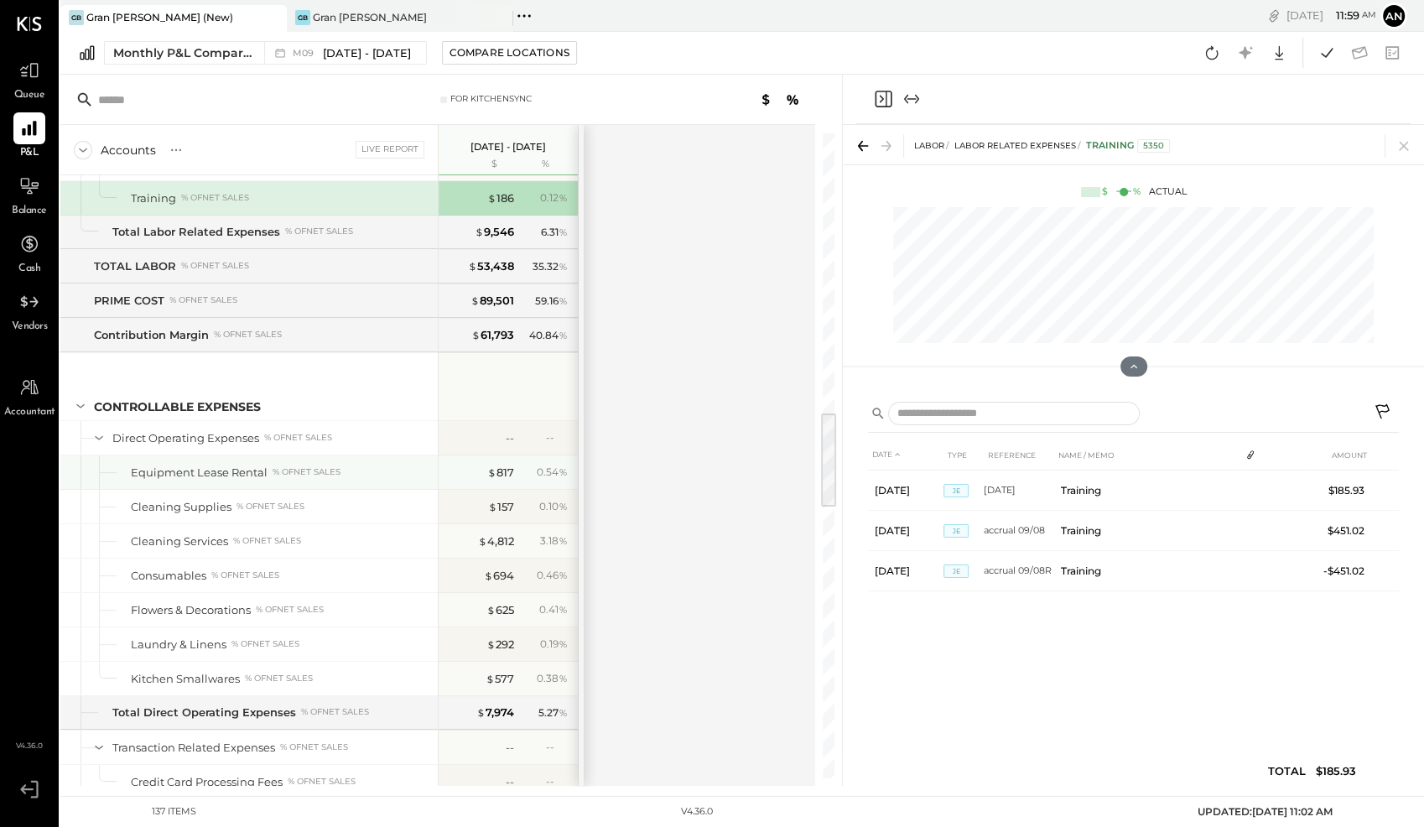
scroll to position [1861, 0]
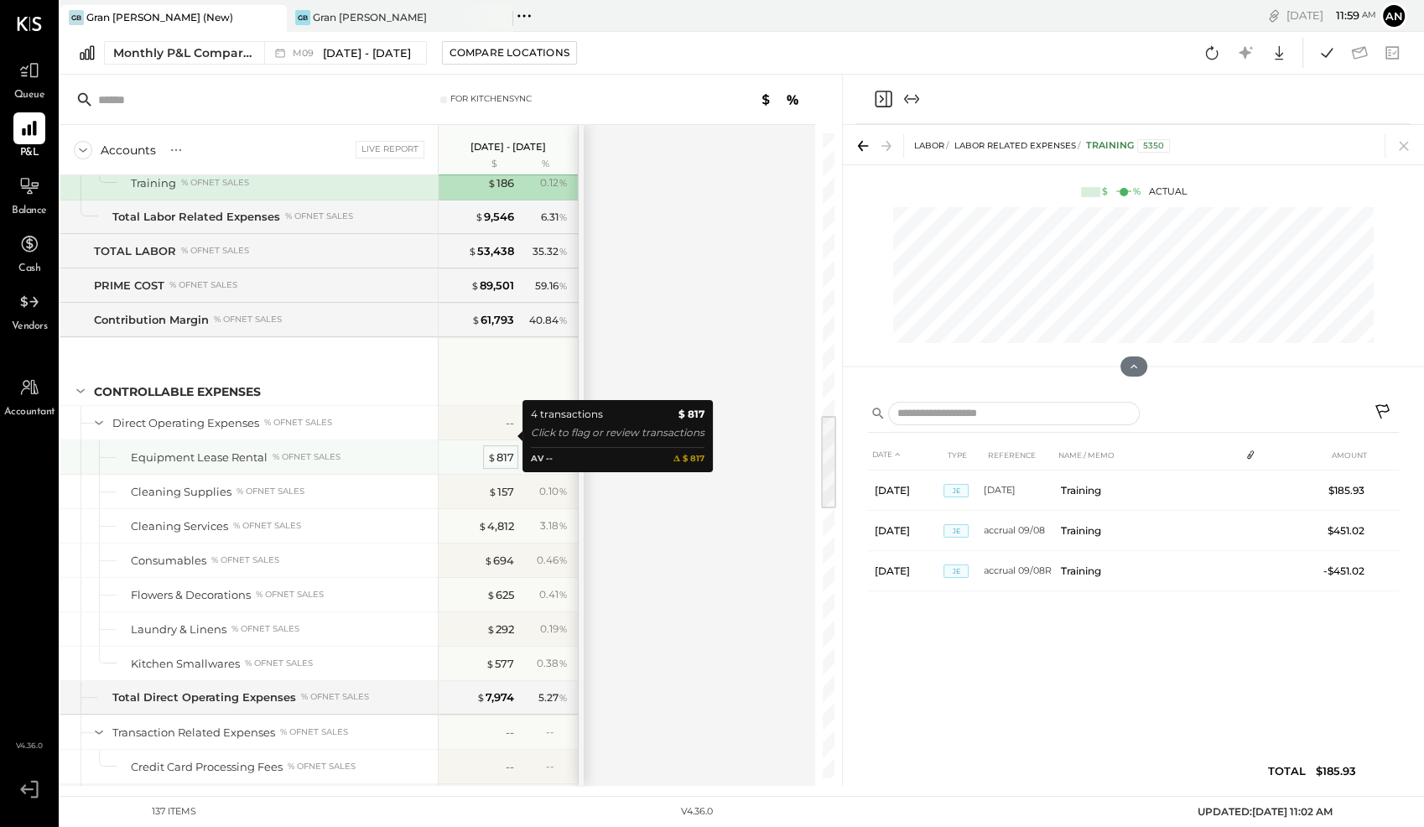
click at [499, 449] on div "$ 817" at bounding box center [500, 457] width 27 height 16
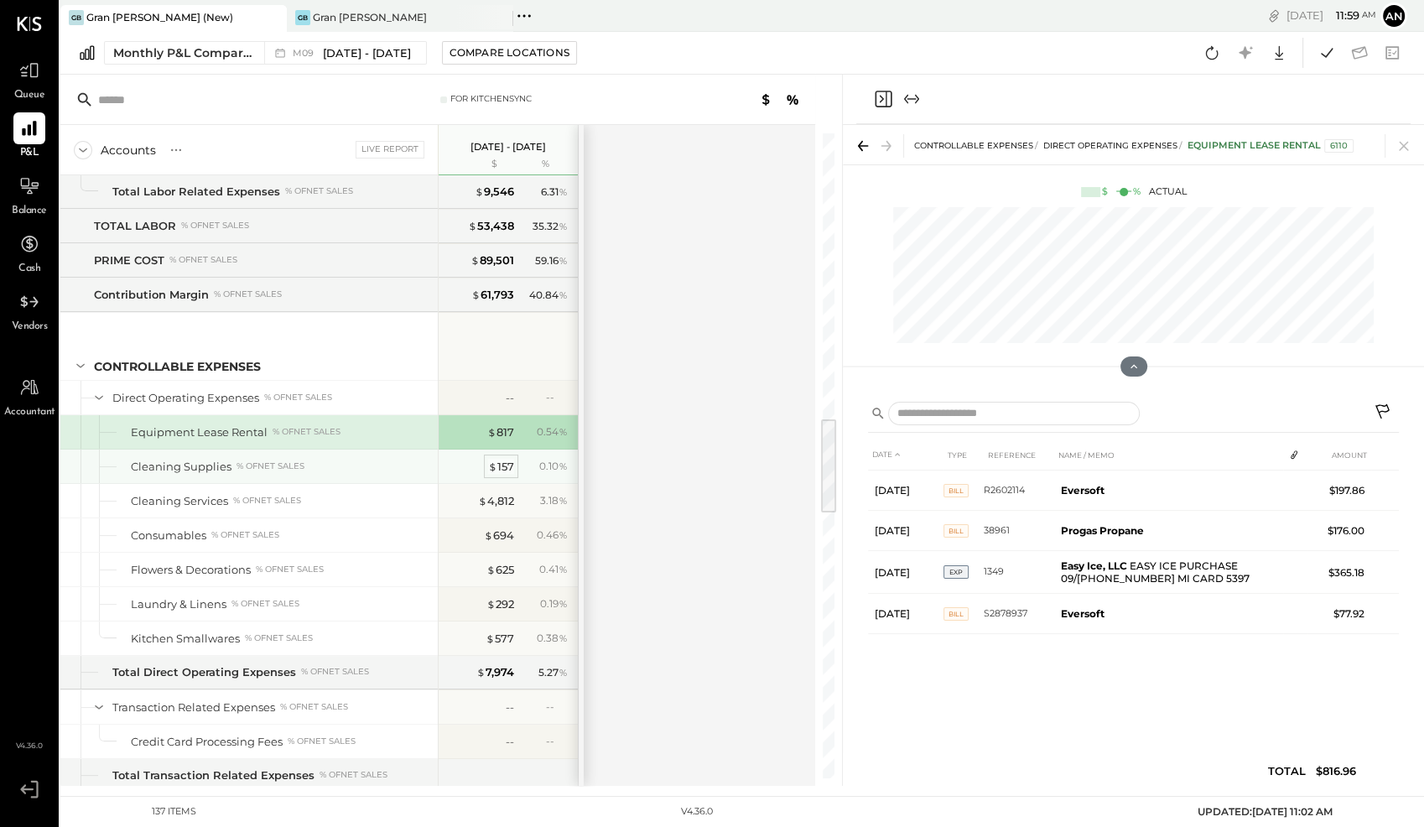
click at [500, 459] on div "$ 157" at bounding box center [501, 467] width 26 height 16
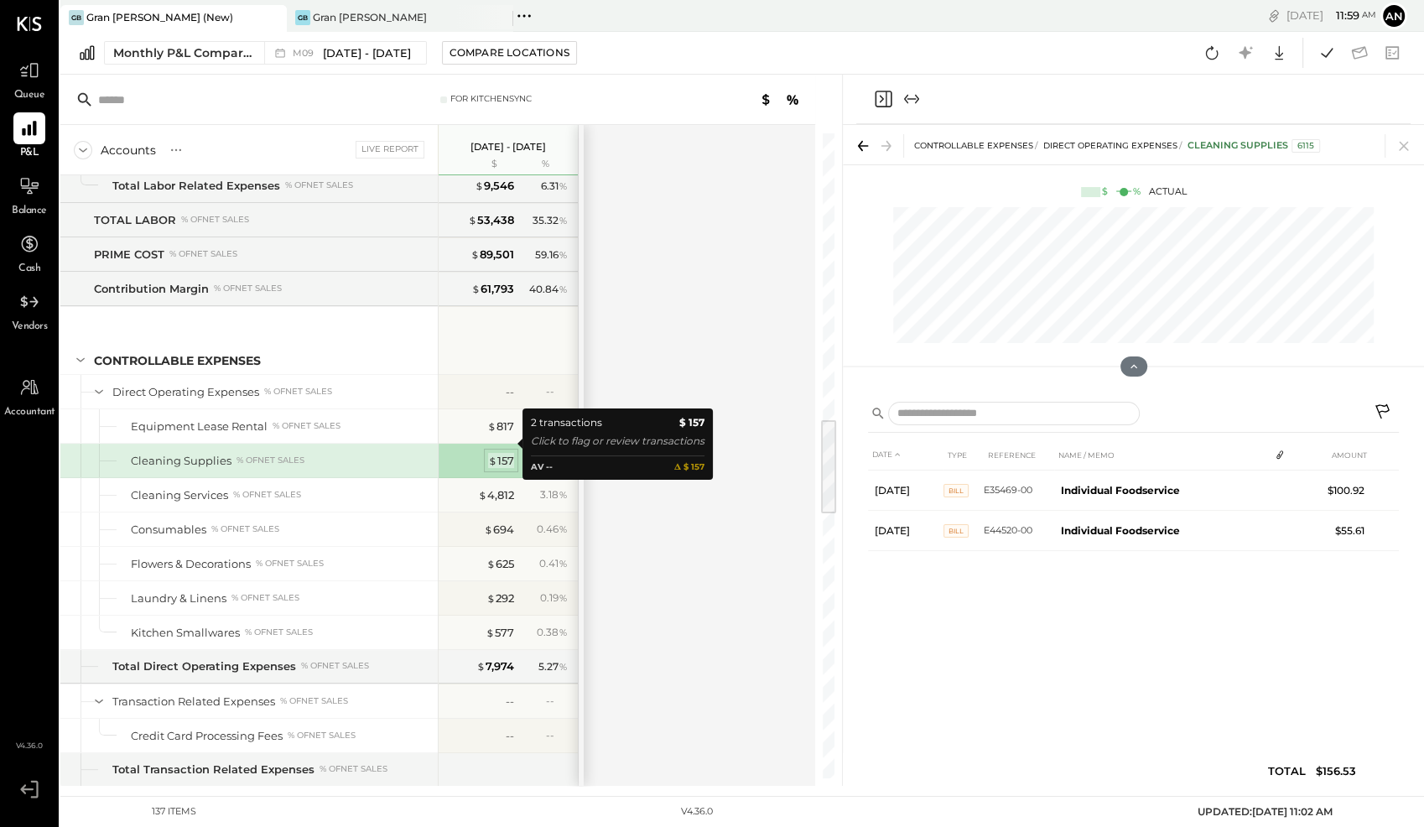
scroll to position [1882, 0]
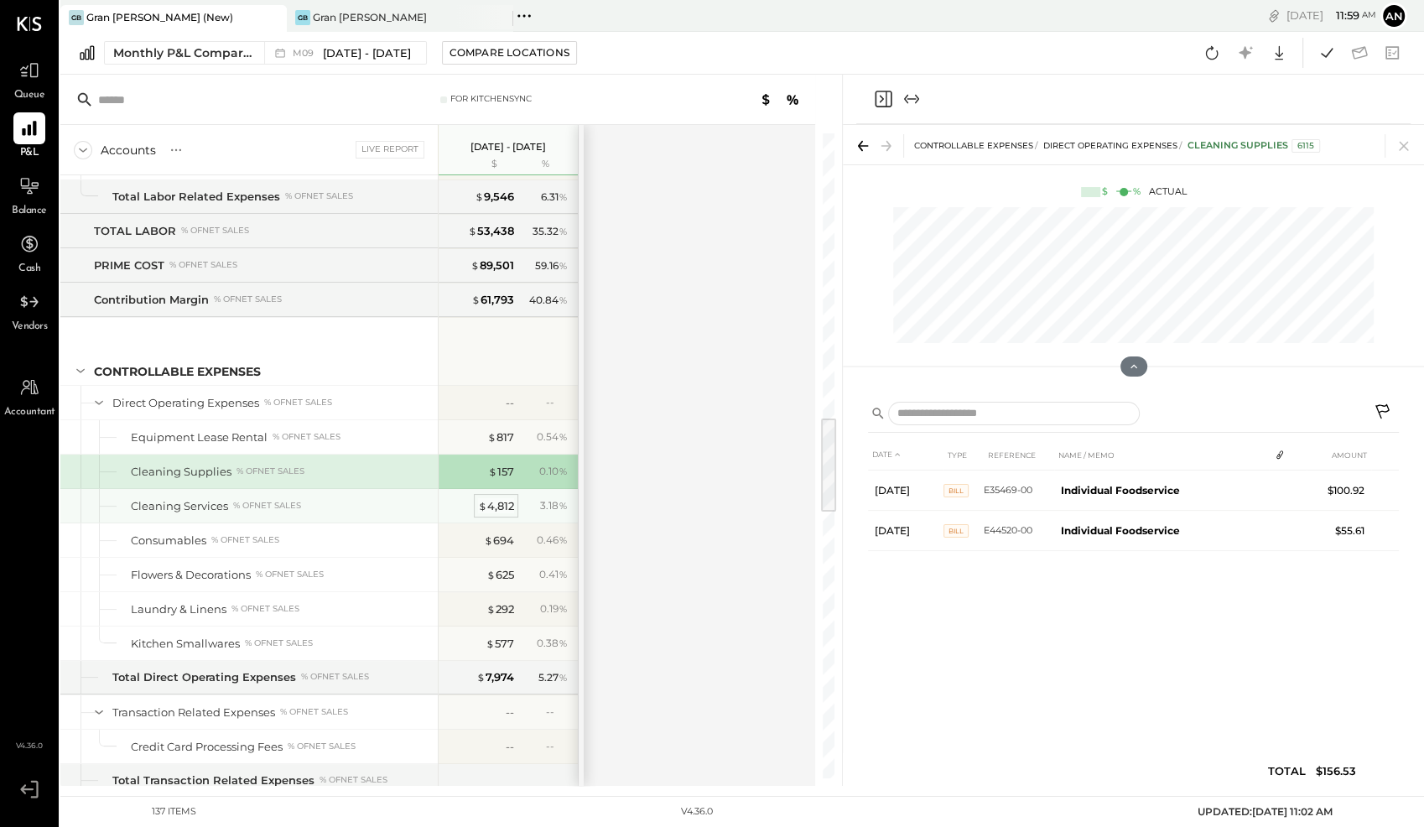
click at [496, 498] on div "$ 4,812" at bounding box center [496, 506] width 36 height 16
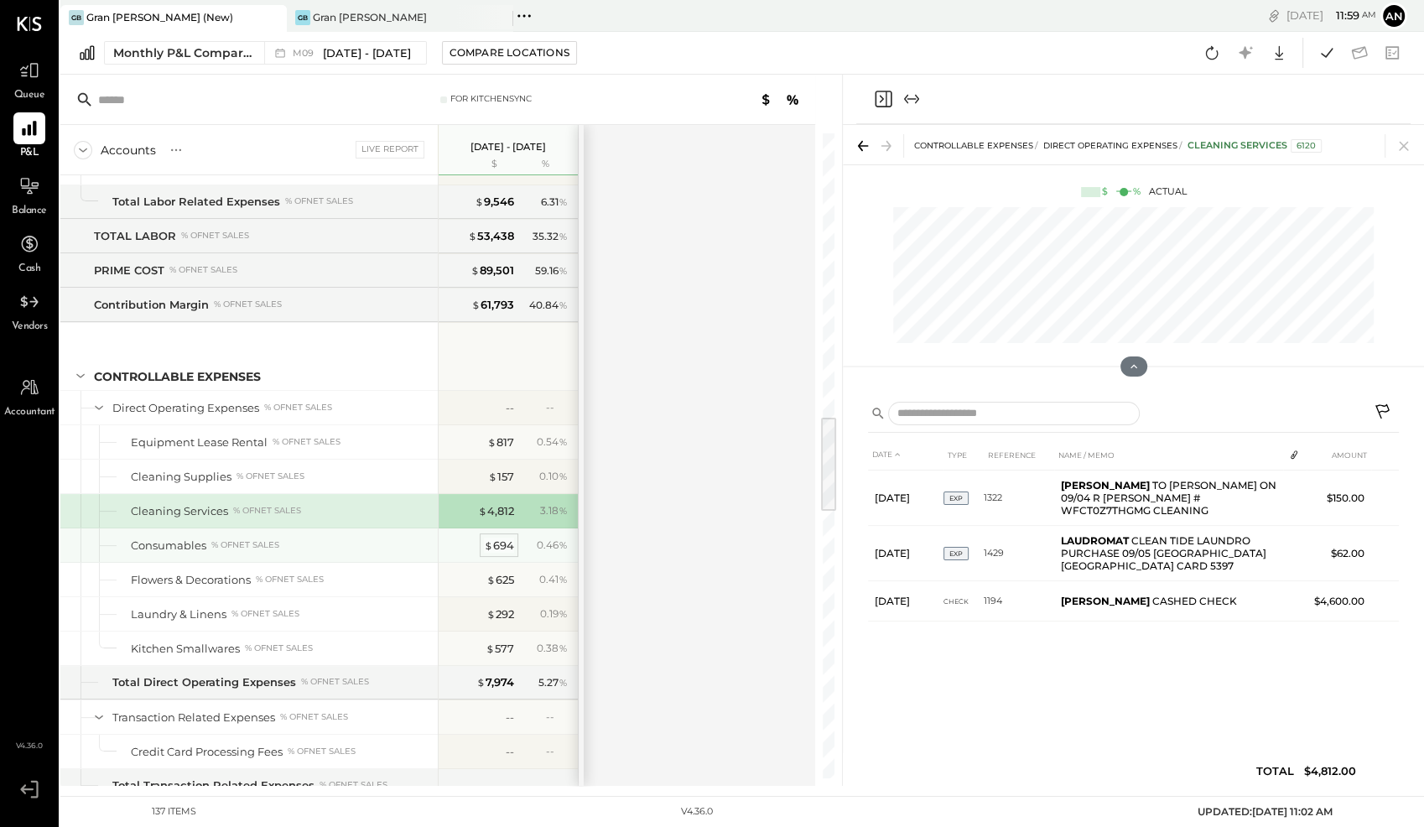
click at [499, 537] on div "$ 694" at bounding box center [499, 545] width 30 height 16
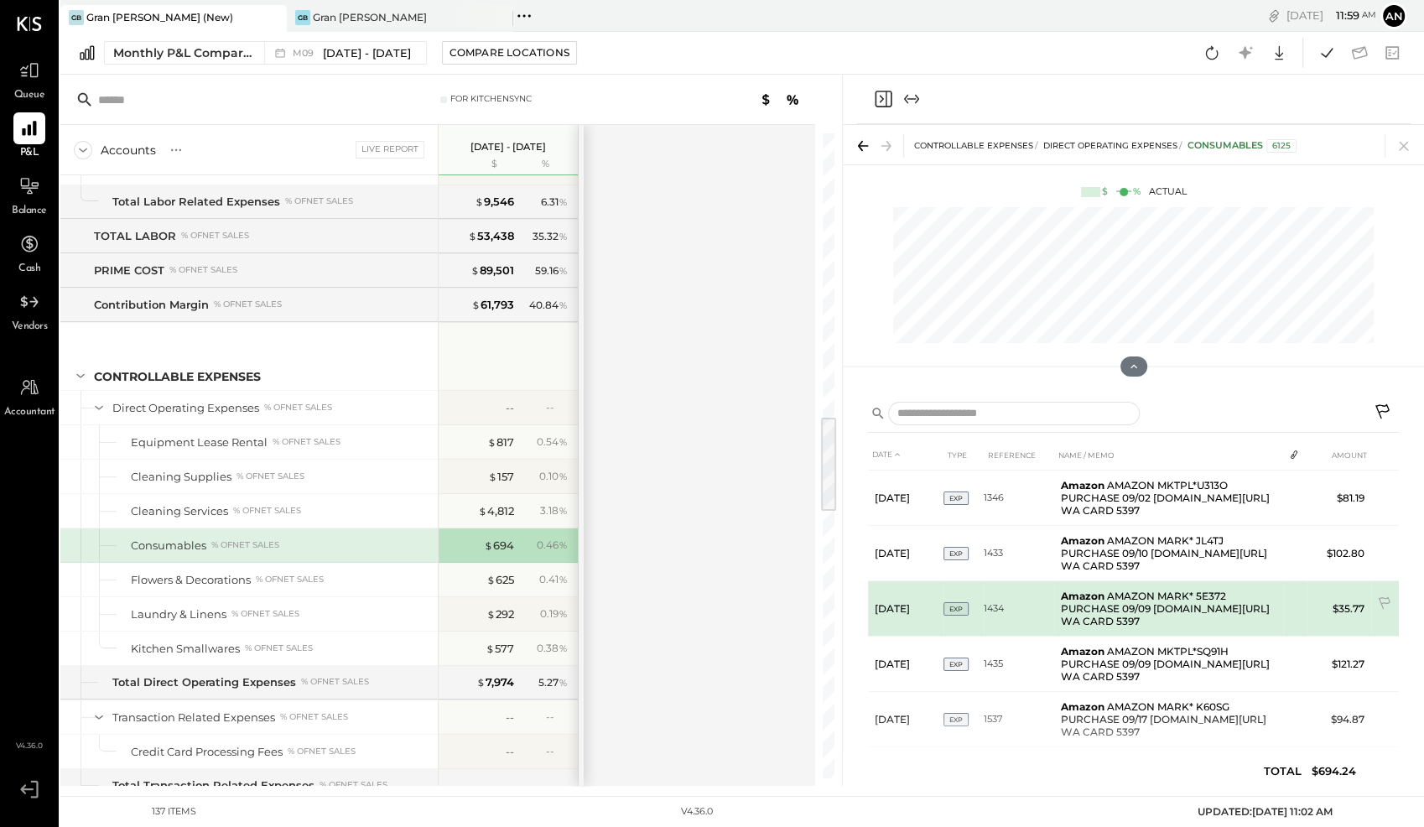
scroll to position [63, 0]
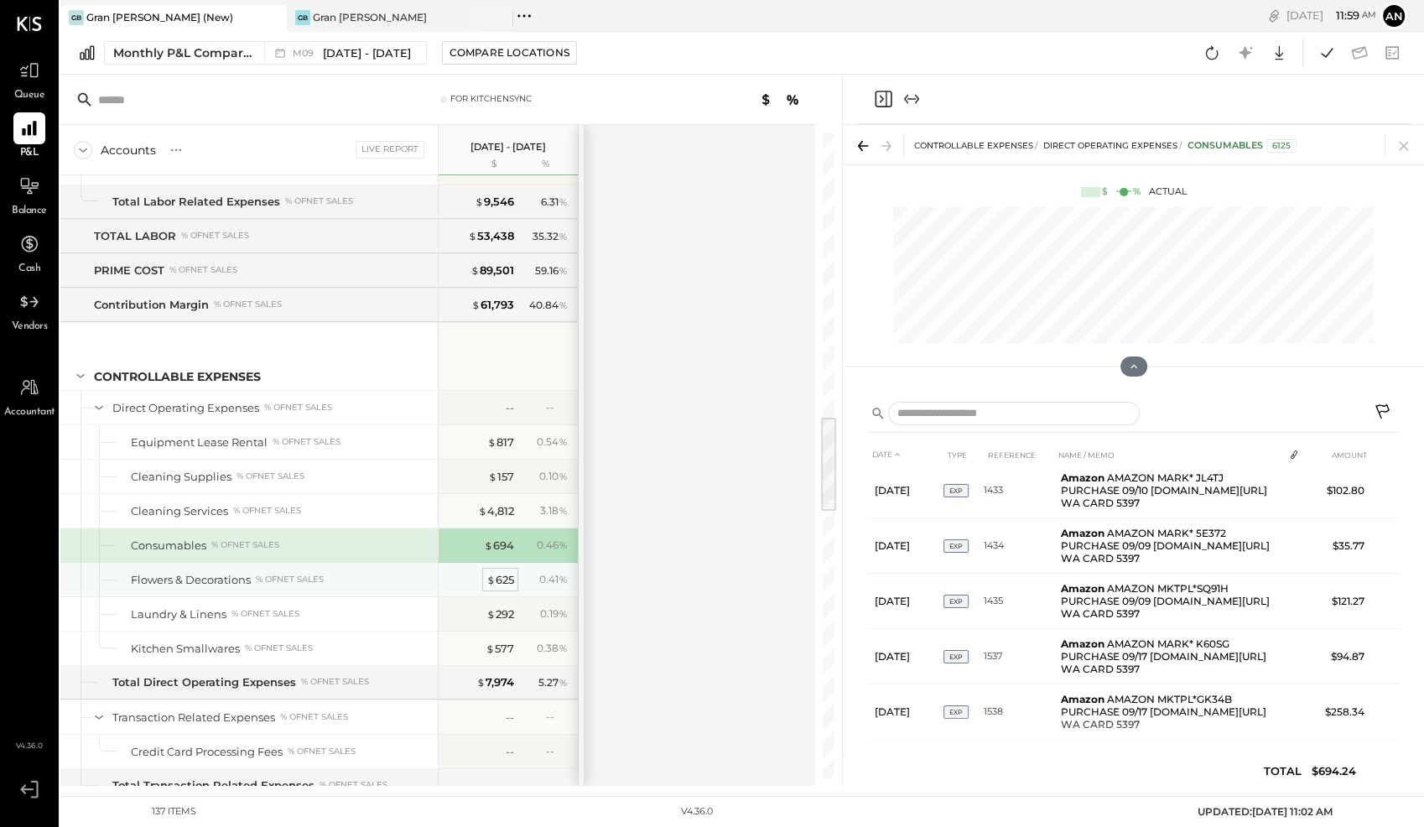
click at [506, 572] on div "$ 625" at bounding box center [500, 580] width 28 height 16
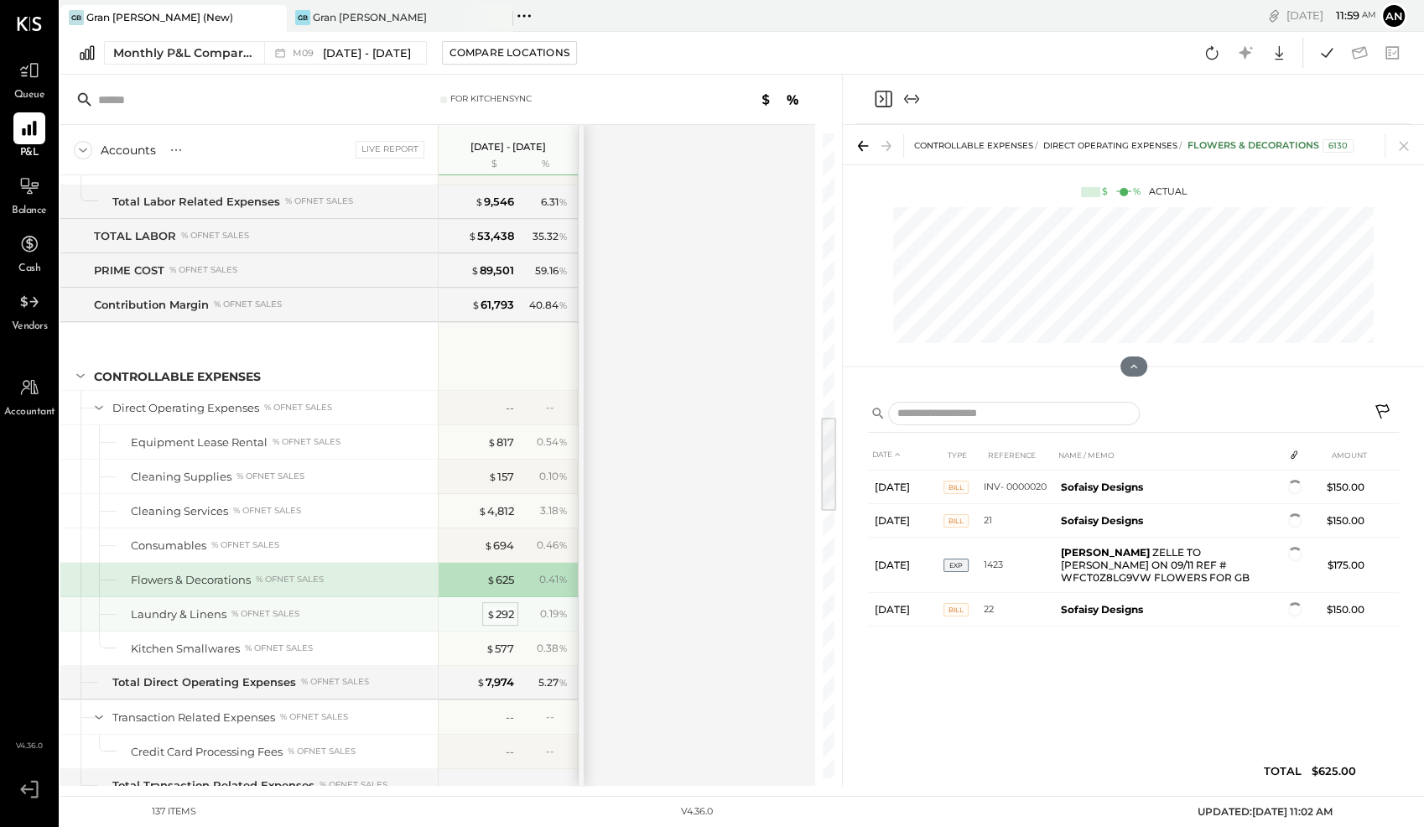
click at [497, 606] on div "$ 292" at bounding box center [500, 614] width 28 height 16
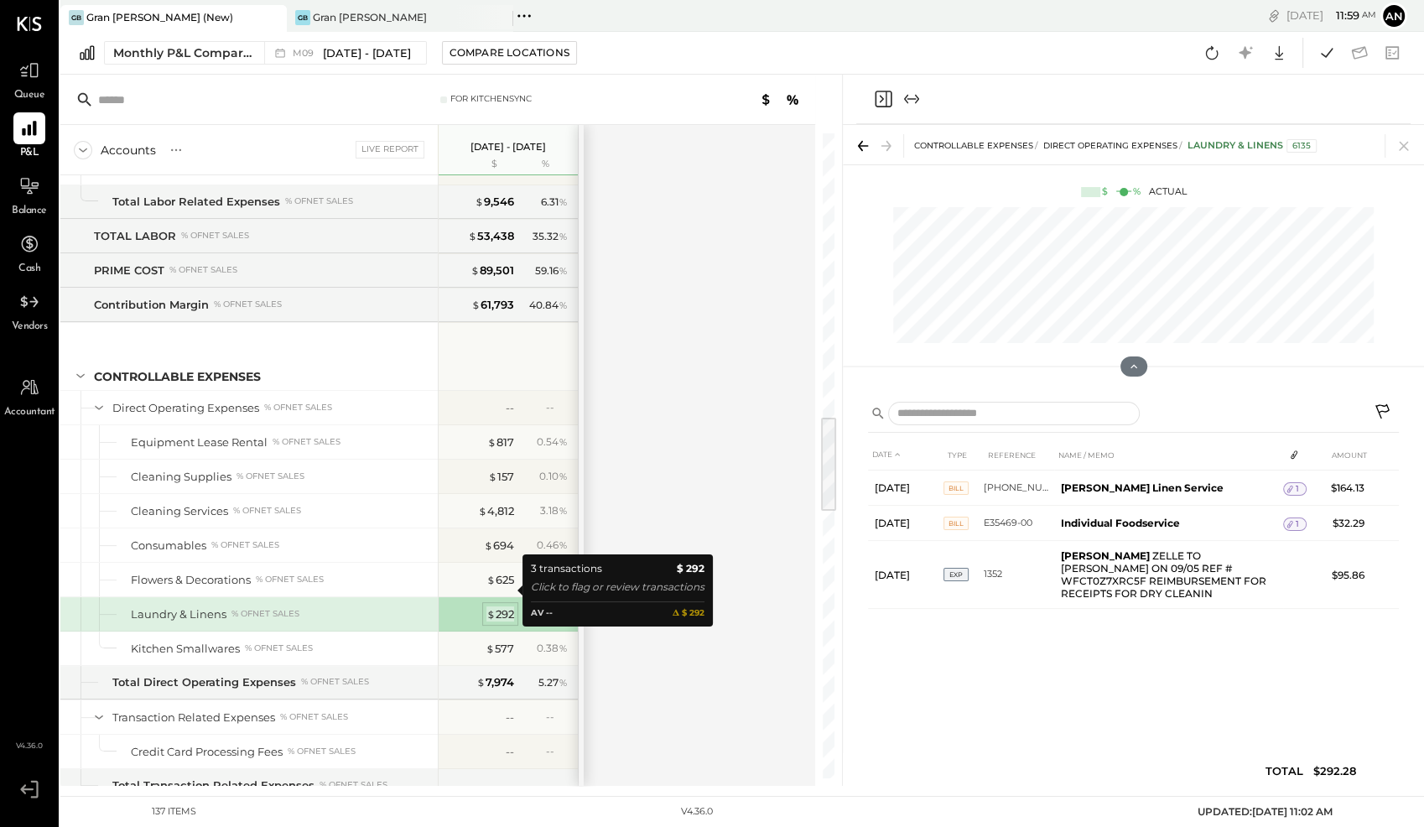
scroll to position [1893, 0]
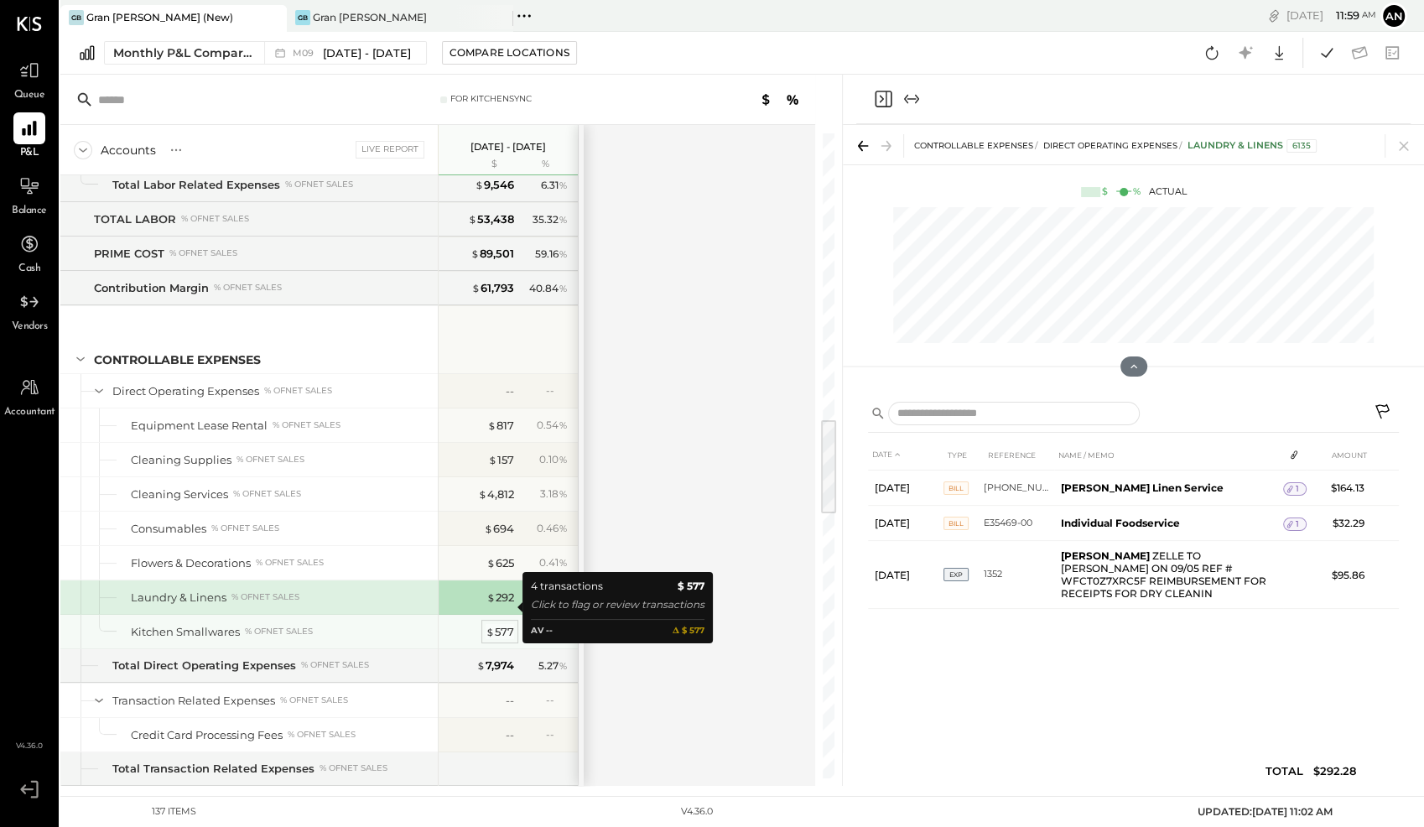
click at [502, 624] on div "$ 577" at bounding box center [499, 632] width 29 height 16
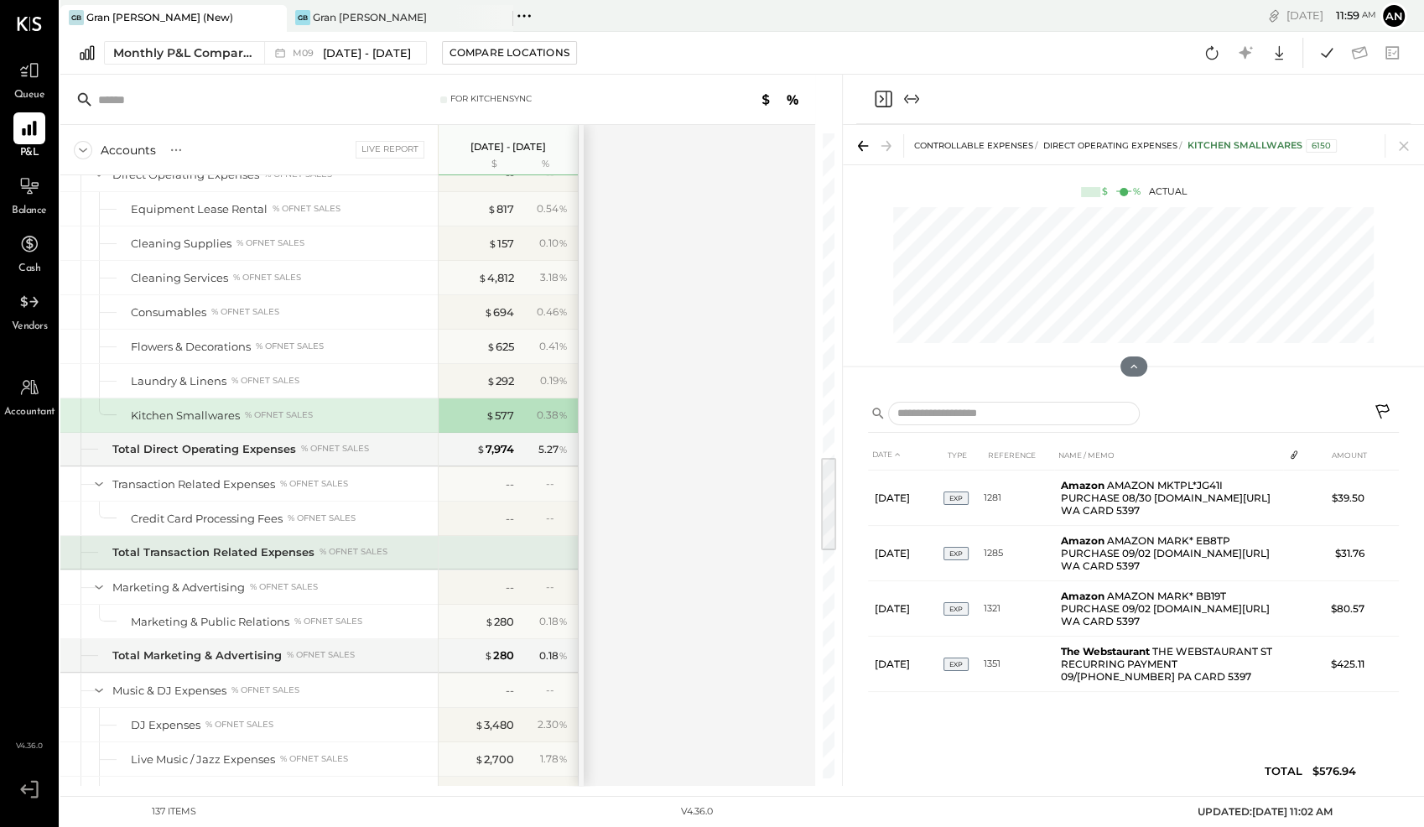
scroll to position [2198, 0]
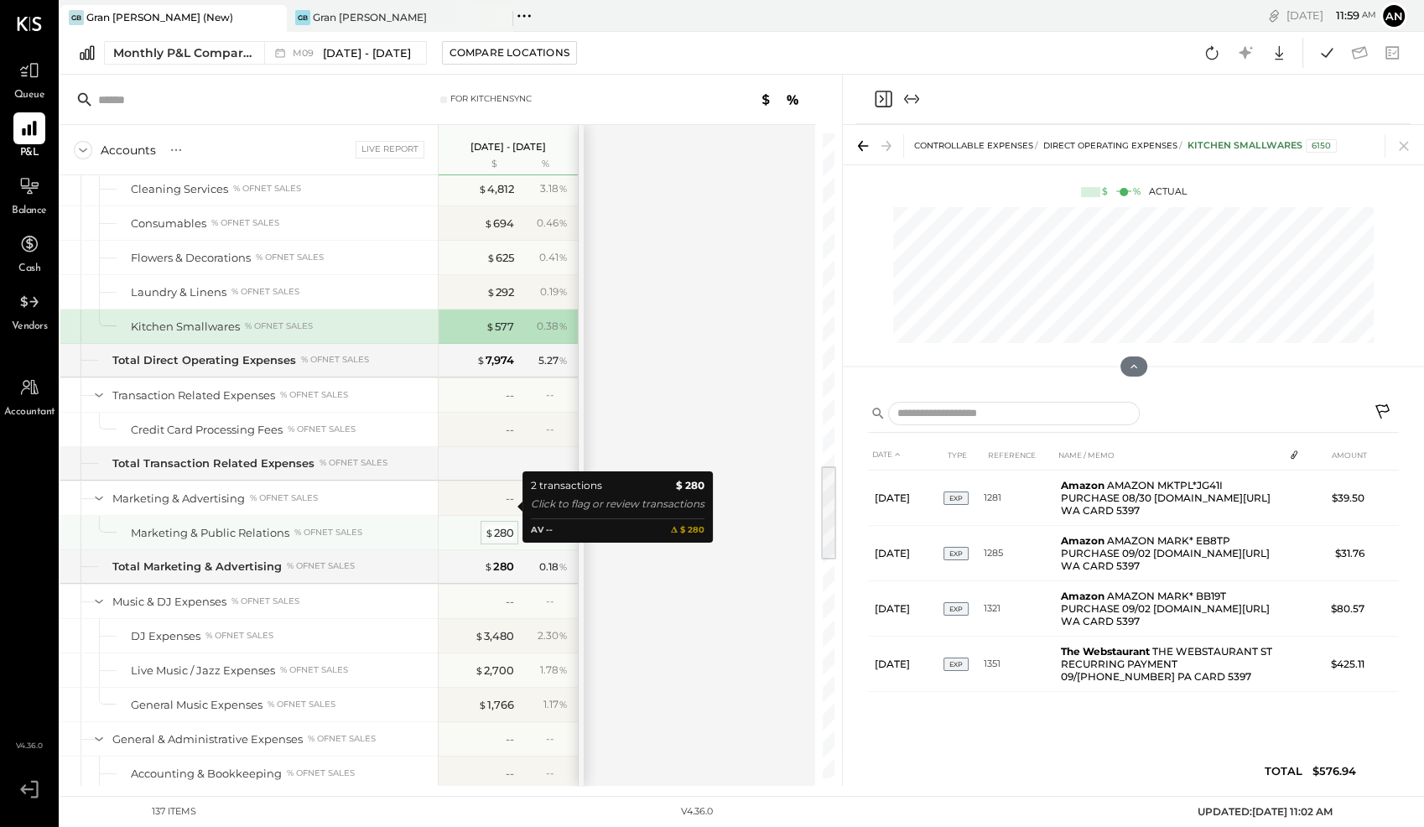
click at [506, 525] on div "$ 280" at bounding box center [499, 533] width 29 height 16
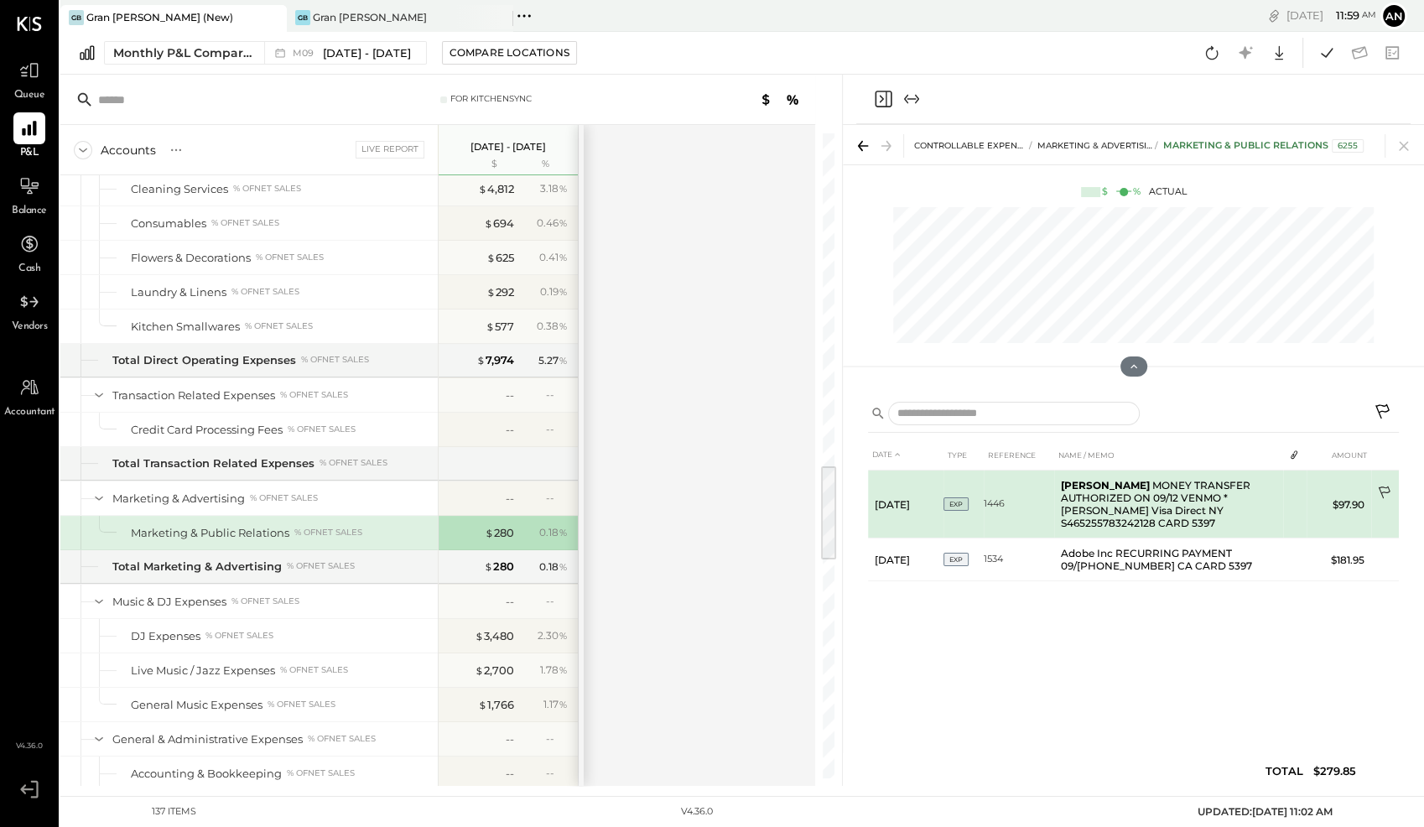
click at [1386, 488] on icon at bounding box center [1385, 493] width 17 height 17
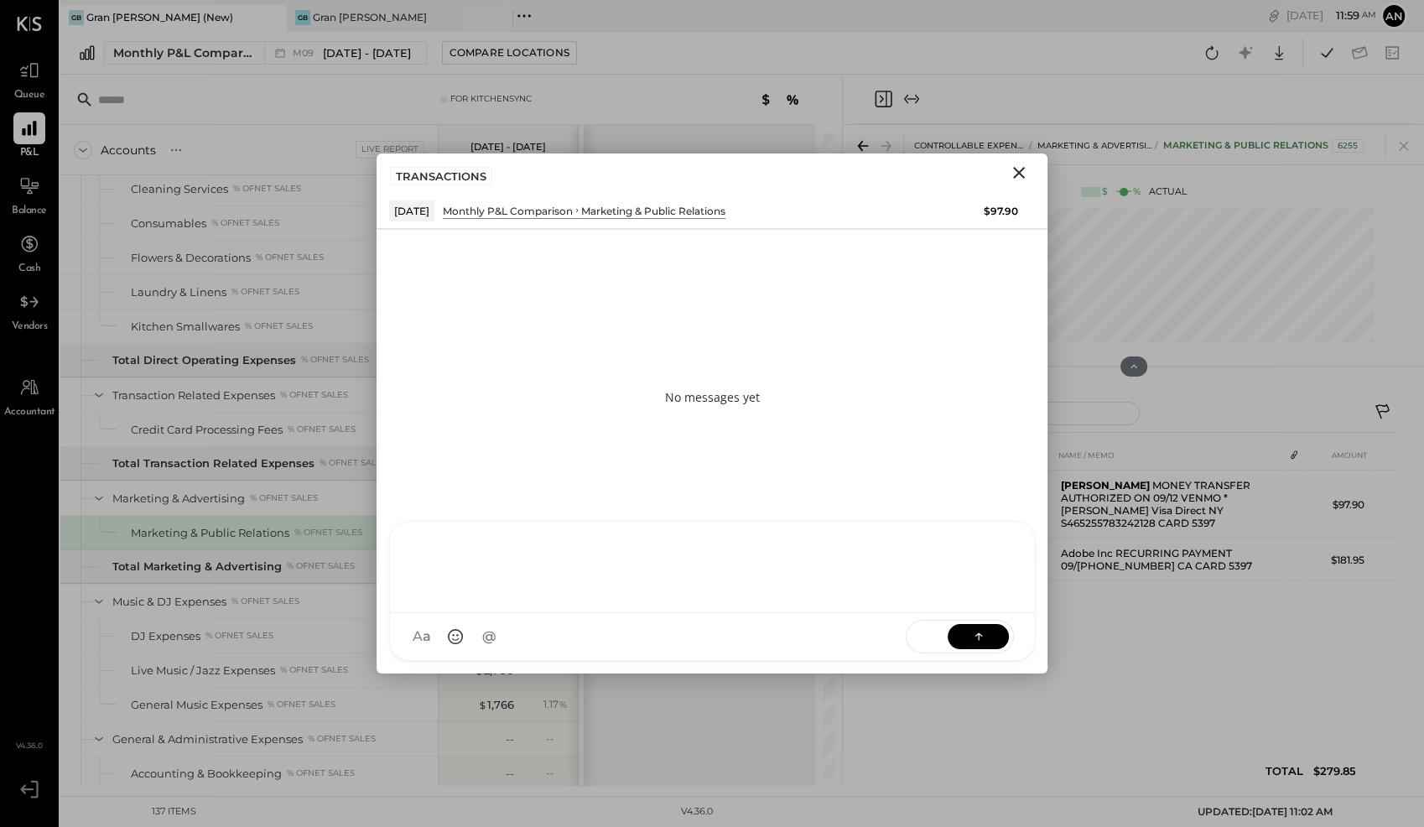
click at [675, 613] on div at bounding box center [712, 567] width 644 height 91
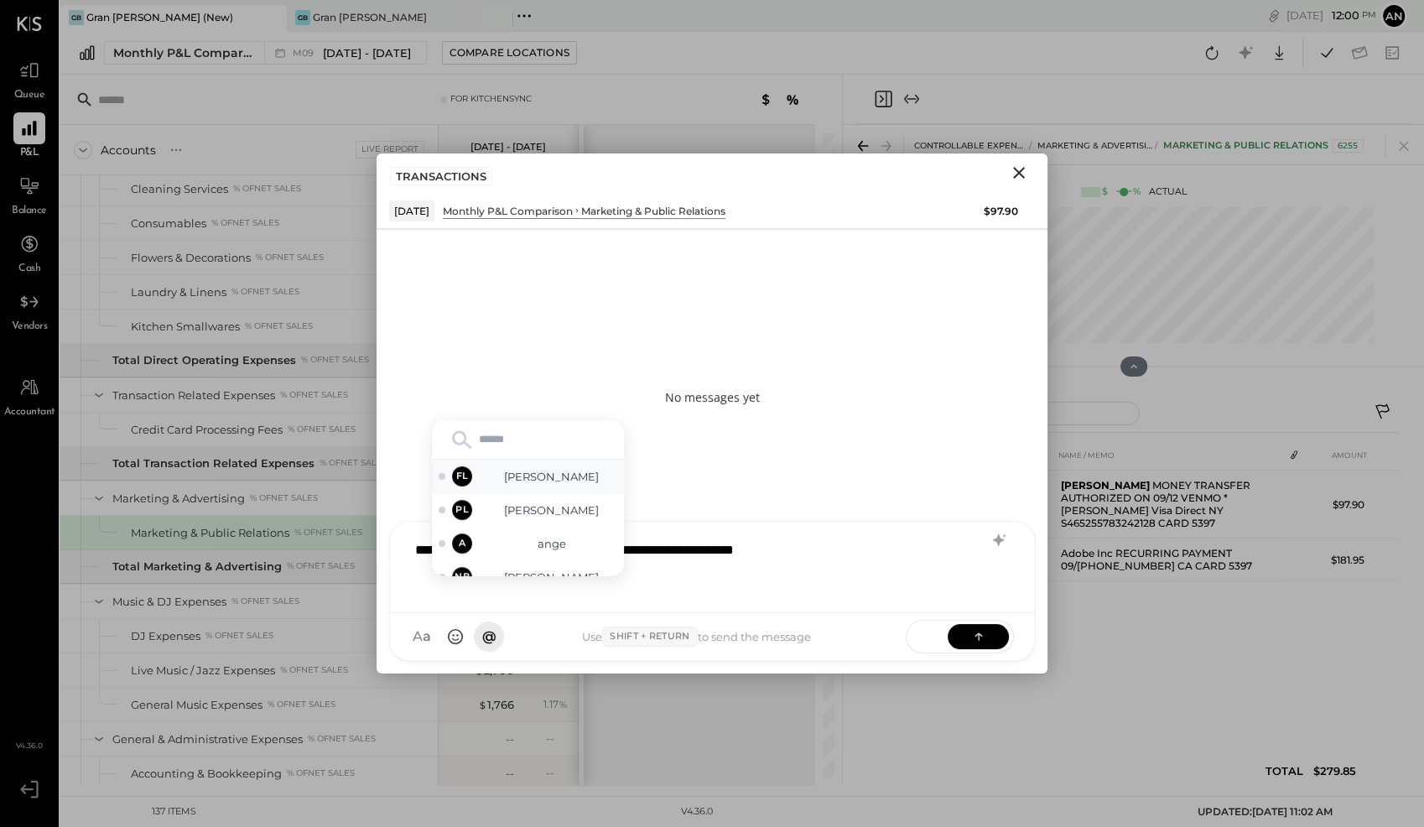
click at [541, 465] on div "FL [PERSON_NAME]" at bounding box center [528, 476] width 192 height 34
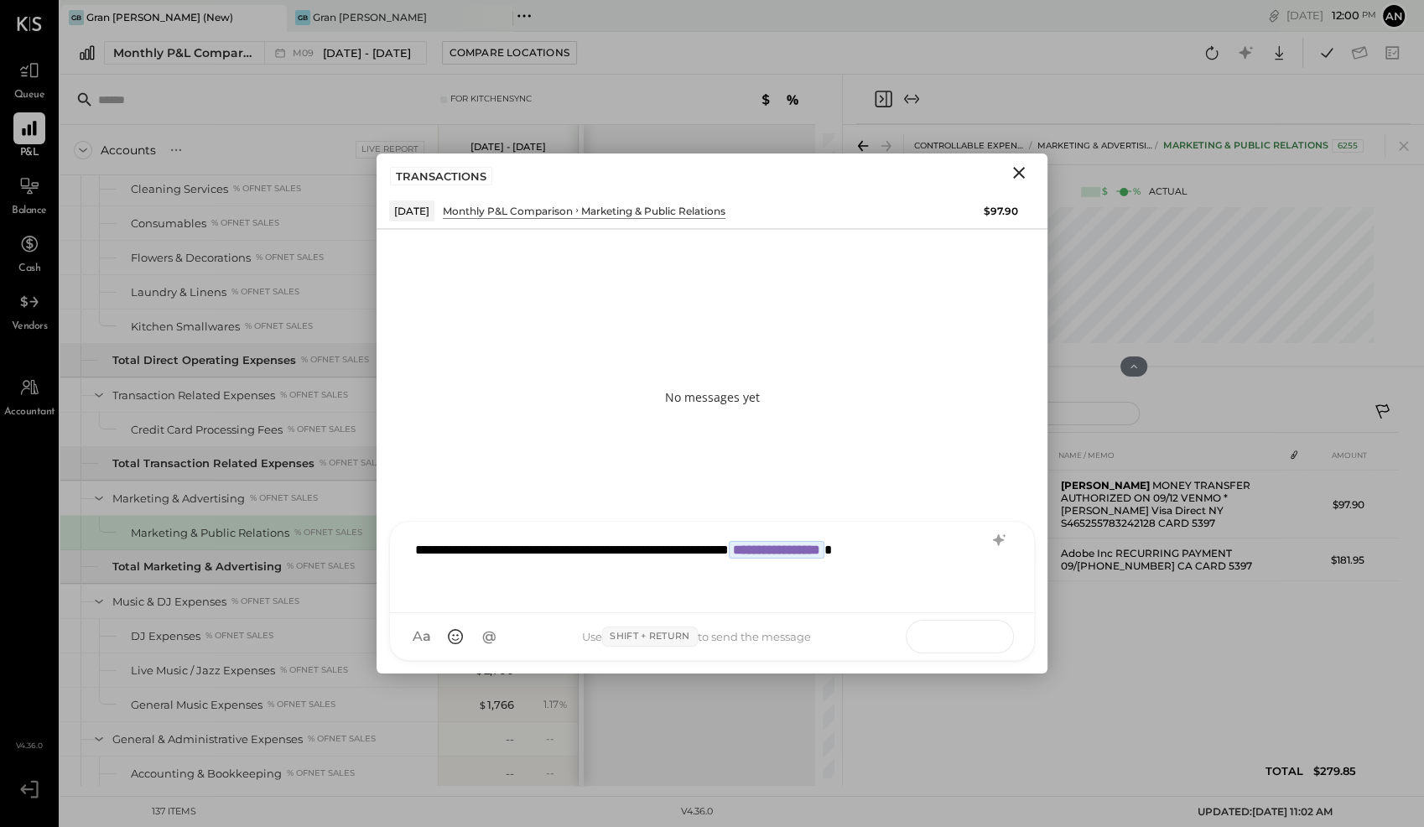
click at [990, 646] on button at bounding box center [977, 635] width 61 height 25
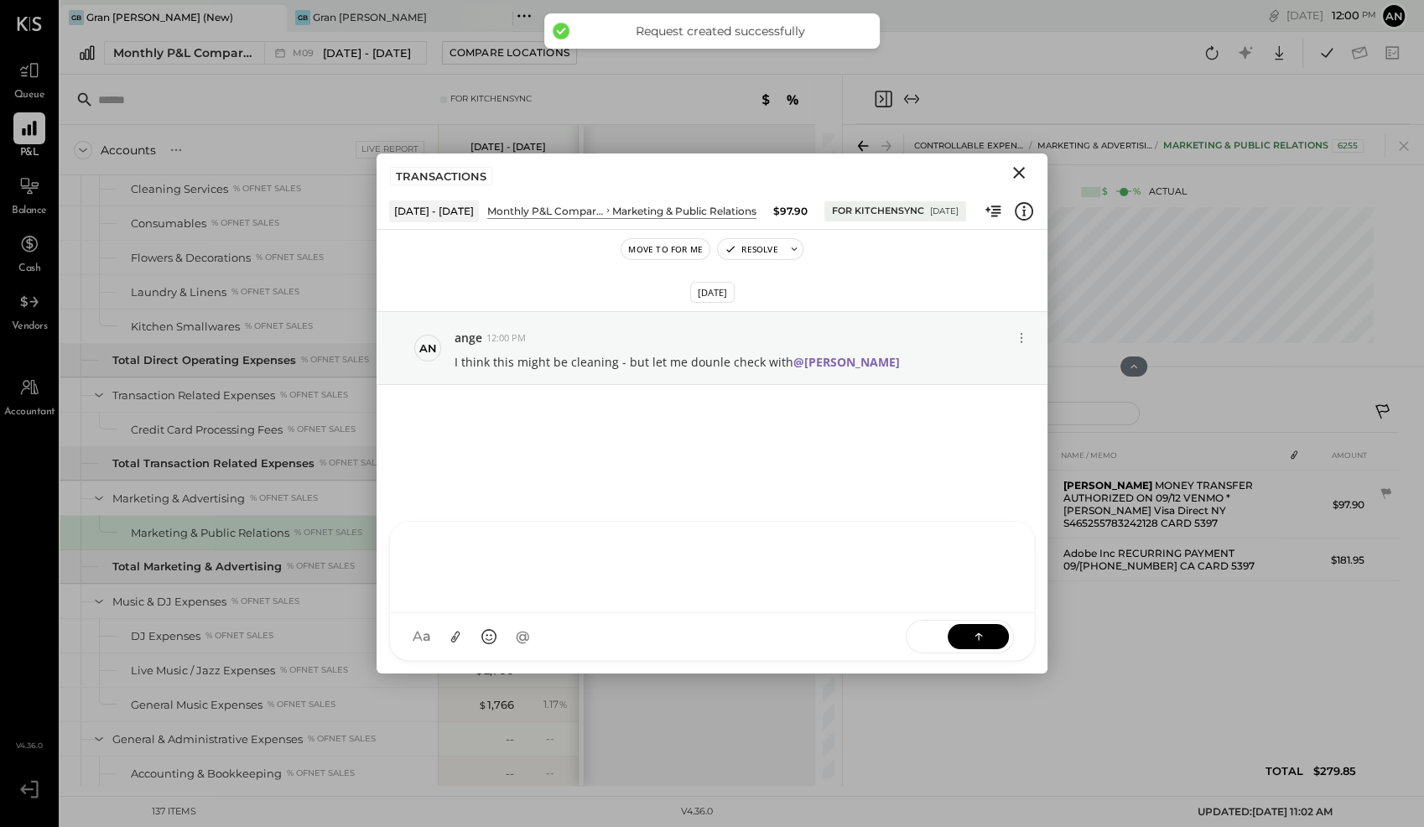
click at [1023, 172] on icon "Close" at bounding box center [1019, 173] width 20 height 20
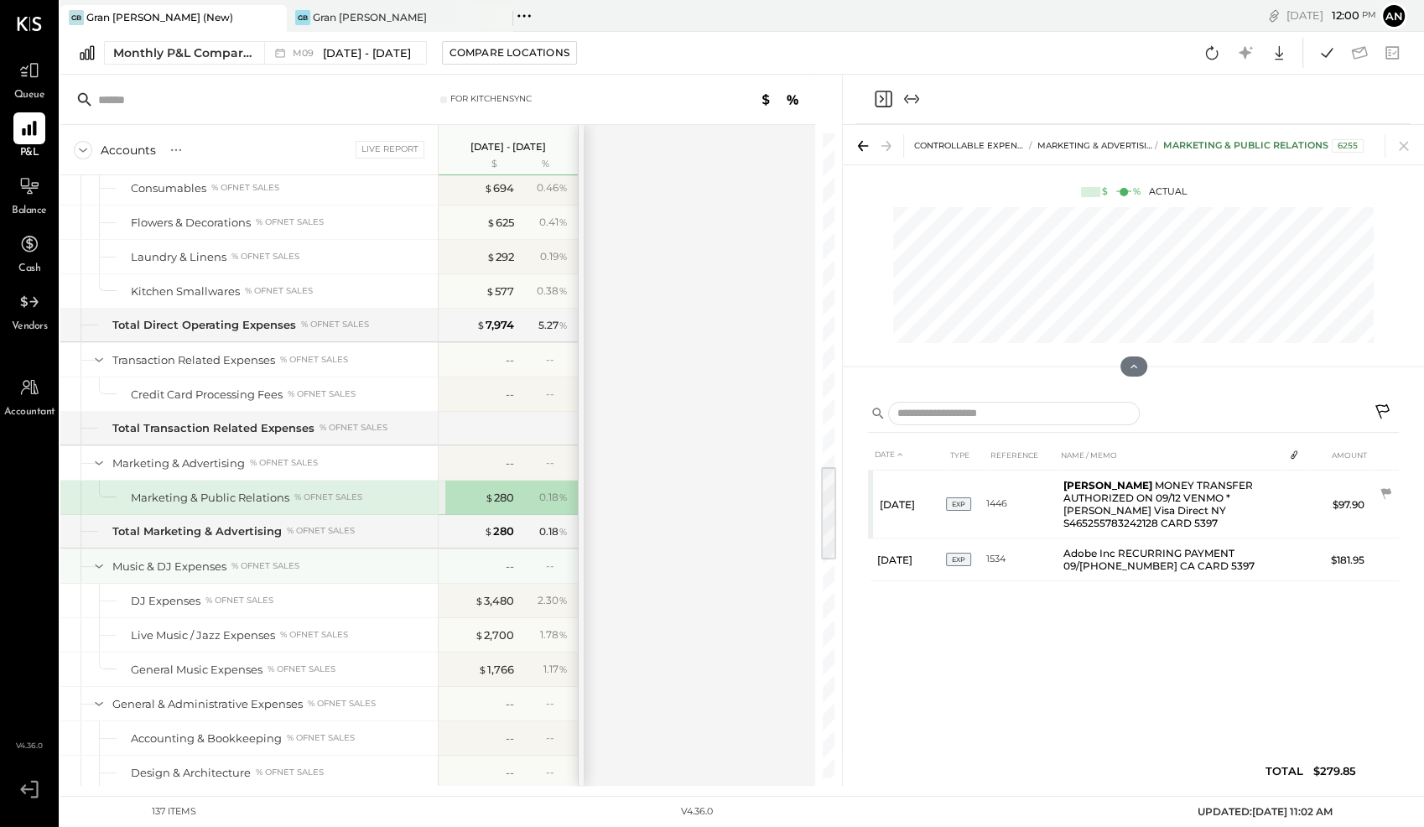
scroll to position [2258, 0]
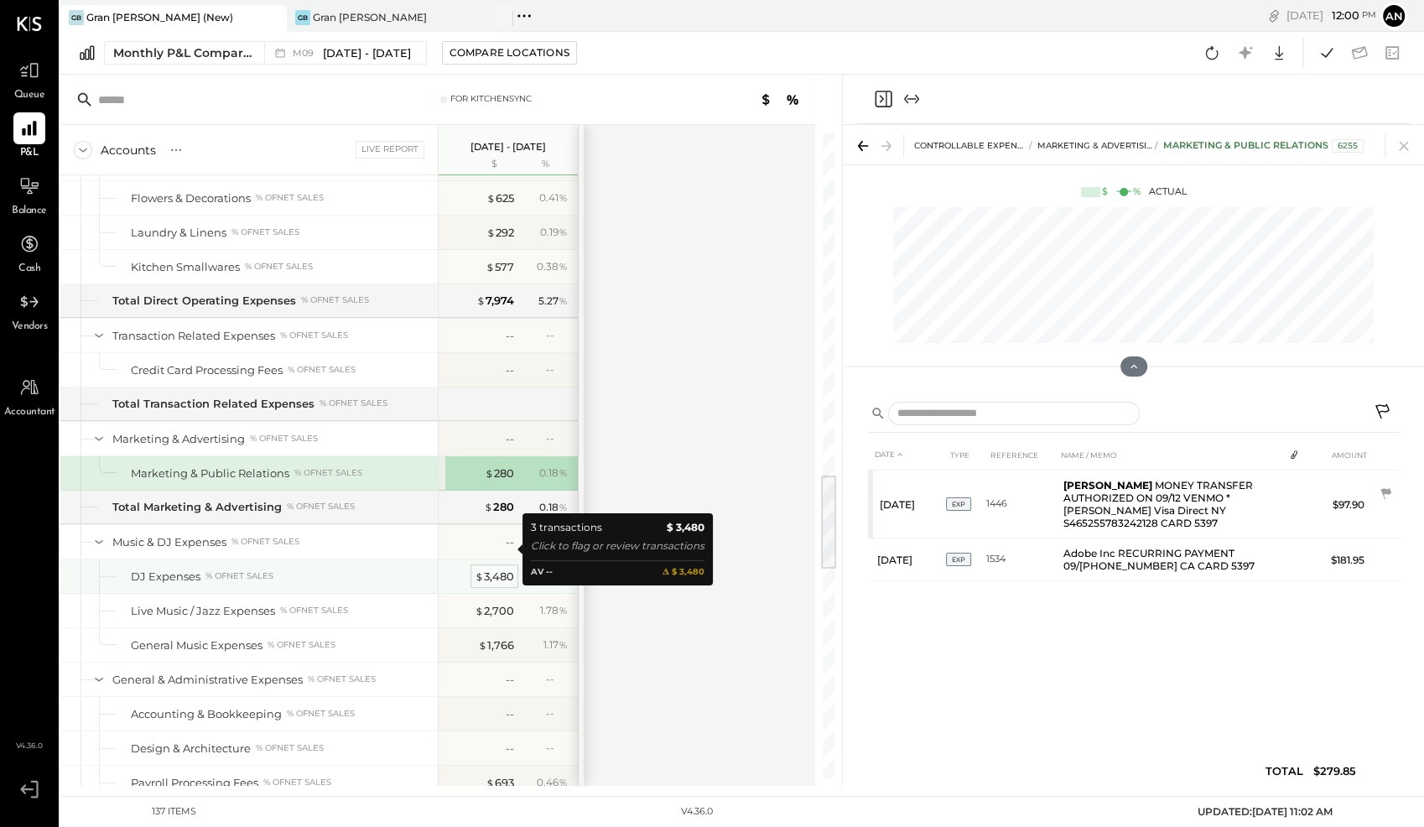
click at [490, 568] on div "$ 3,480" at bounding box center [494, 576] width 39 height 16
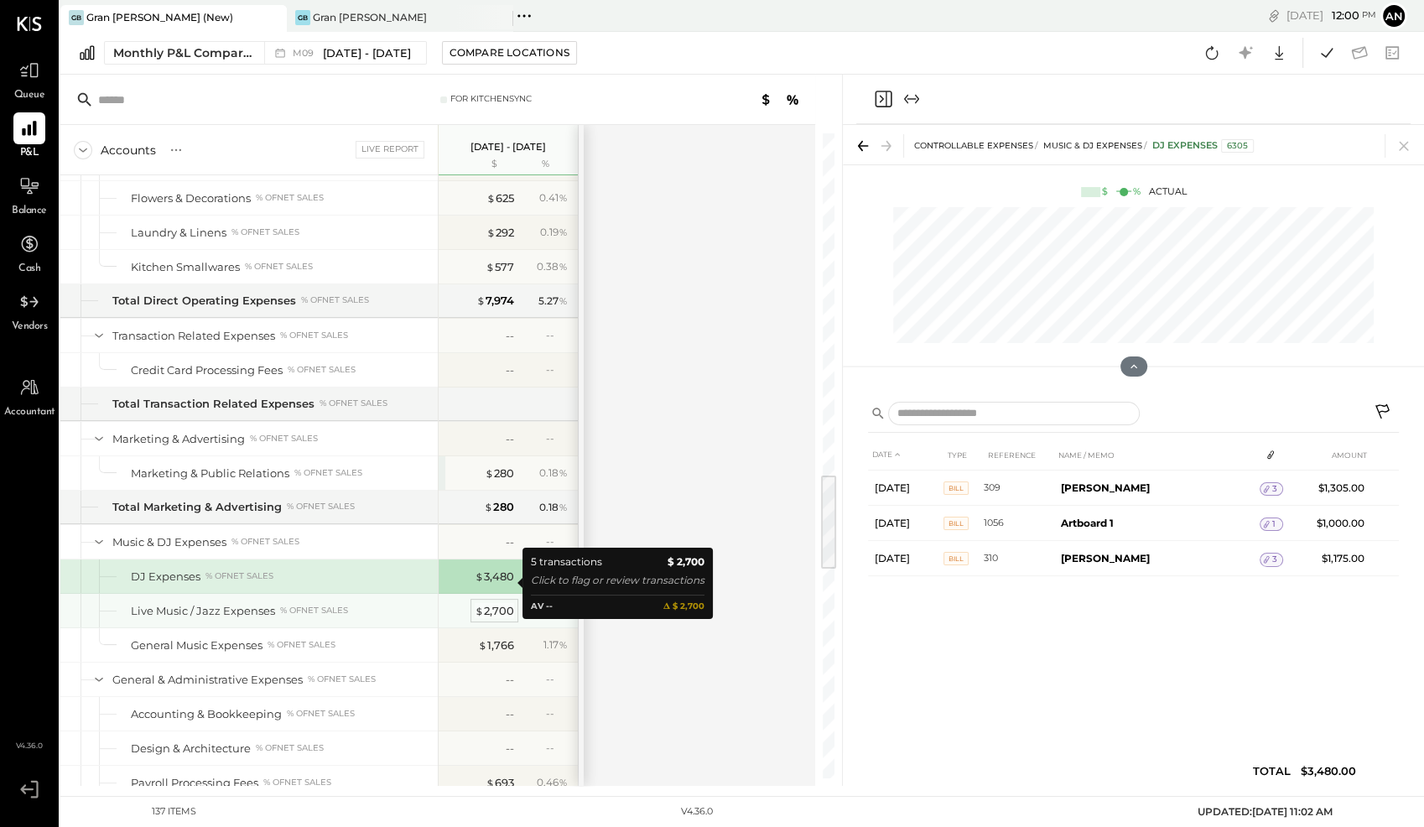
click at [496, 603] on div "$ 2,700" at bounding box center [494, 611] width 39 height 16
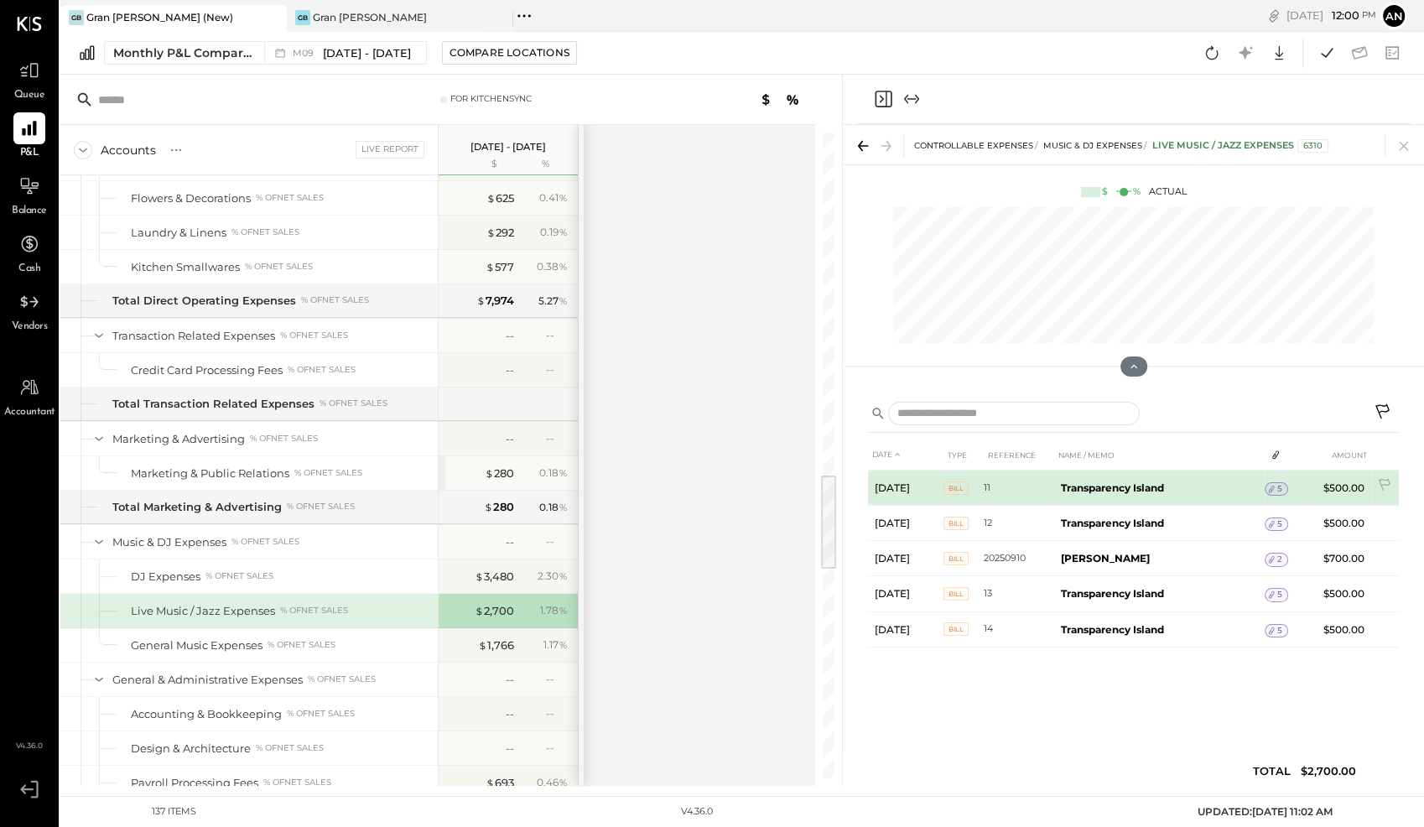
click at [1280, 487] on span "5" at bounding box center [1279, 489] width 5 height 12
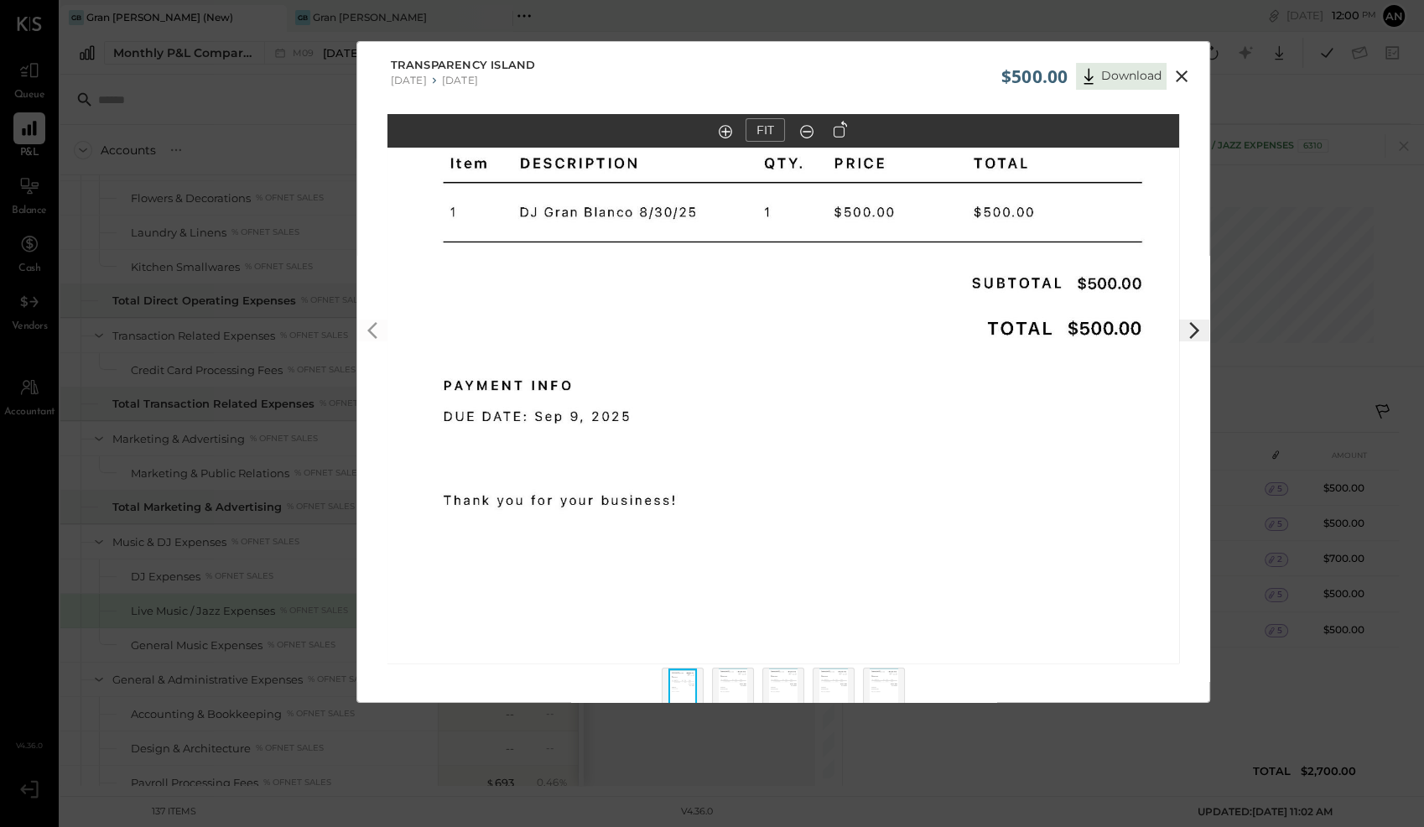
drag, startPoint x: 1181, startPoint y: 76, endPoint x: 1196, endPoint y: 151, distance: 76.1
click at [1181, 76] on icon at bounding box center [1182, 76] width 12 height 12
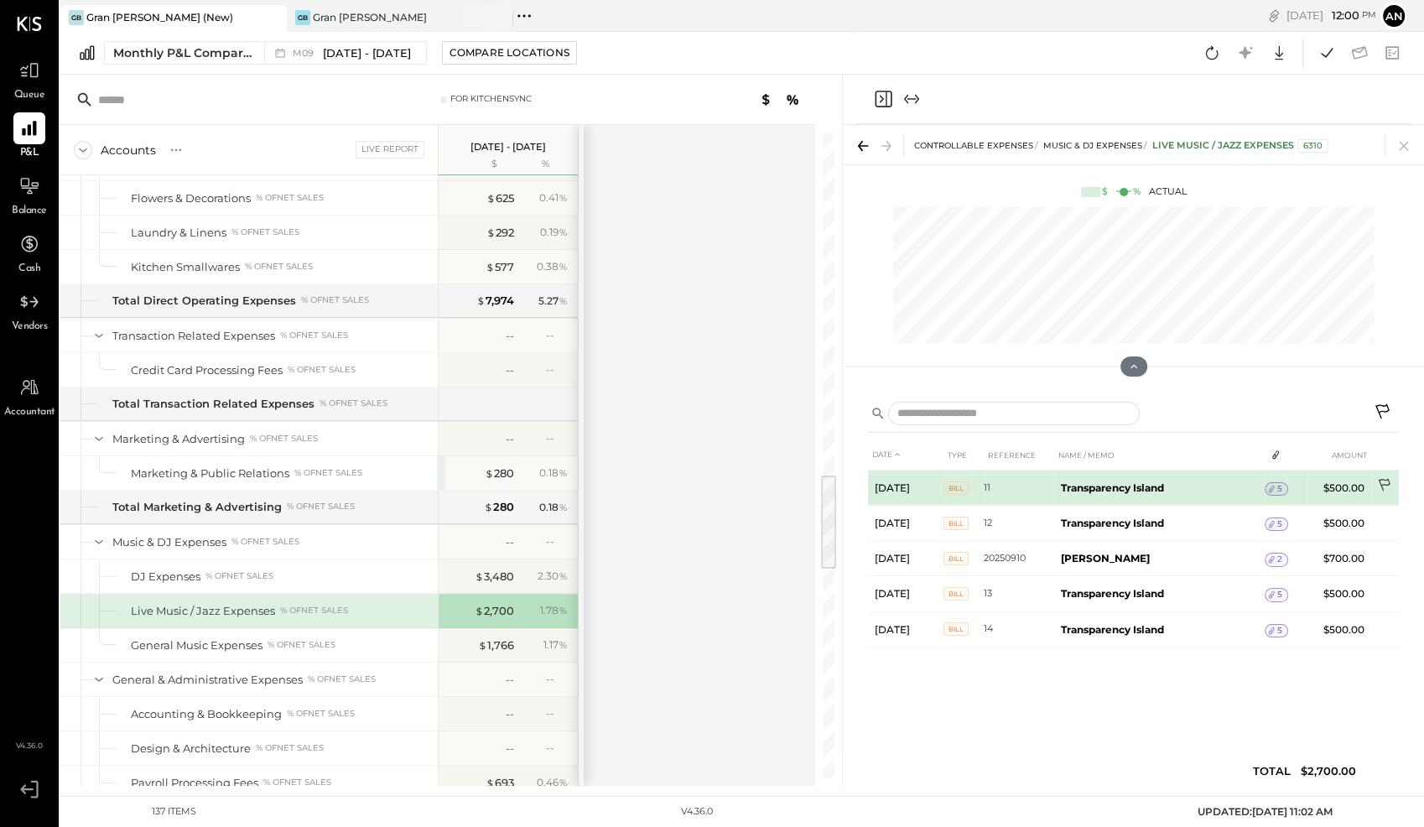
click at [1383, 480] on icon at bounding box center [1385, 486] width 17 height 17
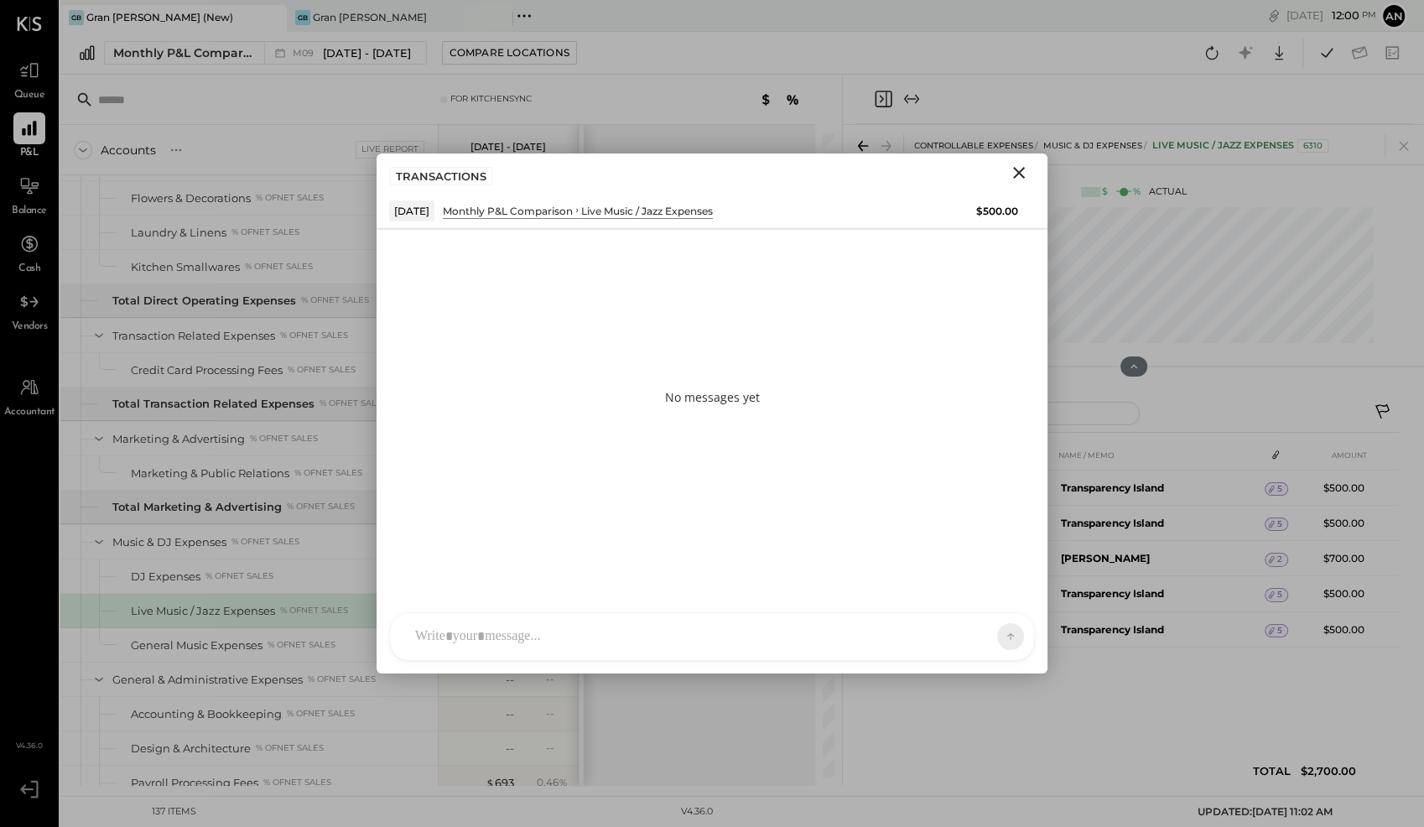
click at [610, 637] on div at bounding box center [712, 636] width 644 height 47
copy div "**********"
click at [963, 649] on div "SEND" at bounding box center [960, 637] width 108 height 34
click at [994, 639] on button at bounding box center [977, 635] width 61 height 25
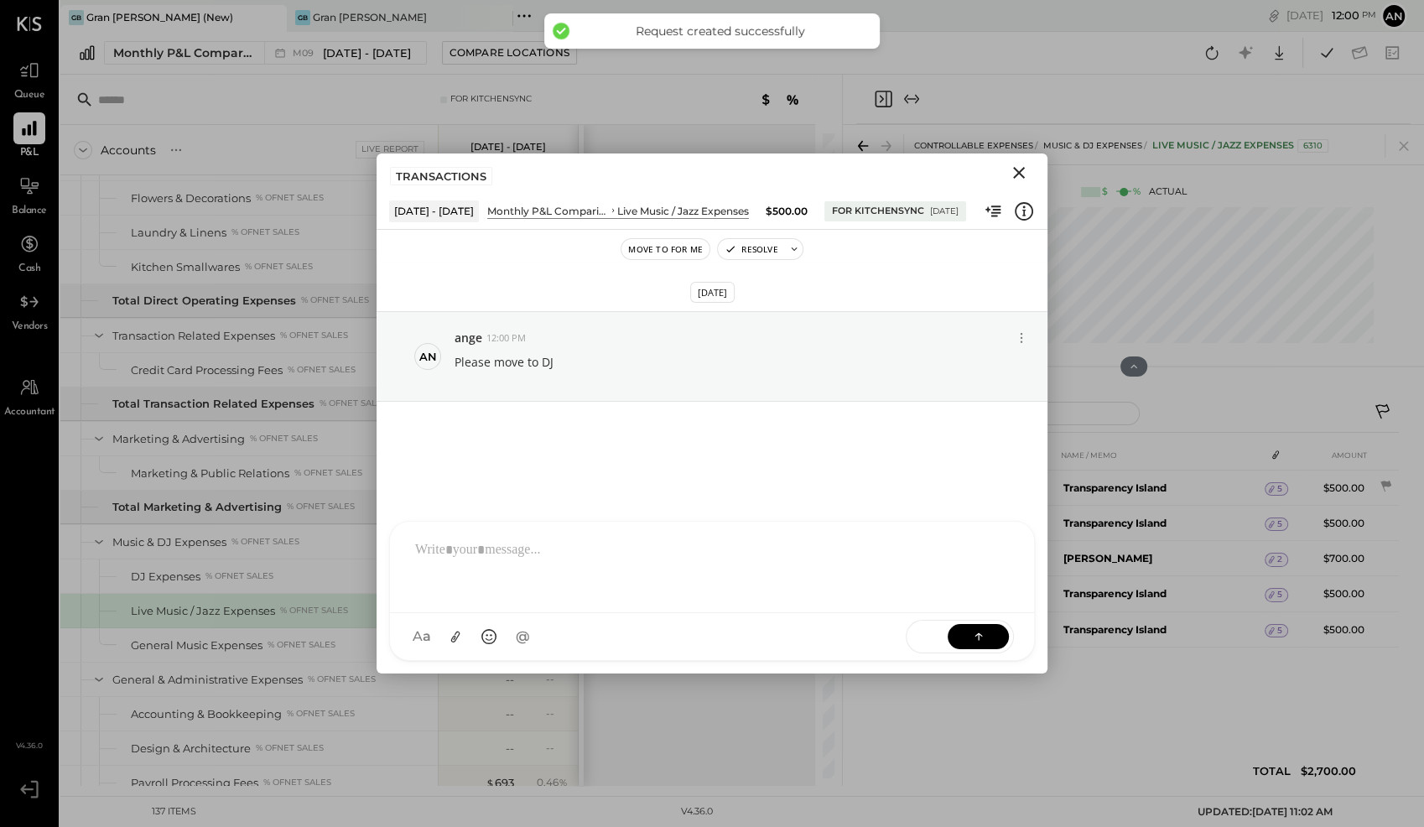
drag, startPoint x: 1018, startPoint y: 170, endPoint x: 1386, endPoint y: 392, distance: 429.5
click at [1018, 170] on icon "Close" at bounding box center [1019, 173] width 20 height 20
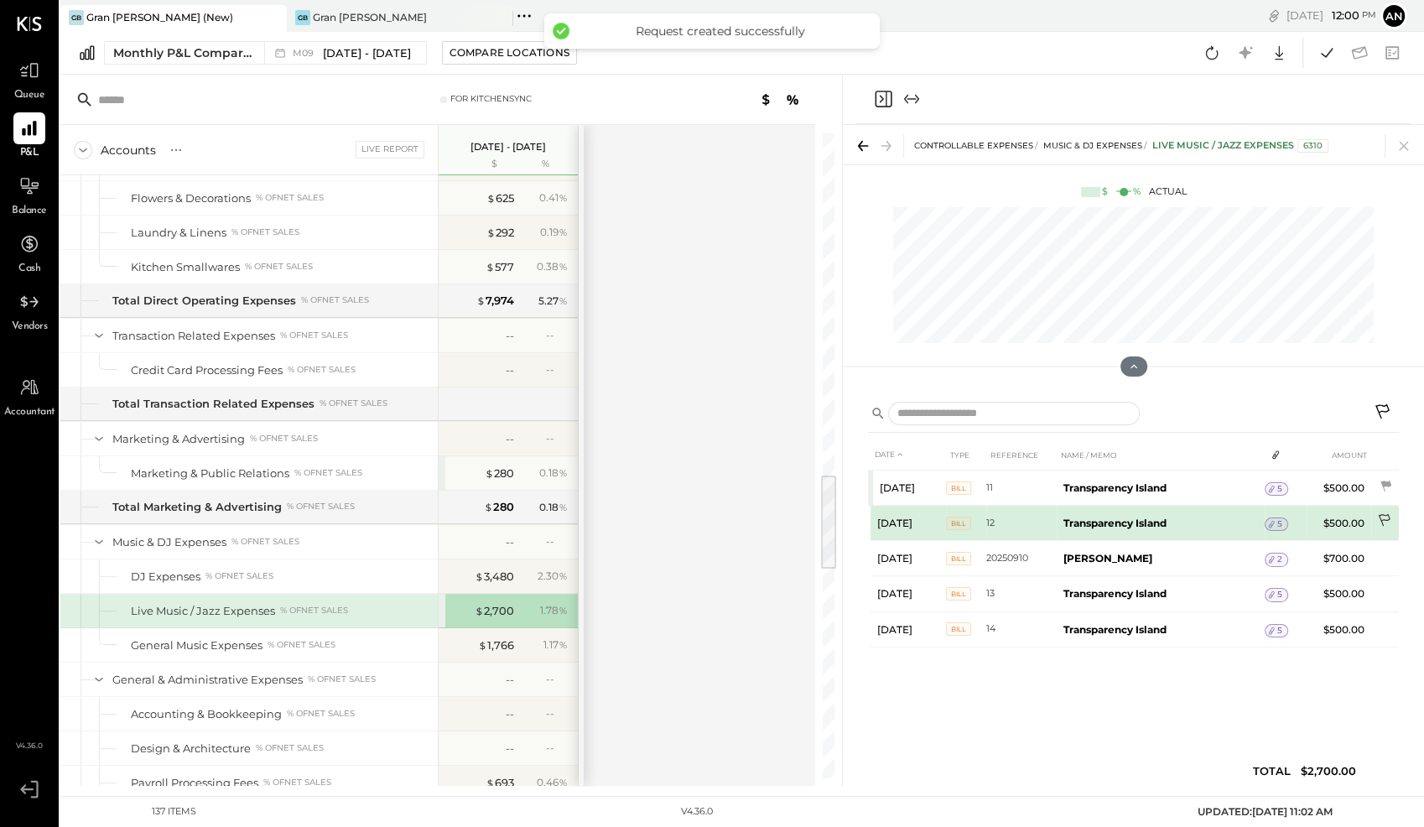
click at [1385, 517] on icon at bounding box center [1385, 521] width 17 height 17
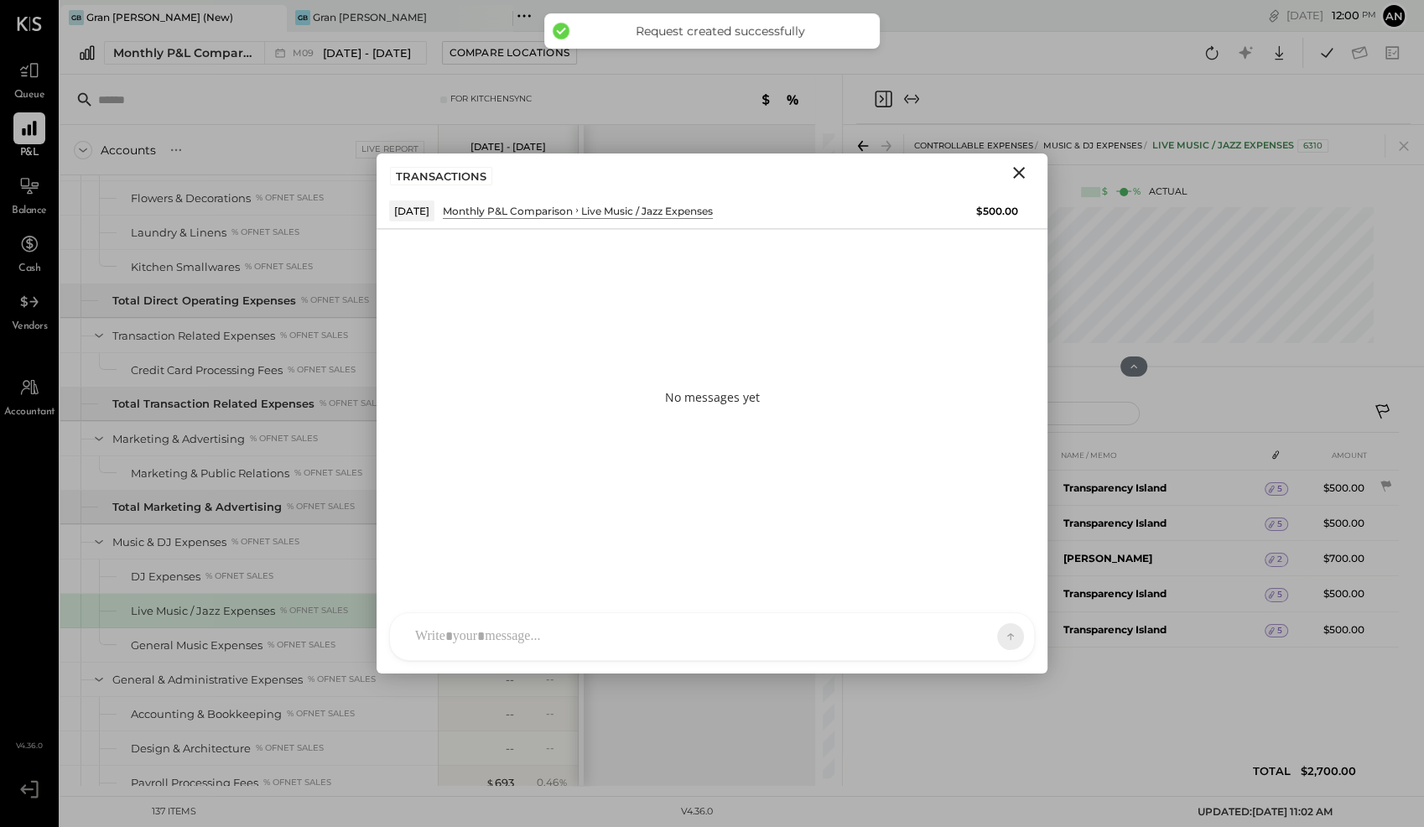
click at [630, 636] on div at bounding box center [712, 636] width 644 height 47
paste div
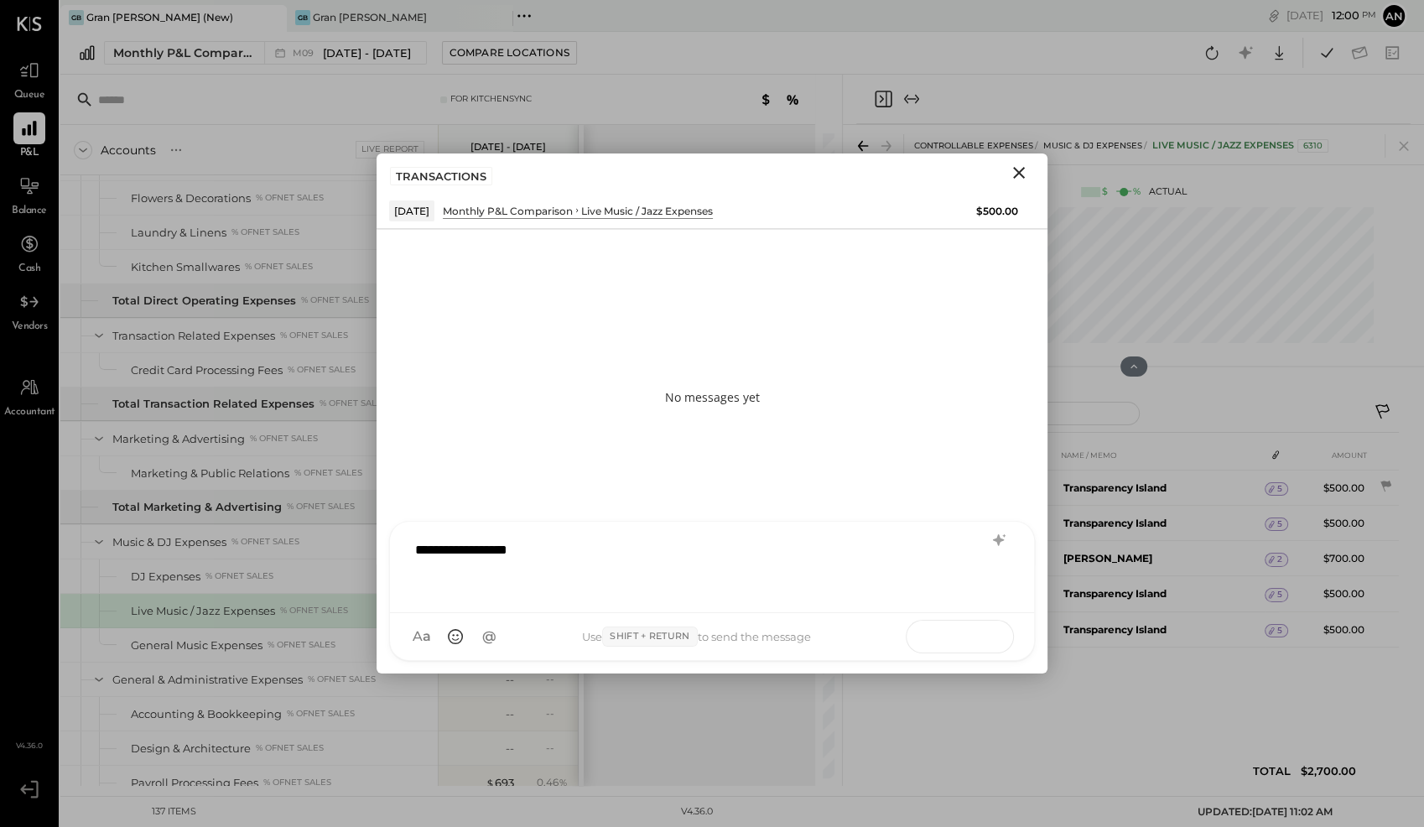
click at [990, 640] on button at bounding box center [977, 635] width 61 height 25
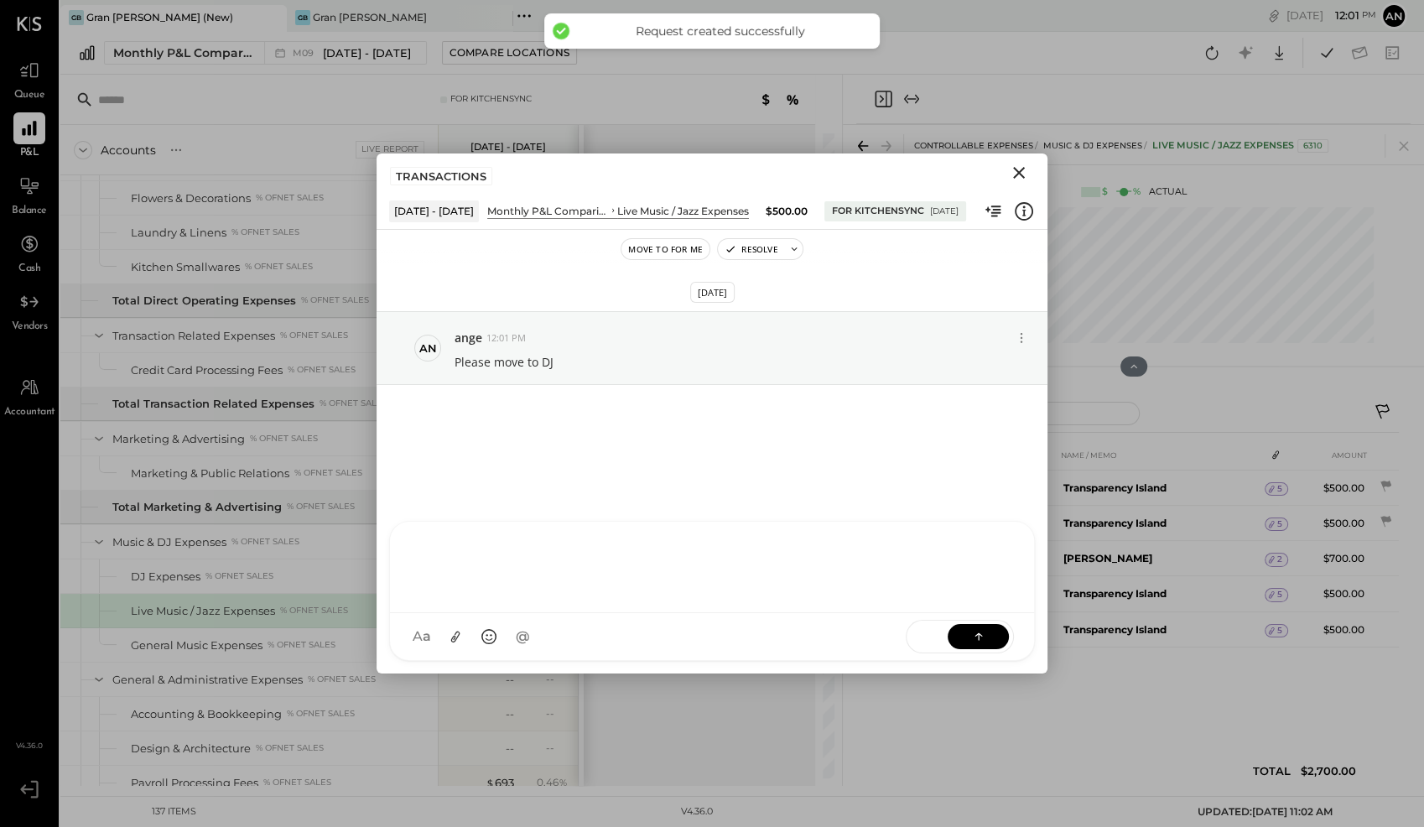
click at [1021, 176] on icon "Close" at bounding box center [1019, 173] width 12 height 12
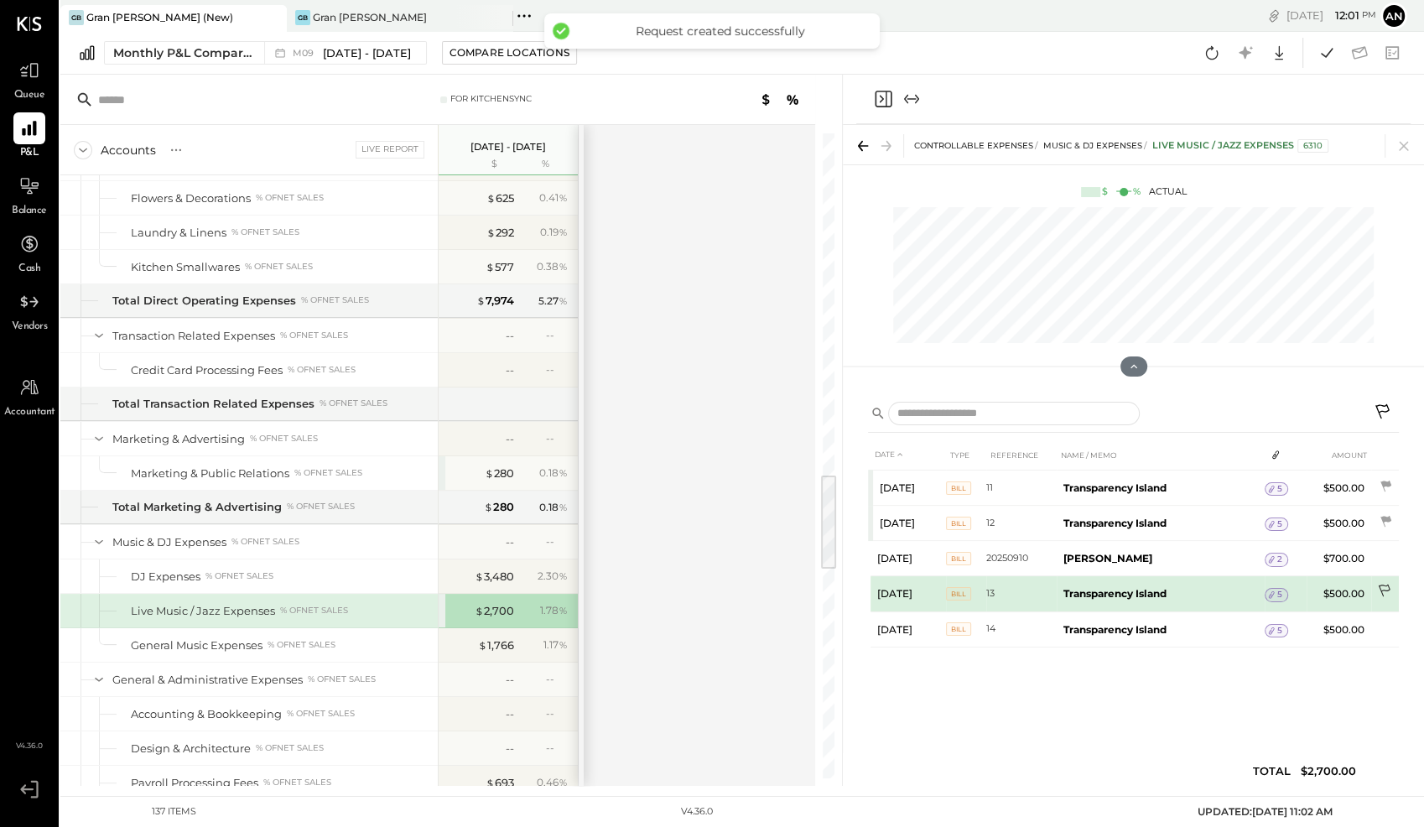
click at [1379, 587] on icon at bounding box center [1384, 590] width 12 height 13
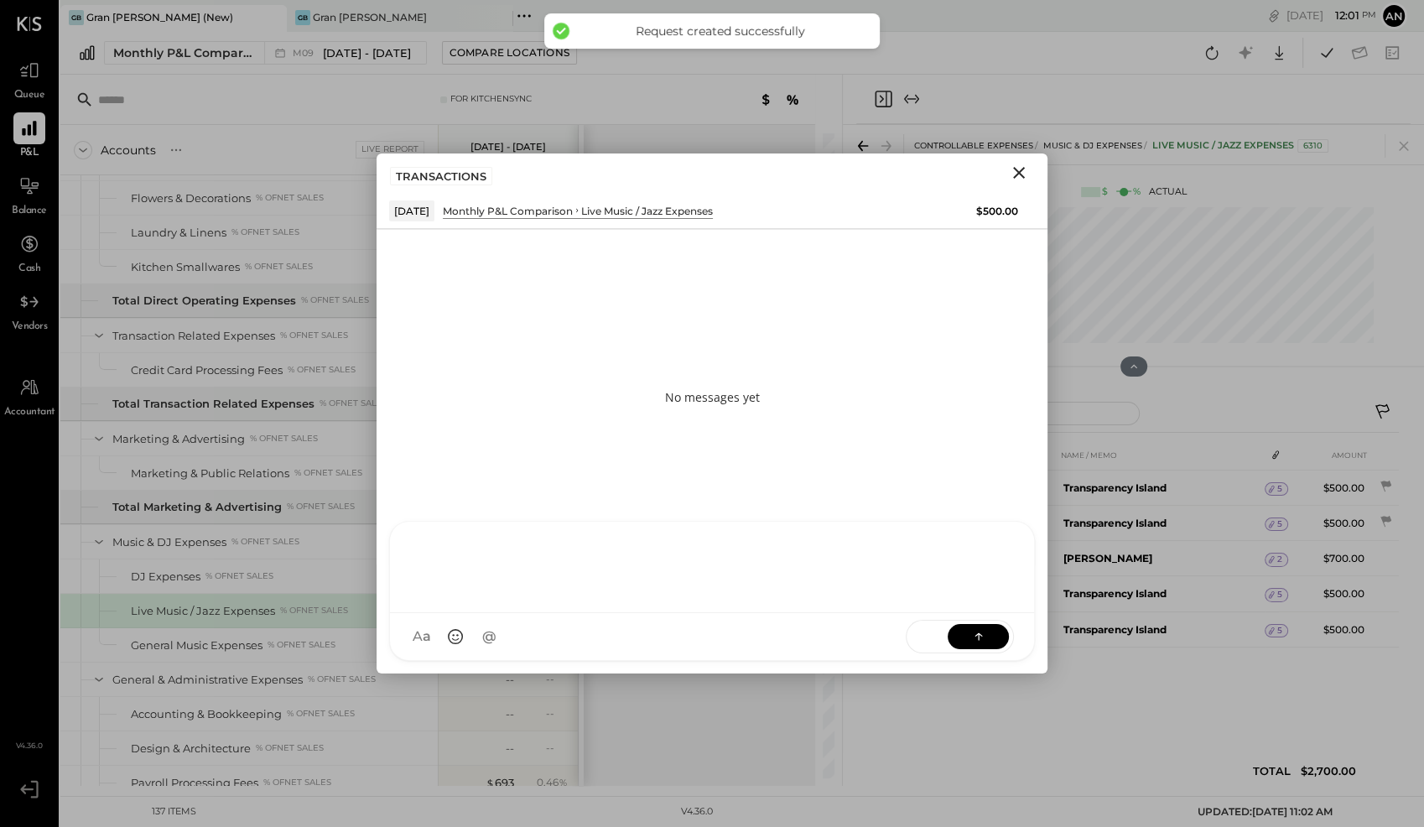
click at [661, 613] on div at bounding box center [712, 567] width 644 height 91
paste div
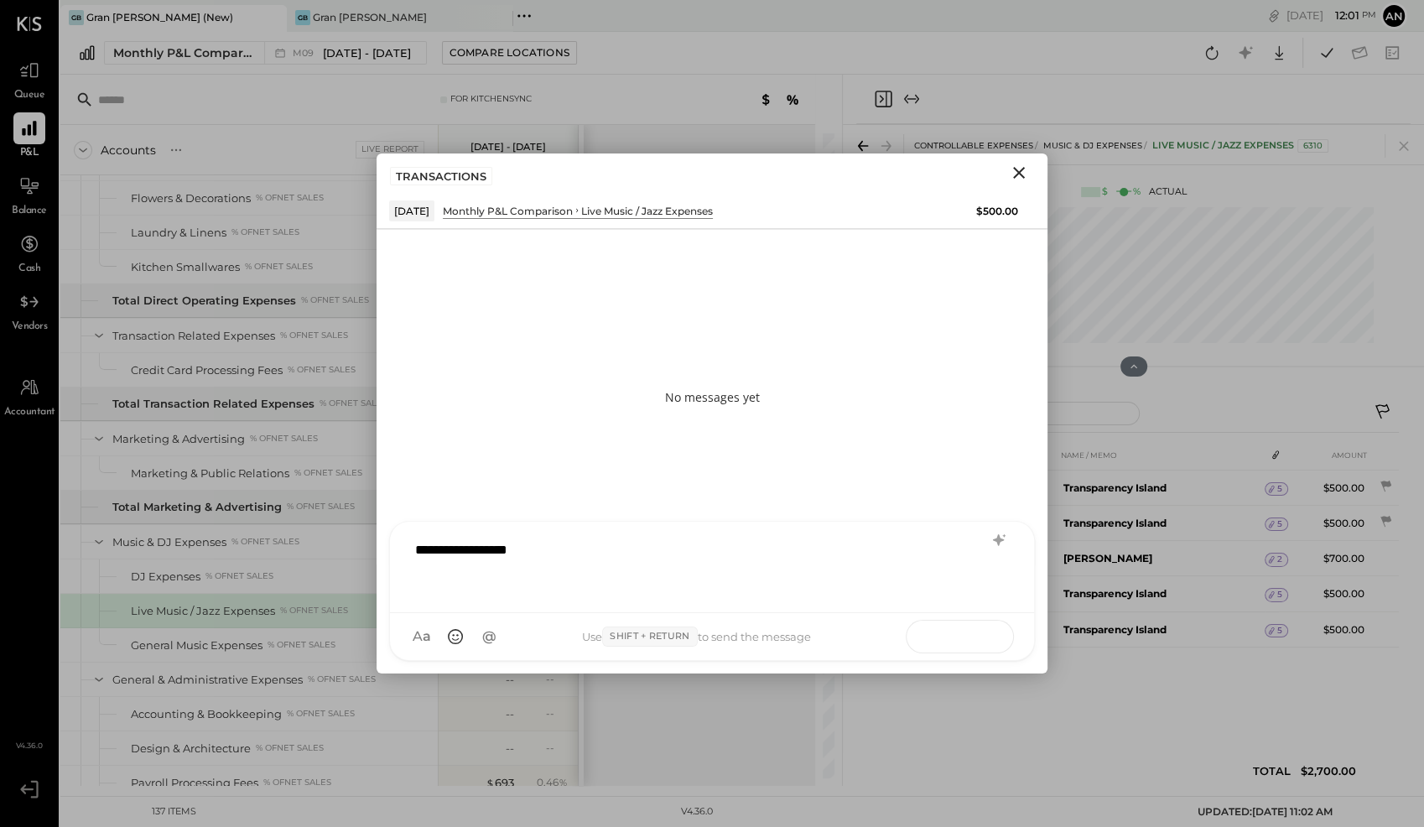
click at [963, 644] on button at bounding box center [977, 635] width 61 height 25
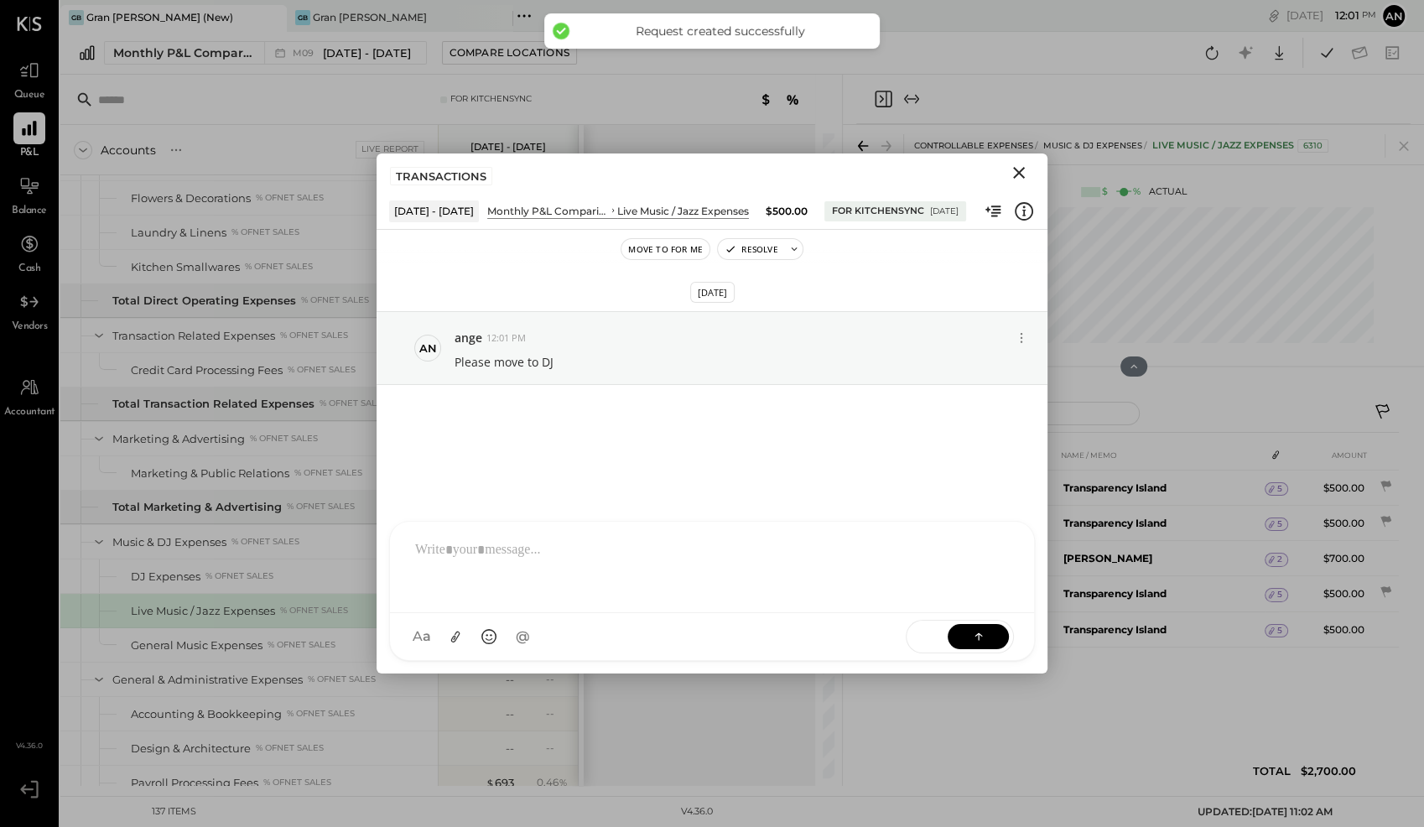
click at [1024, 169] on icon "Close" at bounding box center [1019, 173] width 20 height 20
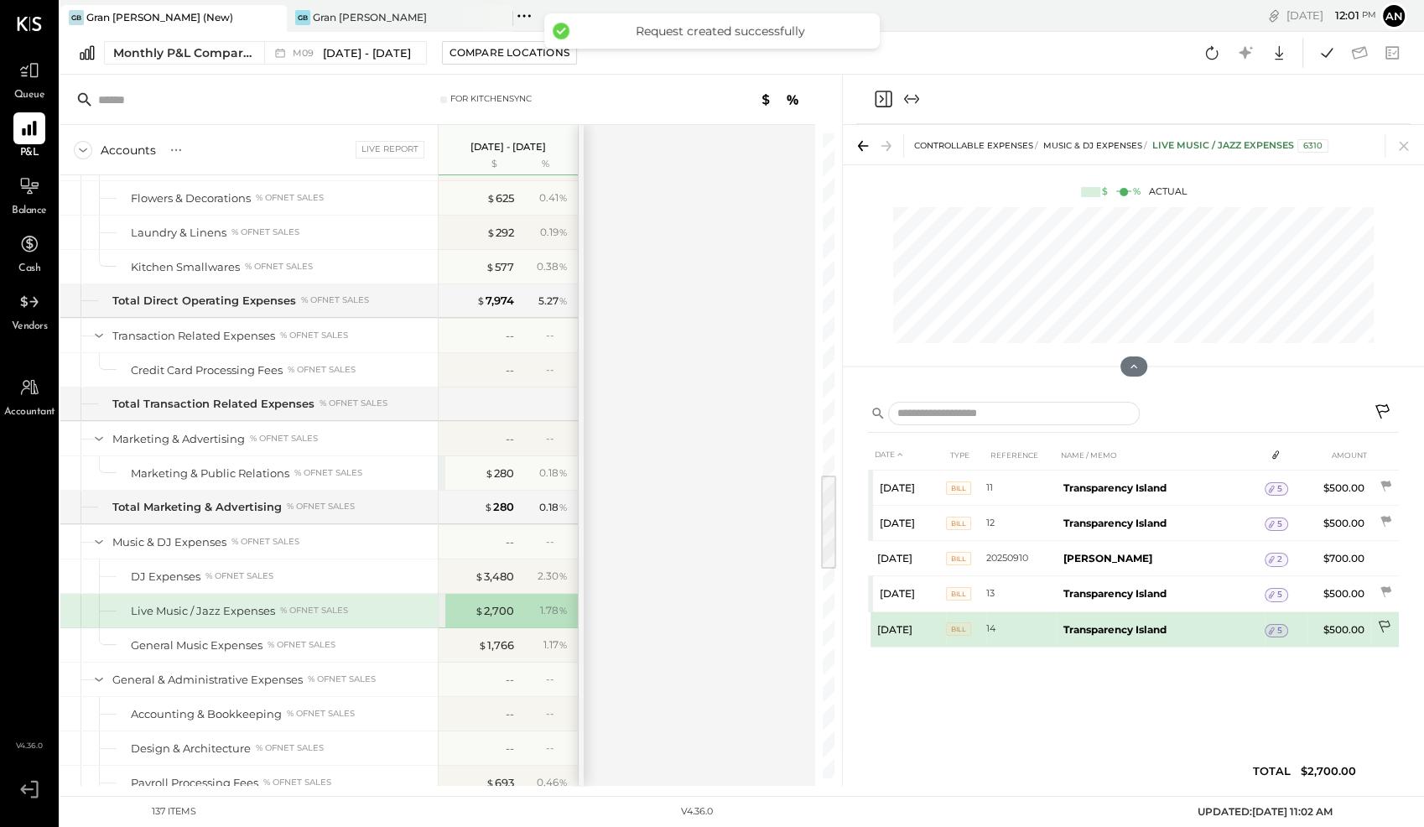
click at [1383, 622] on icon at bounding box center [1385, 628] width 17 height 17
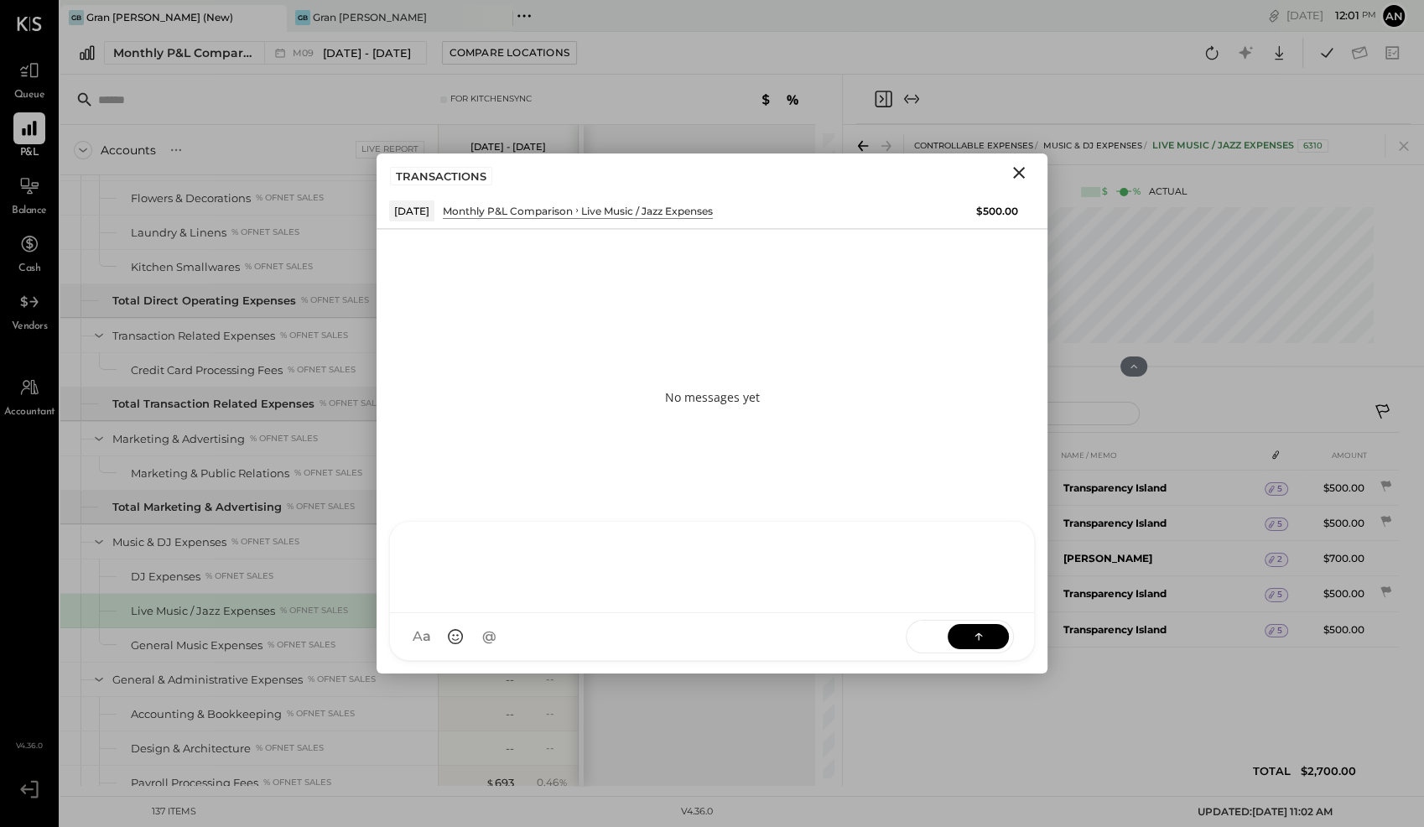
click at [600, 599] on div at bounding box center [712, 565] width 610 height 67
paste div
click at [985, 643] on icon at bounding box center [978, 635] width 17 height 17
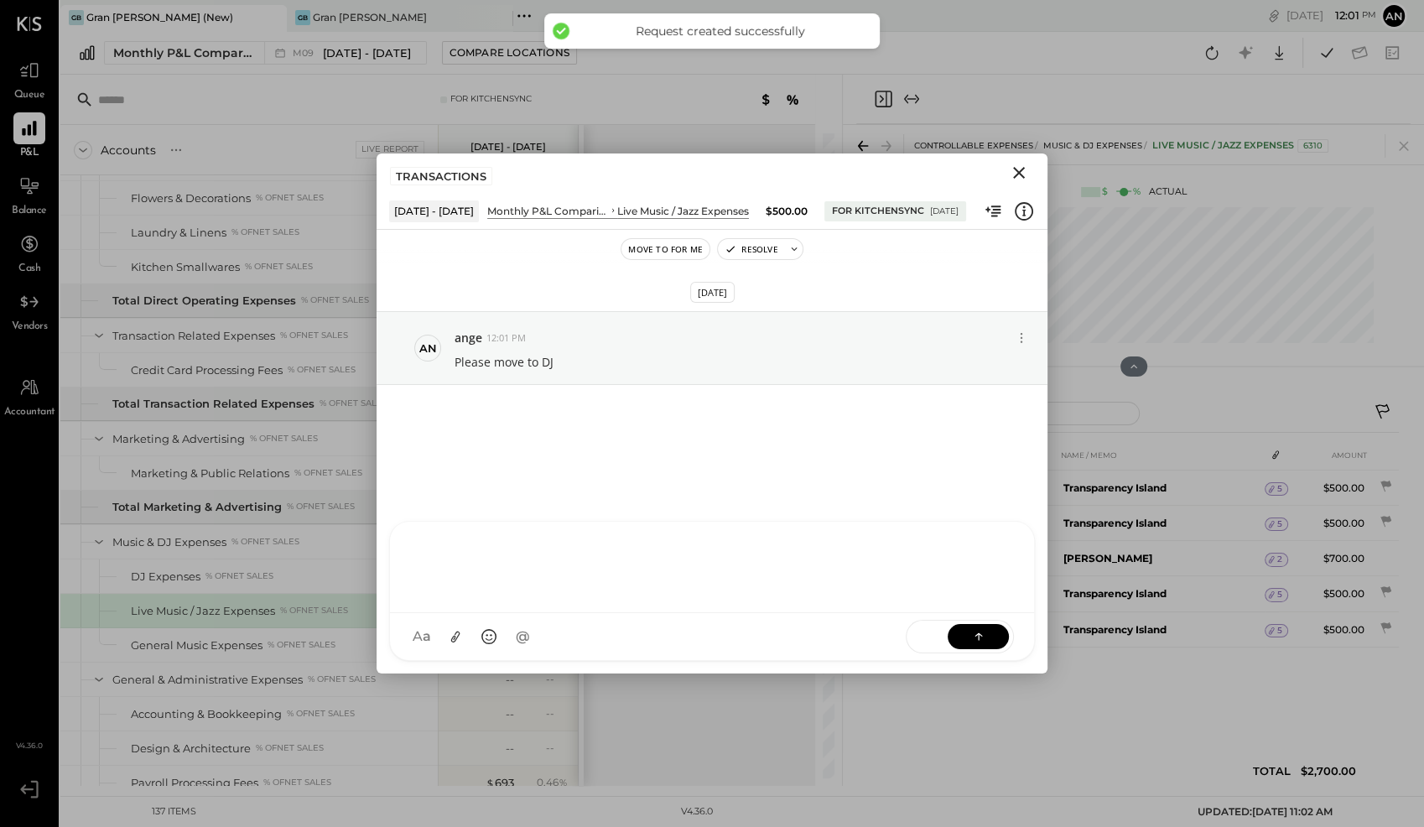
click at [1015, 173] on icon "Close" at bounding box center [1019, 173] width 20 height 20
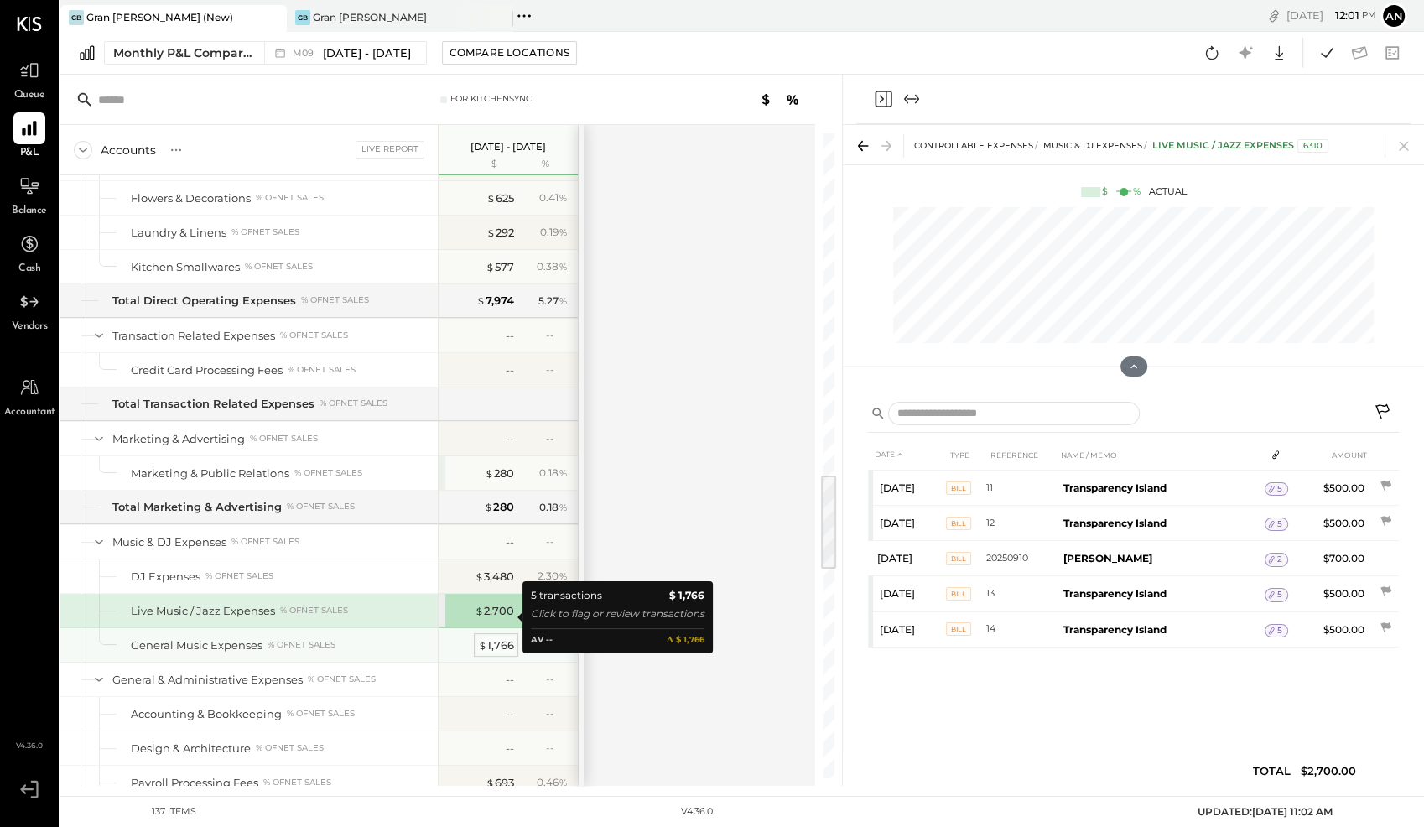
click at [505, 637] on div "$ 1,766" at bounding box center [496, 645] width 36 height 16
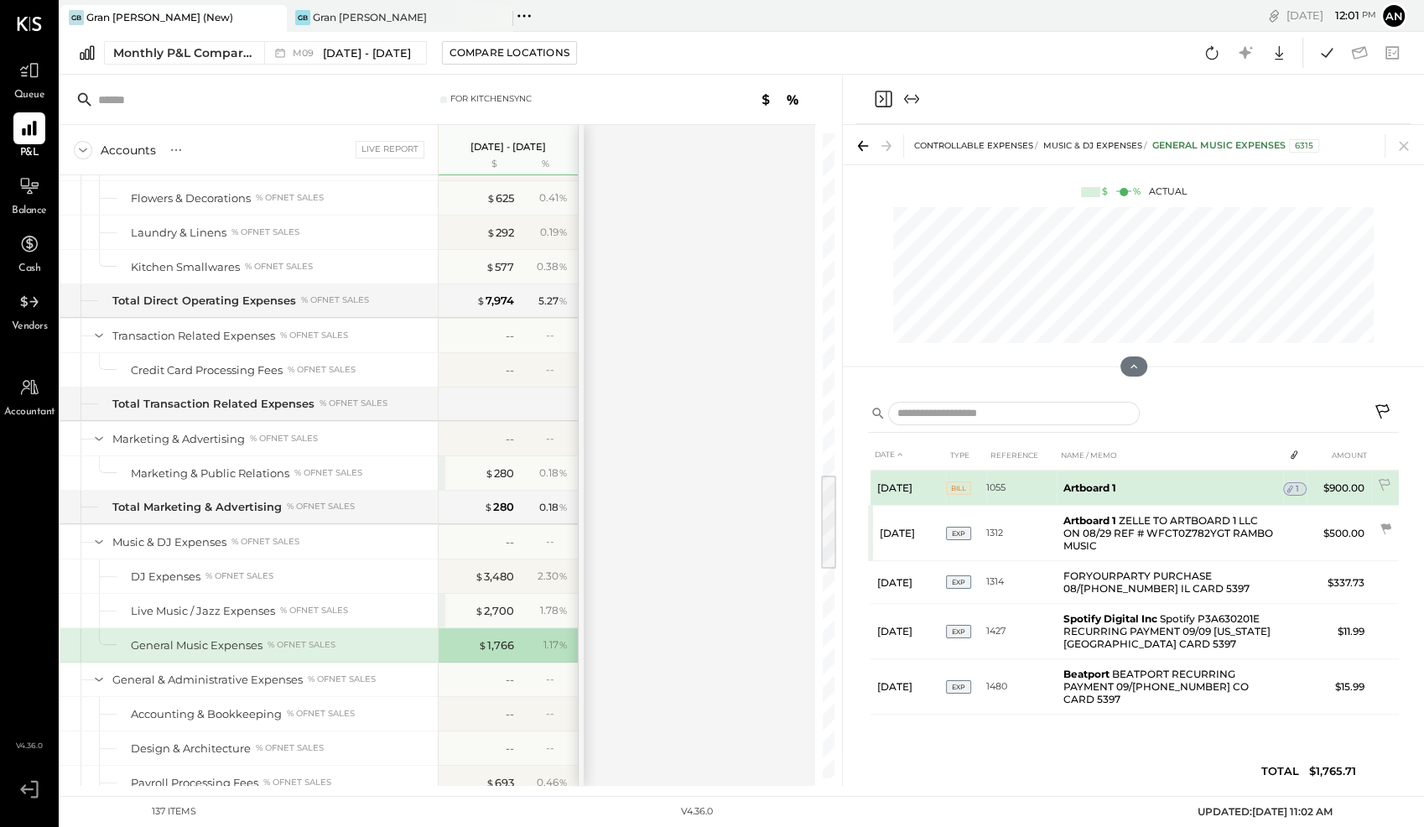
click at [1300, 485] on div "1" at bounding box center [1294, 488] width 23 height 13
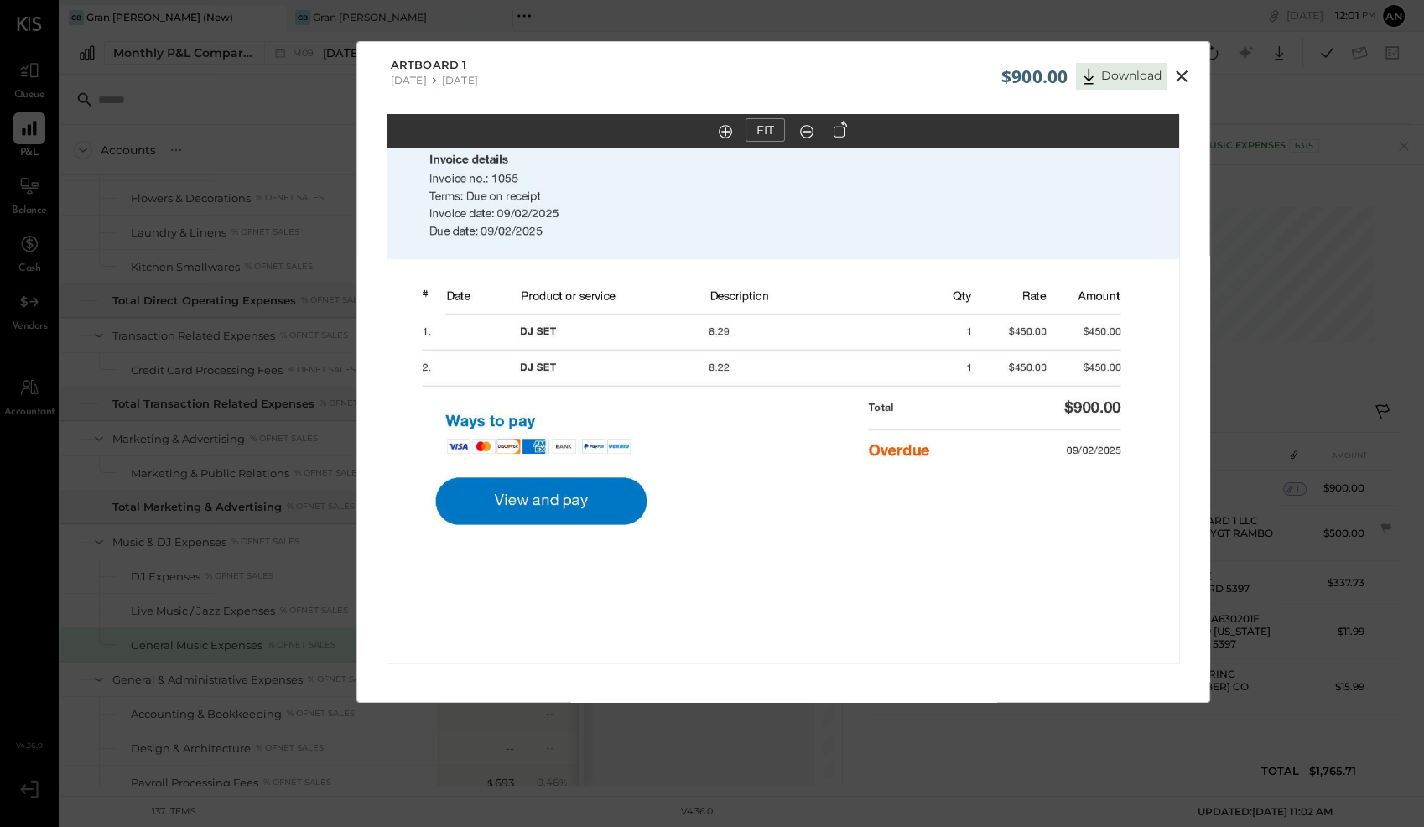
click at [1178, 75] on icon at bounding box center [1182, 76] width 12 height 12
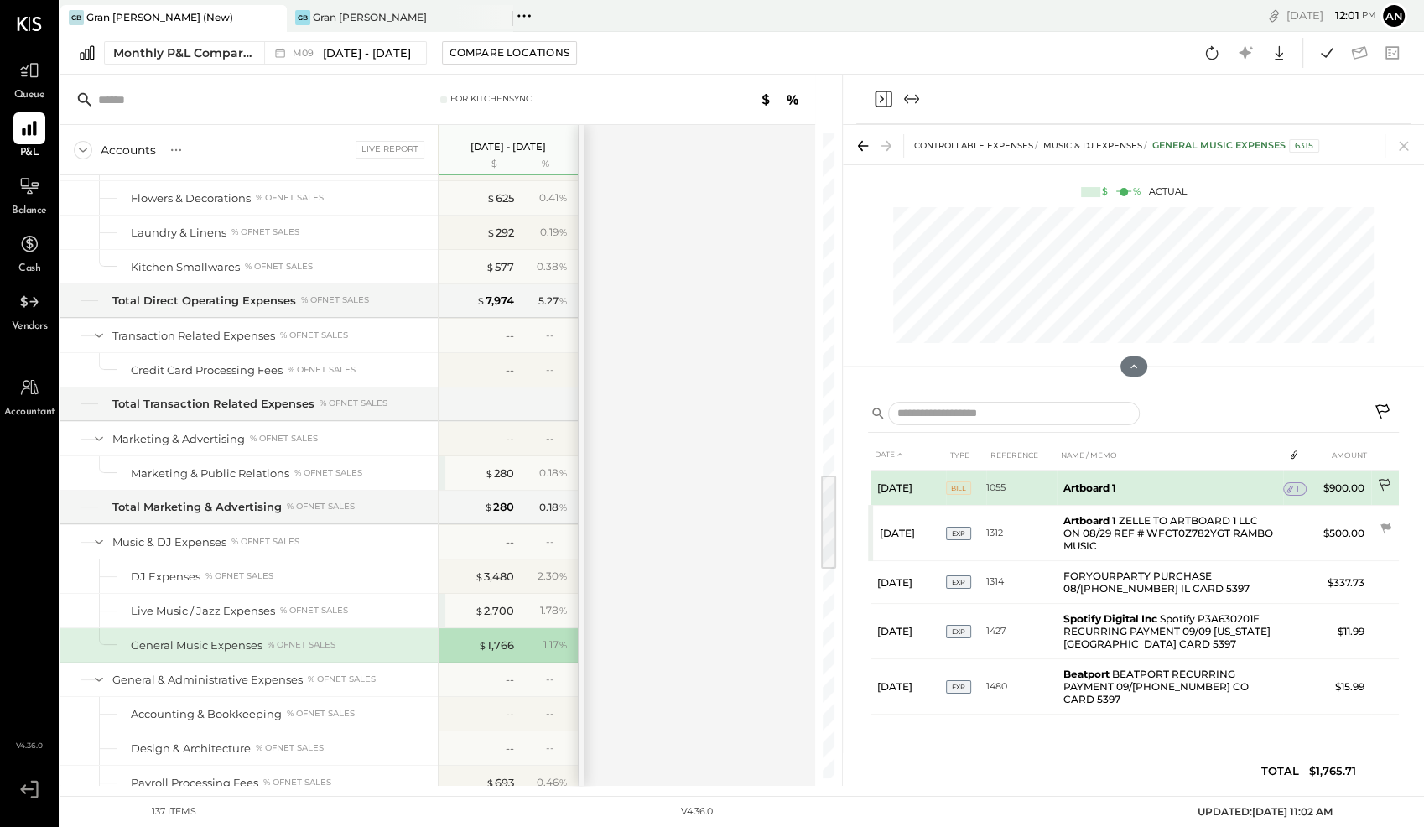
click at [1385, 482] on icon at bounding box center [1385, 486] width 17 height 17
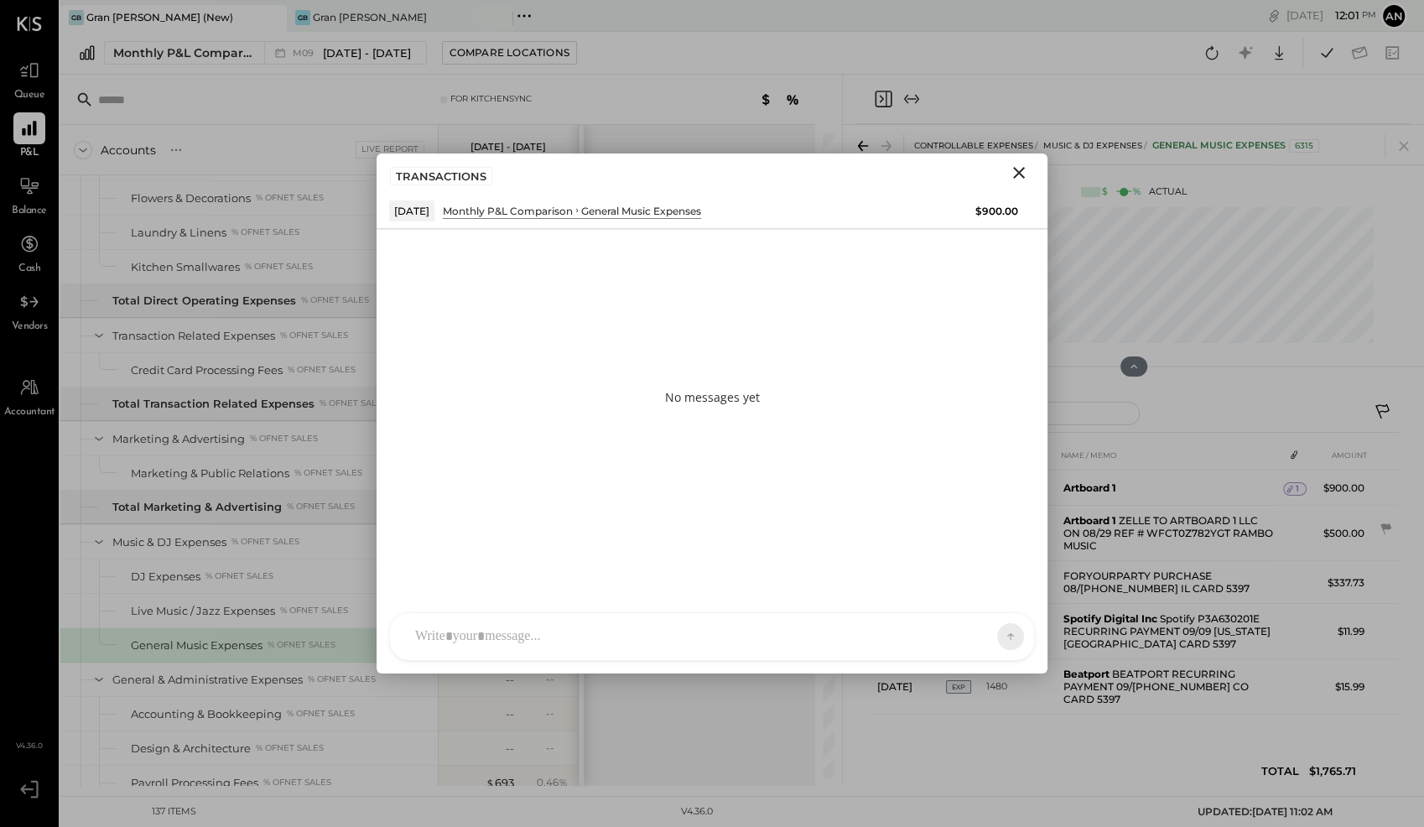
click at [739, 636] on div "FL [PERSON_NAME] PL [PERSON_NAME] A [PERSON_NAME] [PERSON_NAME] Use Shift + Ret…" at bounding box center [712, 636] width 646 height 49
click at [960, 634] on button at bounding box center [977, 635] width 61 height 25
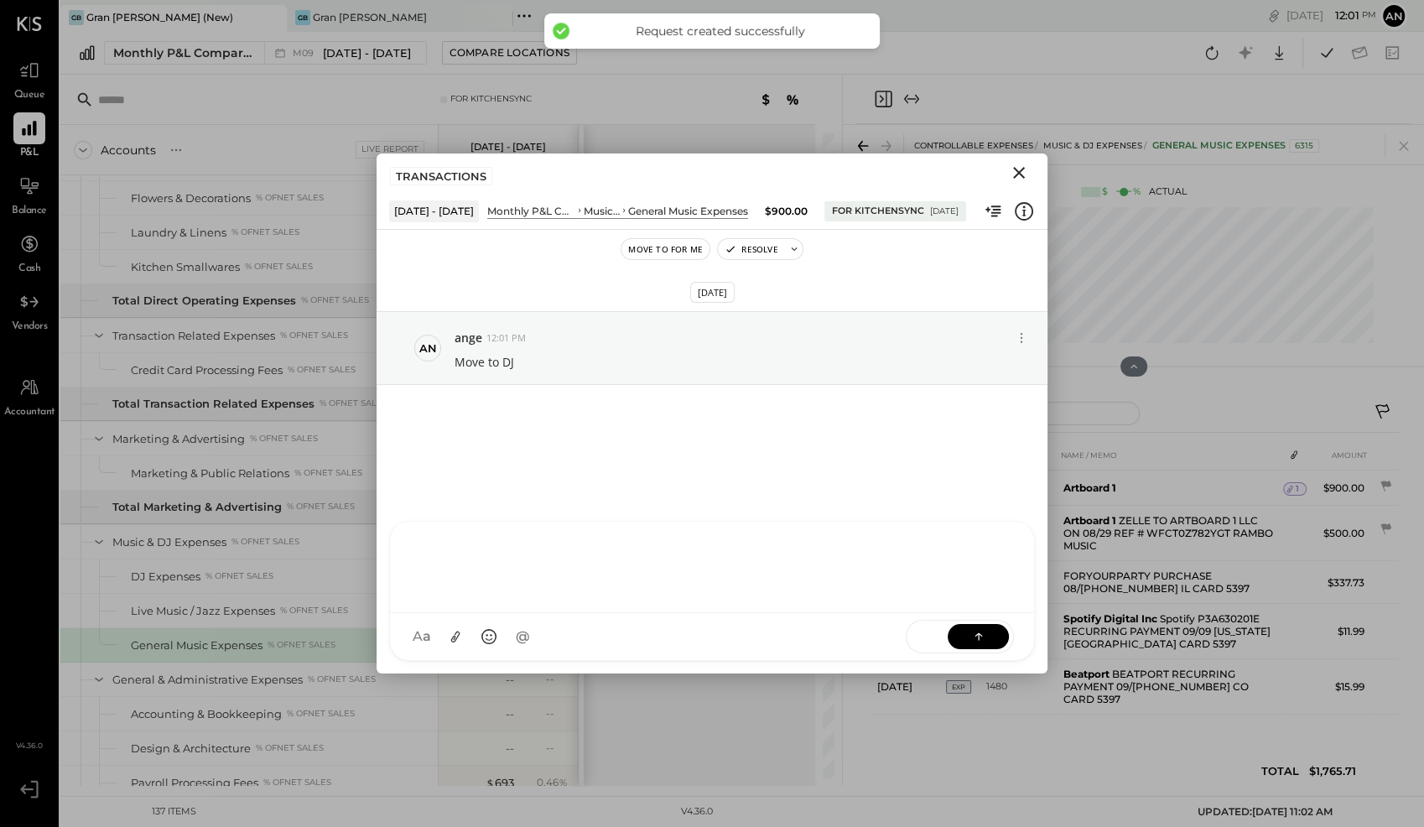
click at [1020, 172] on icon "Close" at bounding box center [1019, 173] width 20 height 20
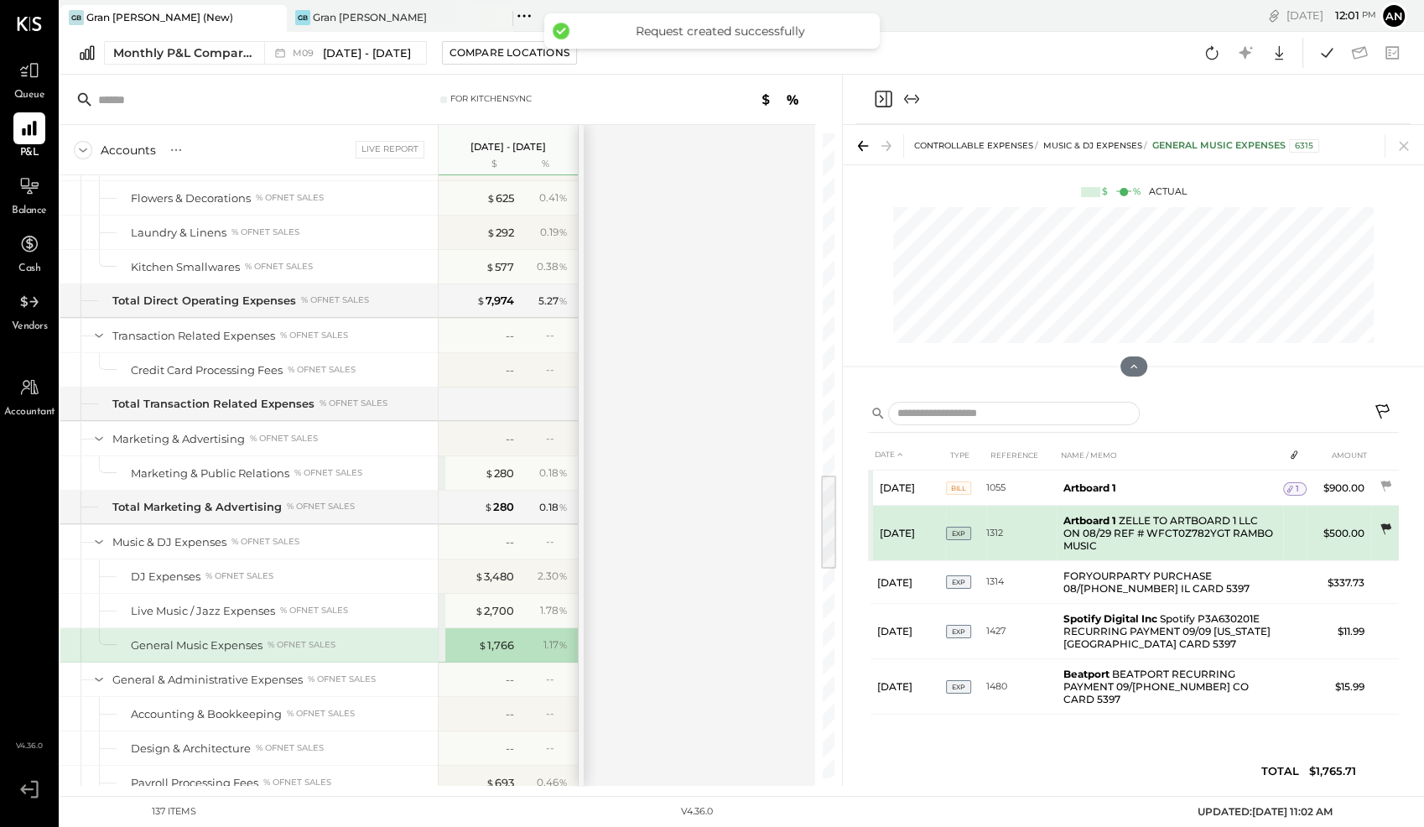
click at [1384, 523] on icon at bounding box center [1385, 528] width 11 height 11
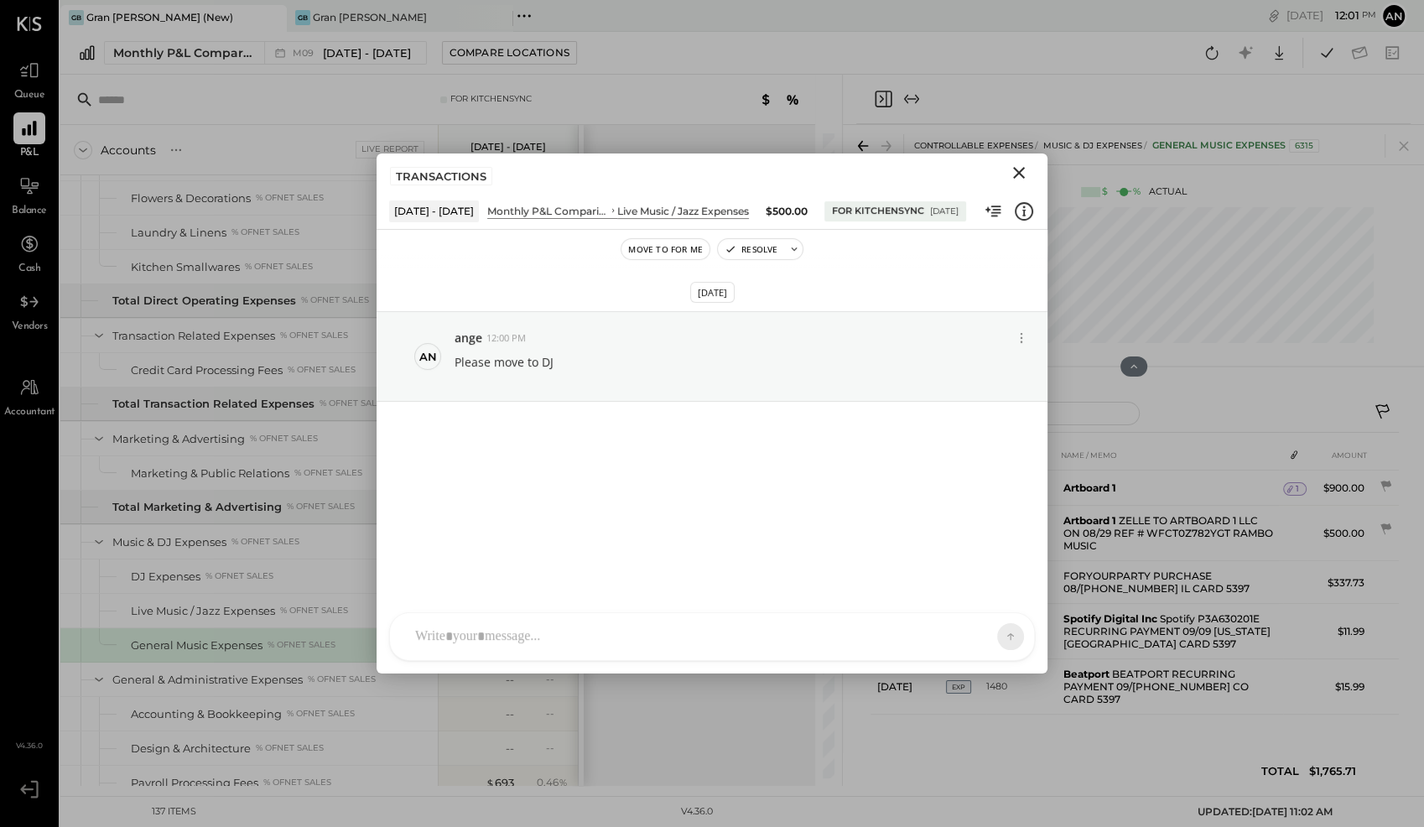
click at [1021, 177] on icon "Close" at bounding box center [1019, 173] width 20 height 20
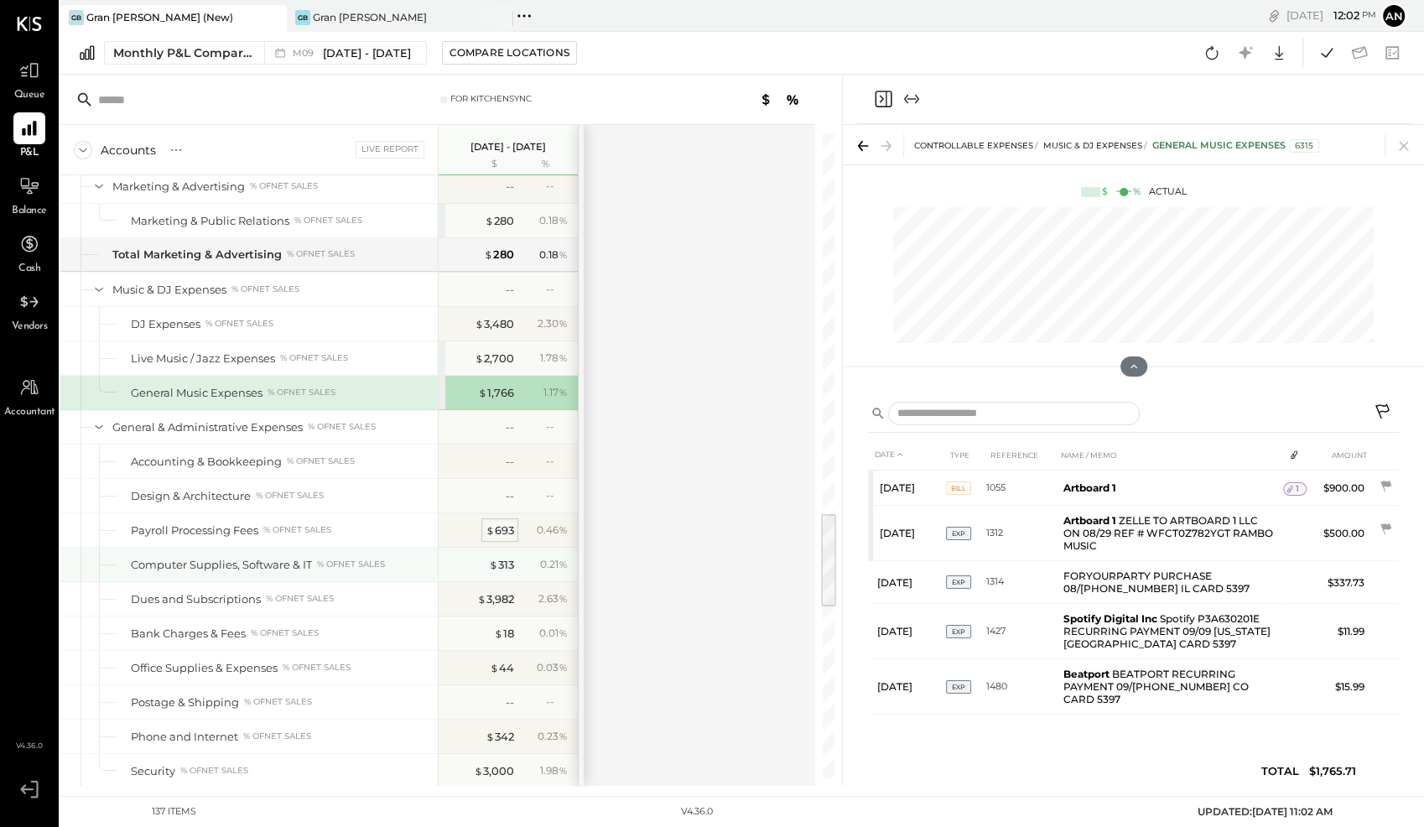
scroll to position [2513, 0]
click at [500, 520] on div "$ 693" at bounding box center [499, 528] width 29 height 16
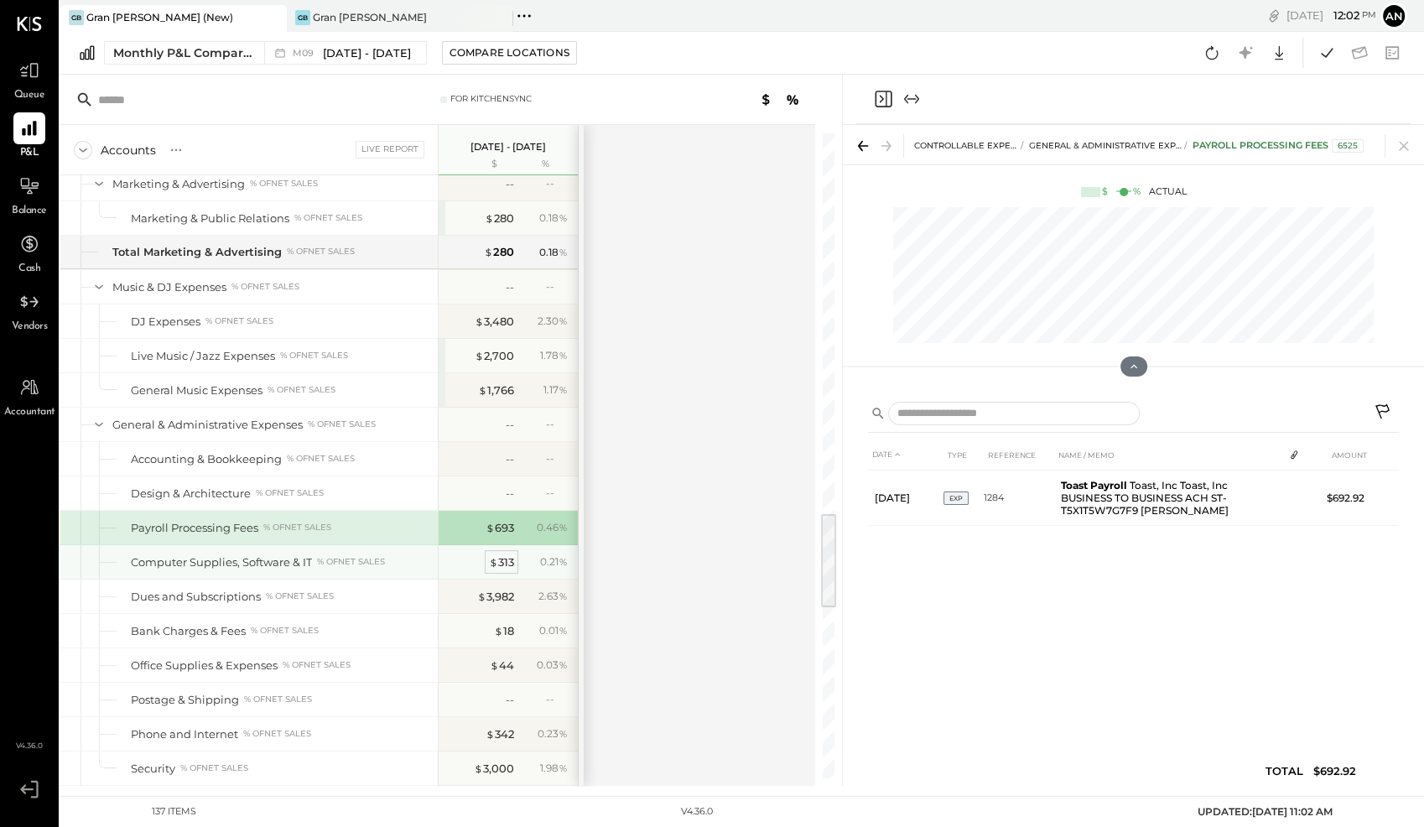
click at [498, 554] on div "$ 313" at bounding box center [501, 562] width 25 height 16
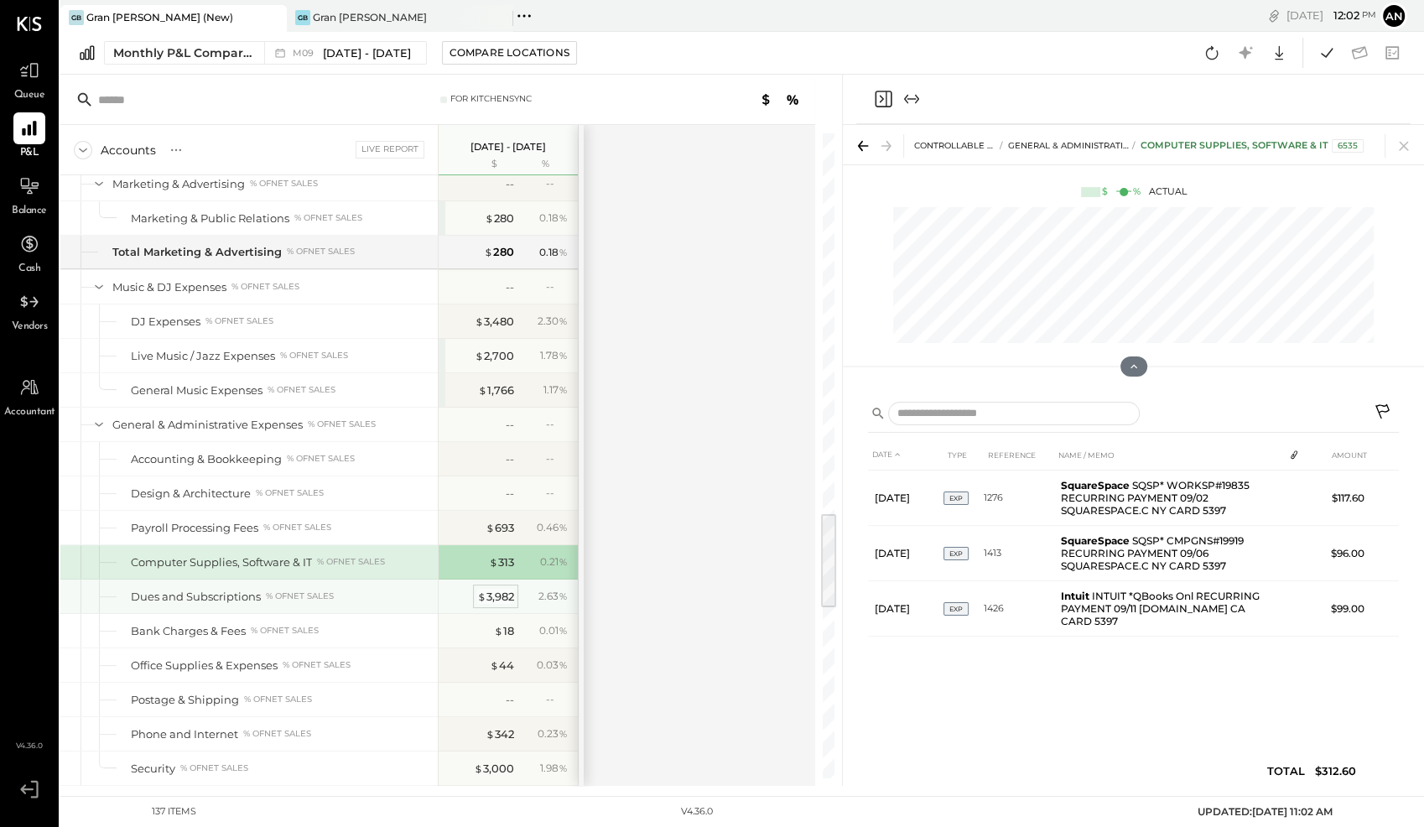
click at [493, 589] on div "$ 3,982" at bounding box center [495, 597] width 37 height 16
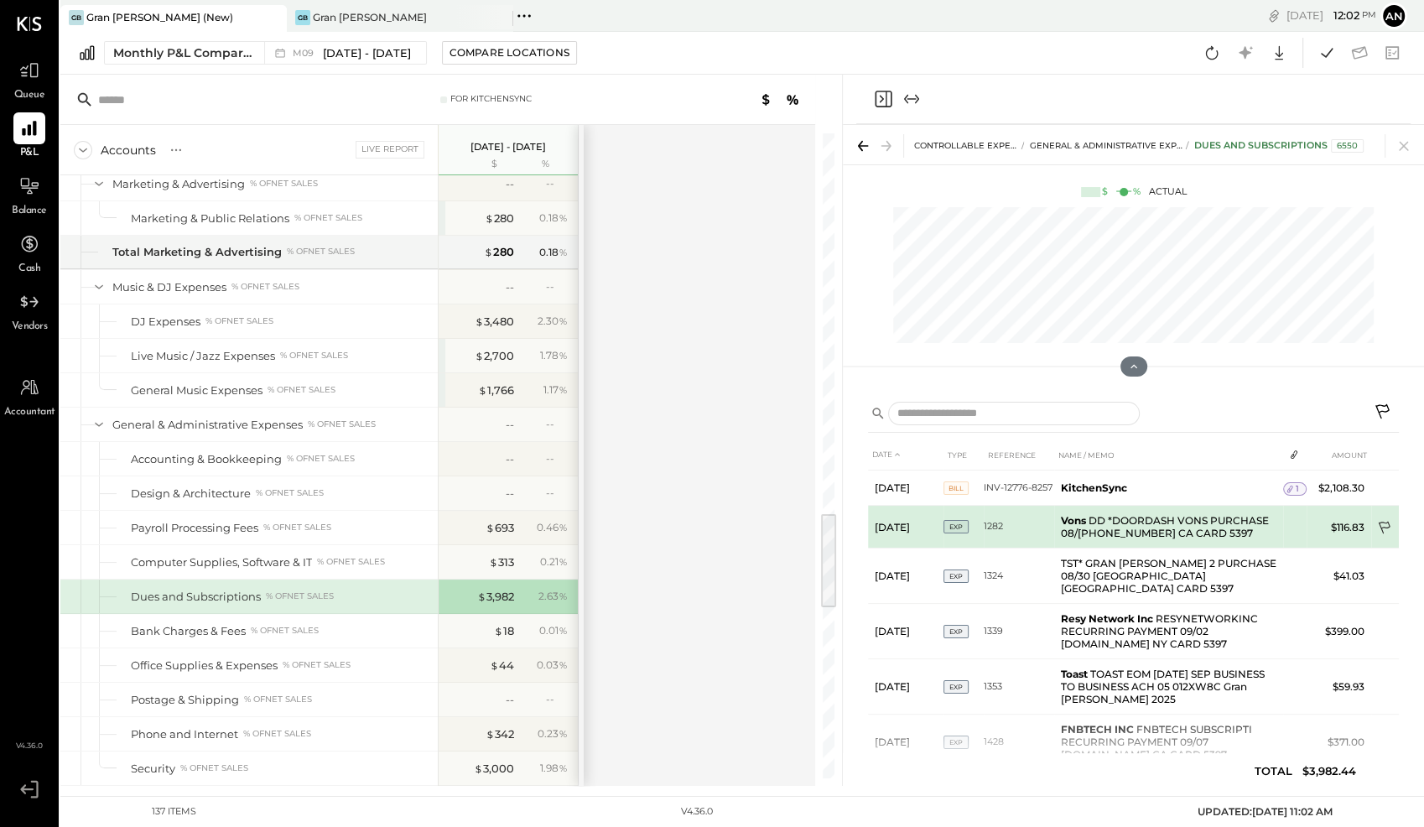
click at [1383, 525] on icon at bounding box center [1385, 529] width 17 height 17
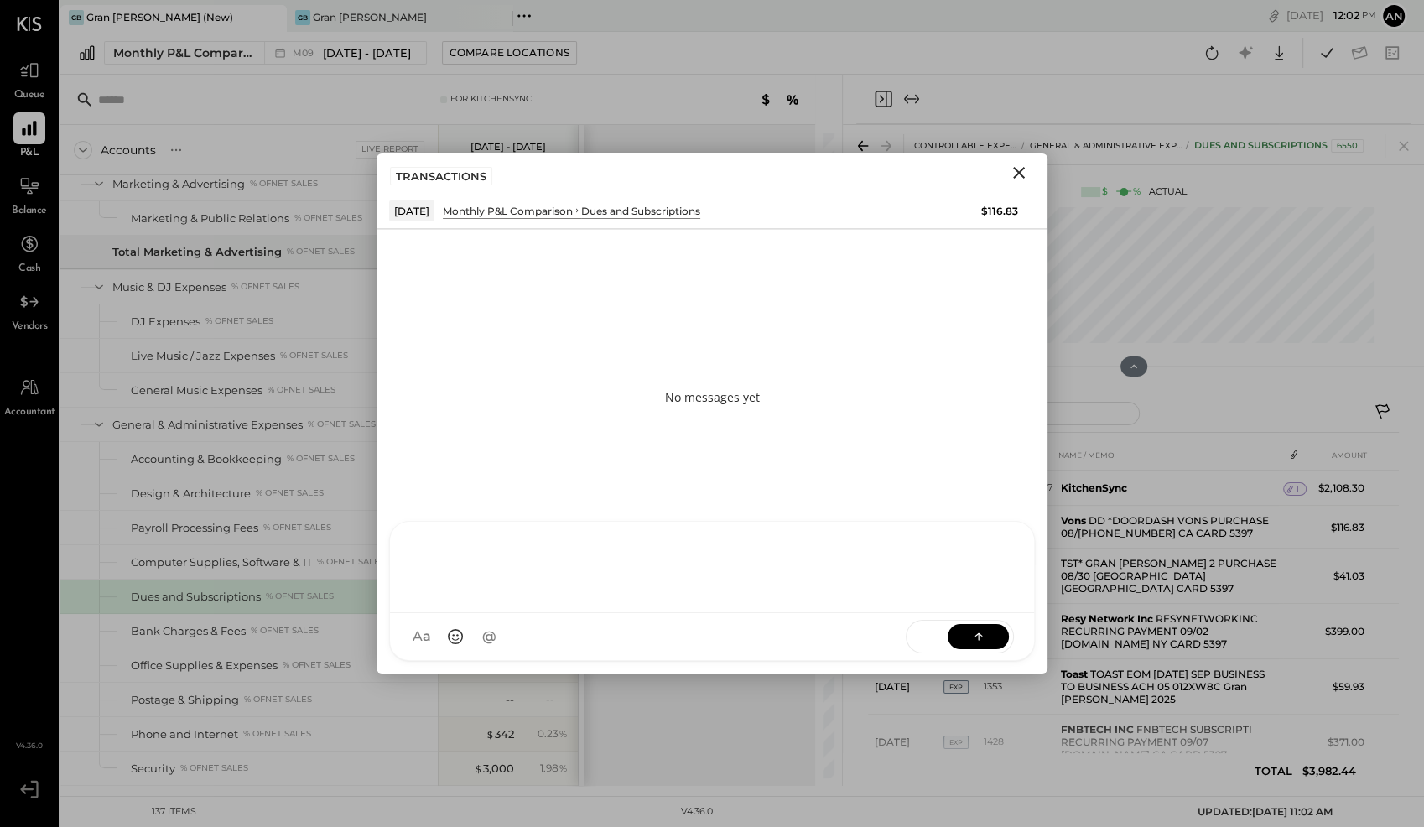
click at [735, 613] on div at bounding box center [712, 567] width 644 height 91
type input "*******"
click at [516, 567] on span "[PERSON_NAME]" at bounding box center [551, 560] width 132 height 16
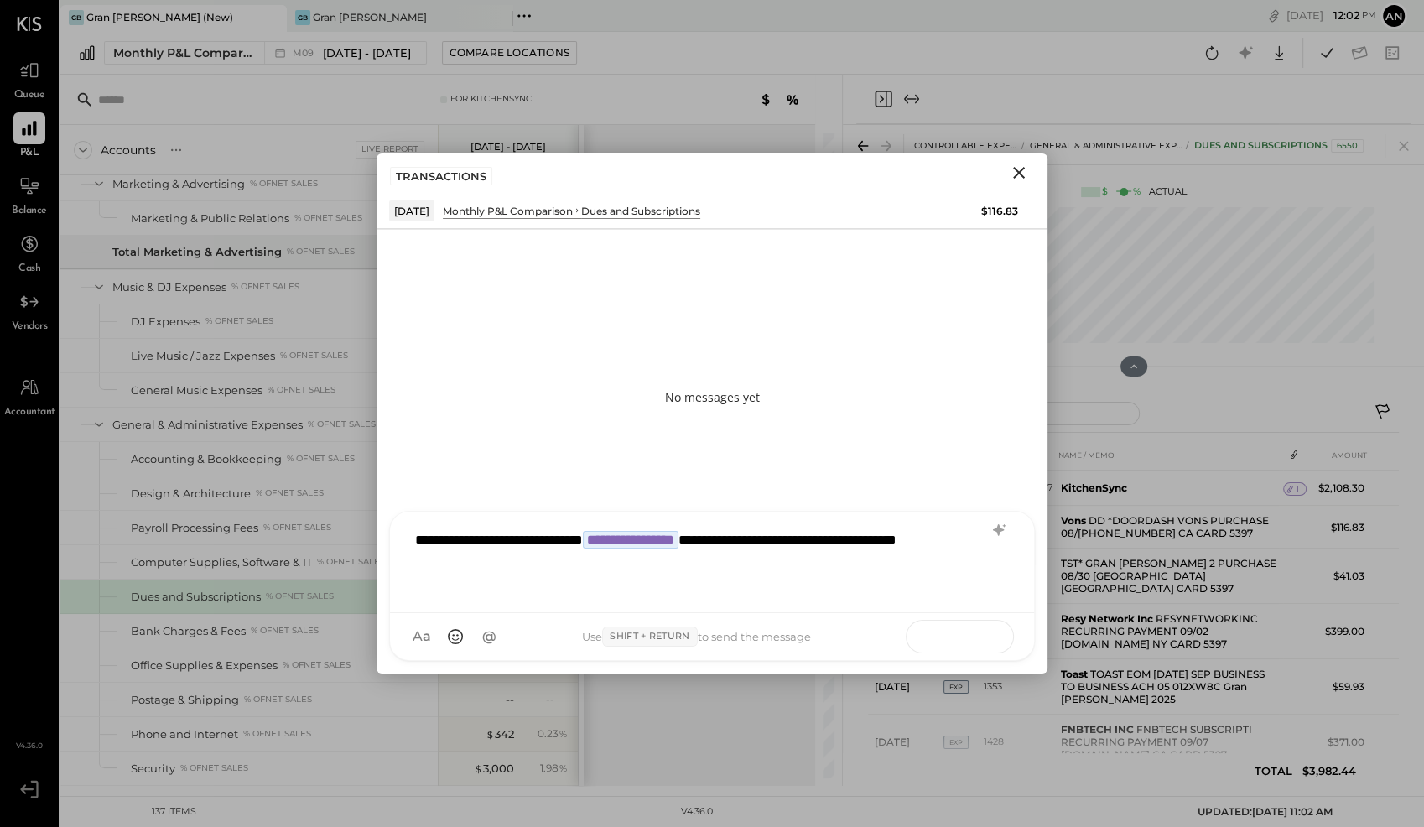
click at [958, 635] on button at bounding box center [977, 635] width 61 height 25
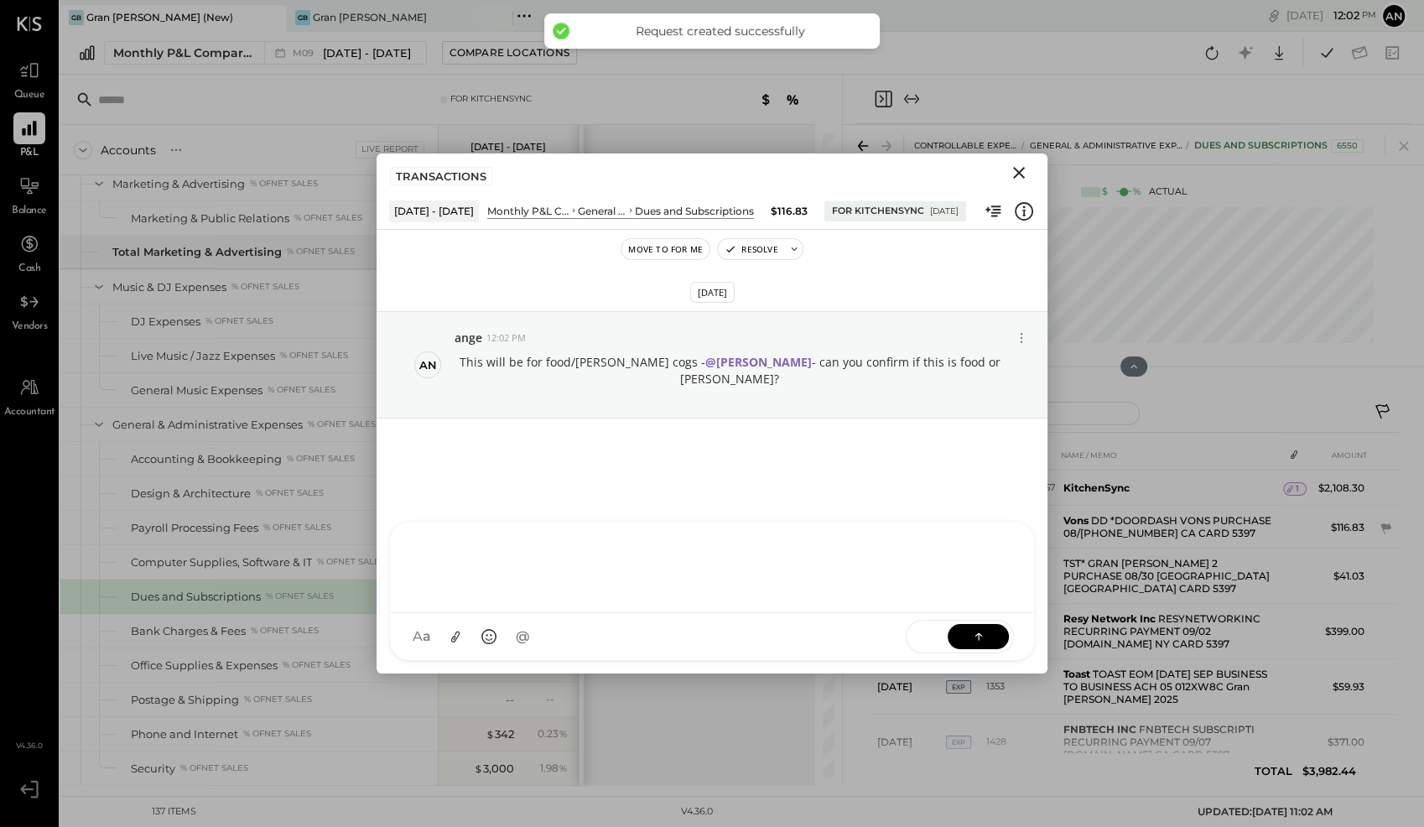
click at [1021, 171] on icon "Close" at bounding box center [1019, 173] width 20 height 20
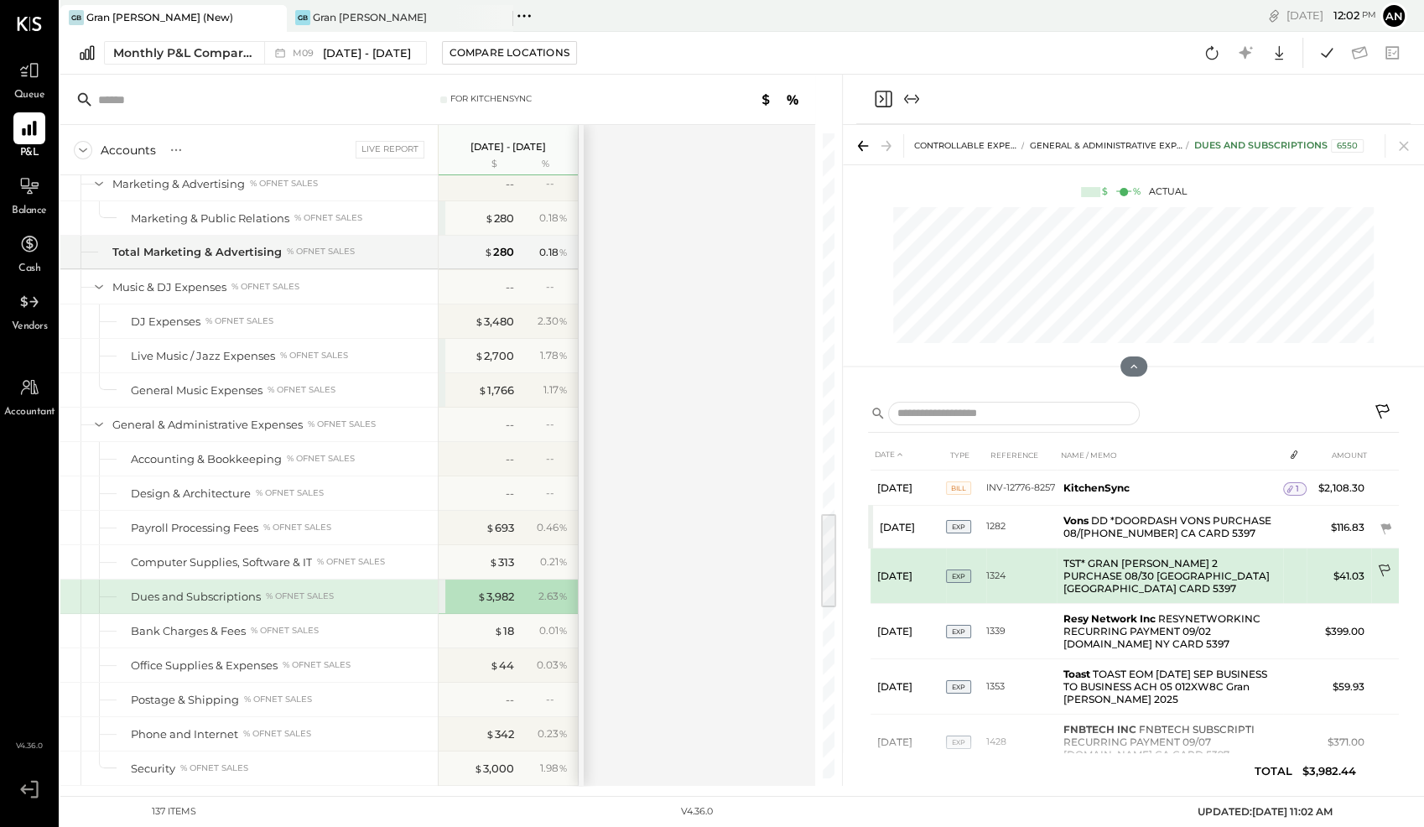
click at [1381, 564] on icon at bounding box center [1385, 571] width 17 height 17
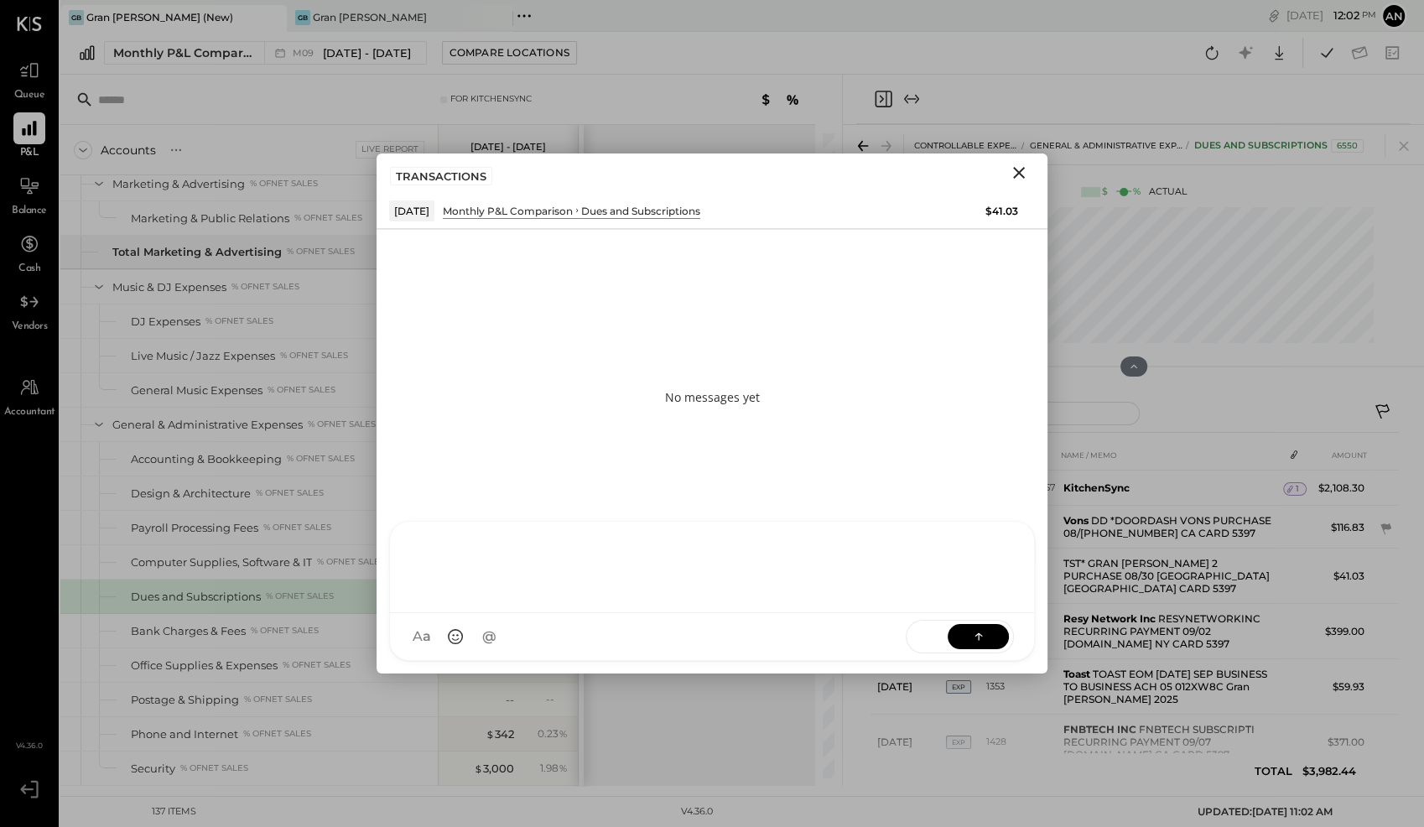
click at [652, 599] on div at bounding box center [712, 565] width 610 height 67
click at [984, 634] on icon at bounding box center [978, 635] width 17 height 17
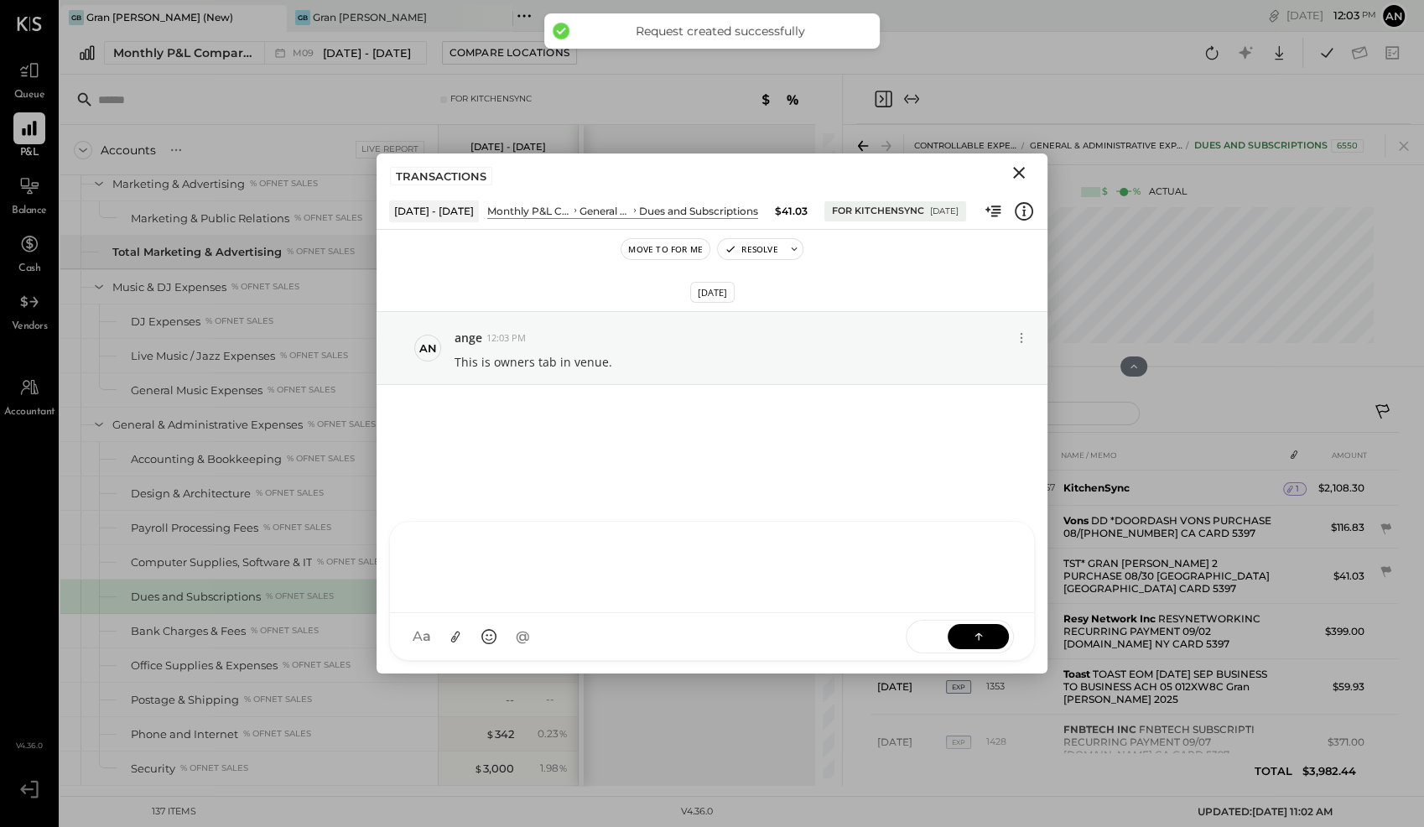
click at [1016, 169] on icon "Close" at bounding box center [1019, 173] width 20 height 20
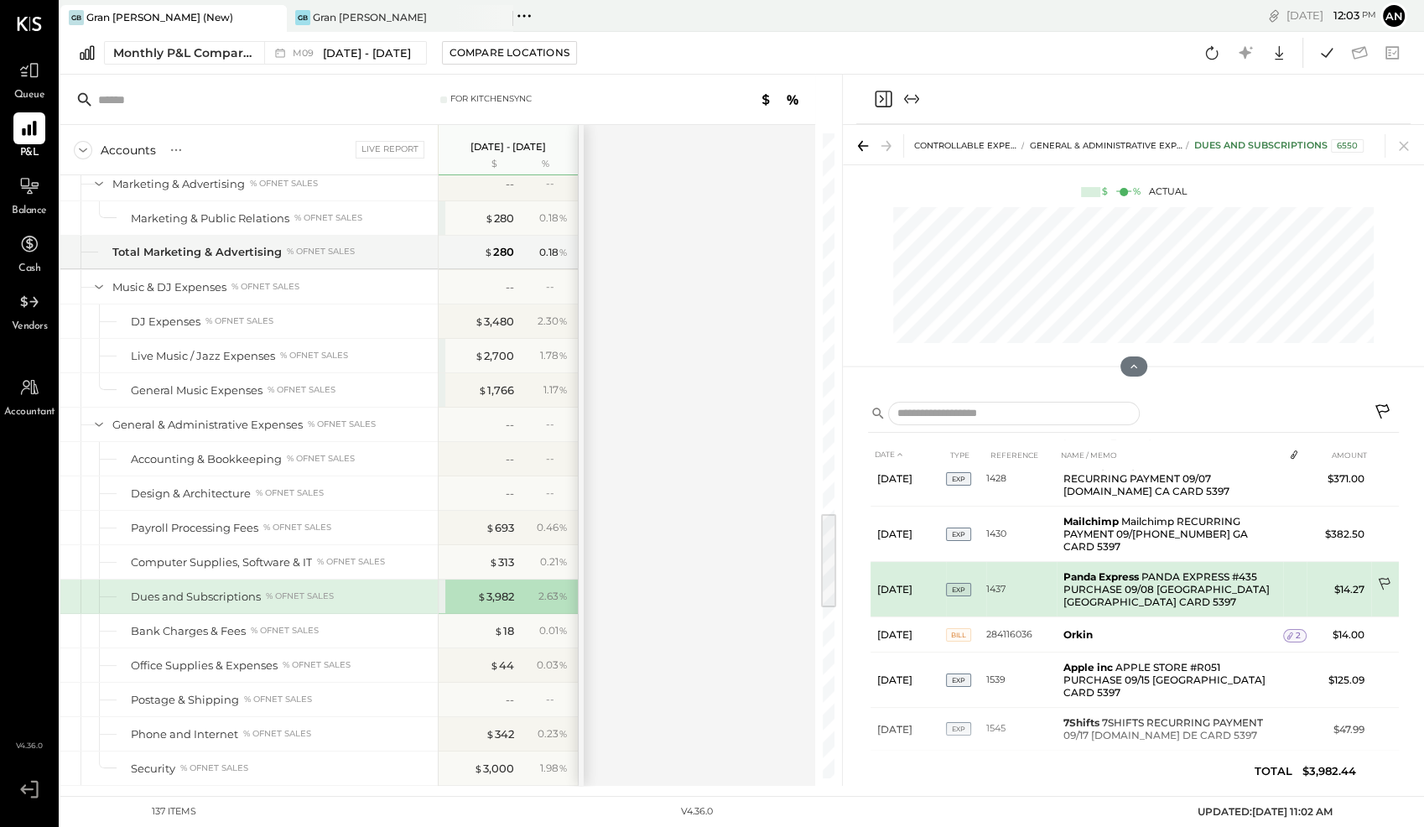
scroll to position [265, 0]
click at [1380, 576] on icon at bounding box center [1384, 582] width 12 height 13
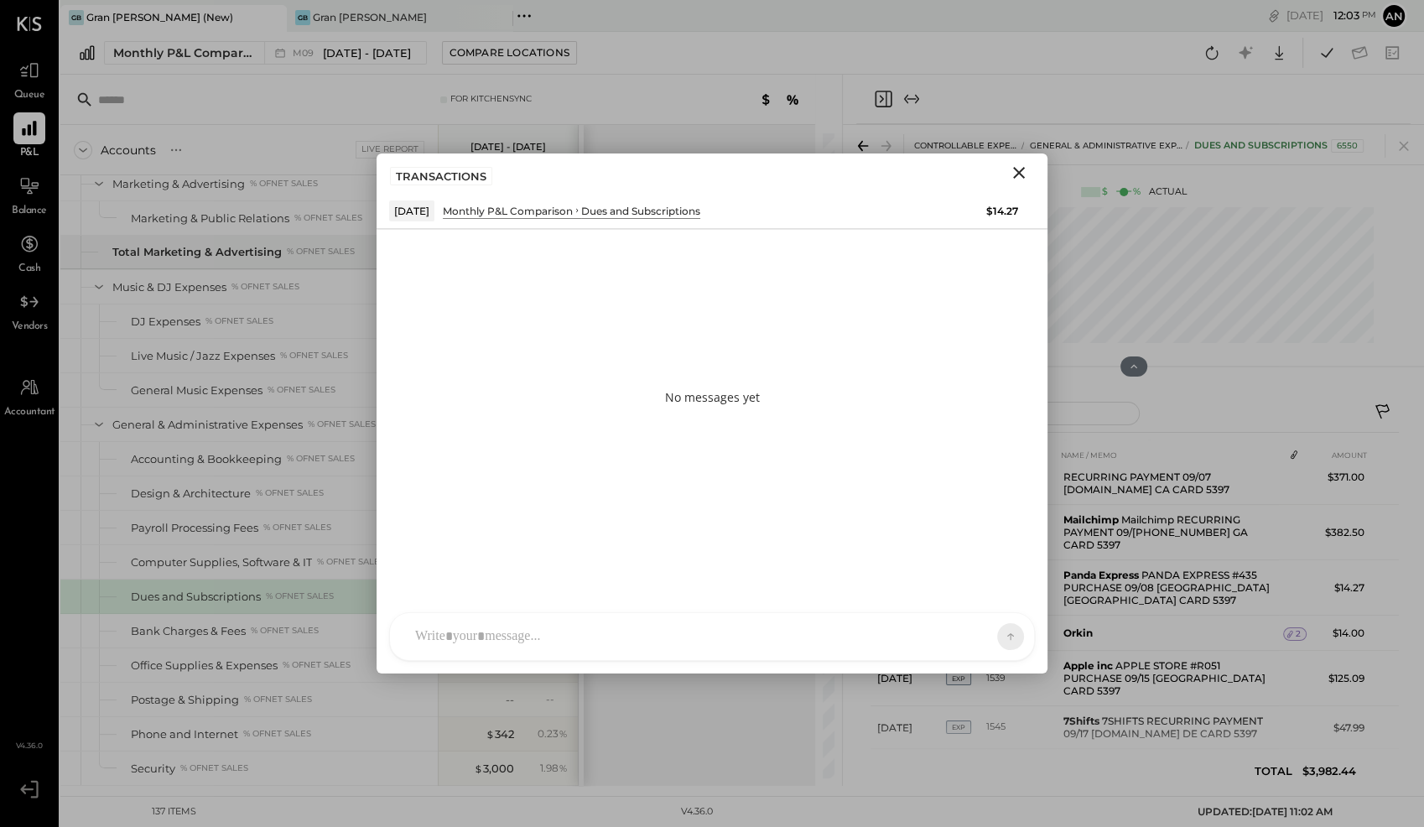
click at [686, 630] on div at bounding box center [697, 636] width 580 height 37
click at [979, 628] on icon at bounding box center [978, 635] width 17 height 17
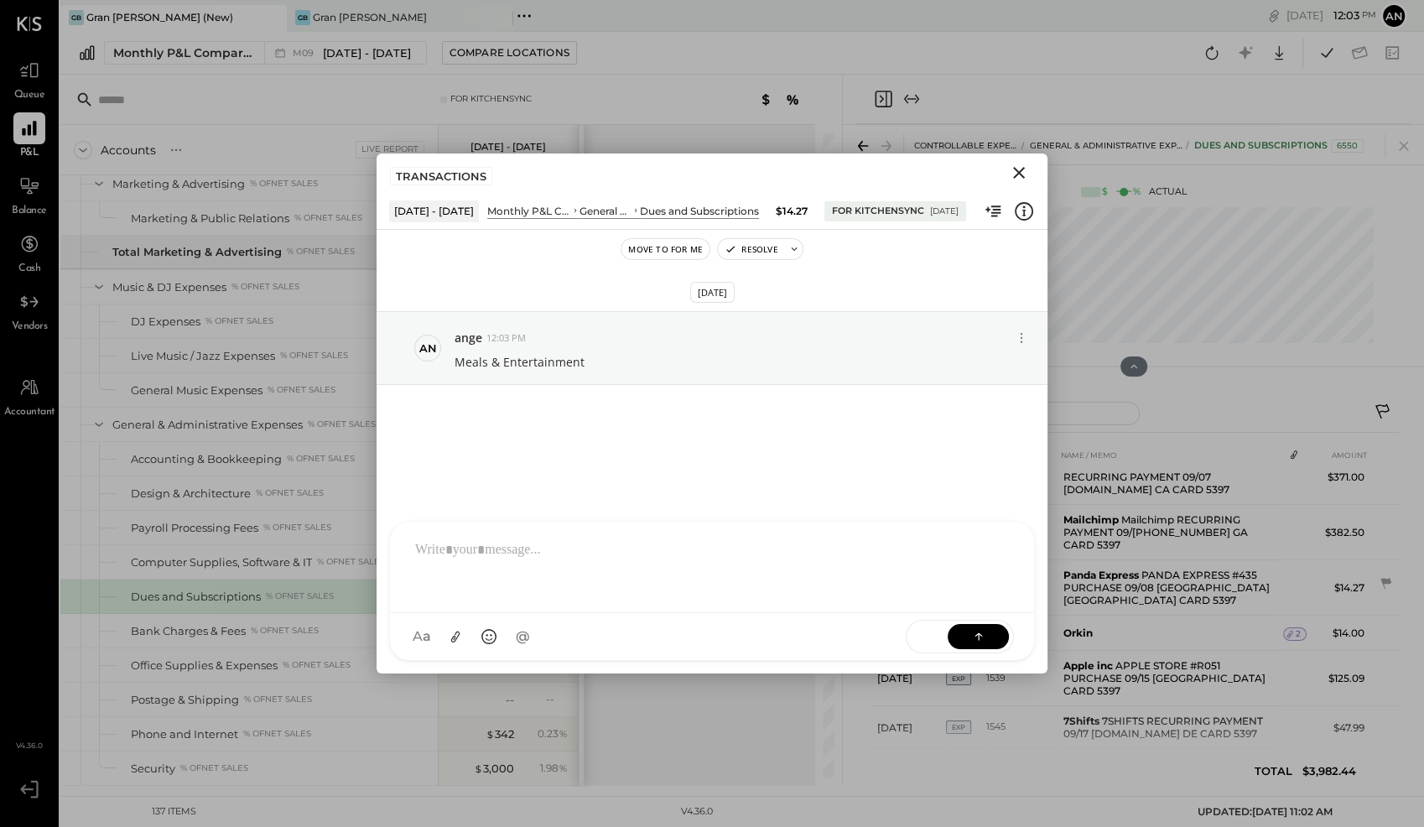
click at [1021, 165] on icon "Close" at bounding box center [1019, 173] width 20 height 20
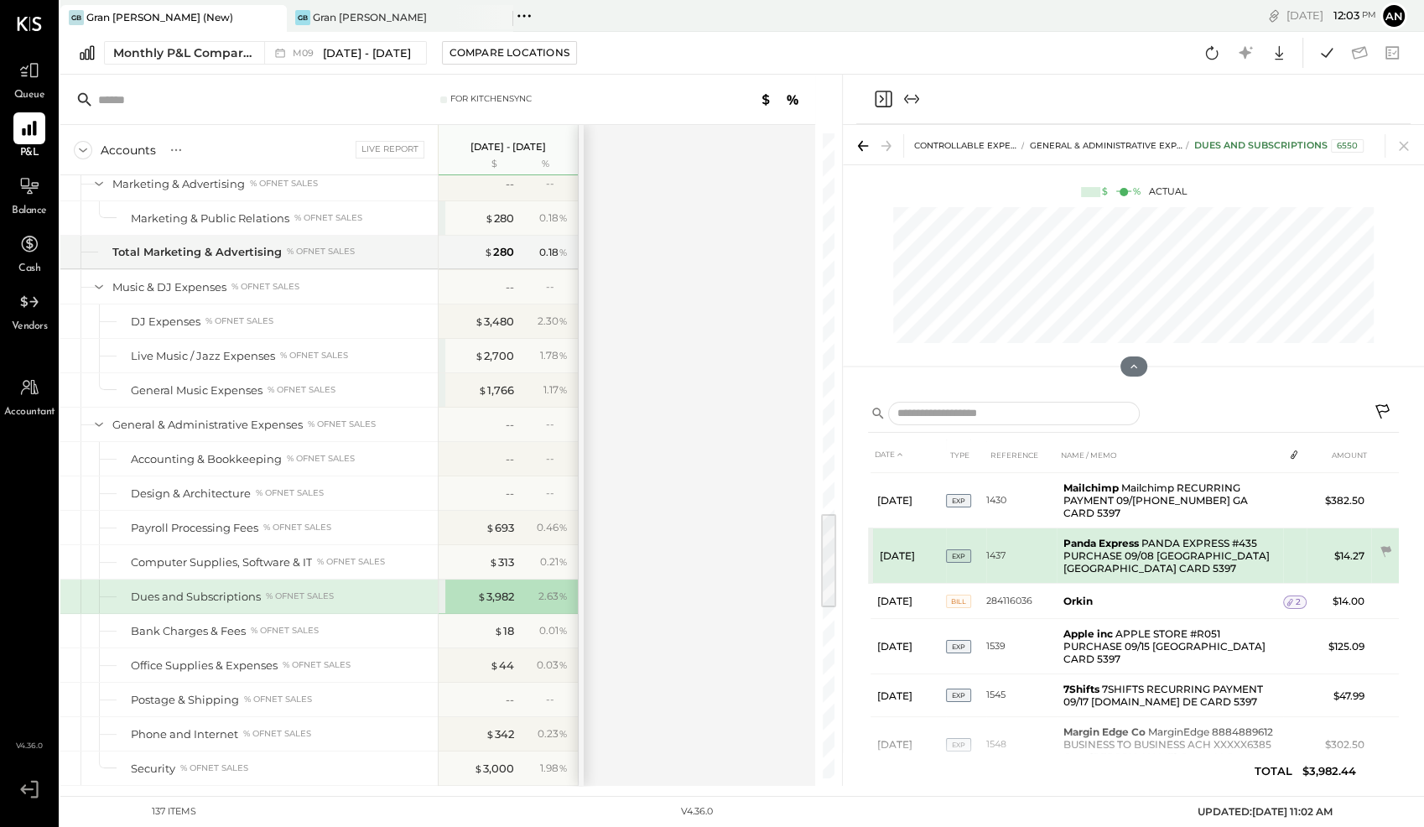
scroll to position [298, 0]
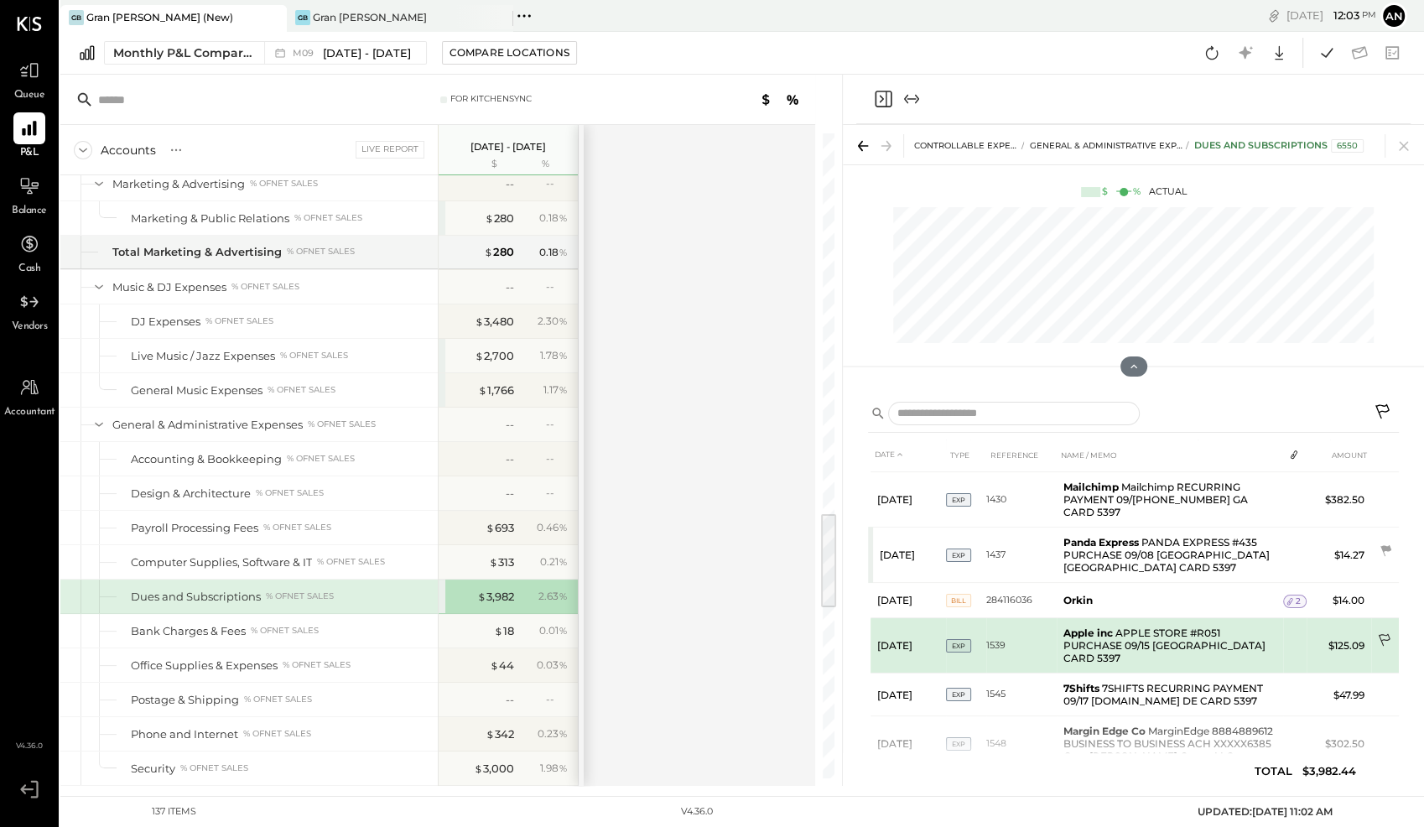
click at [1383, 633] on icon at bounding box center [1385, 641] width 17 height 17
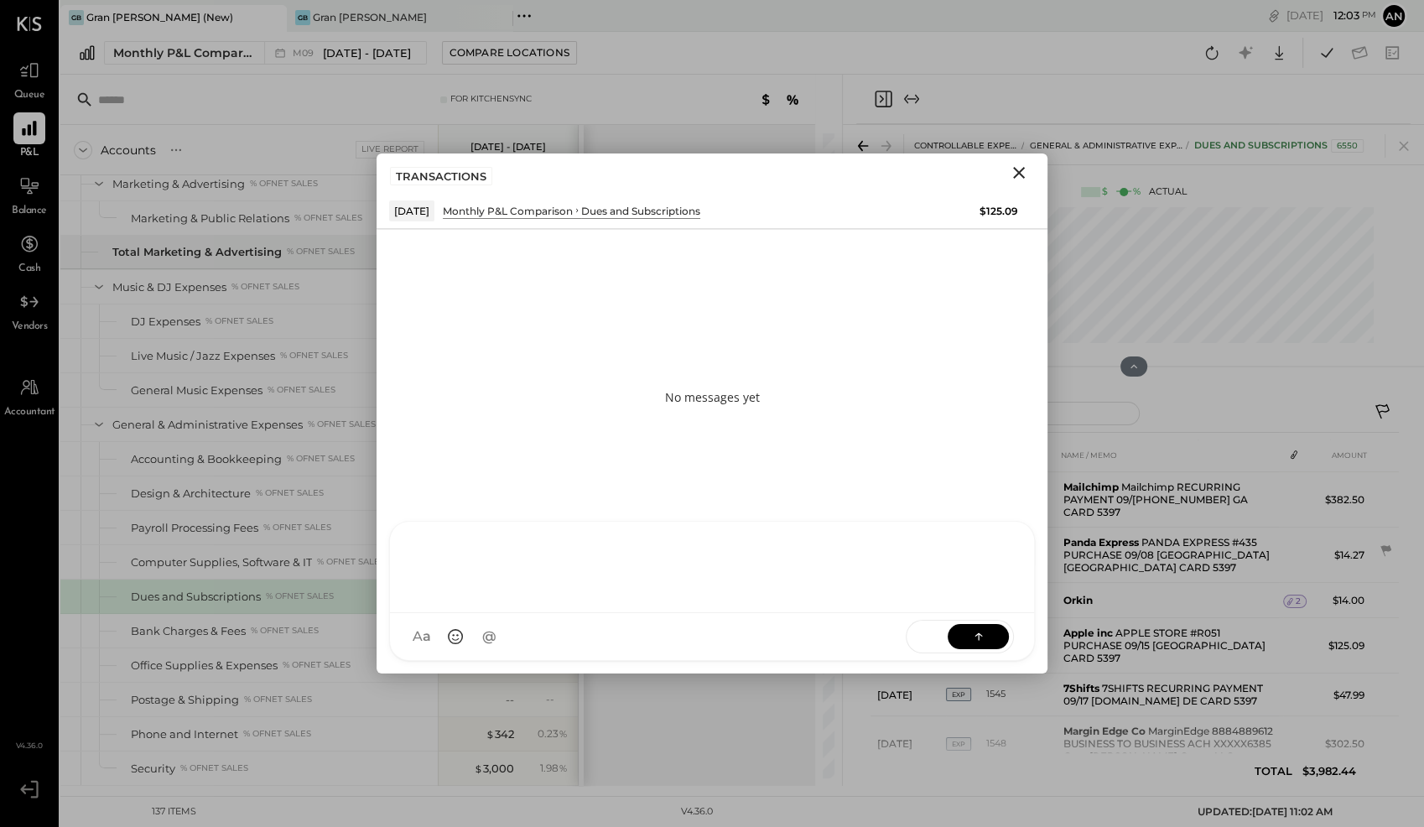
click at [711, 613] on div at bounding box center [712, 567] width 644 height 91
type input "****"
click at [544, 562] on span "[PERSON_NAME]" at bounding box center [551, 560] width 132 height 16
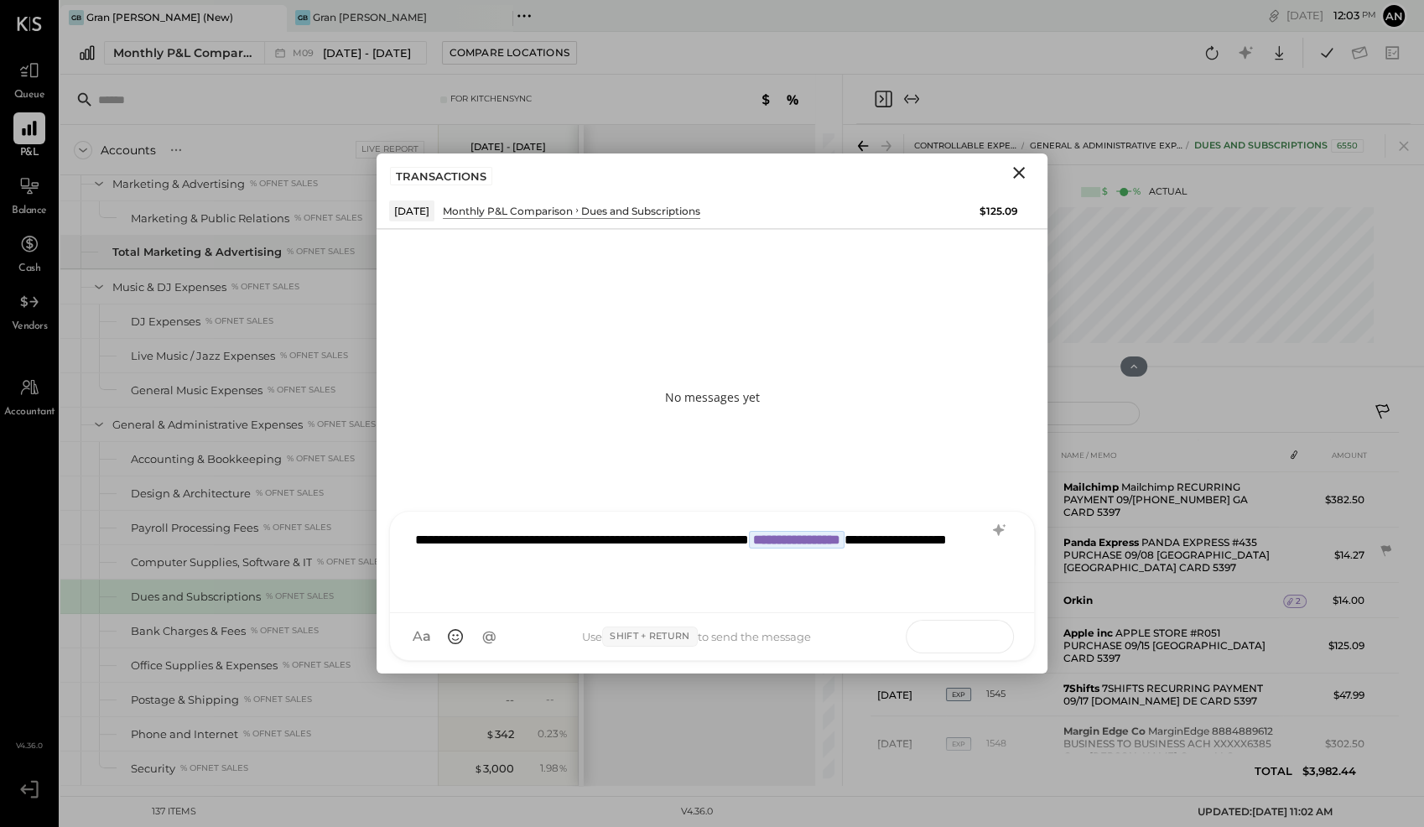
click at [983, 641] on icon at bounding box center [978, 635] width 17 height 17
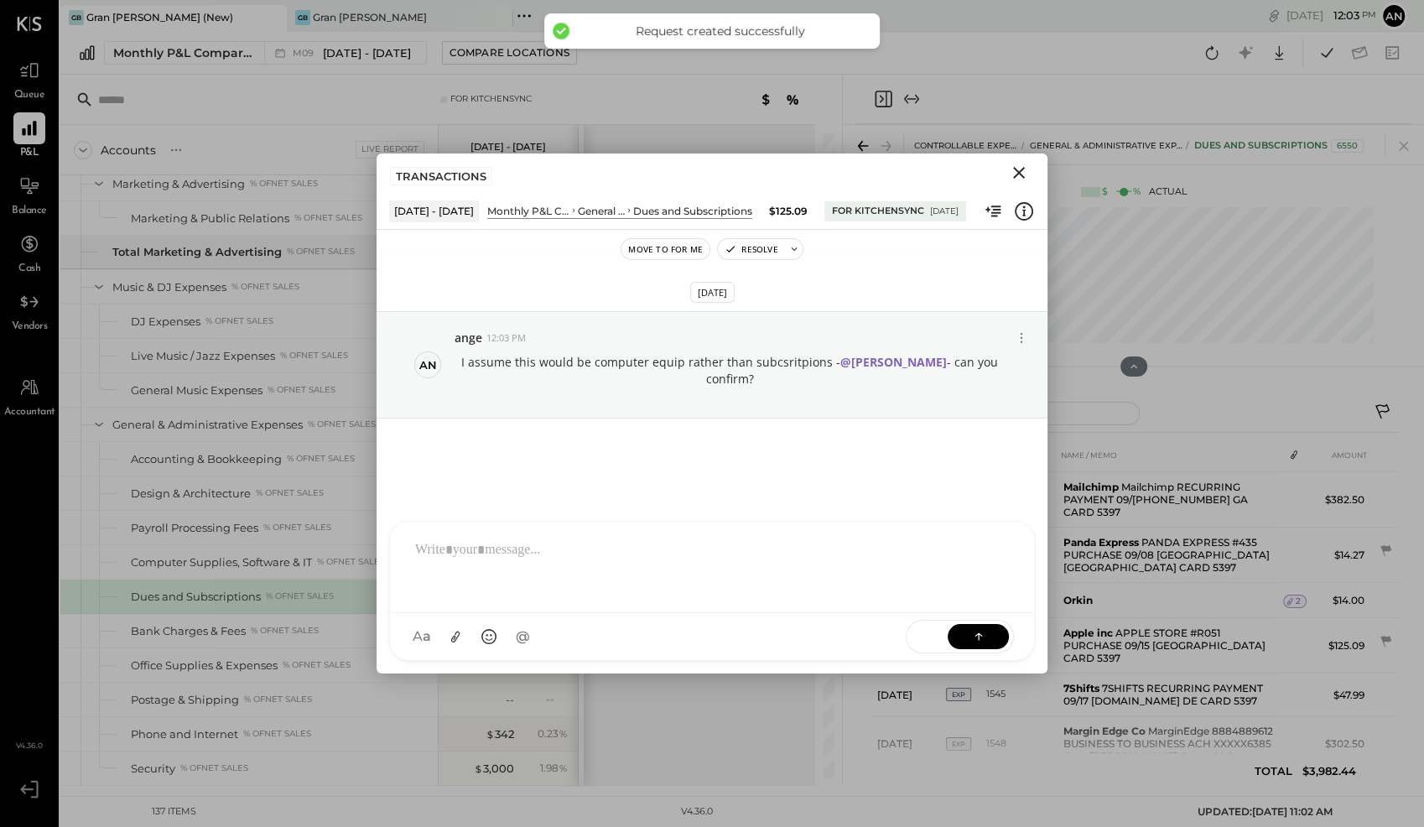
click at [1022, 174] on icon "Close" at bounding box center [1019, 173] width 20 height 20
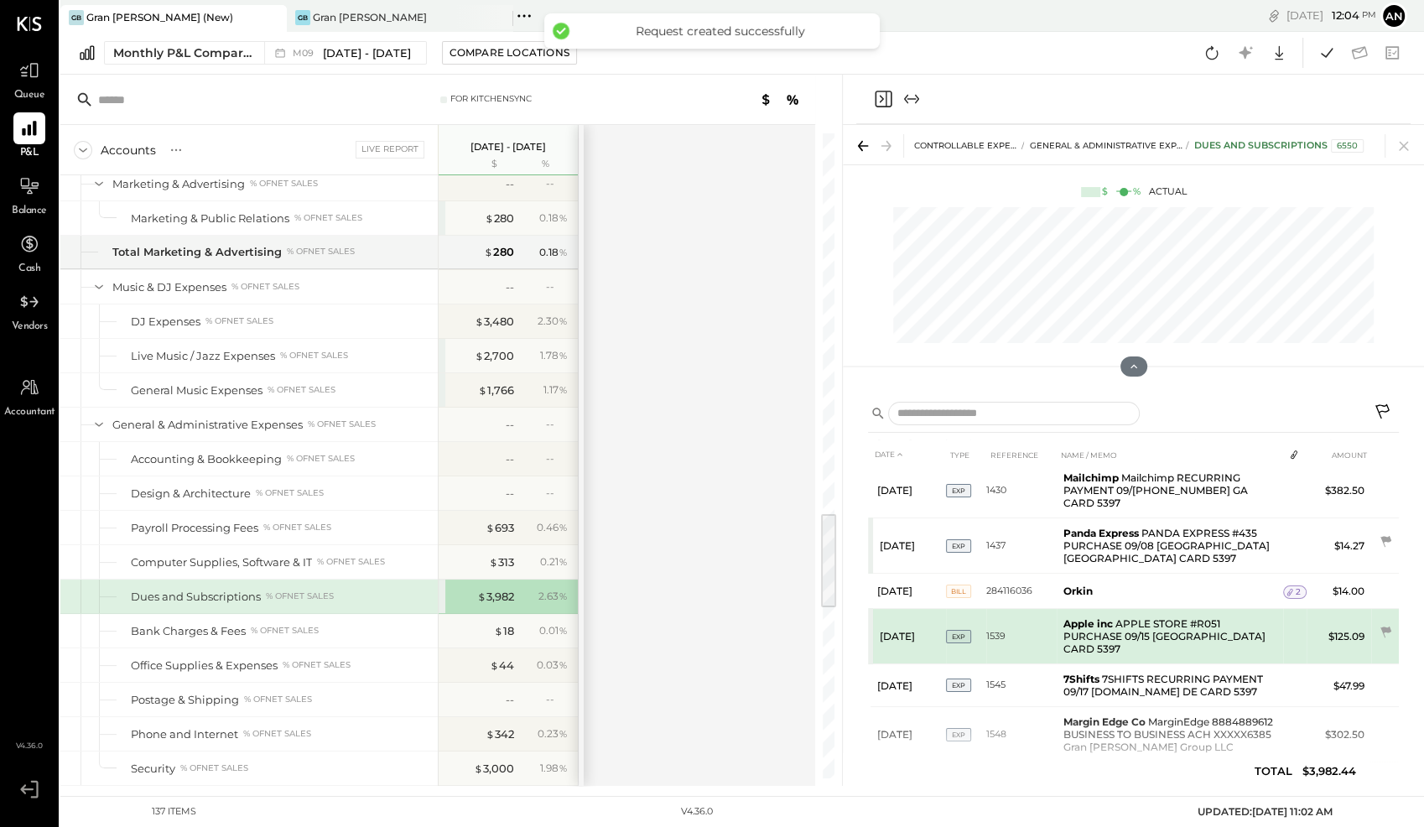
scroll to position [311, 0]
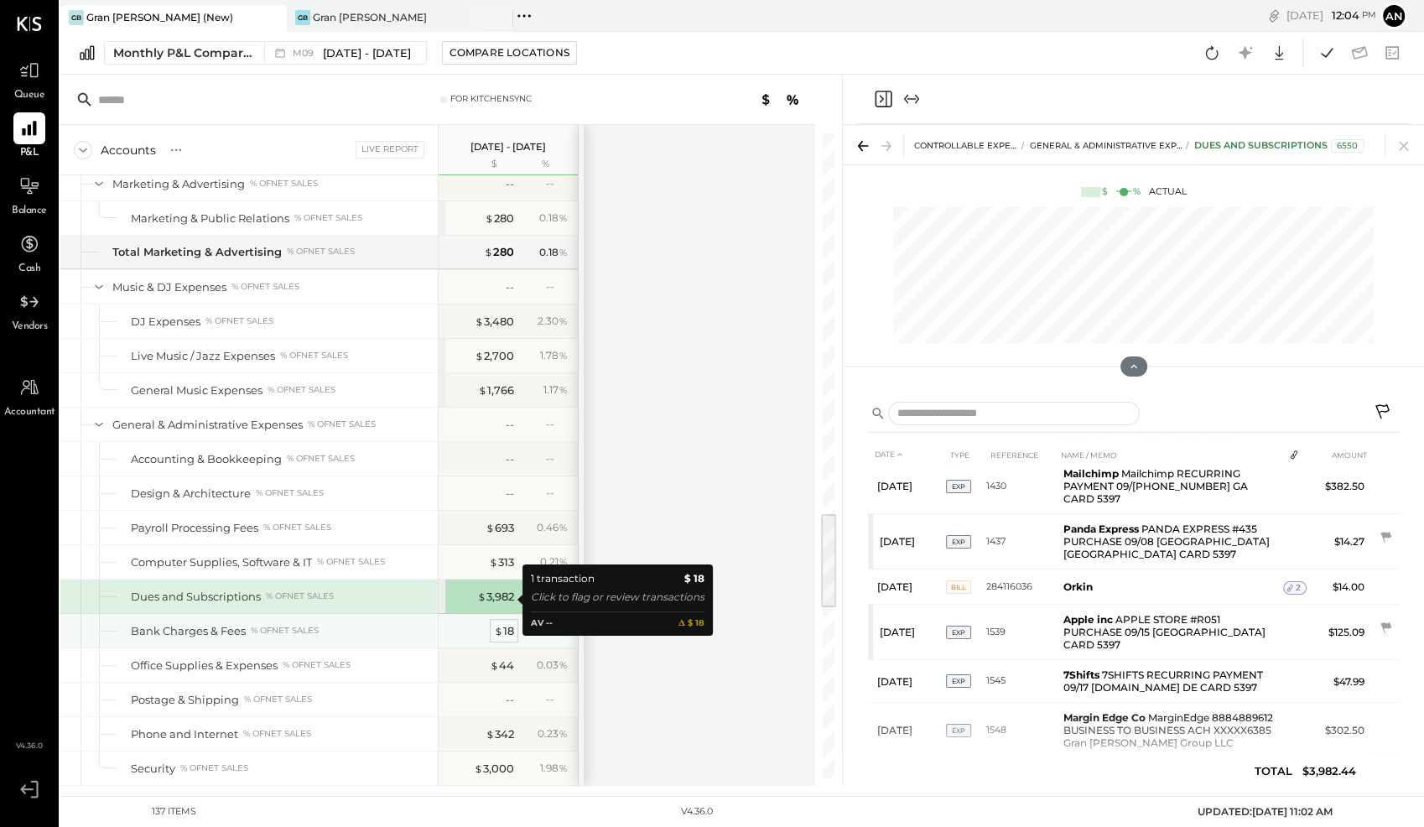
click at [500, 624] on span "$" at bounding box center [498, 630] width 9 height 13
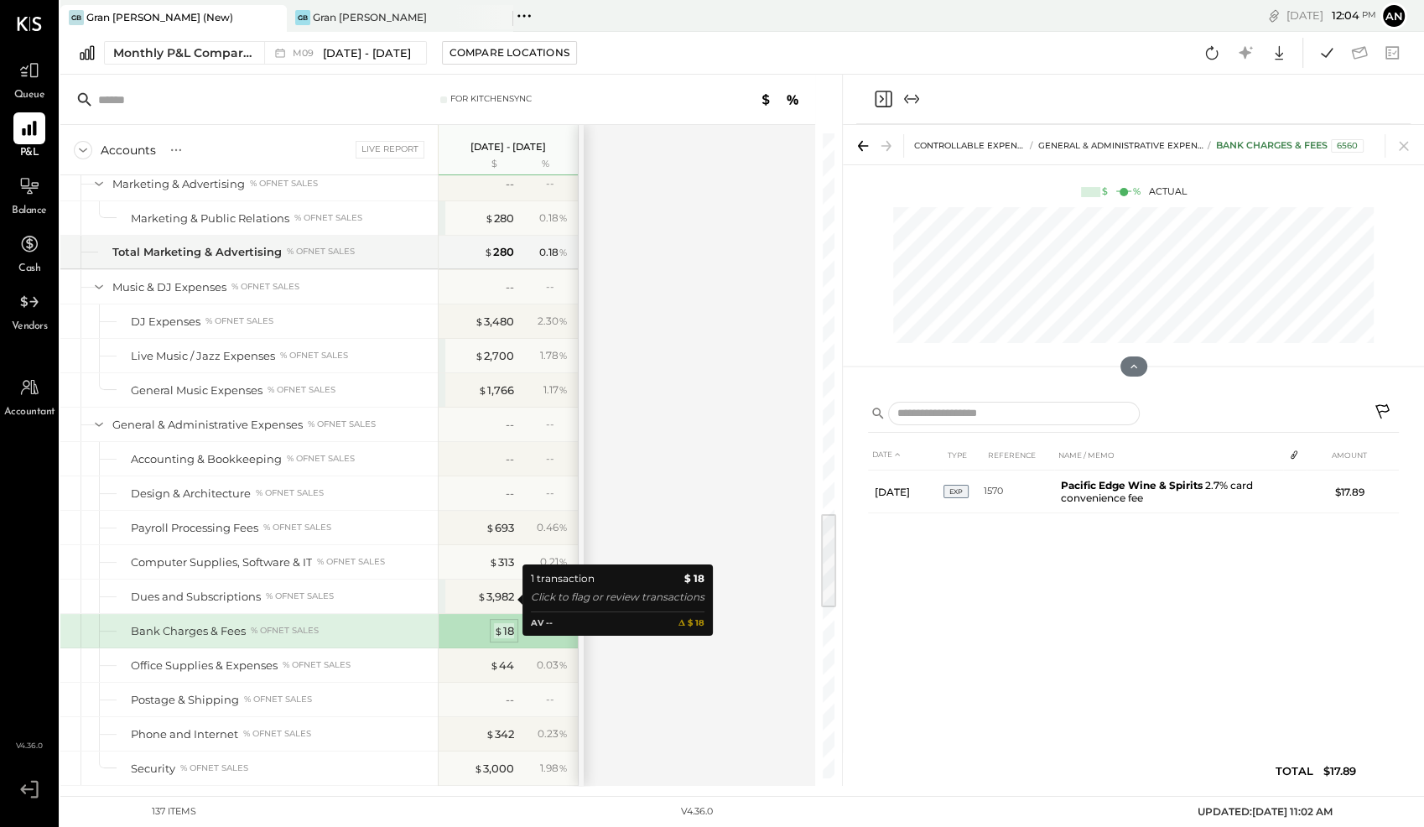
scroll to position [0, 0]
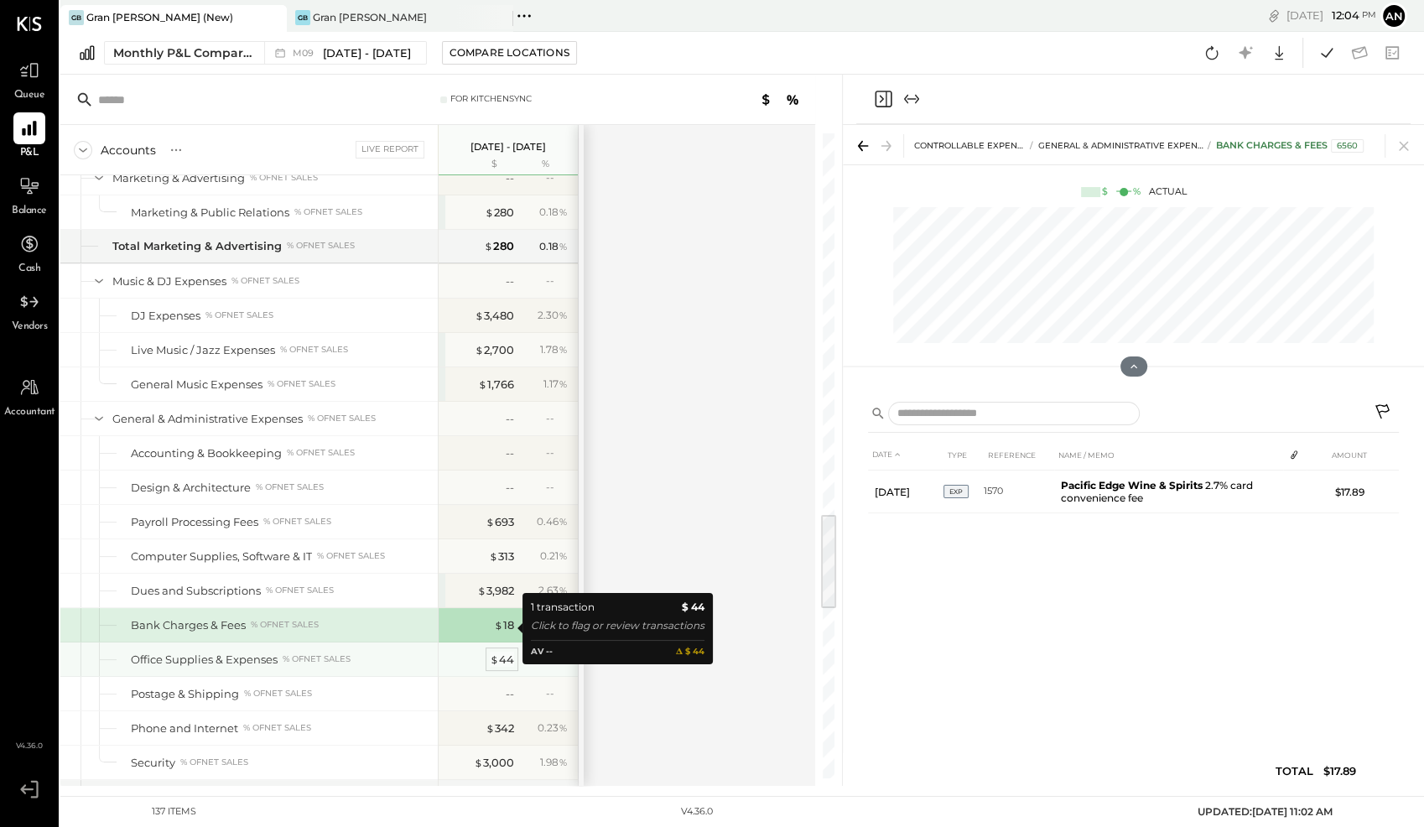
click at [502, 652] on div "$ 44" at bounding box center [502, 660] width 24 height 16
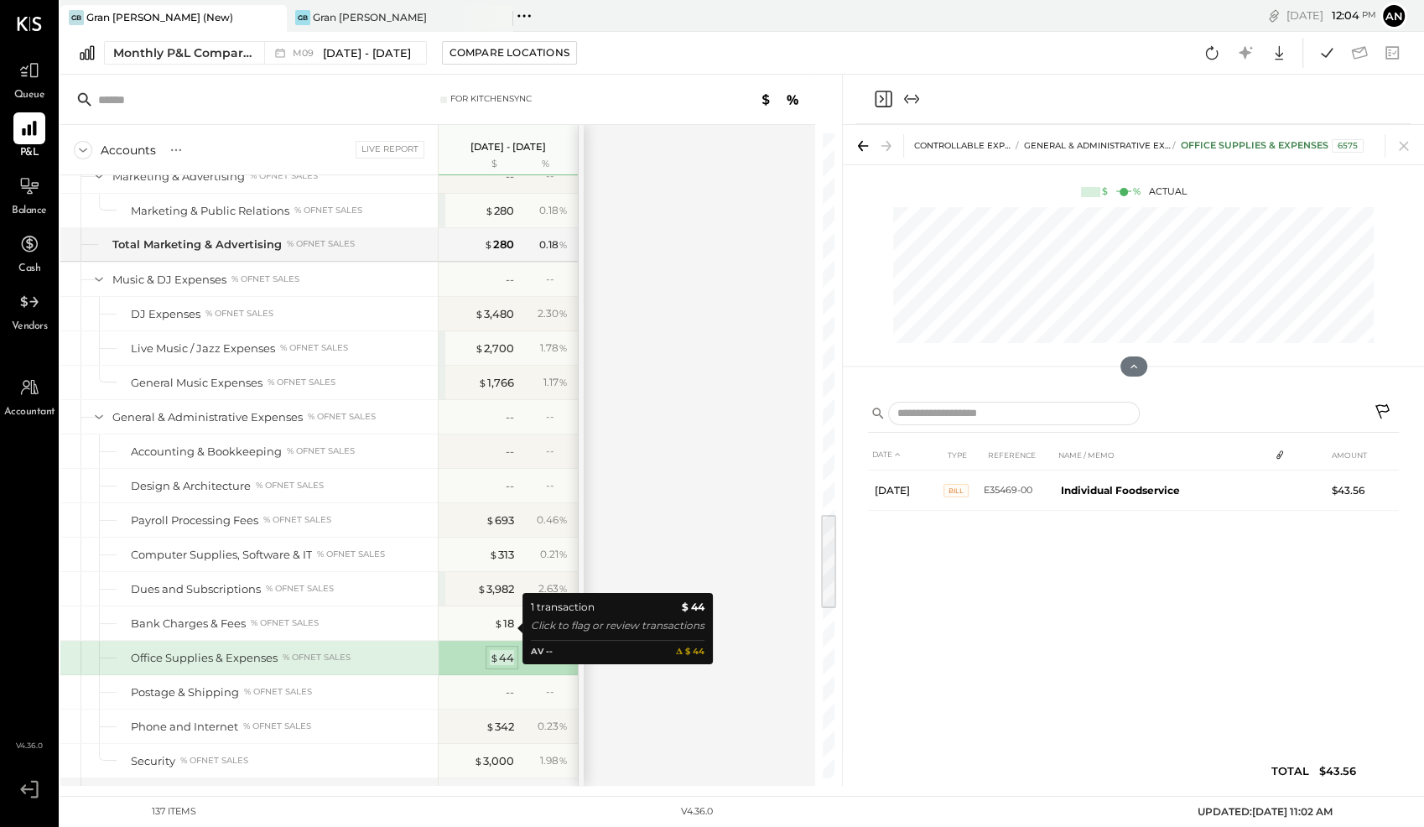
scroll to position [2519, 0]
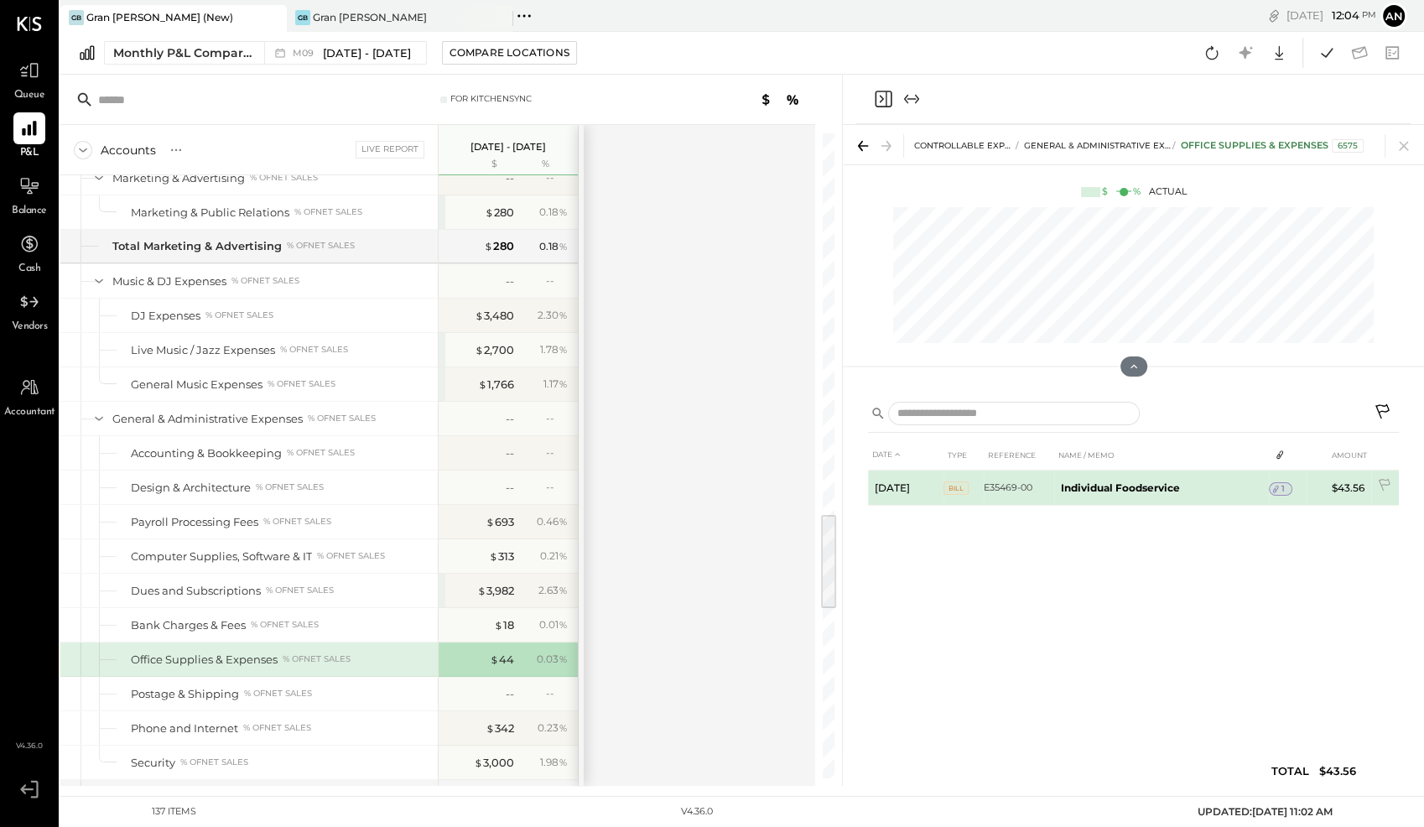
click at [1280, 487] on icon at bounding box center [1275, 489] width 12 height 12
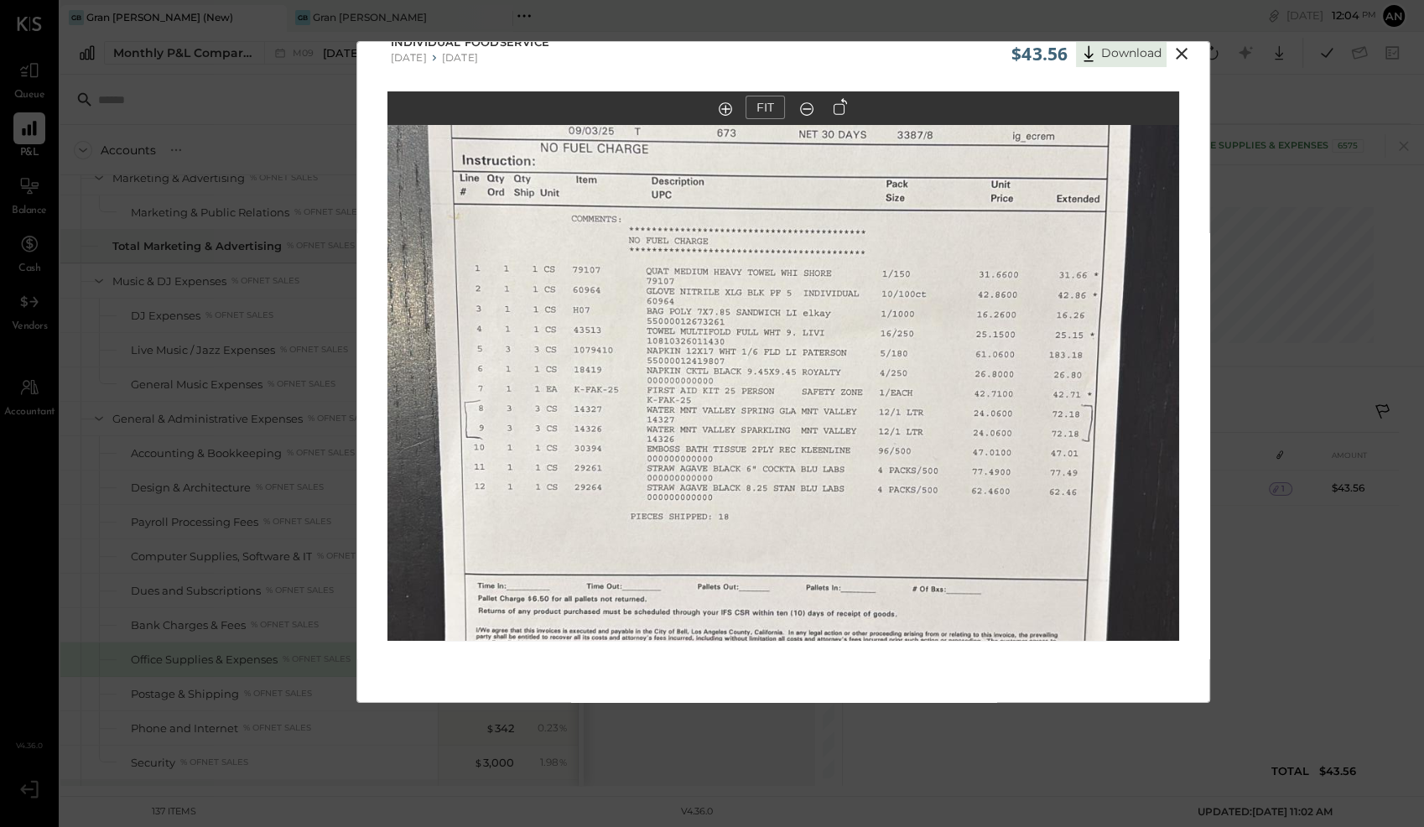
scroll to position [0, 0]
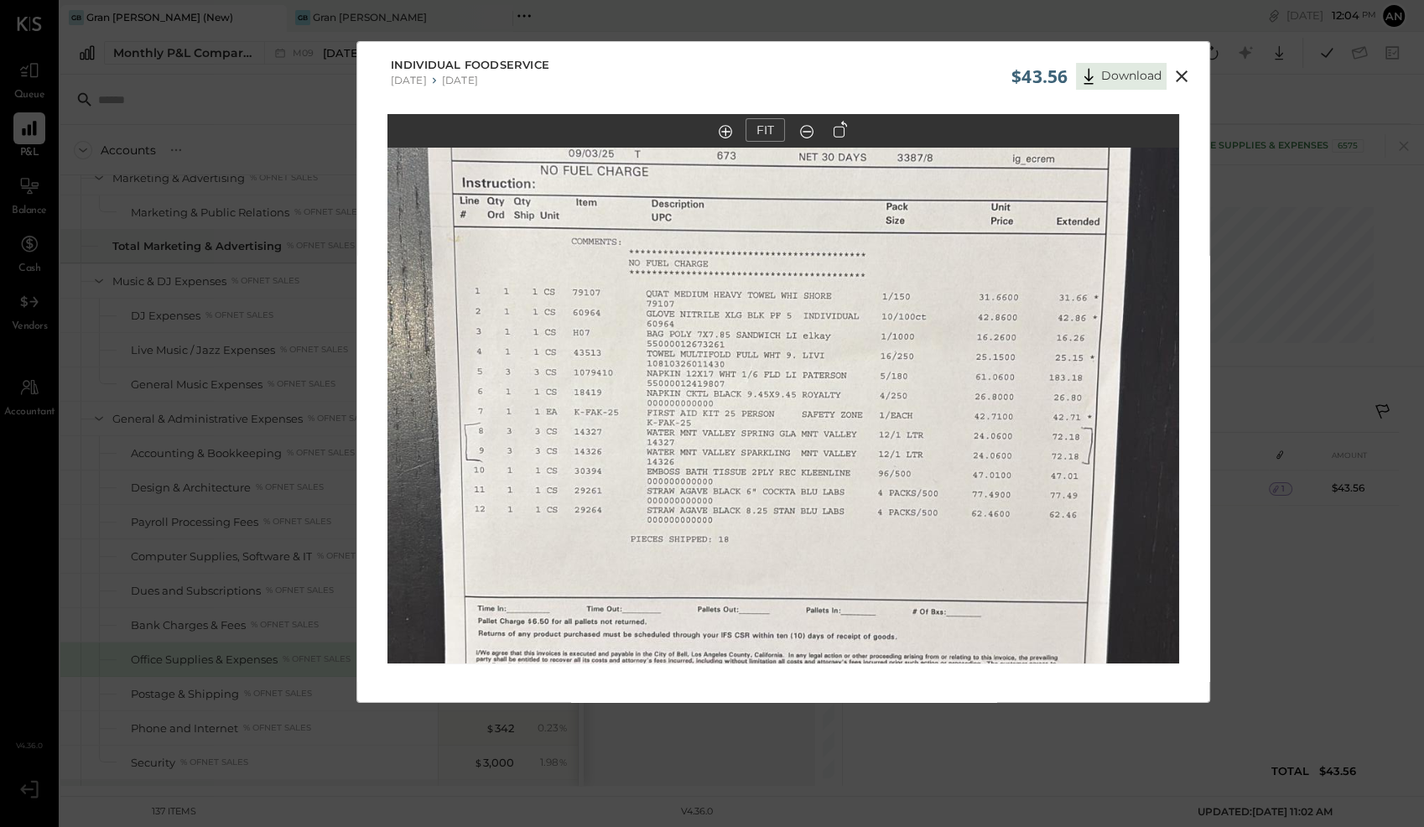
click at [1183, 75] on icon at bounding box center [1181, 76] width 20 height 20
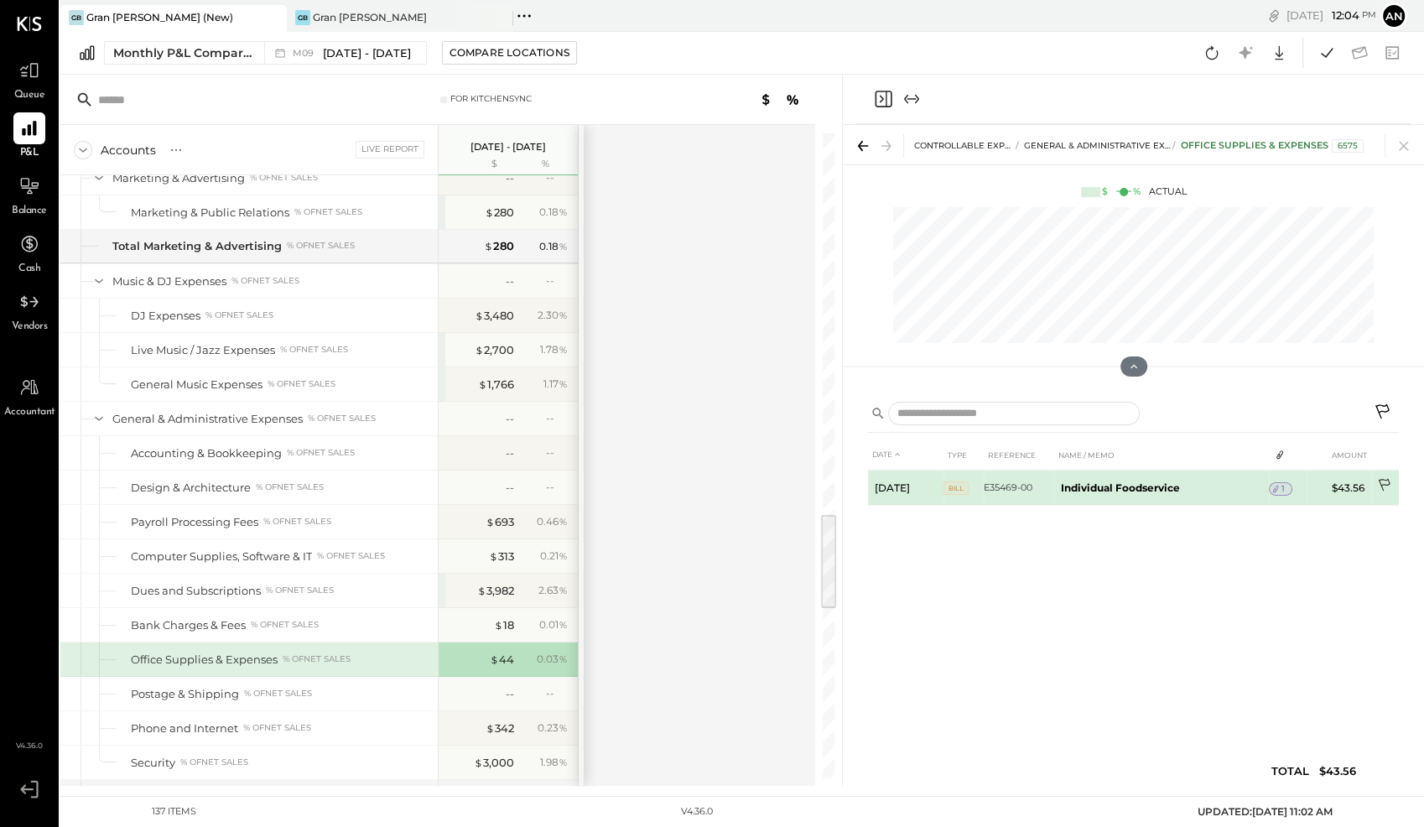
click at [1384, 482] on icon at bounding box center [1385, 486] width 17 height 17
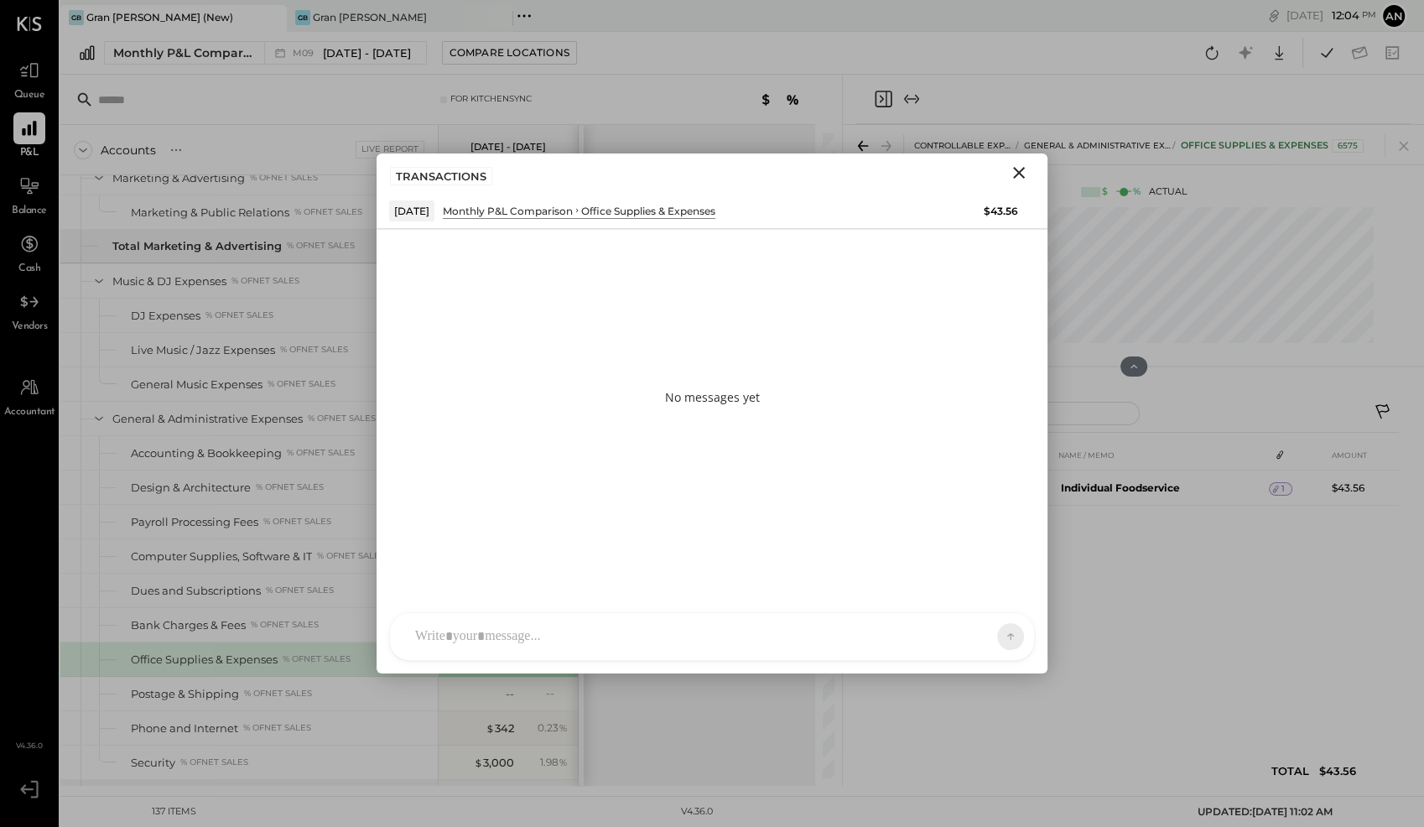
click at [708, 635] on div at bounding box center [697, 636] width 580 height 37
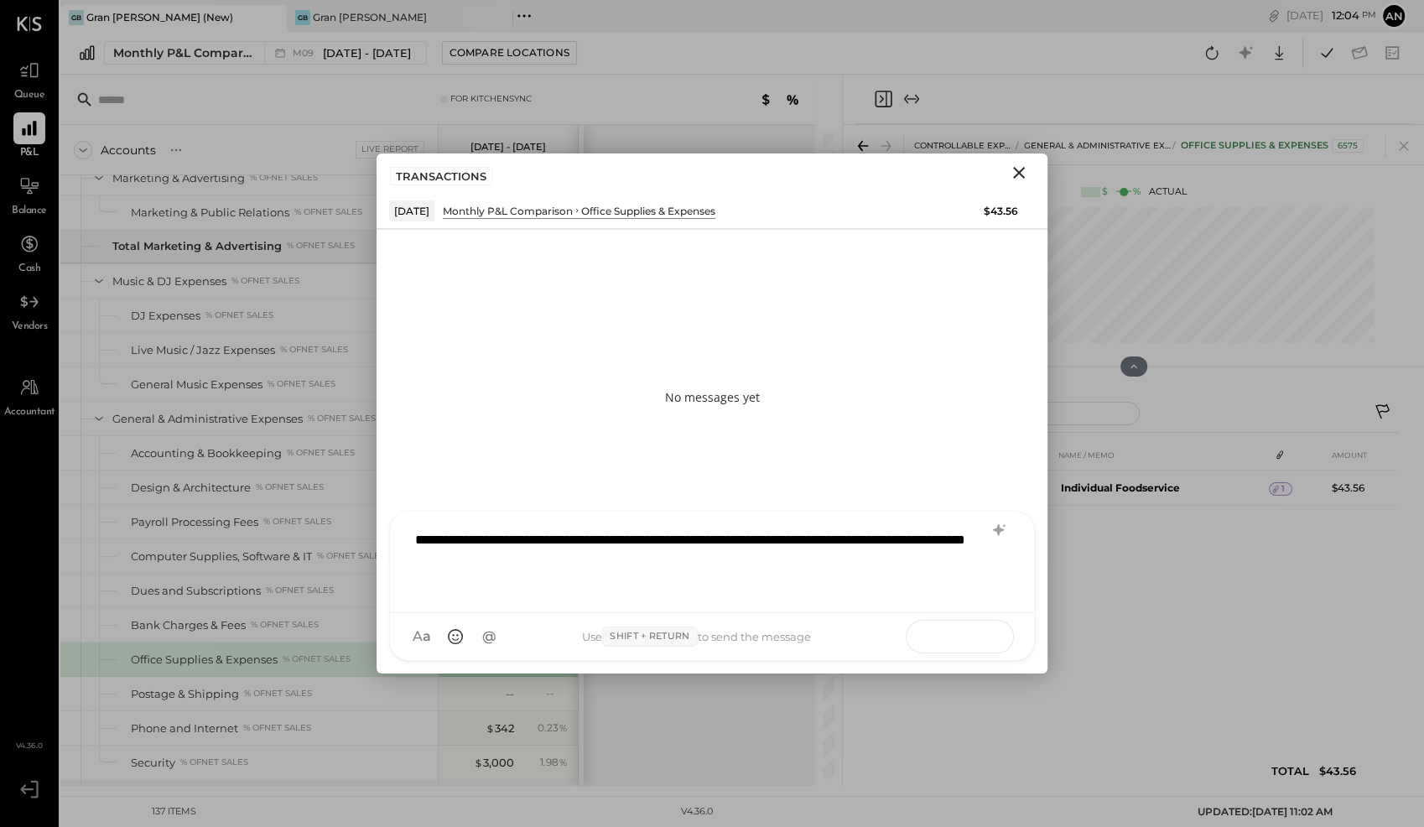
drag, startPoint x: 989, startPoint y: 637, endPoint x: 978, endPoint y: 631, distance: 12.8
click at [989, 637] on button at bounding box center [977, 635] width 61 height 25
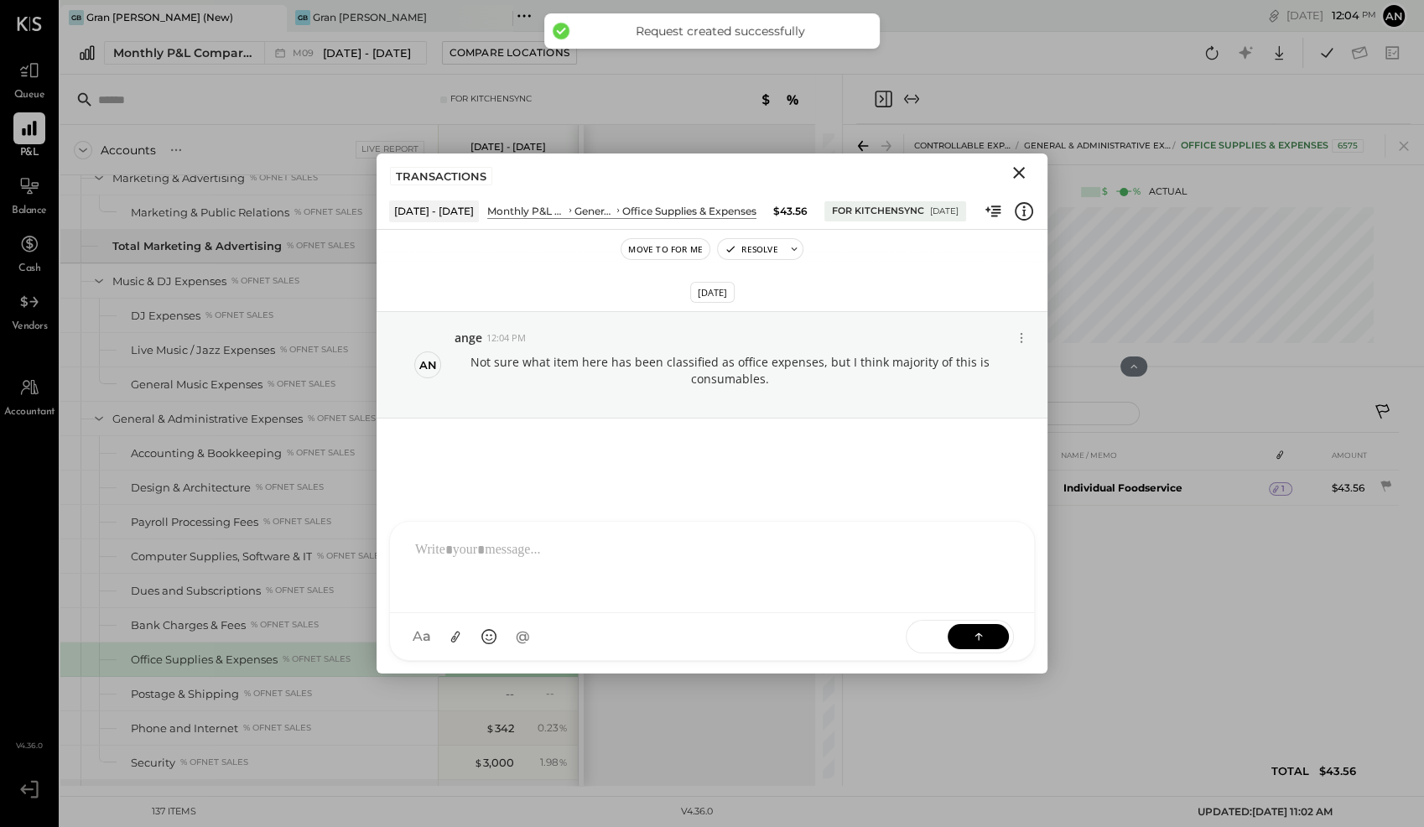
click at [1015, 174] on icon "Close" at bounding box center [1019, 173] width 20 height 20
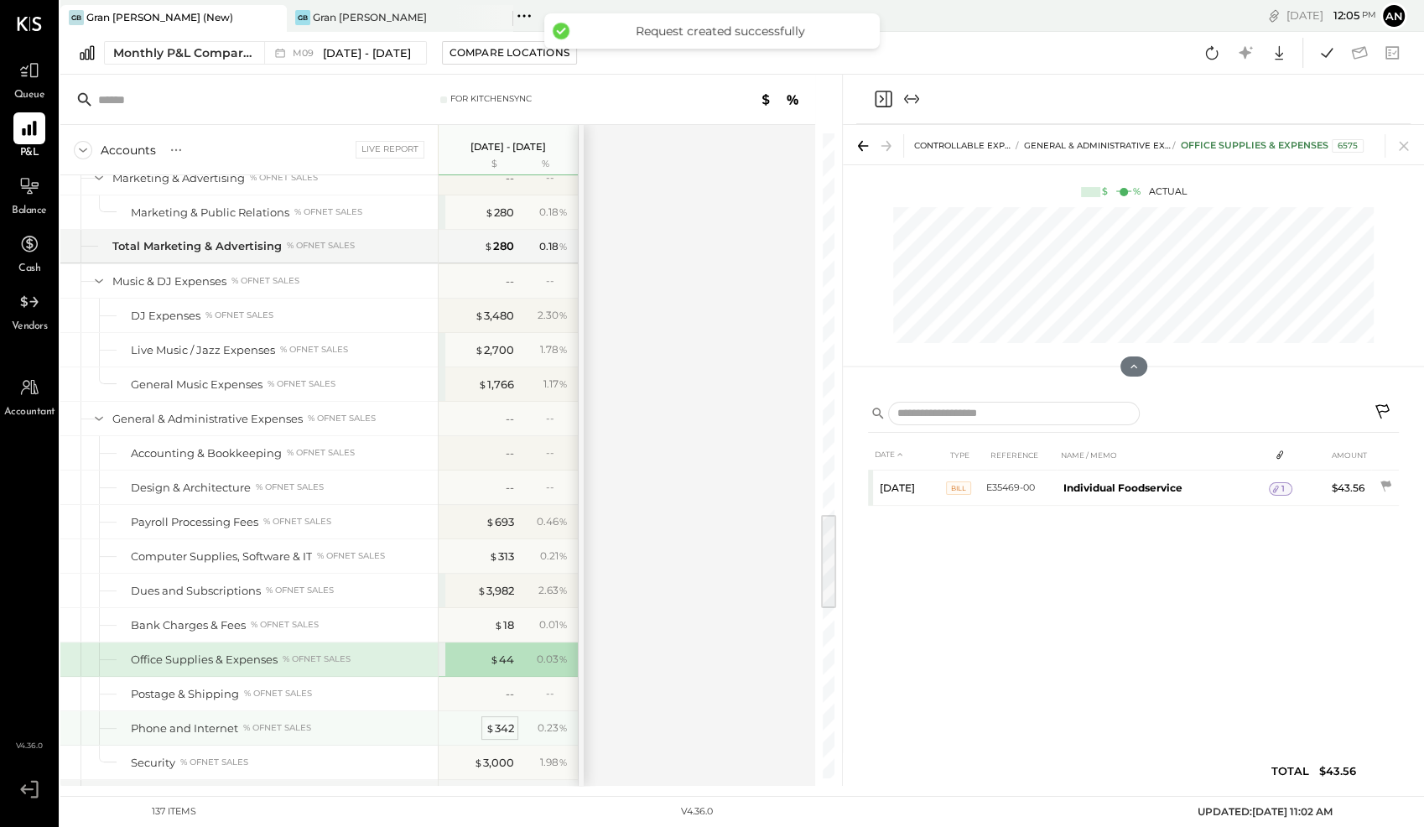
click at [501, 720] on div "$ 342" at bounding box center [499, 728] width 29 height 16
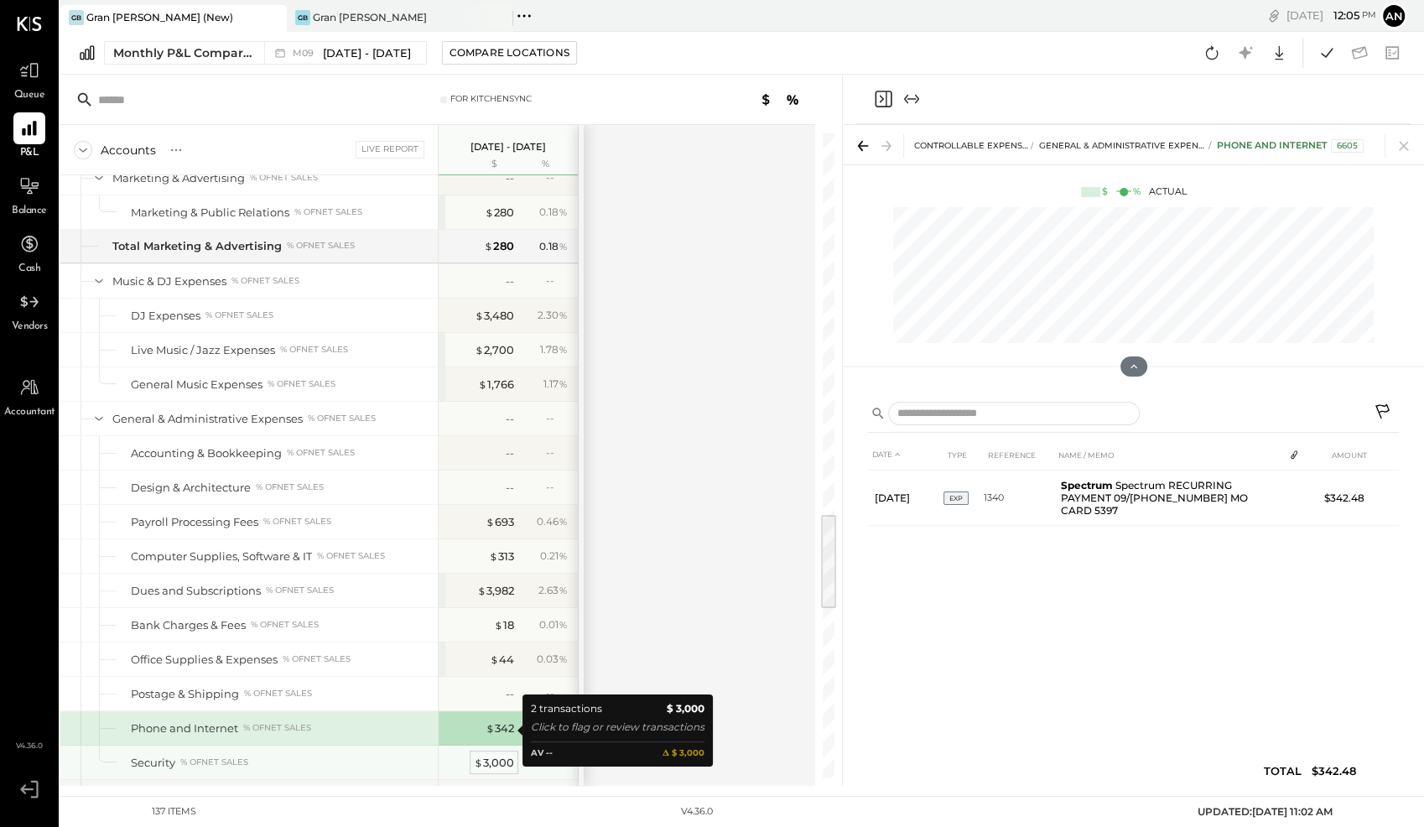
click at [498, 755] on div "$ 3,000" at bounding box center [494, 763] width 40 height 16
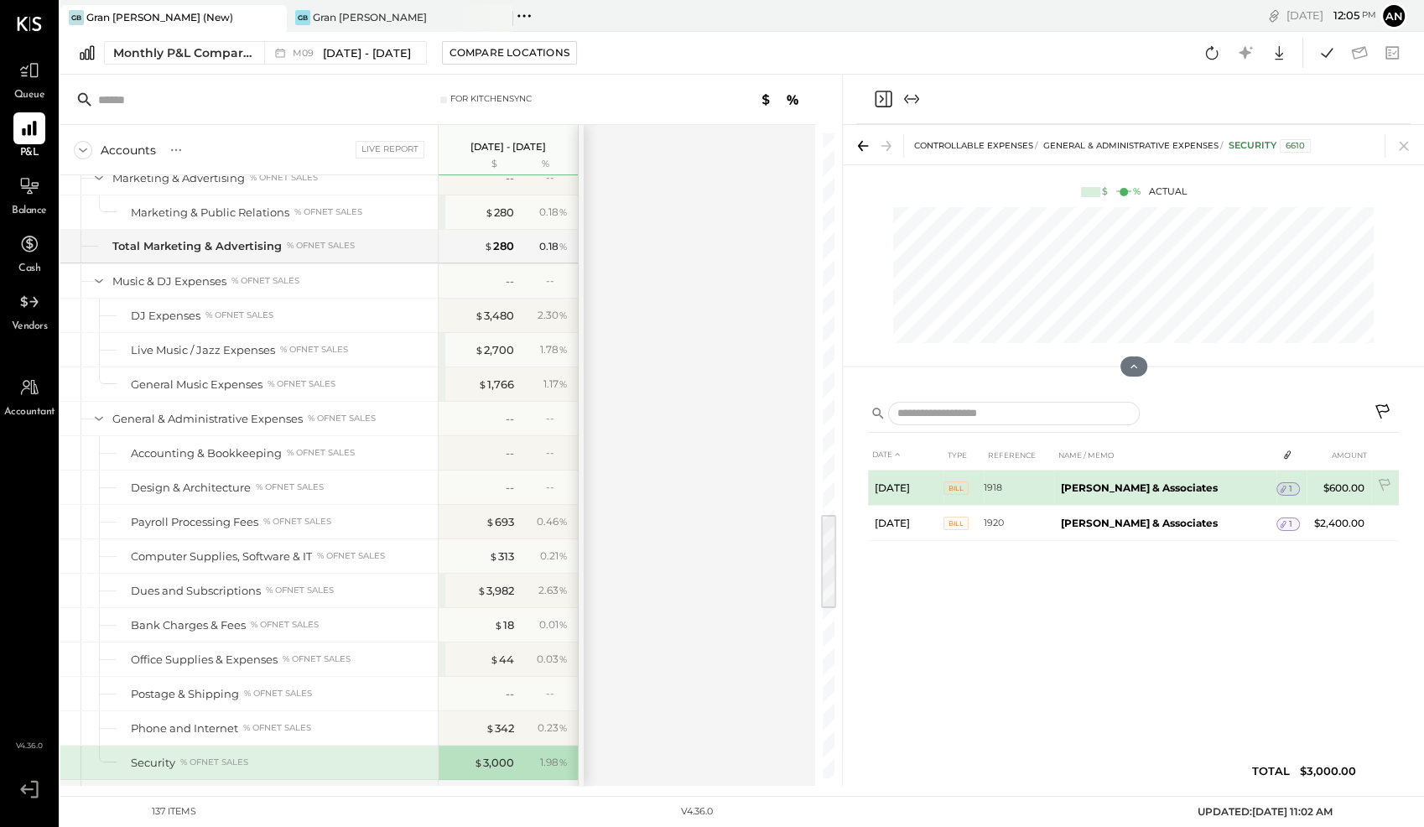
click at [1285, 485] on div "1" at bounding box center [1287, 488] width 23 height 13
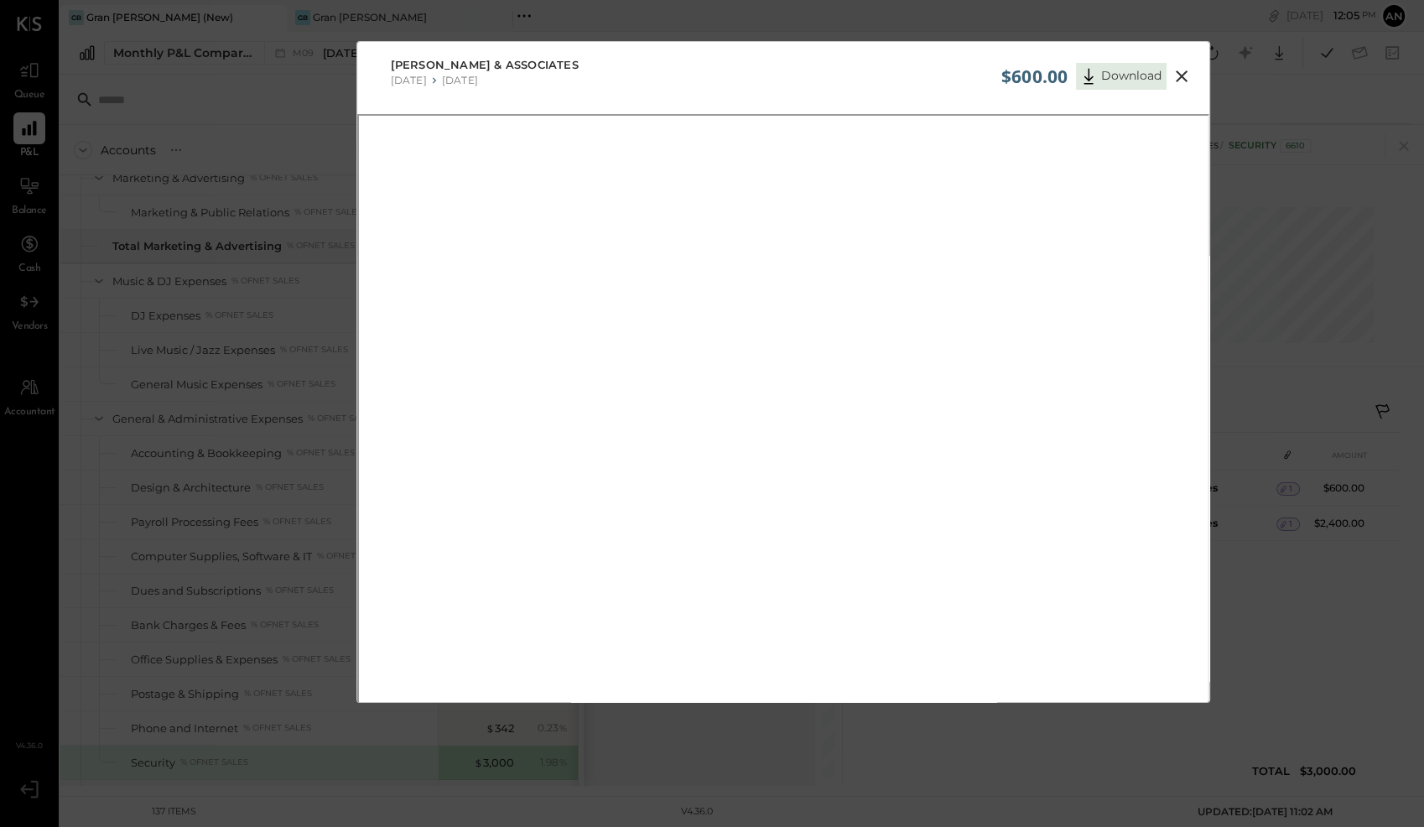
click at [1181, 71] on icon at bounding box center [1181, 76] width 20 height 20
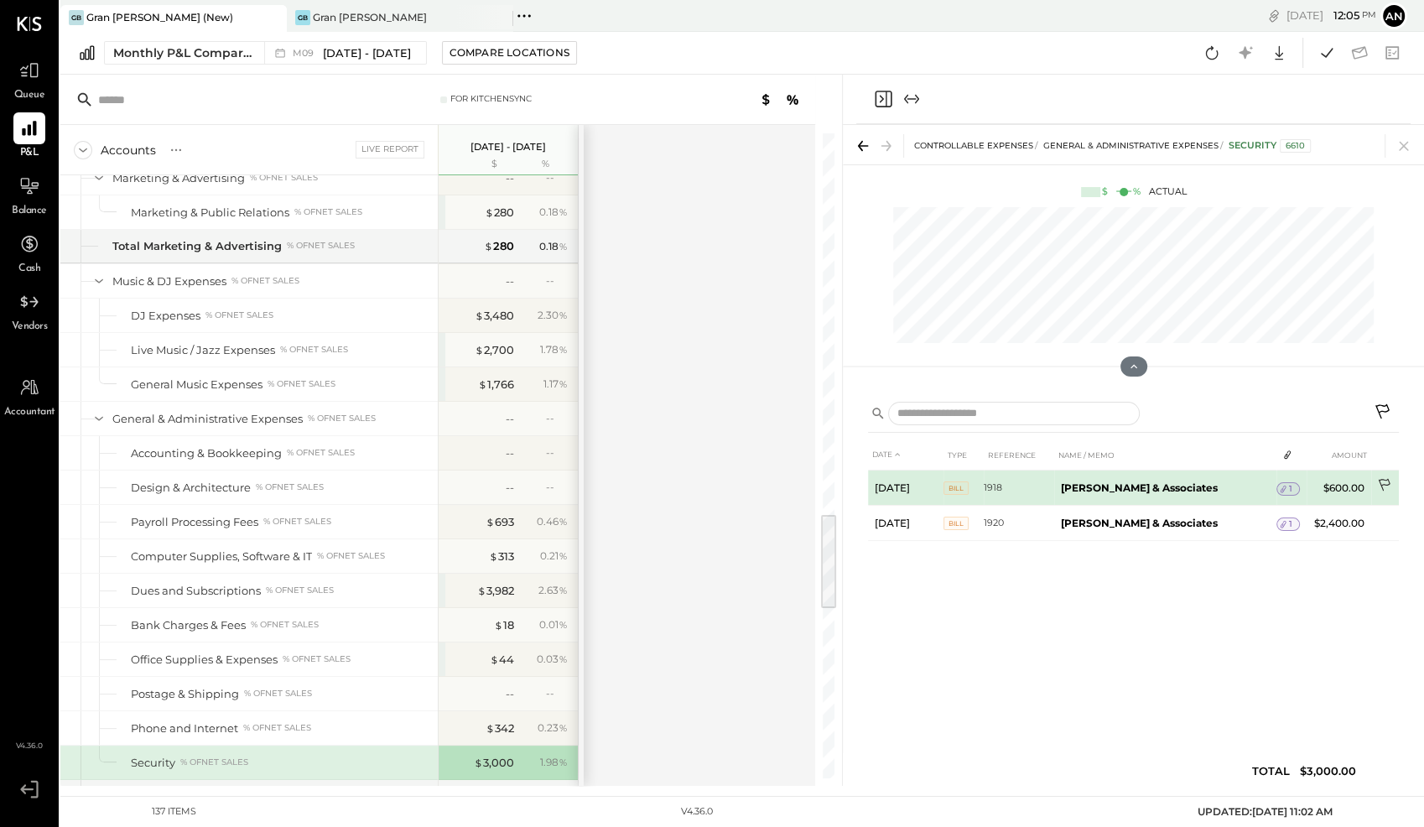
click at [1379, 483] on icon at bounding box center [1385, 486] width 17 height 17
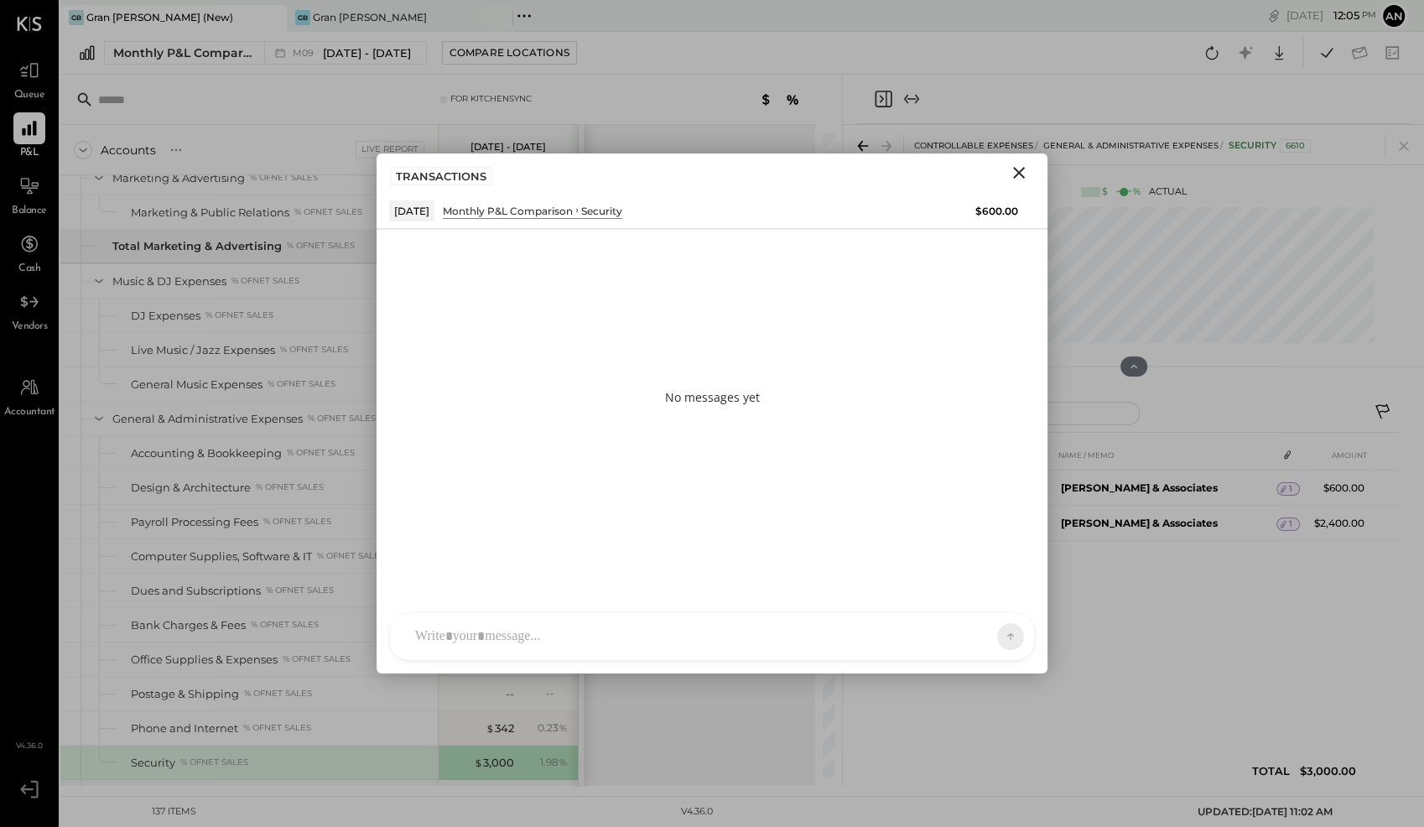
click at [590, 634] on div at bounding box center [697, 636] width 580 height 37
click at [988, 638] on button at bounding box center [977, 635] width 61 height 25
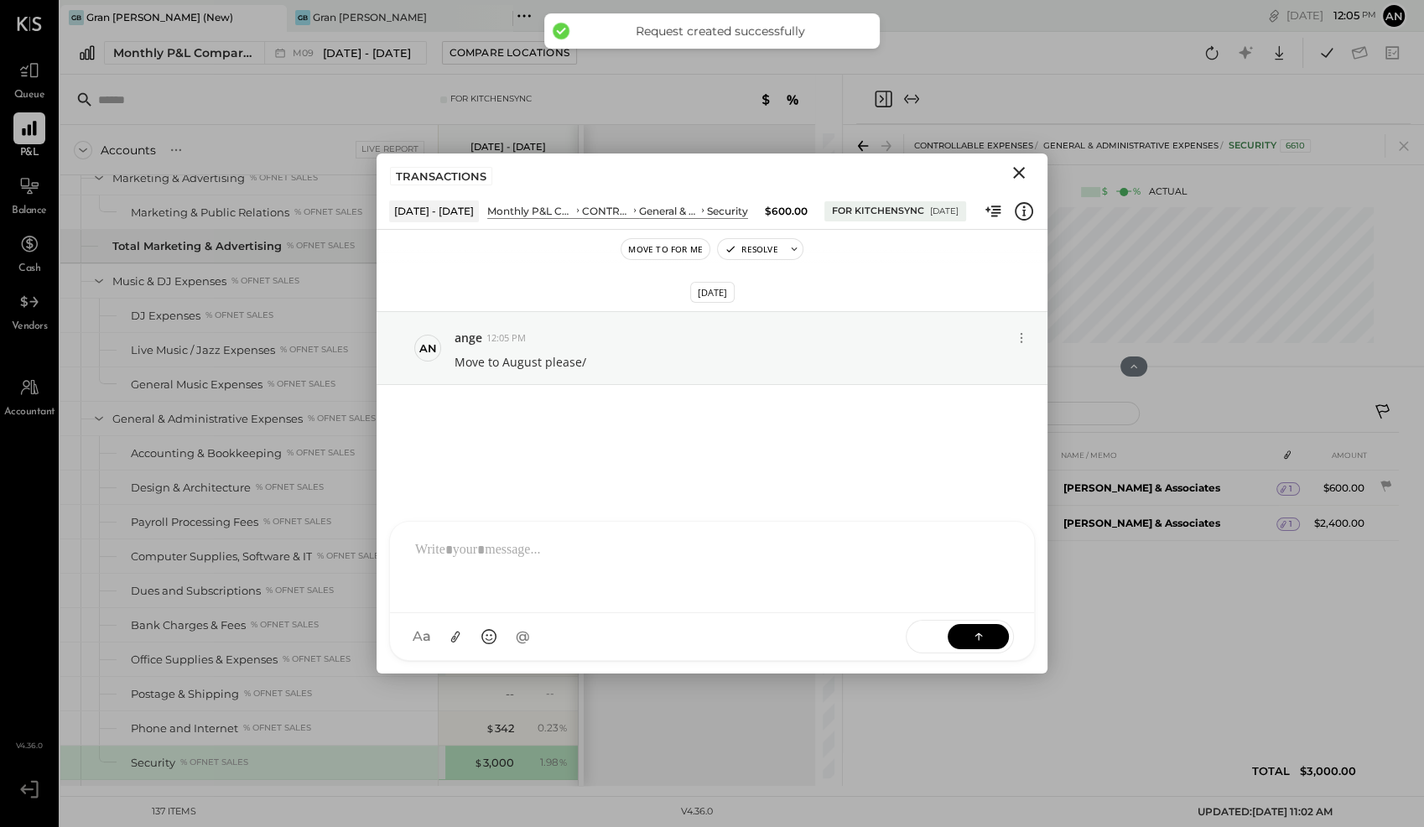
click at [1020, 170] on icon "Close" at bounding box center [1019, 173] width 12 height 12
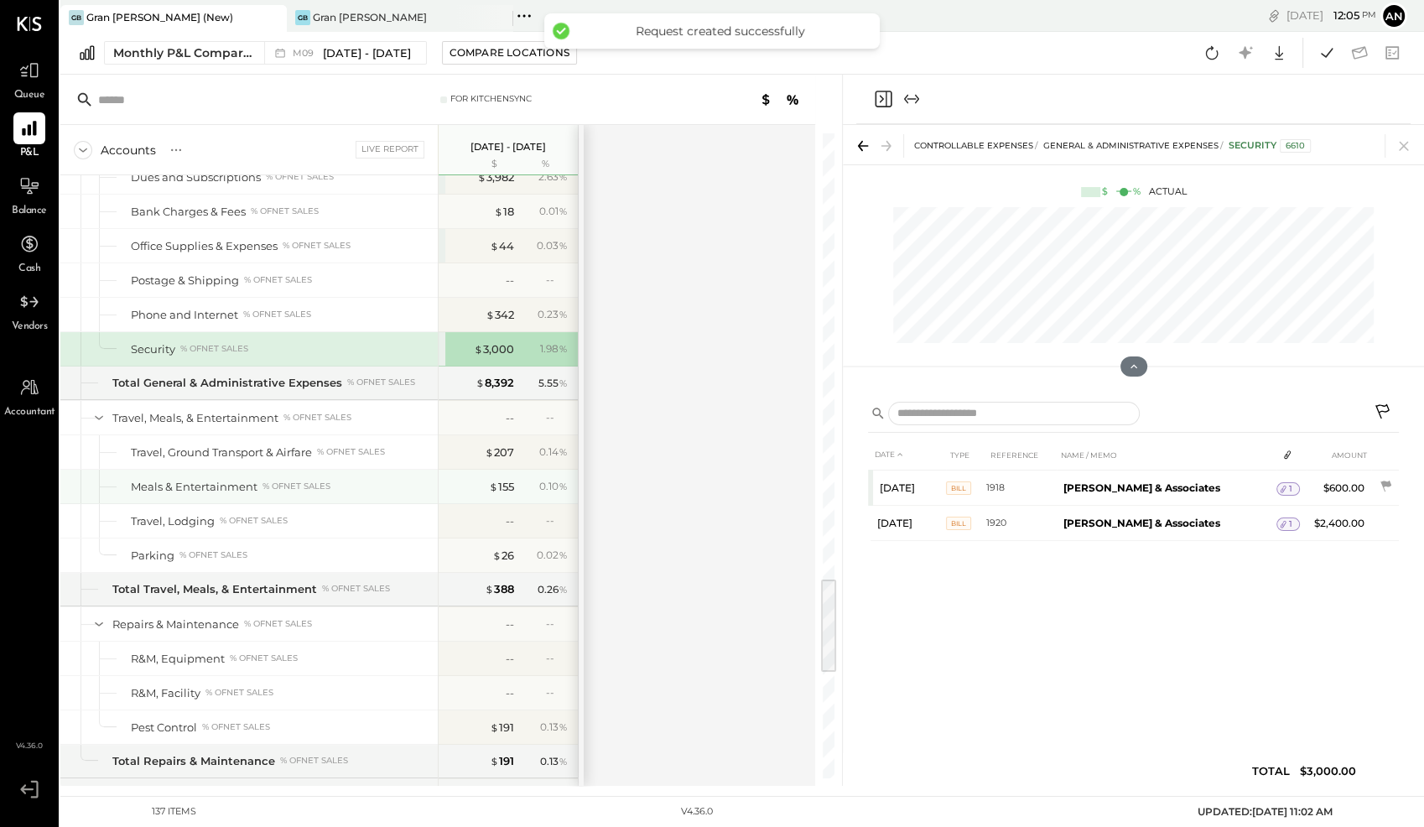
scroll to position [2944, 0]
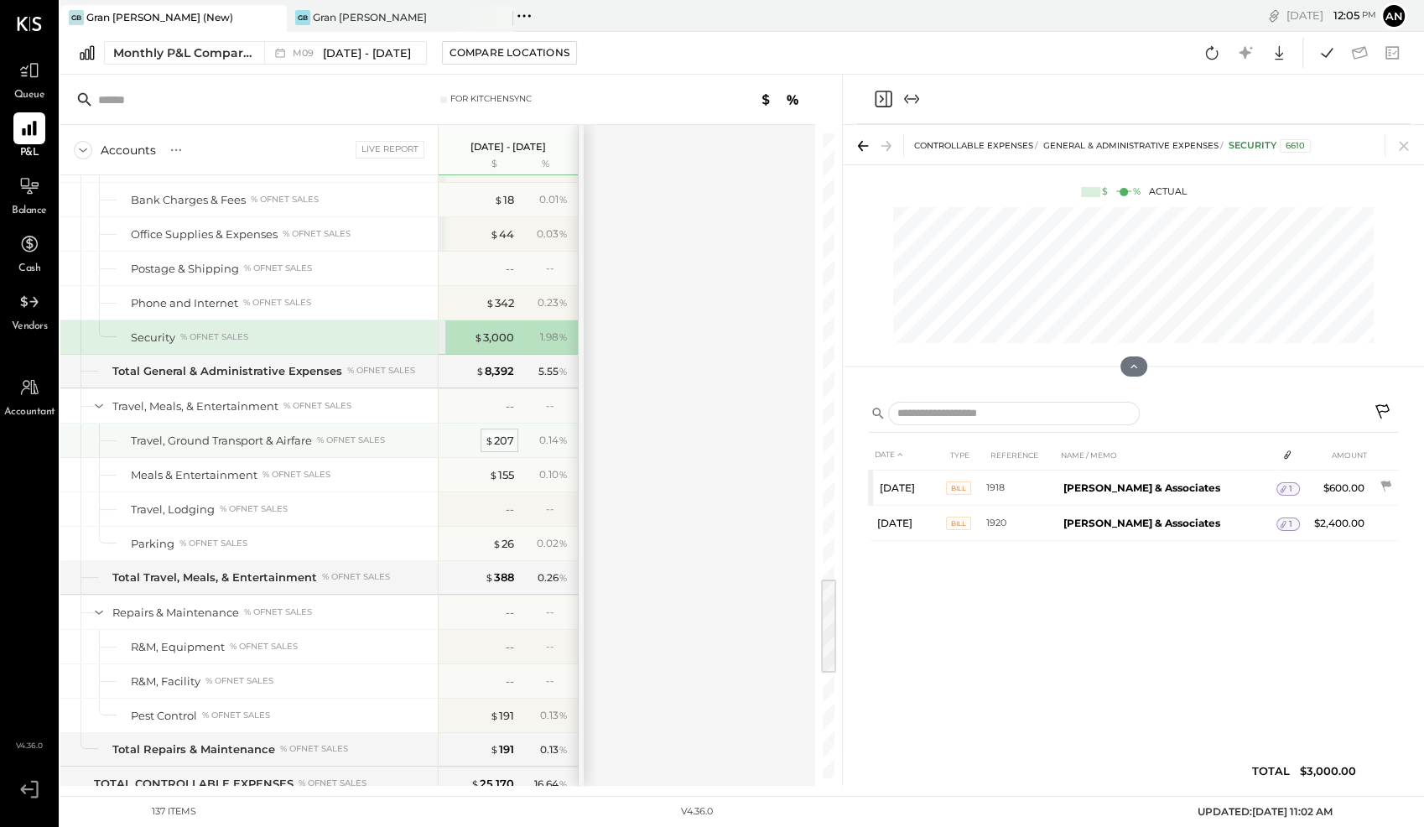
click at [504, 433] on div "$ 207" at bounding box center [499, 441] width 29 height 16
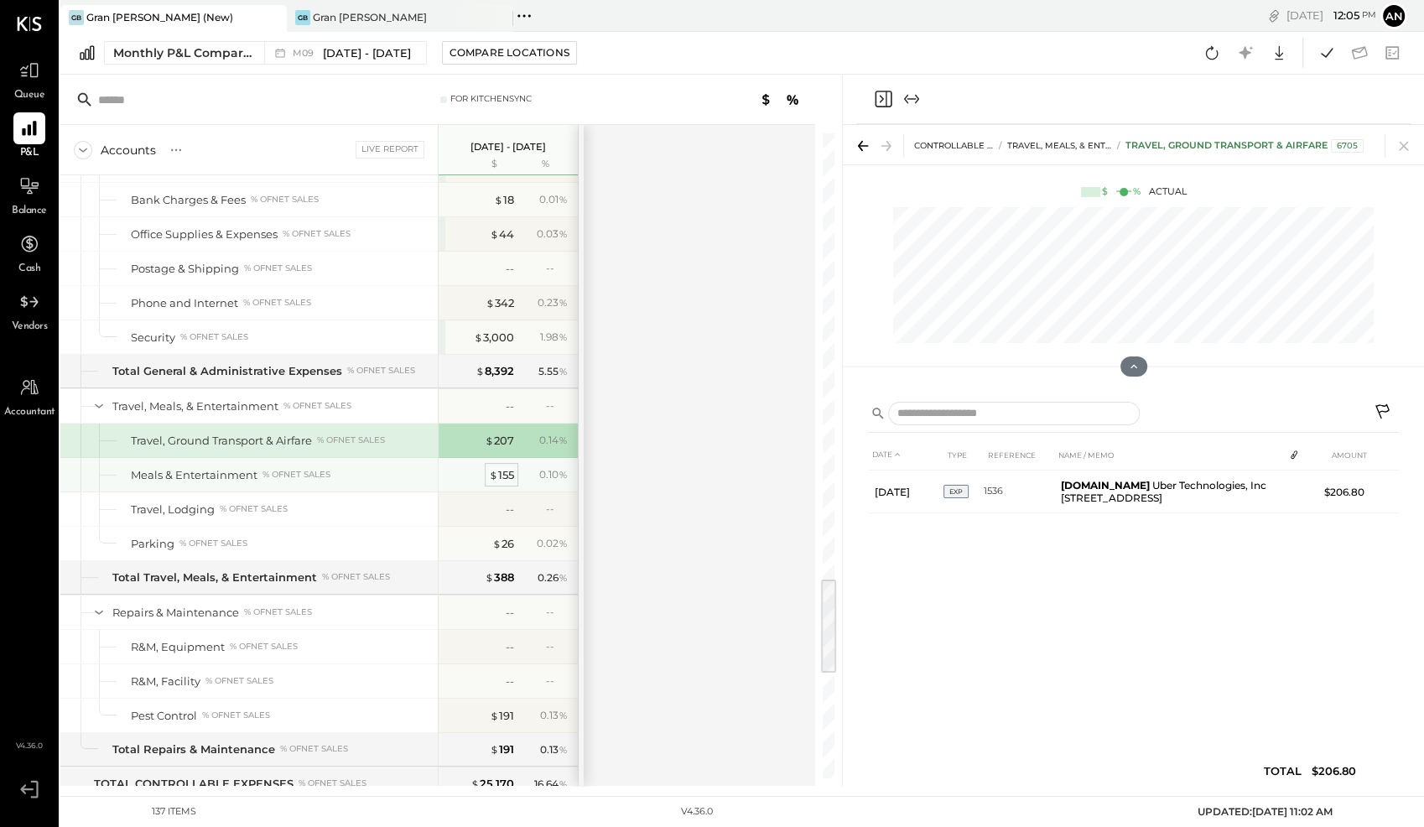
click at [498, 467] on div "$ 155" at bounding box center [501, 475] width 25 height 16
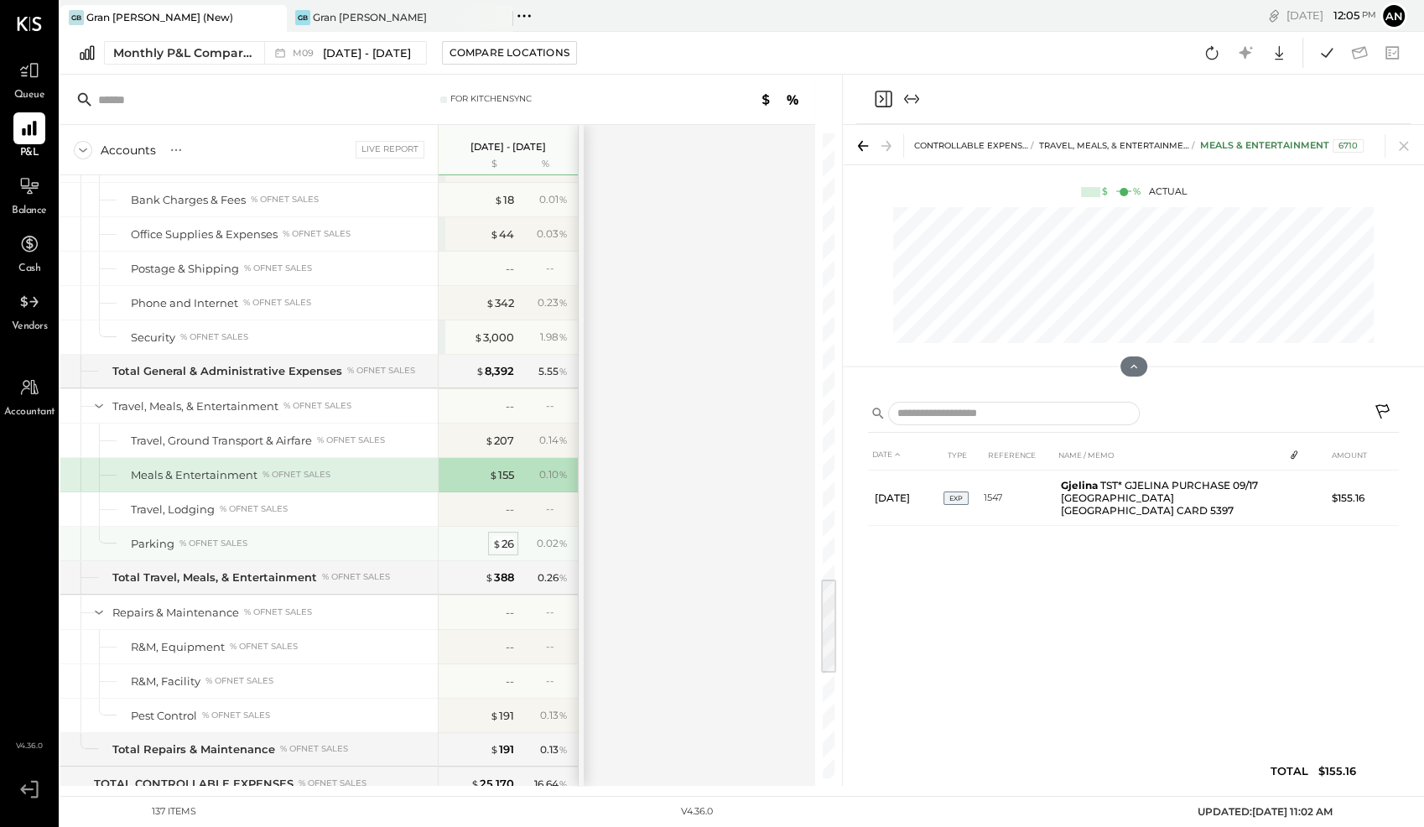
click at [503, 536] on div "$ 26" at bounding box center [503, 544] width 22 height 16
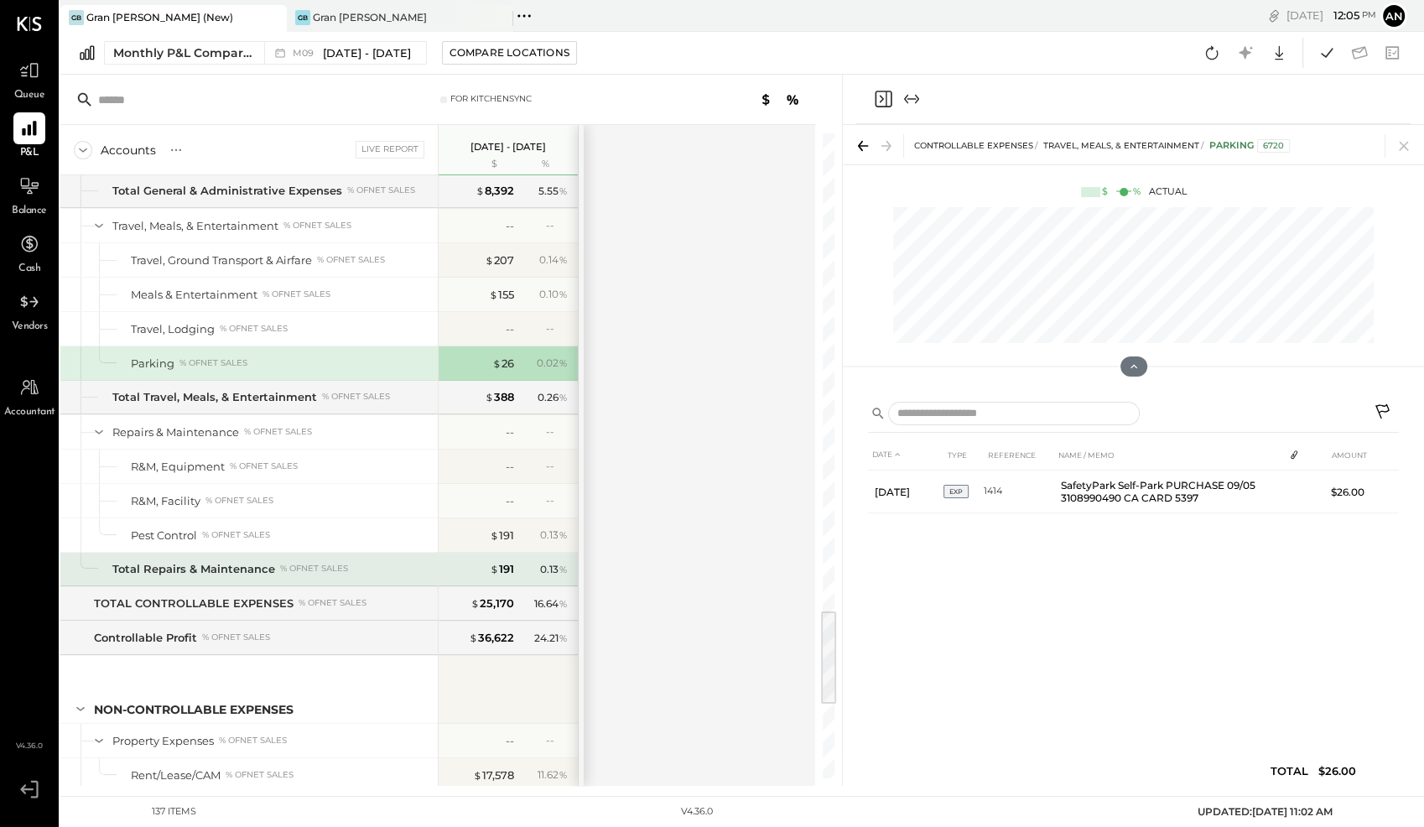
scroll to position [3154, 0]
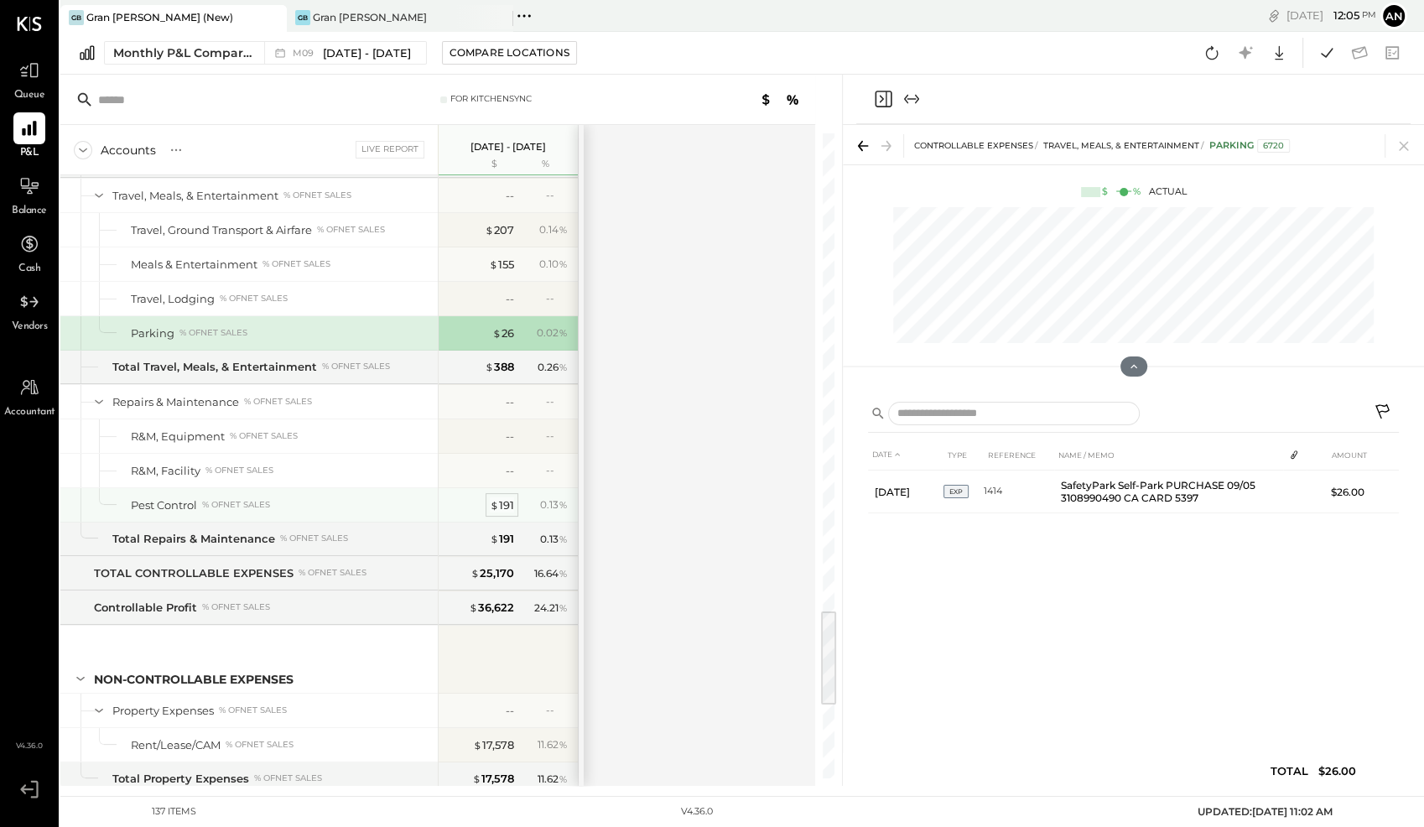
click at [499, 497] on div "$ 191" at bounding box center [502, 505] width 24 height 16
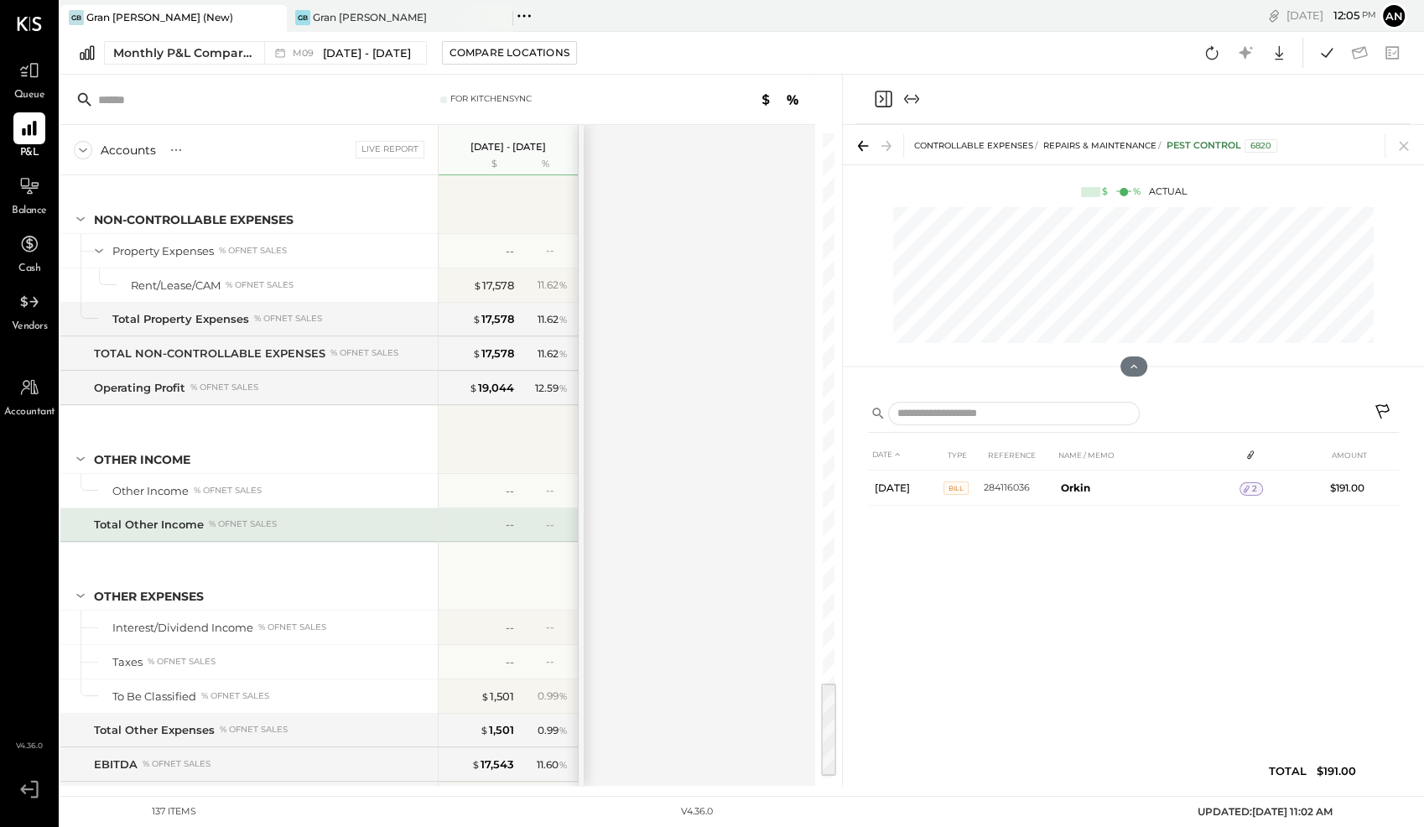
scroll to position [3642, 0]
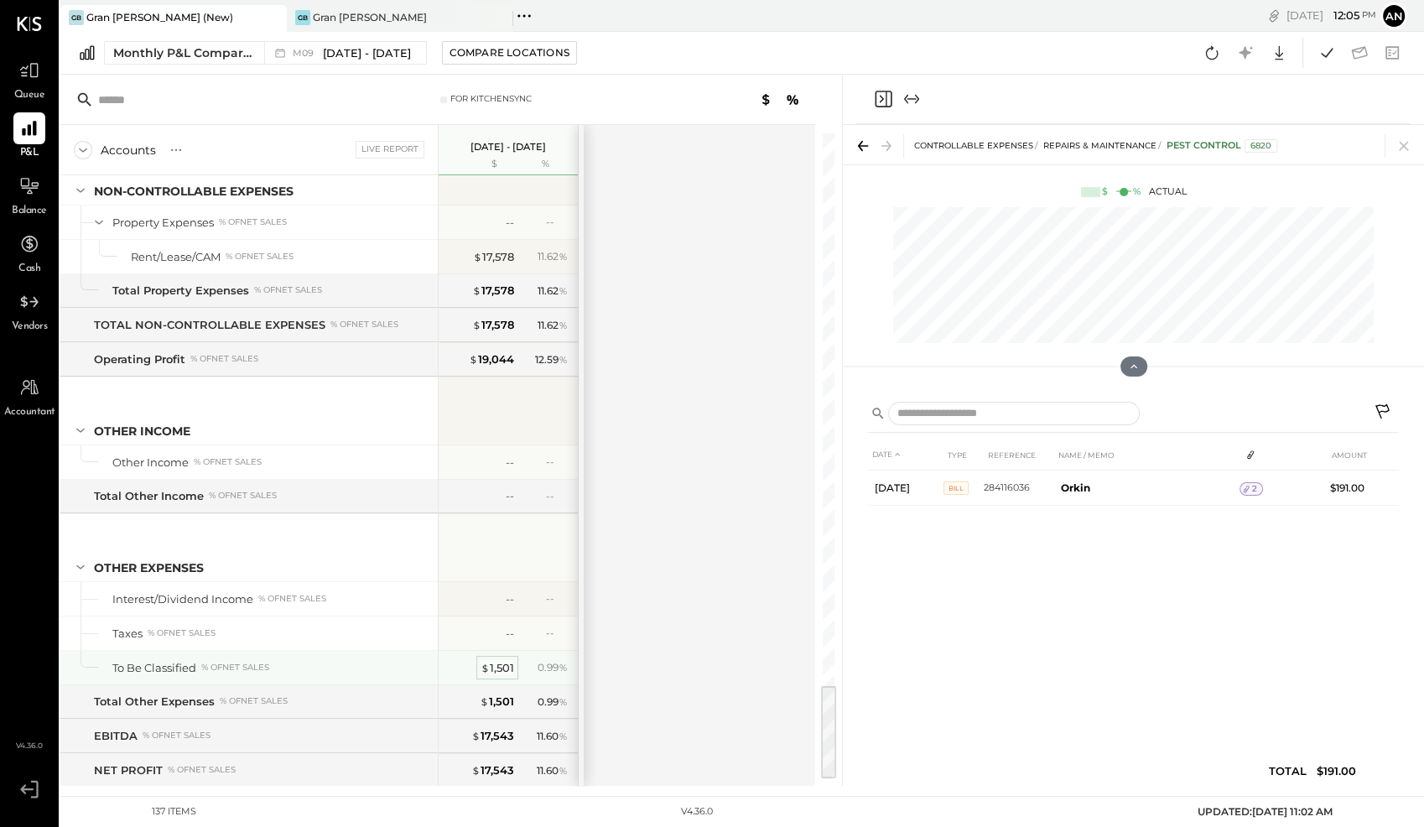
click at [488, 661] on span "$" at bounding box center [484, 667] width 9 height 13
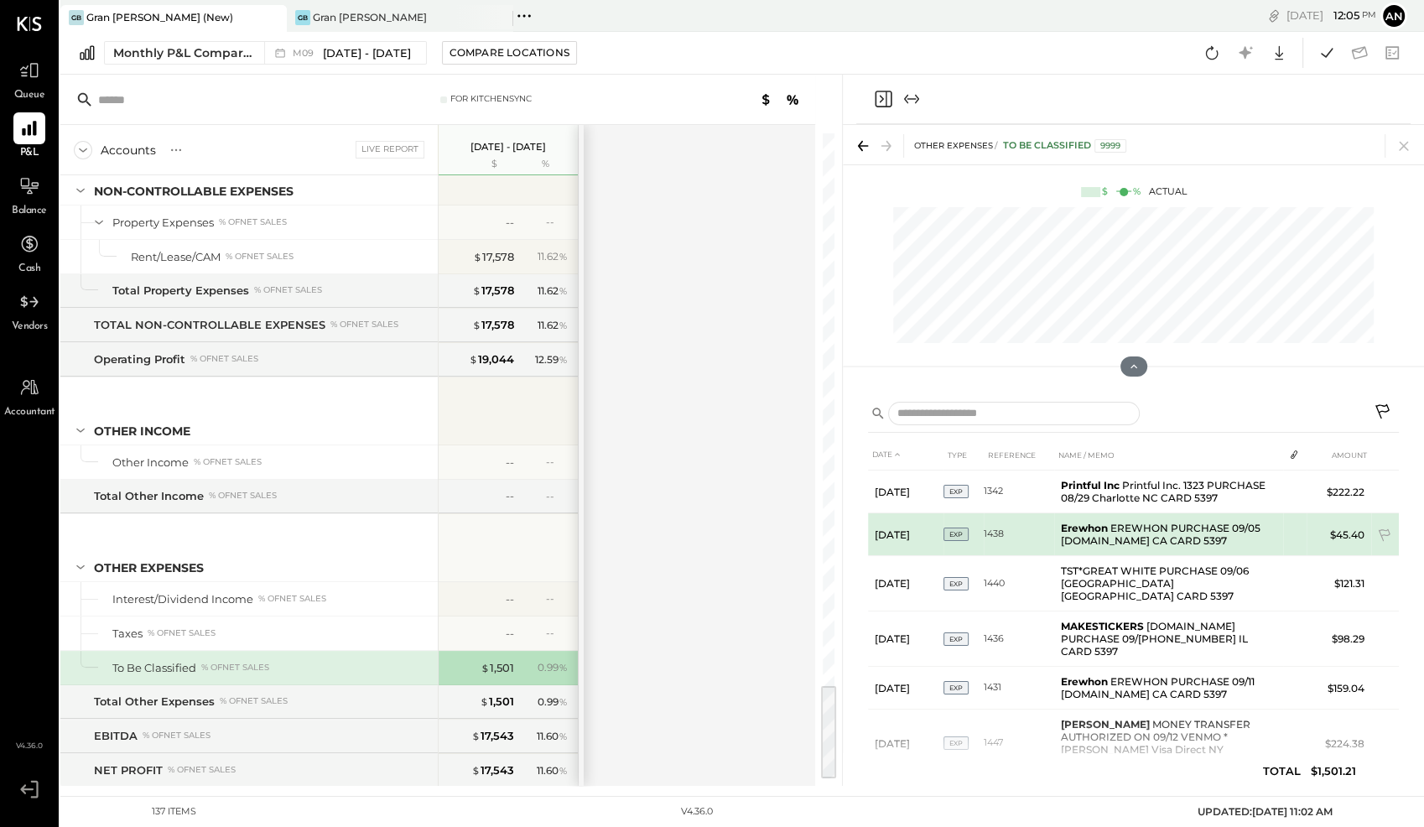
scroll to position [5, 0]
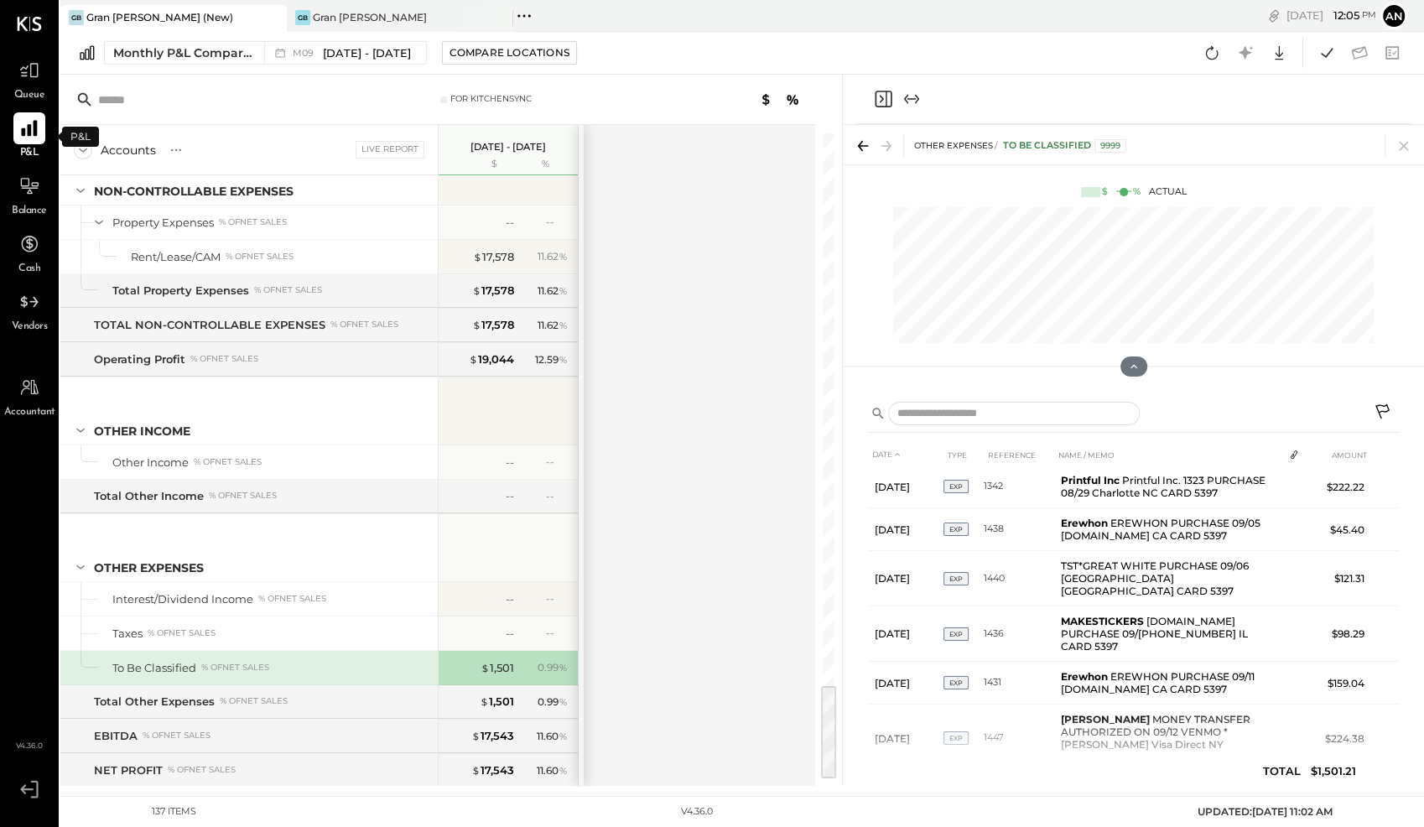
click at [29, 126] on icon at bounding box center [29, 129] width 16 height 16
